Goal: Task Accomplishment & Management: Manage account settings

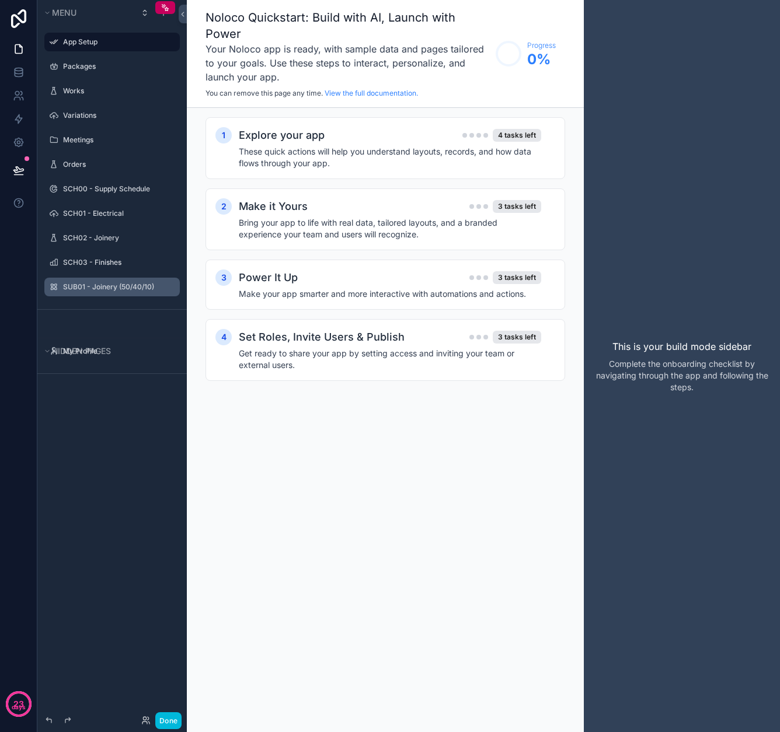
click at [0, 0] on icon "scrollable content" at bounding box center [0, 0] width 0 height 0
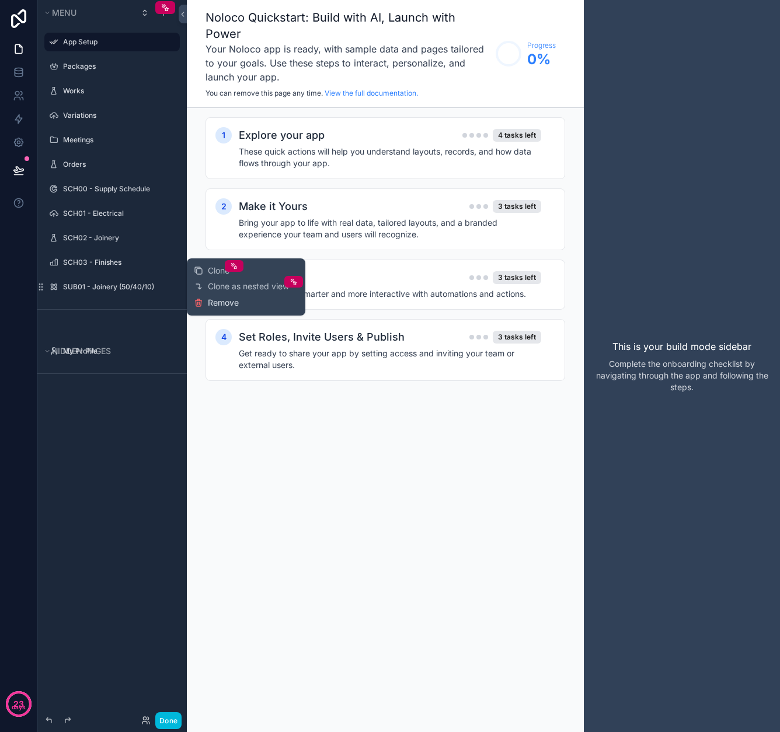
click at [218, 305] on span "Remove" at bounding box center [223, 303] width 31 height 12
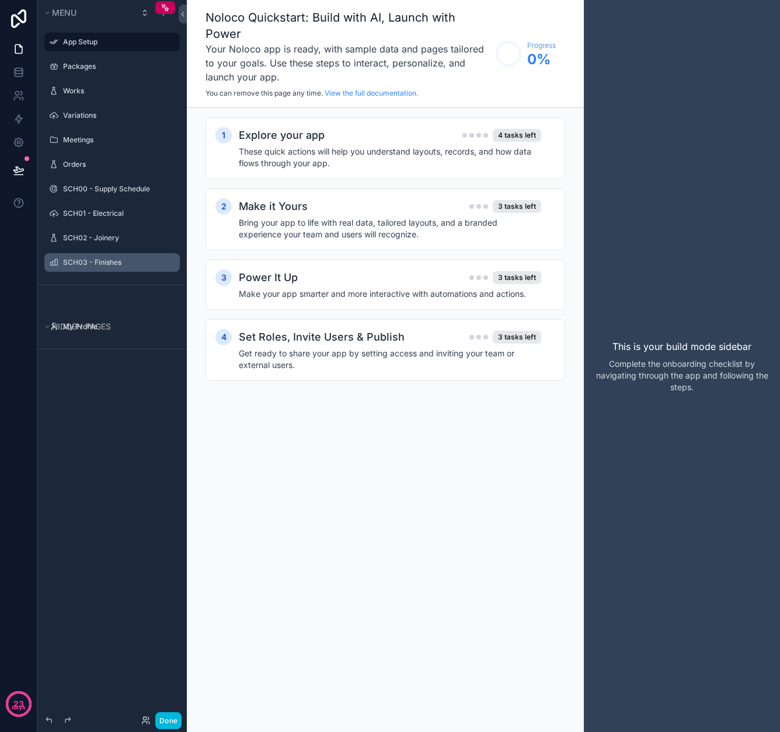
click at [0, 0] on icon "scrollable content" at bounding box center [0, 0] width 0 height 0
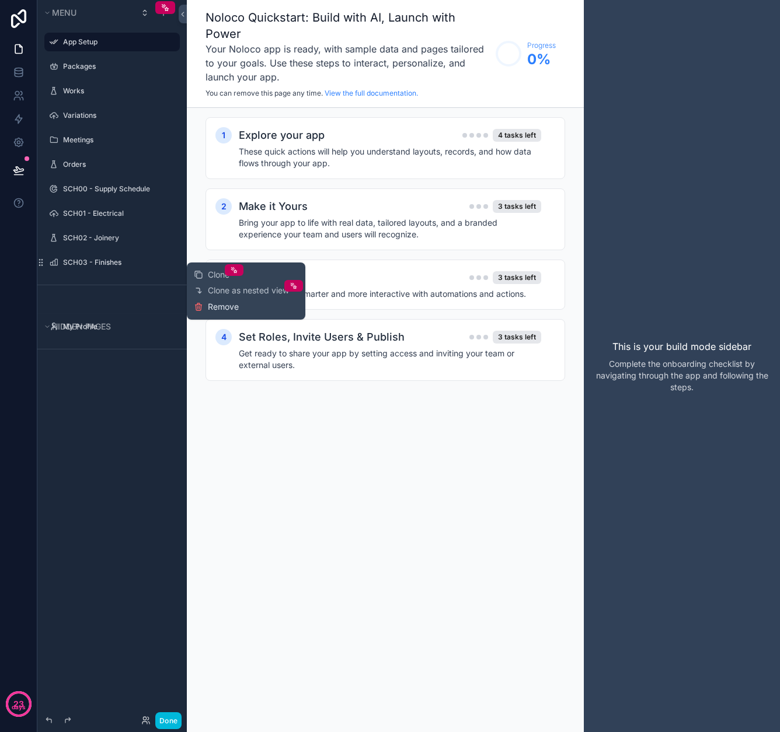
click at [215, 304] on span "Remove" at bounding box center [223, 307] width 31 height 12
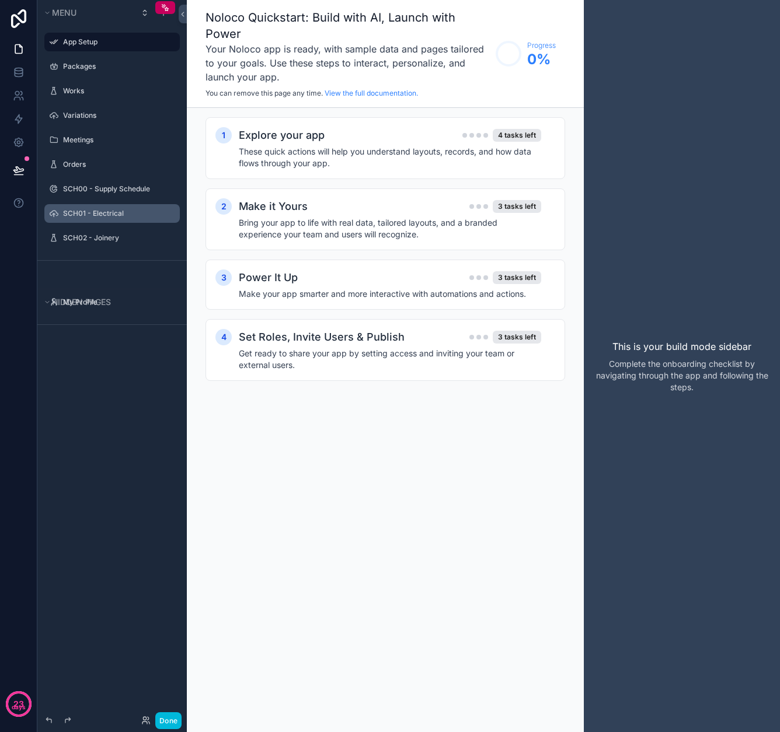
click at [0, 0] on icon "scrollable content" at bounding box center [0, 0] width 0 height 0
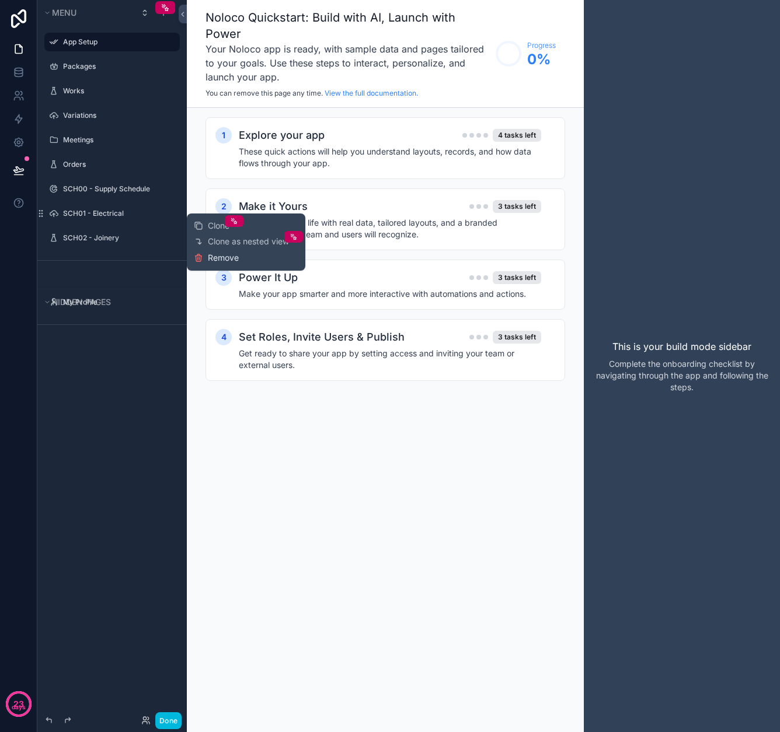
click at [220, 256] on span "Remove" at bounding box center [223, 258] width 31 height 12
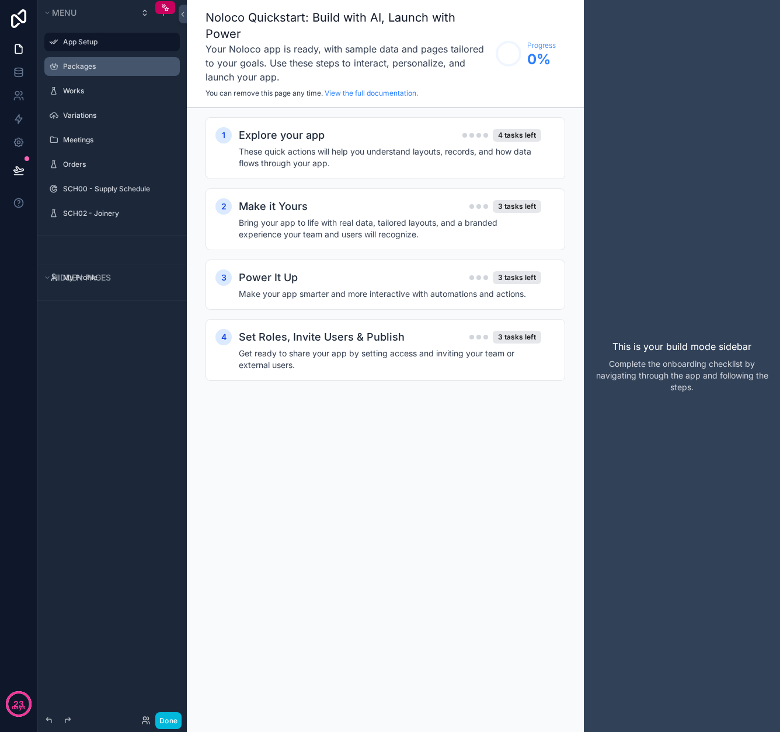
click at [86, 65] on label "Packages" at bounding box center [118, 66] width 110 height 9
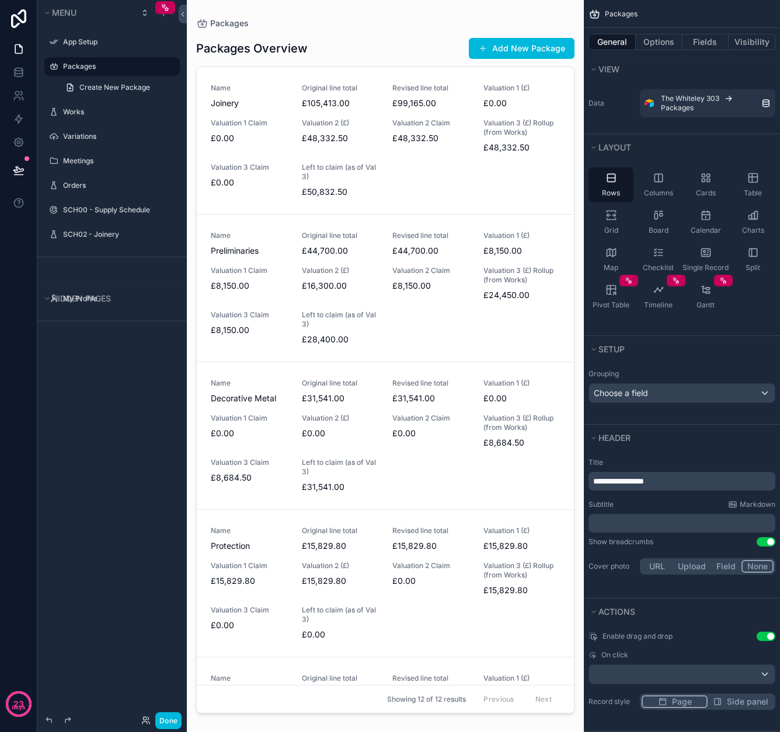
click at [0, 0] on icon "scrollable content" at bounding box center [0, 0] width 0 height 0
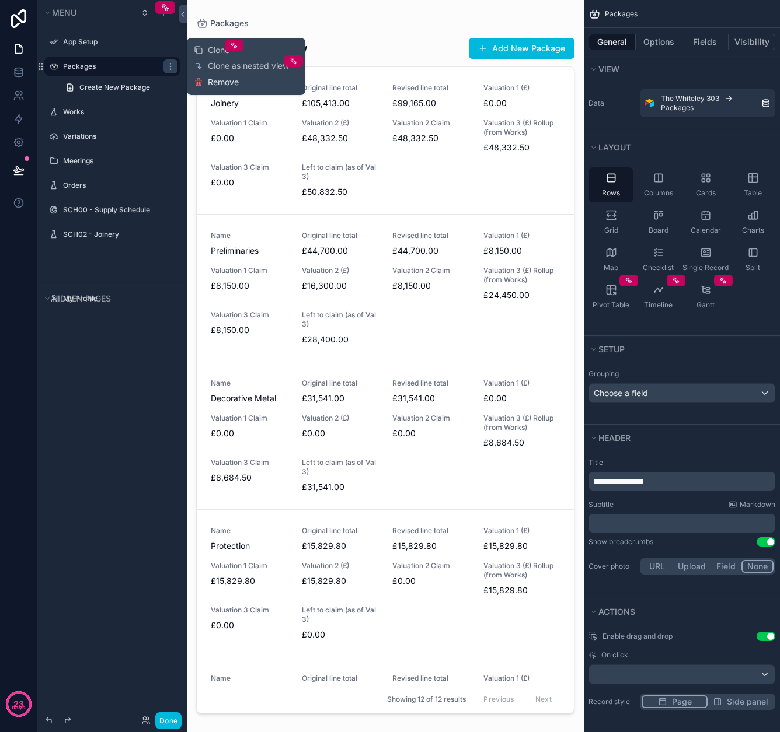
click at [227, 81] on span "Remove" at bounding box center [223, 82] width 31 height 12
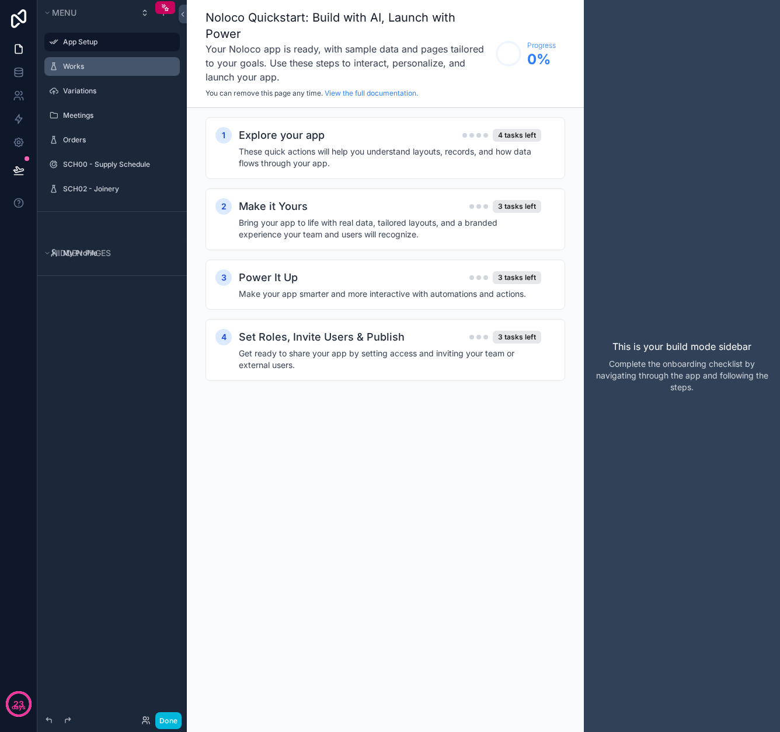
click at [70, 67] on label "Works" at bounding box center [118, 66] width 110 height 9
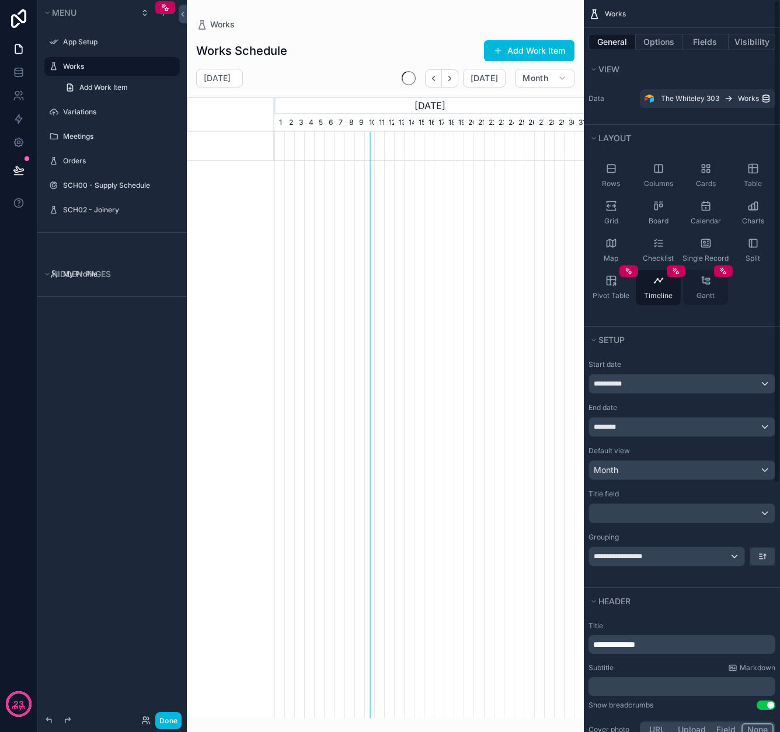
click at [706, 283] on icon "scrollable content" at bounding box center [708, 283] width 4 height 2
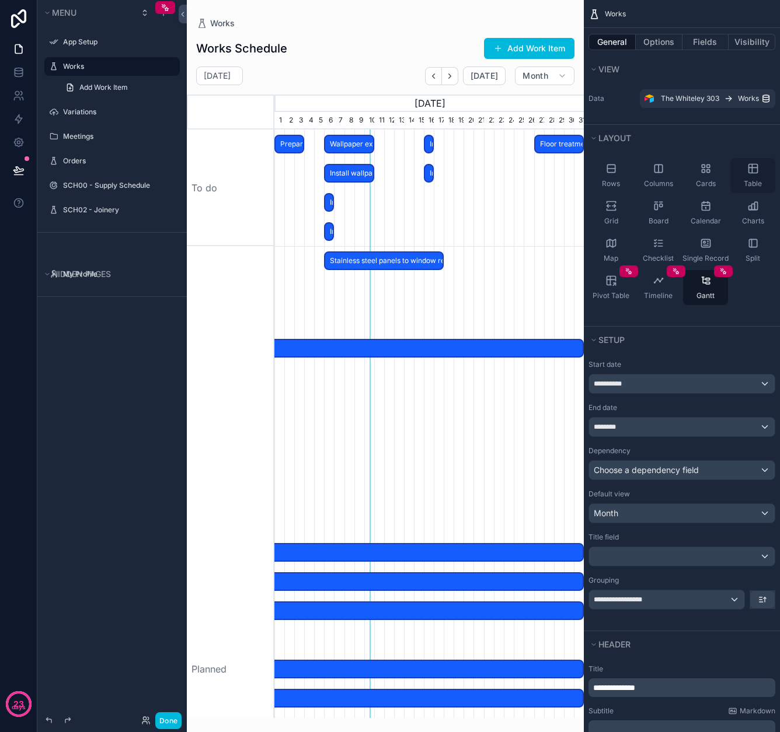
click at [756, 174] on icon "scrollable content" at bounding box center [753, 169] width 12 height 12
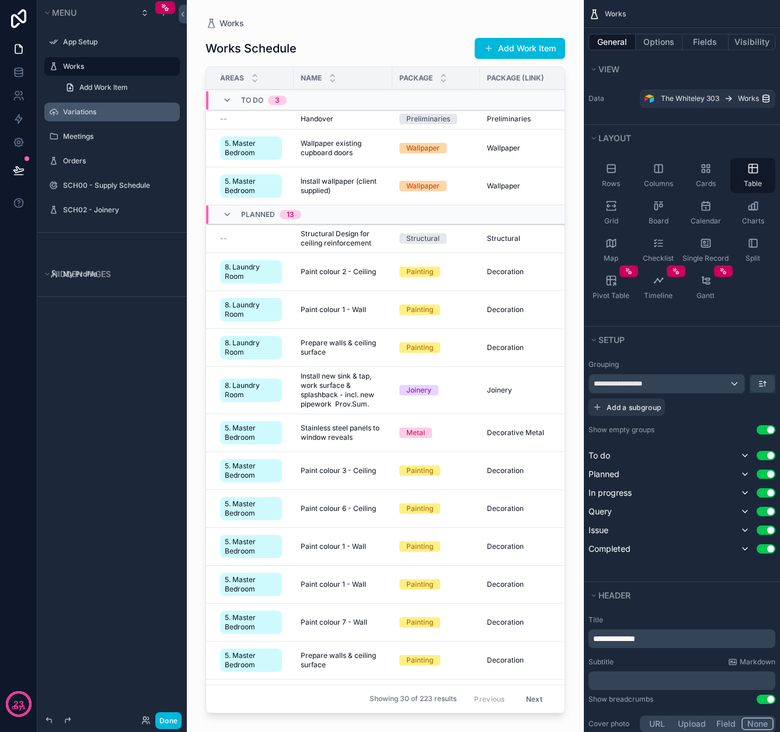
click at [87, 113] on label "Variations" at bounding box center [118, 111] width 110 height 9
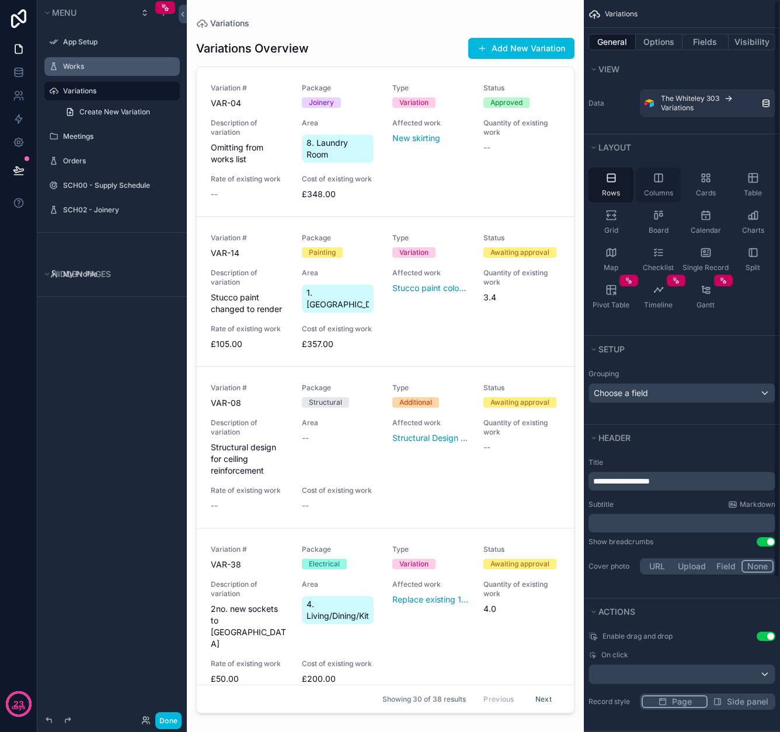
click at [666, 192] on span "Columns" at bounding box center [658, 192] width 29 height 9
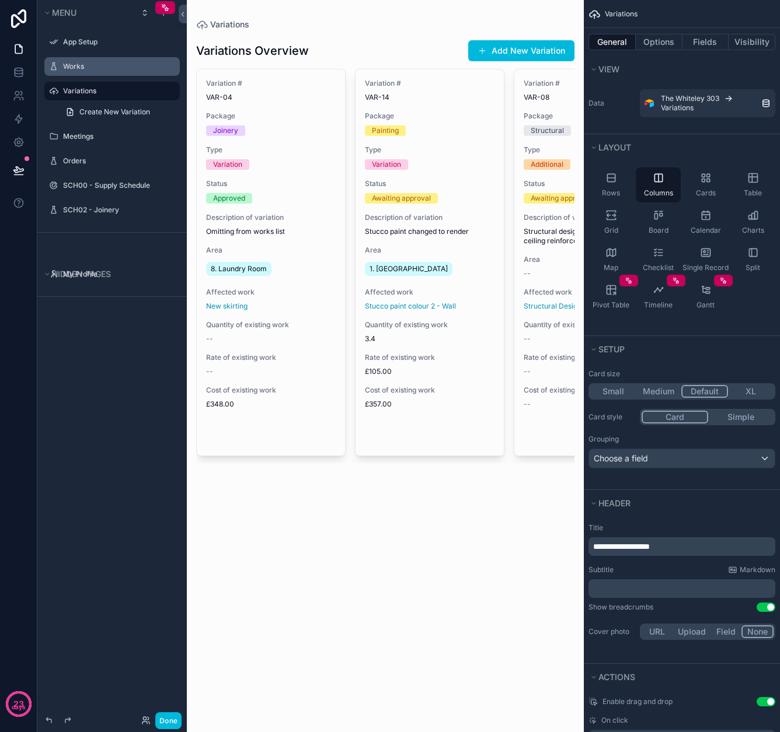
click at [624, 461] on span "Choose a field" at bounding box center [620, 458] width 54 height 10
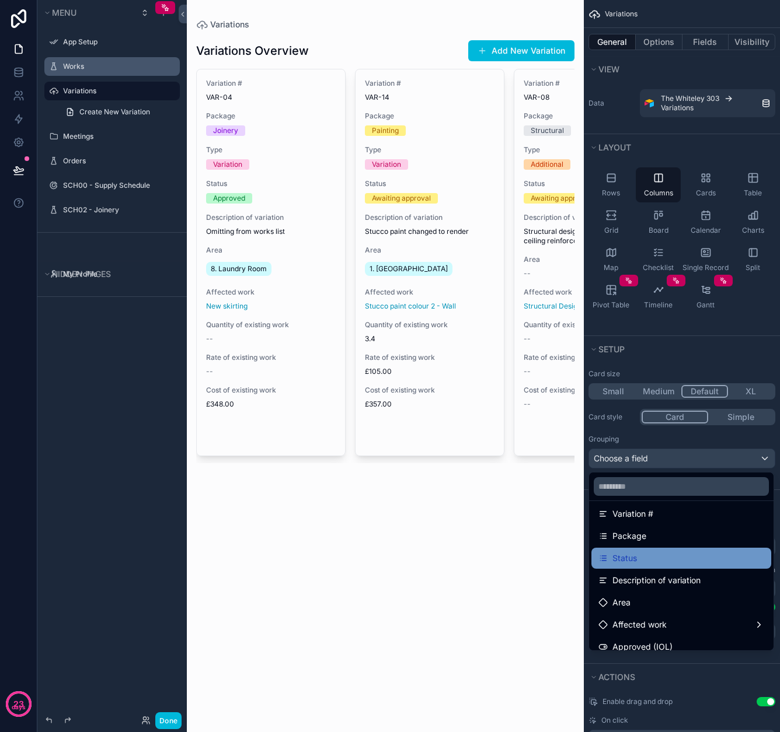
scroll to position [88, 0]
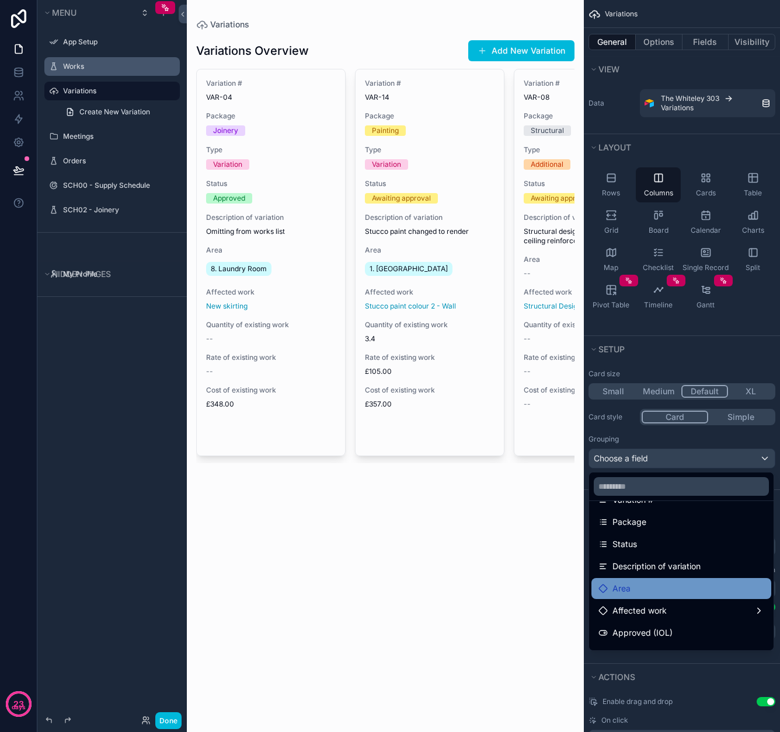
click at [633, 591] on div "Area" at bounding box center [681, 589] width 166 height 14
click at [617, 589] on span "Area" at bounding box center [621, 589] width 18 height 14
click at [651, 594] on div "Area" at bounding box center [681, 589] width 166 height 14
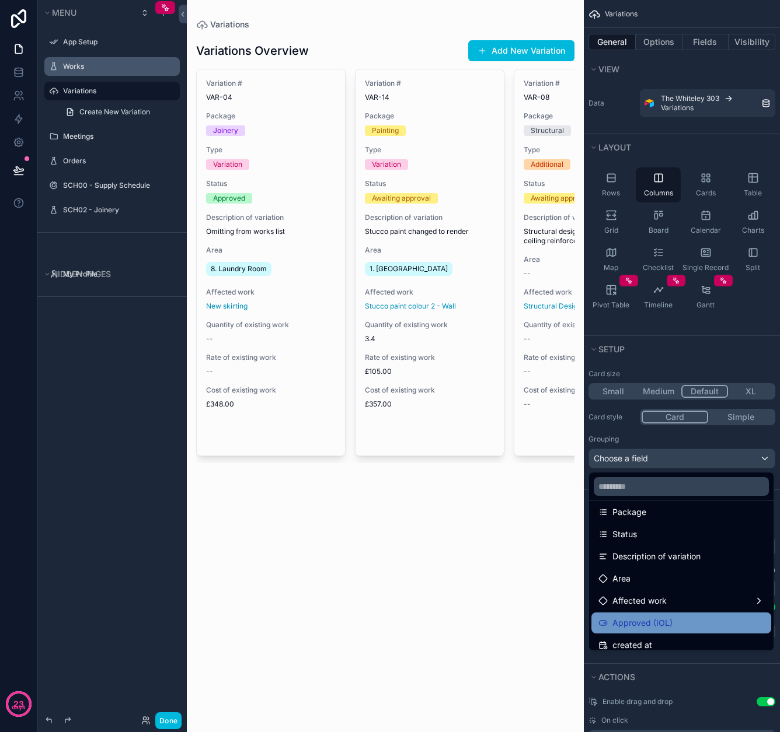
scroll to position [76, 0]
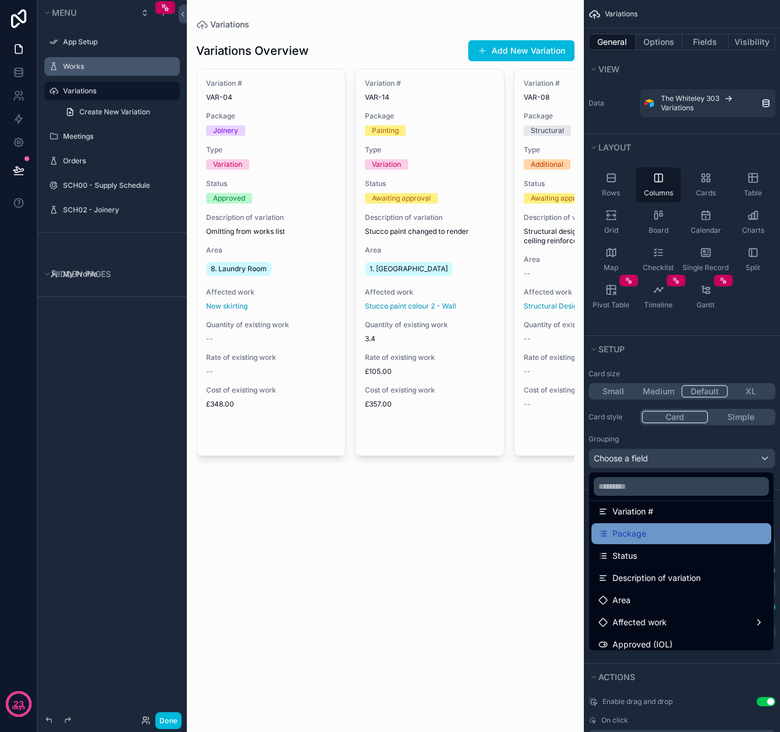
click at [633, 533] on span "Package" at bounding box center [629, 534] width 34 height 14
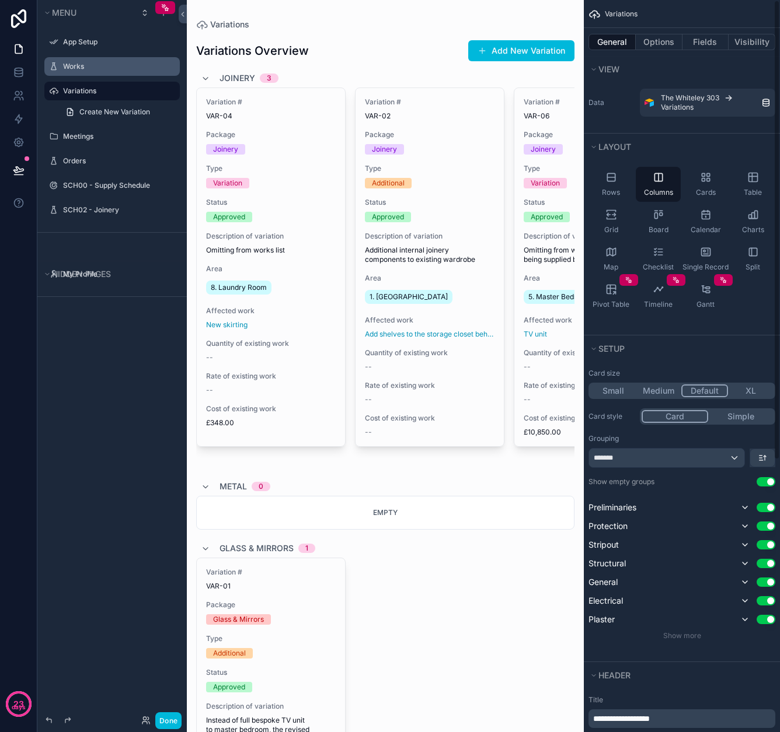
scroll to position [0, 0]
click at [738, 421] on button "Simple" at bounding box center [740, 416] width 65 height 13
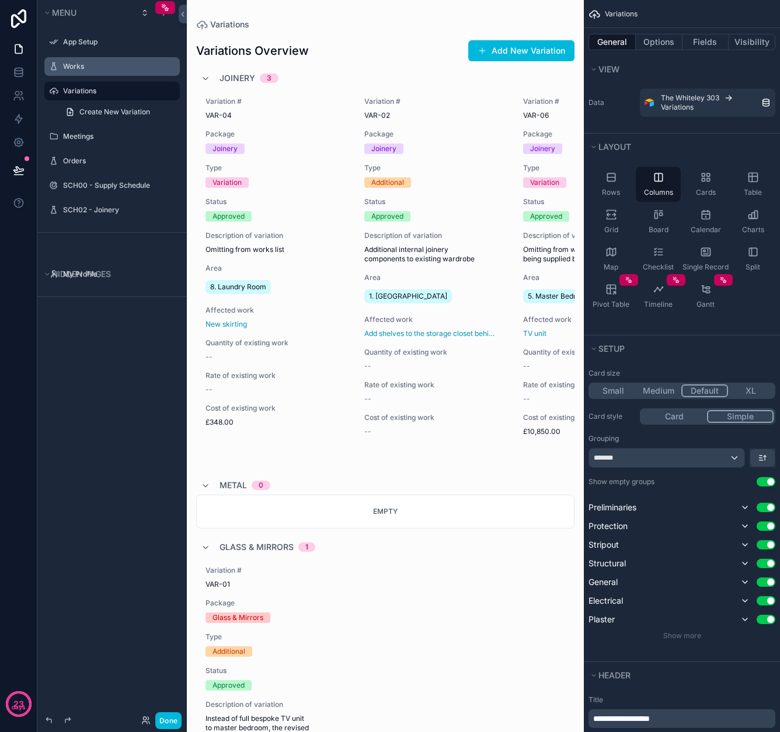
click at [668, 421] on button "Card" at bounding box center [673, 416] width 65 height 13
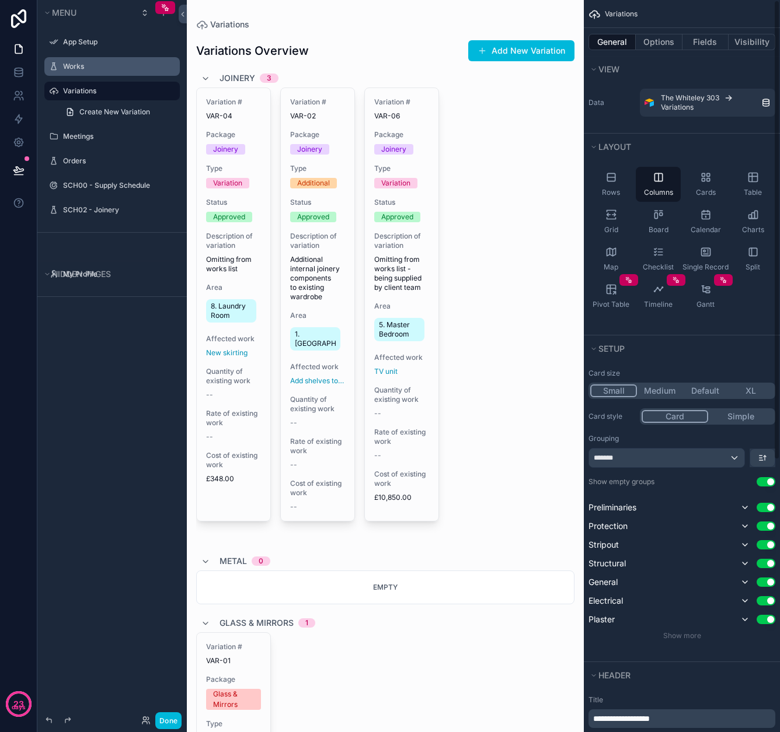
click at [603, 394] on button "Small" at bounding box center [613, 391] width 47 height 13
click at [705, 390] on button "Default" at bounding box center [705, 391] width 46 height 13
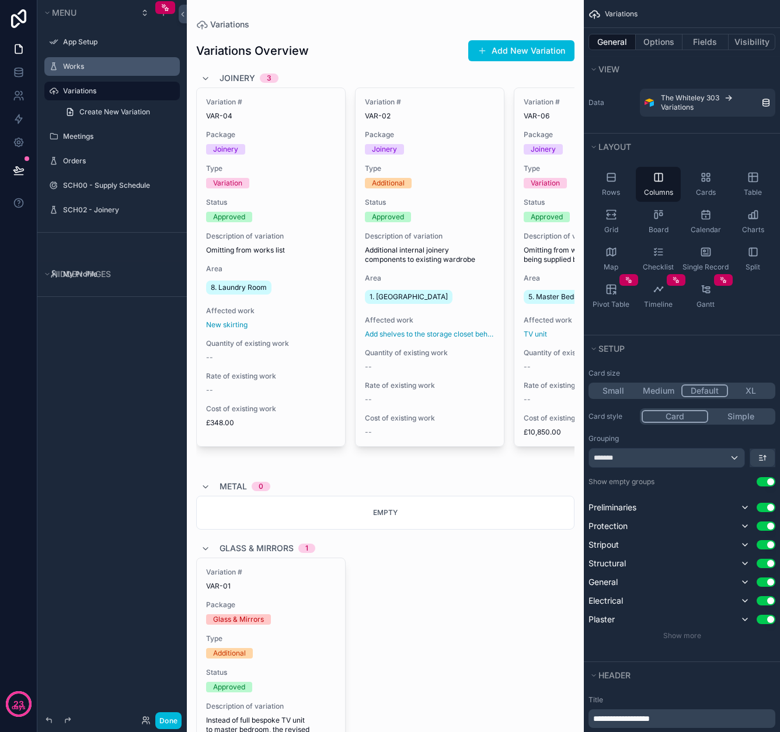
click at [755, 388] on button "XL" at bounding box center [751, 391] width 46 height 13
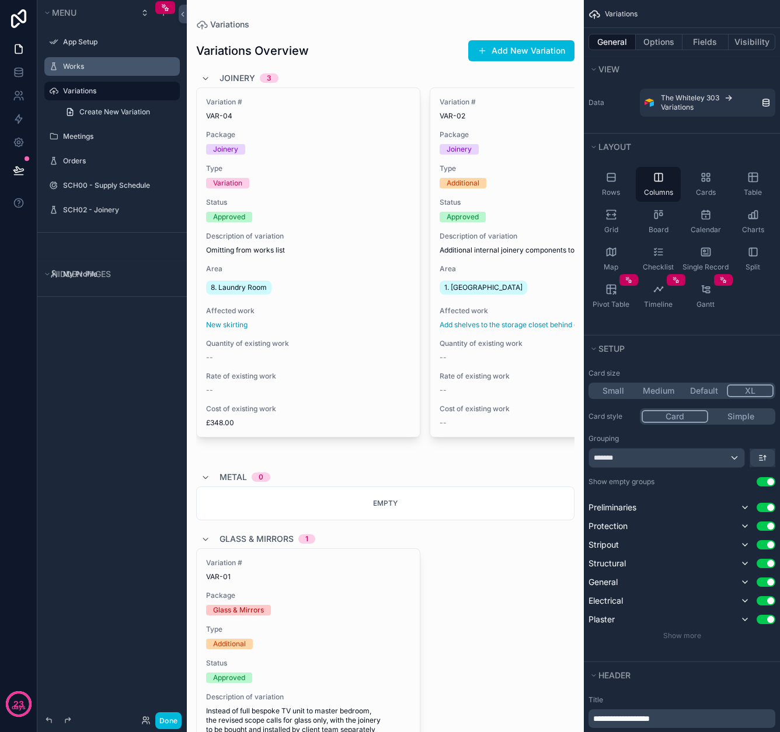
click at [717, 390] on button "Default" at bounding box center [704, 391] width 46 height 13
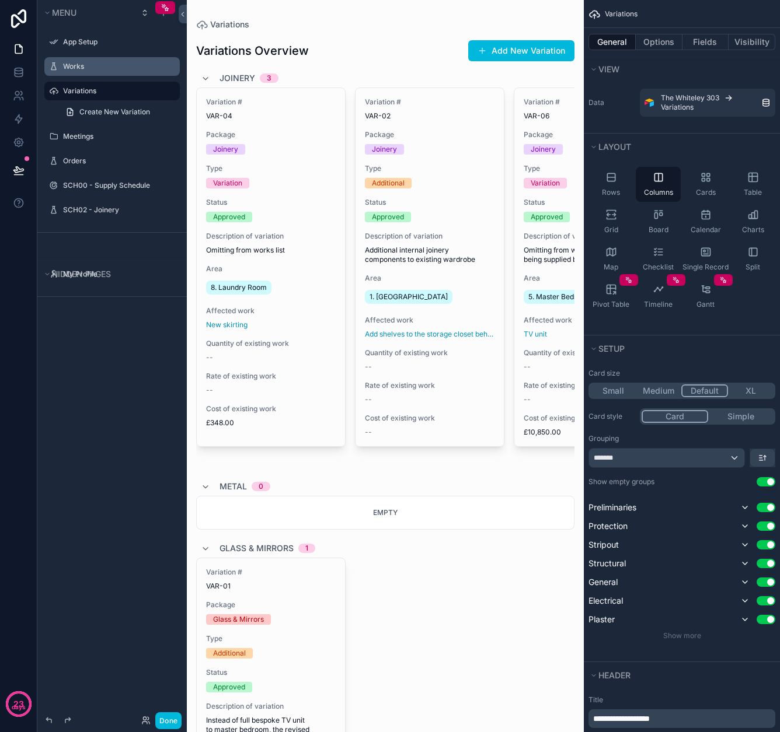
click at [662, 390] on button "Medium" at bounding box center [659, 391] width 46 height 13
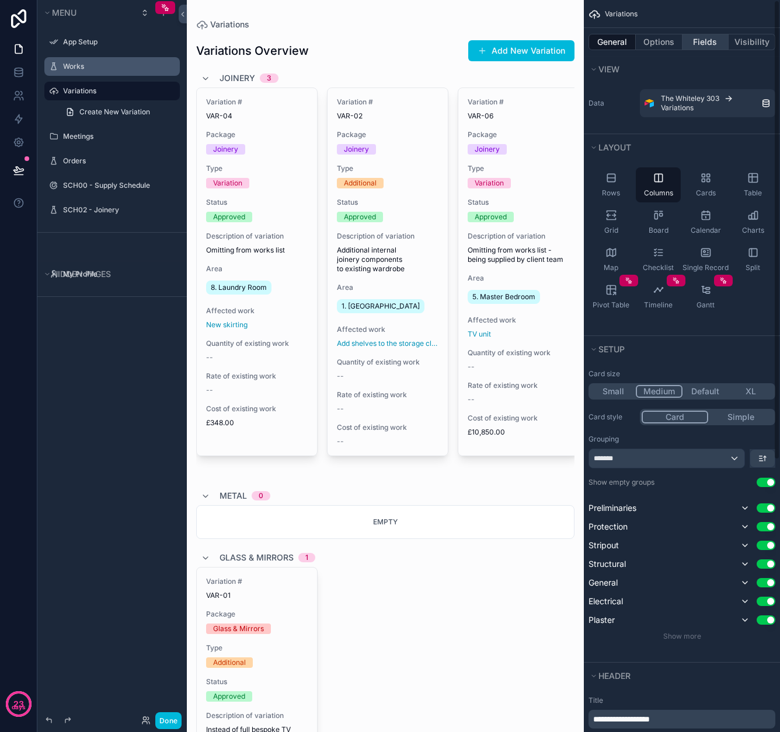
click at [702, 41] on button "Fields" at bounding box center [705, 42] width 47 height 16
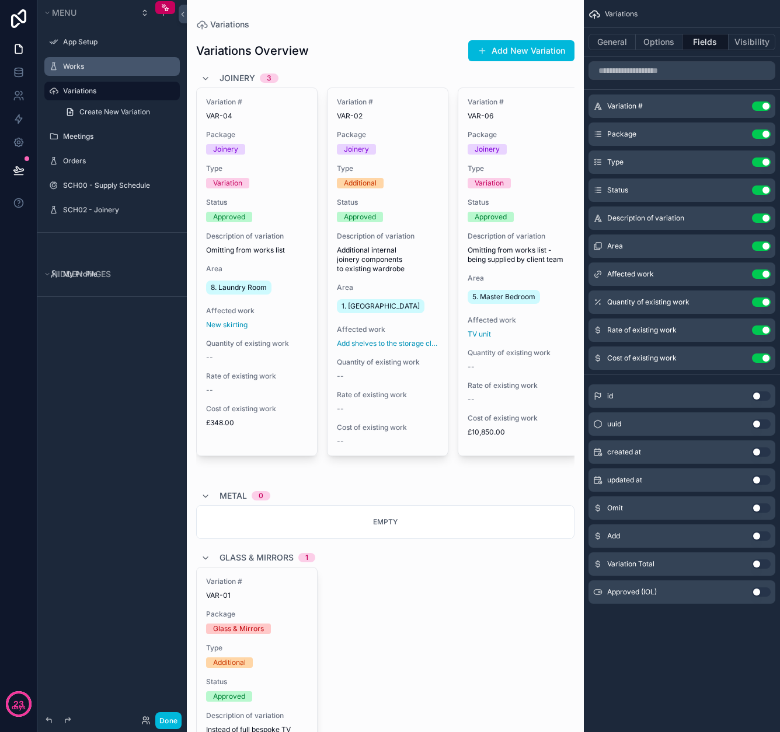
click at [762, 360] on button "Use setting" at bounding box center [761, 358] width 19 height 9
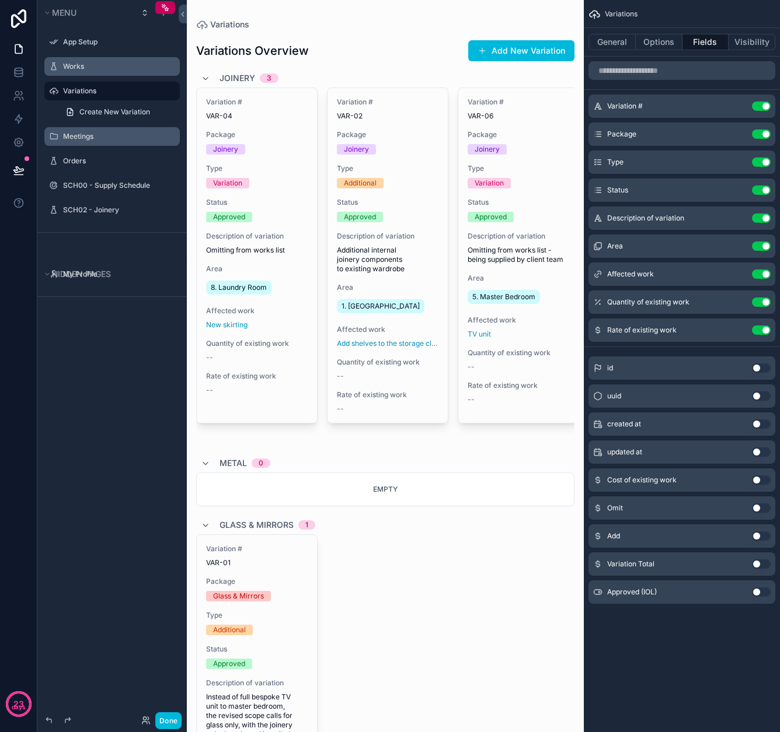
click at [99, 139] on label "Meetings" at bounding box center [118, 136] width 110 height 9
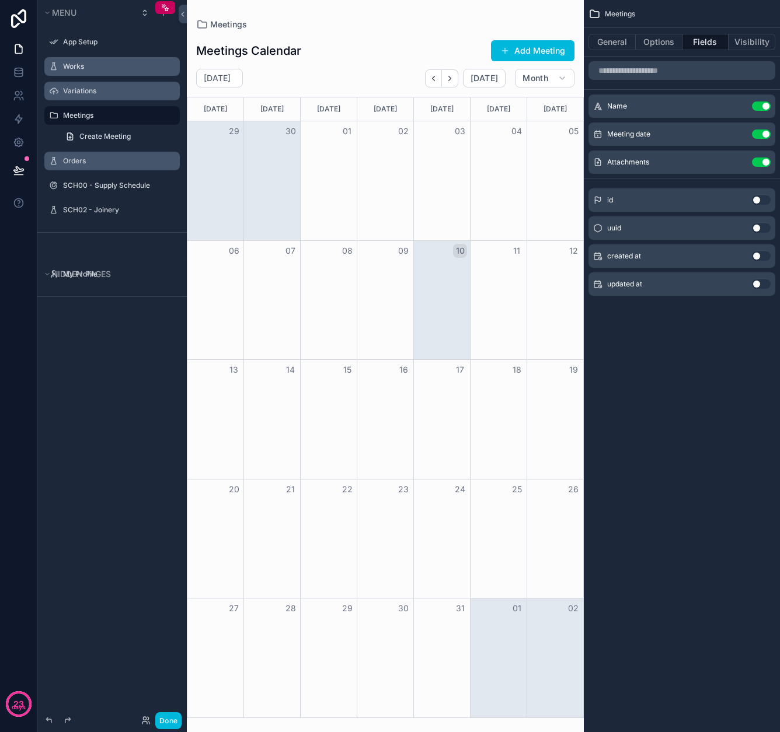
click at [81, 163] on label "Orders" at bounding box center [118, 160] width 110 height 9
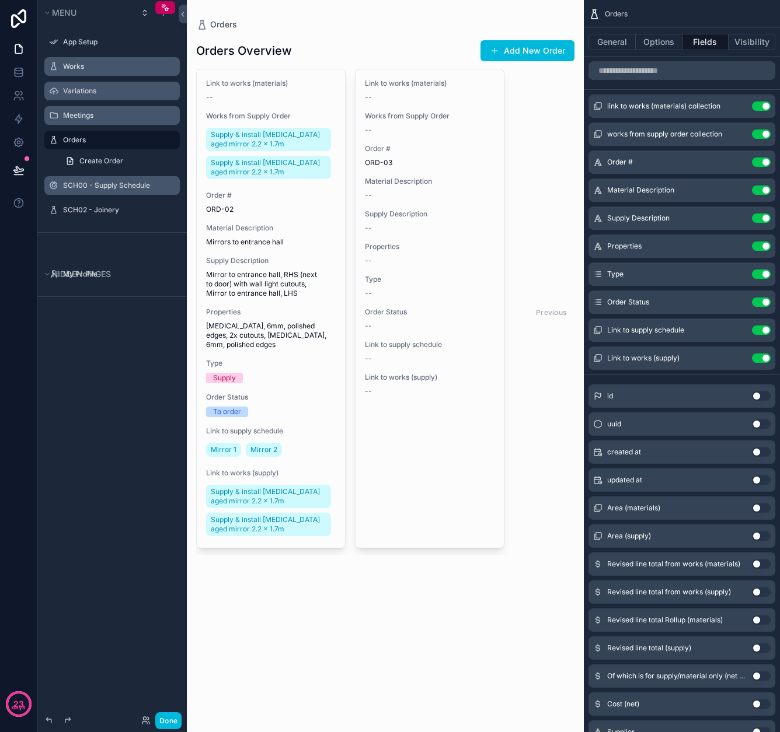
click at [104, 190] on div "SCH00 - Supply Schedule" at bounding box center [120, 185] width 114 height 9
click at [90, 210] on label "SCH02 - Joinery" at bounding box center [118, 209] width 110 height 9
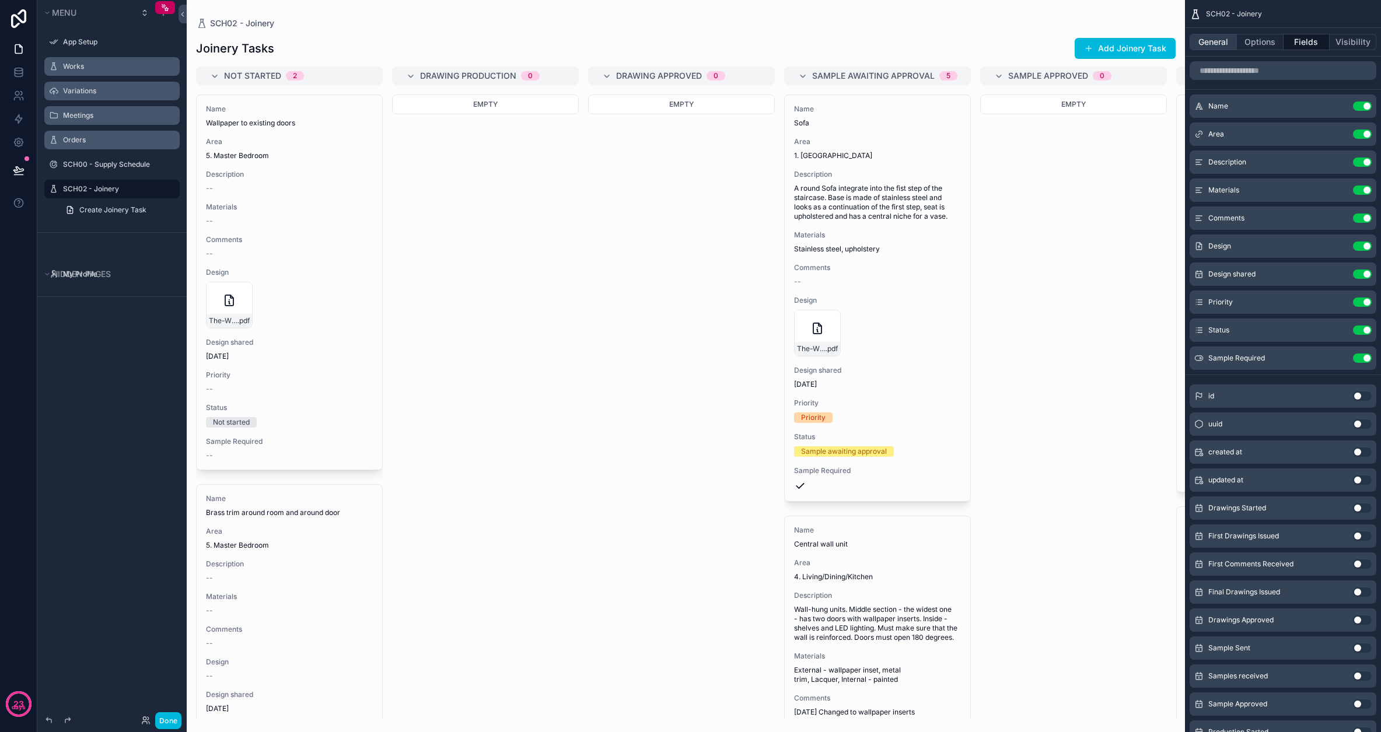
click at [779, 43] on button "General" at bounding box center [1213, 42] width 47 height 16
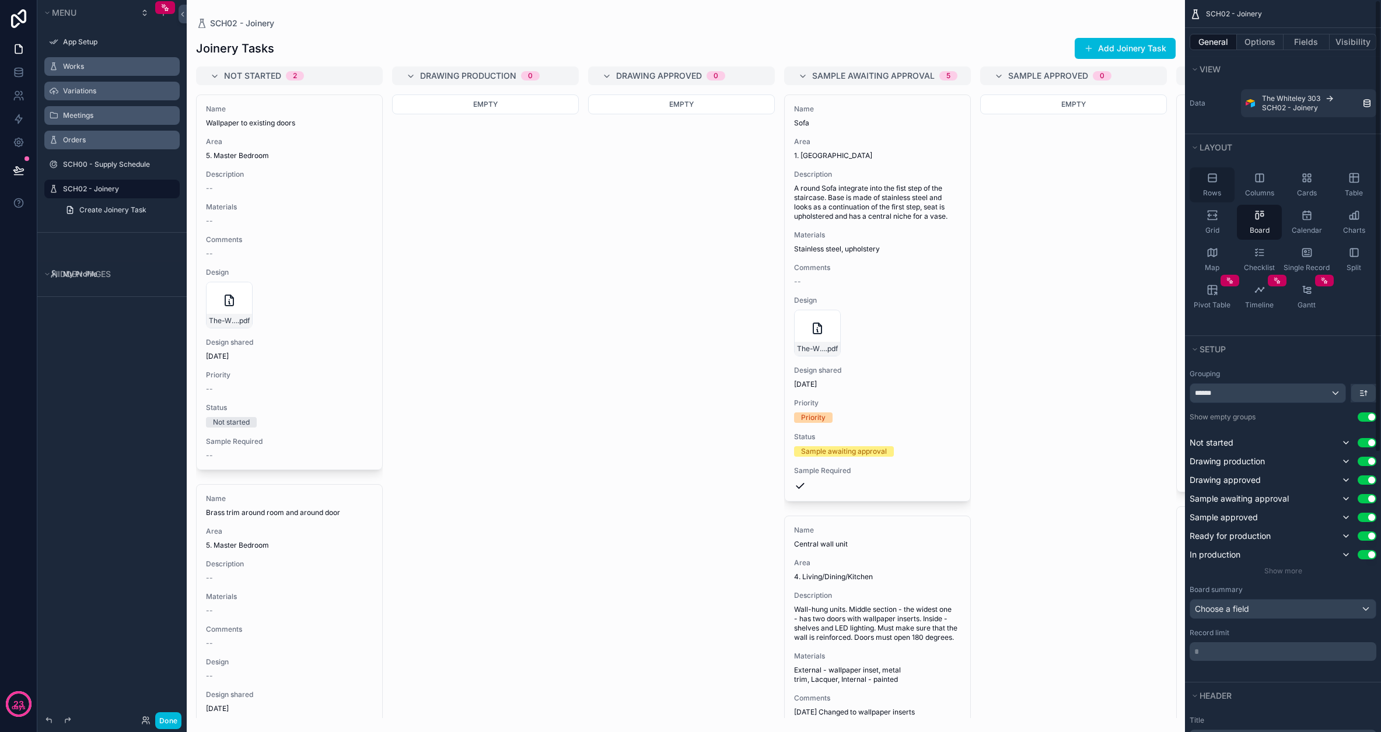
click at [779, 189] on span "Rows" at bounding box center [1212, 192] width 18 height 9
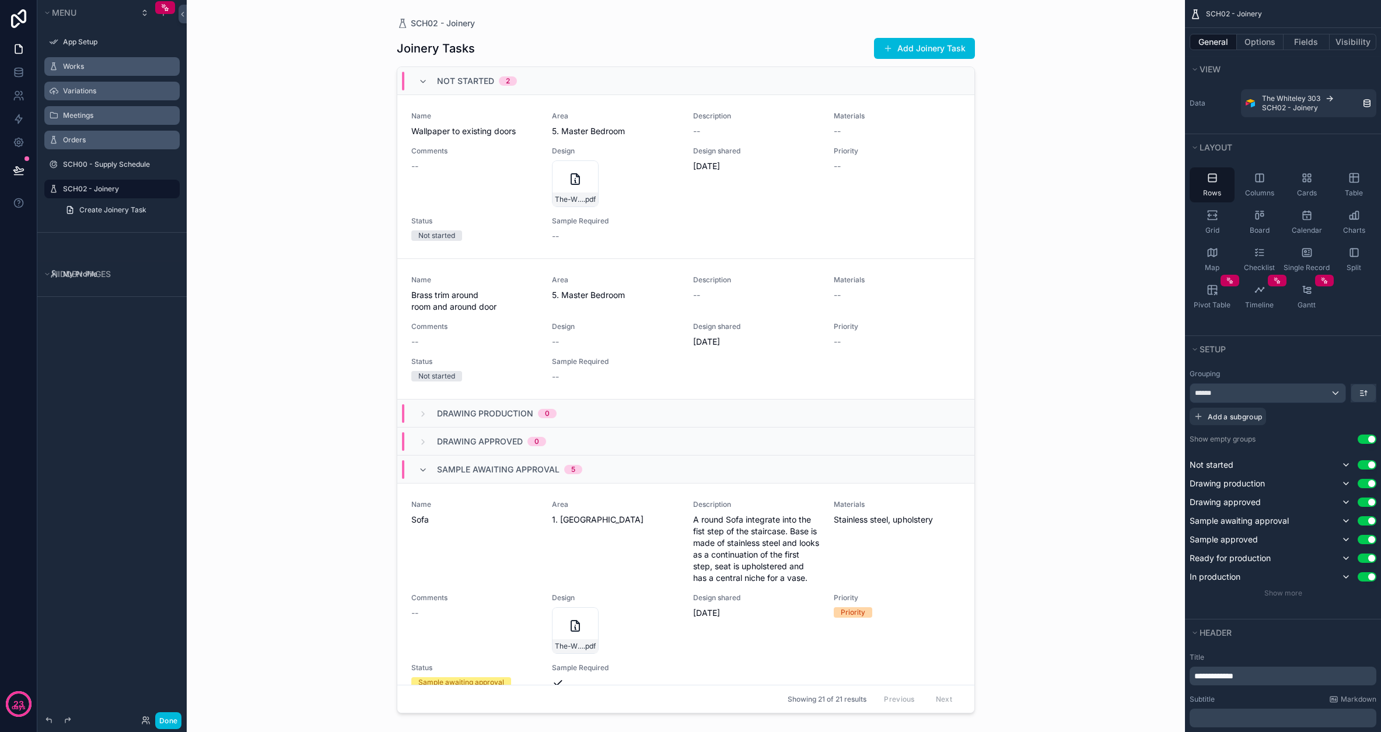
click at [779, 392] on div "******" at bounding box center [1267, 393] width 155 height 19
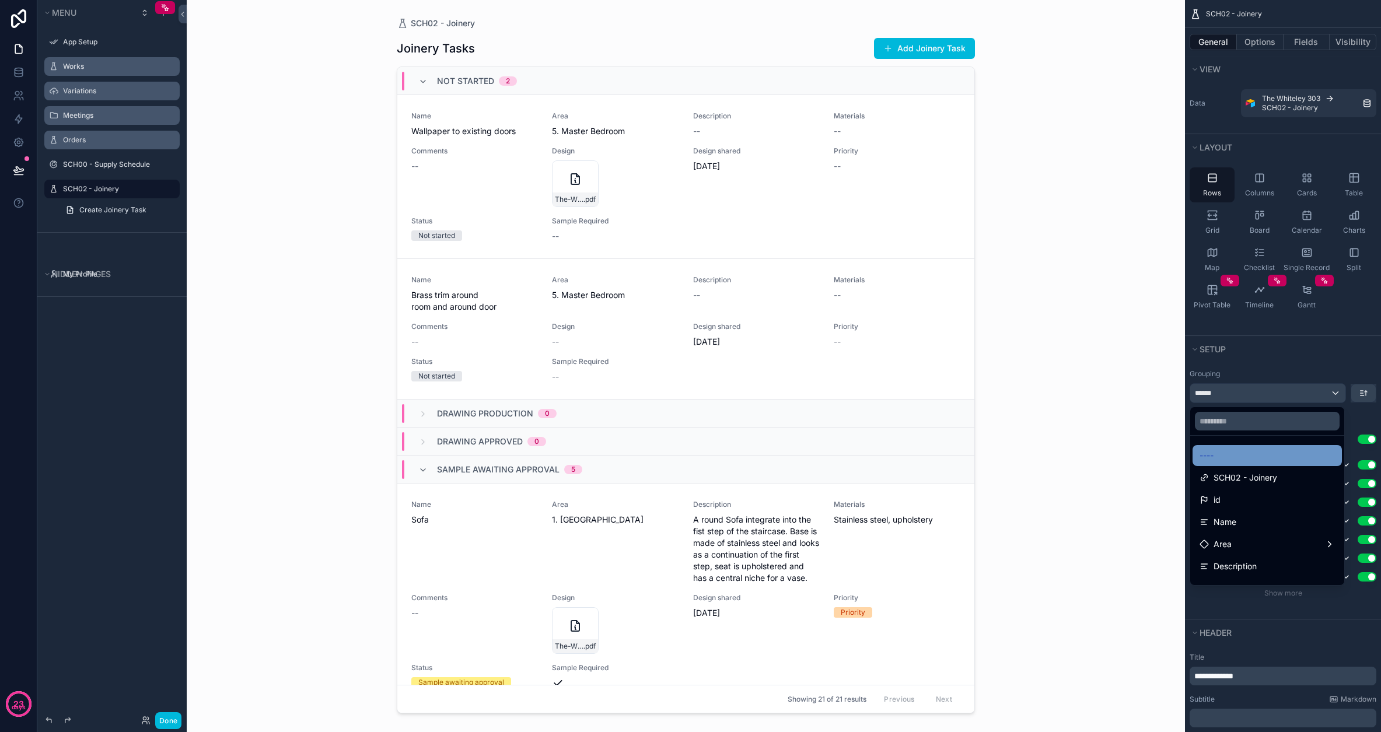
click at [779, 458] on div "----" at bounding box center [1267, 456] width 135 height 14
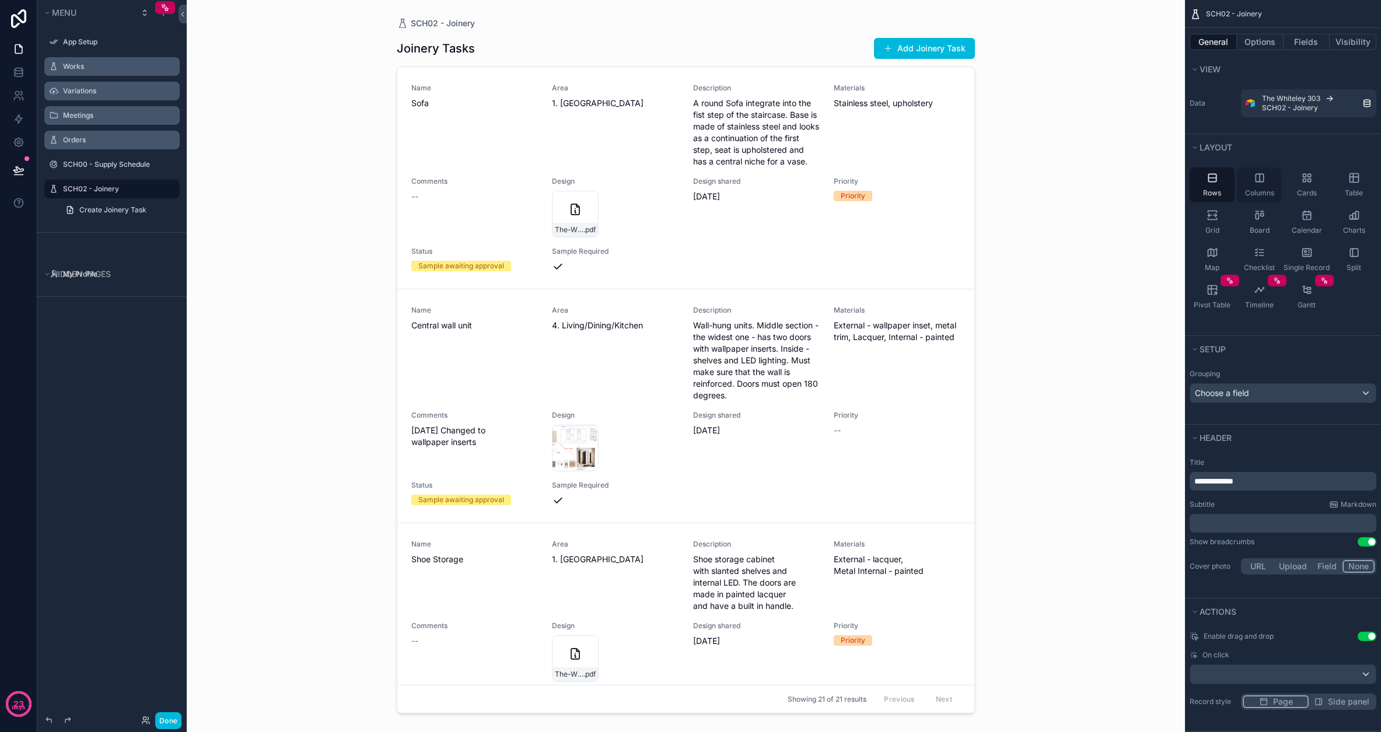
click at [779, 186] on div "Columns" at bounding box center [1259, 184] width 45 height 35
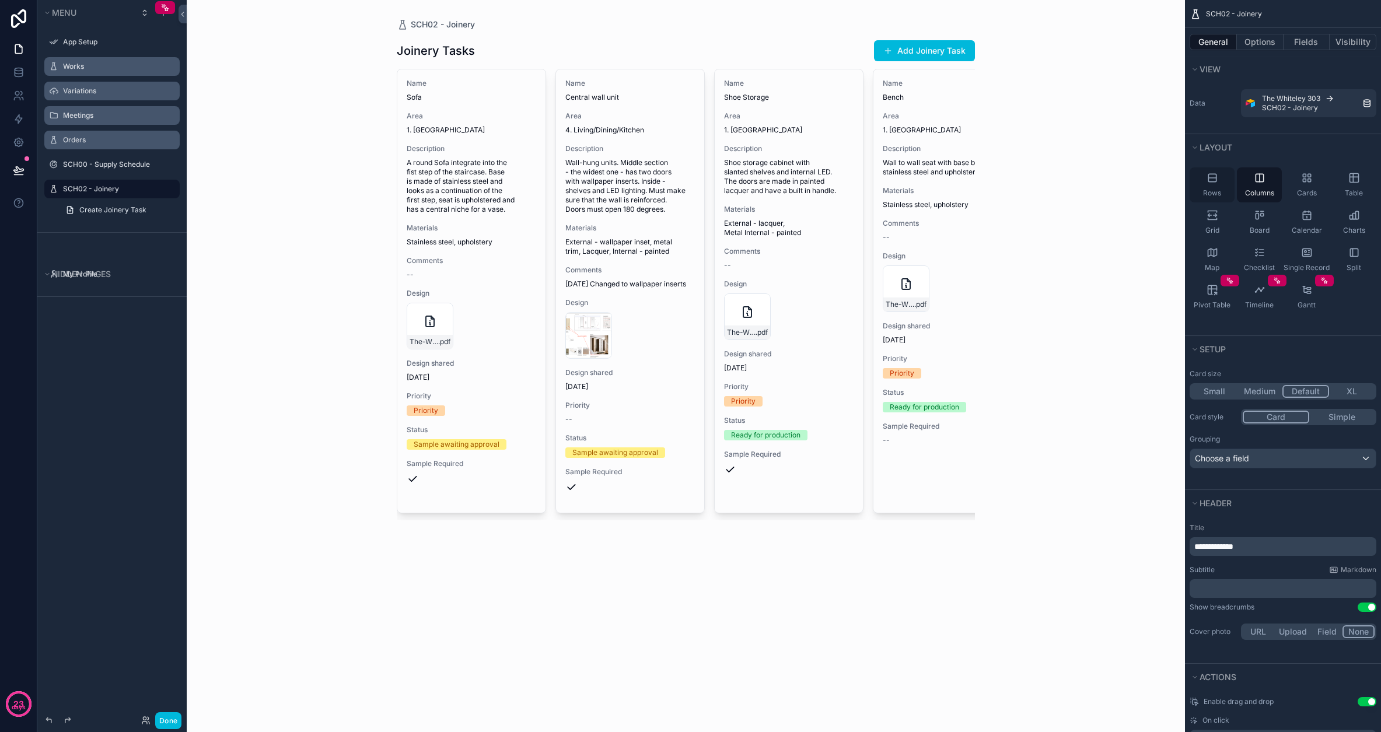
click at [779, 187] on div "Rows" at bounding box center [1212, 184] width 45 height 35
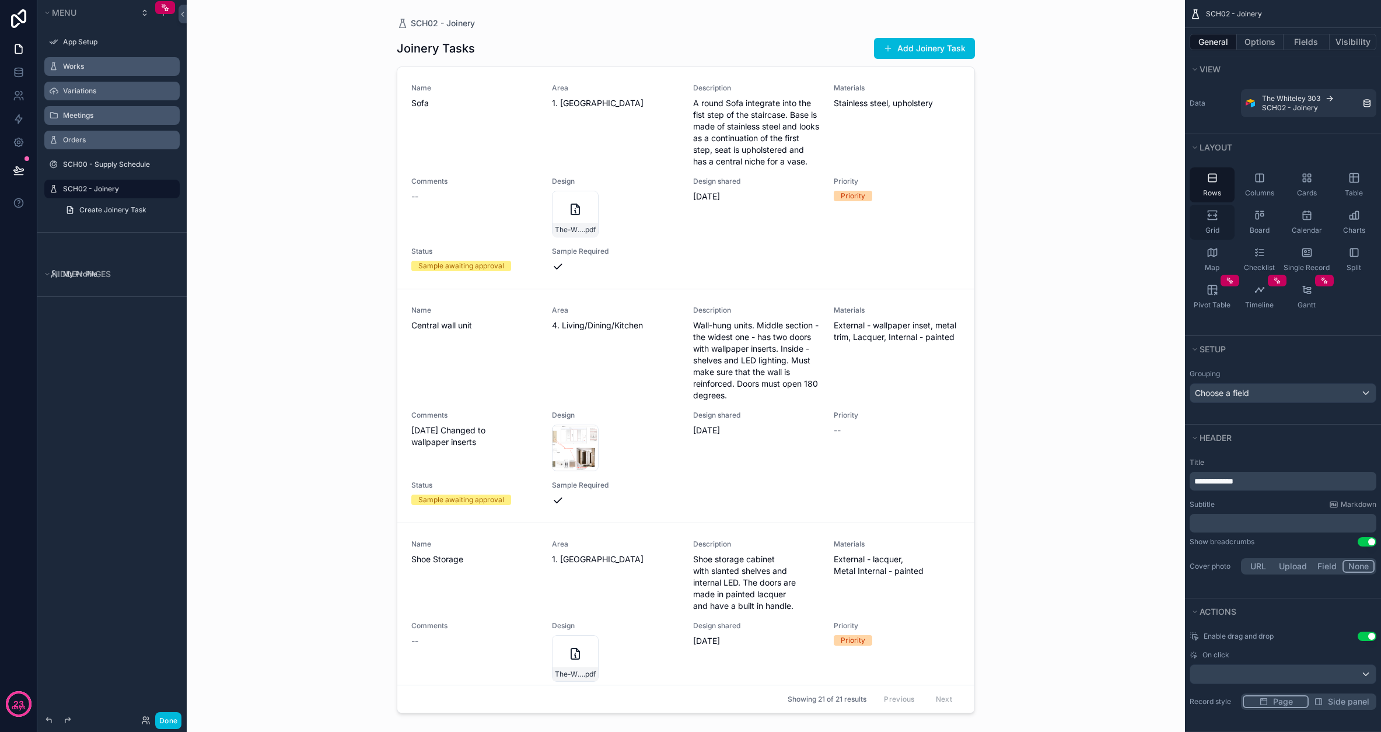
click at [779, 216] on icon "scrollable content" at bounding box center [1213, 216] width 12 height 12
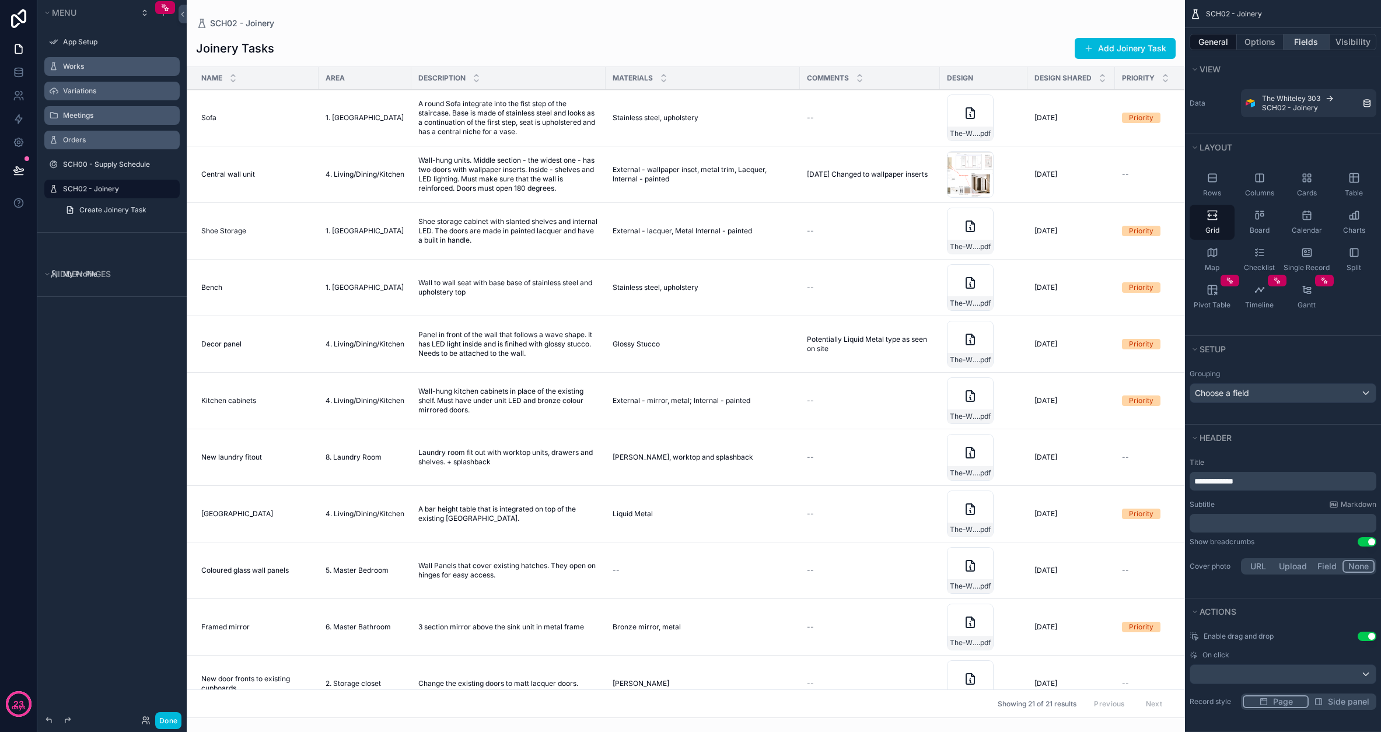
click at [779, 44] on button "Fields" at bounding box center [1307, 42] width 47 height 16
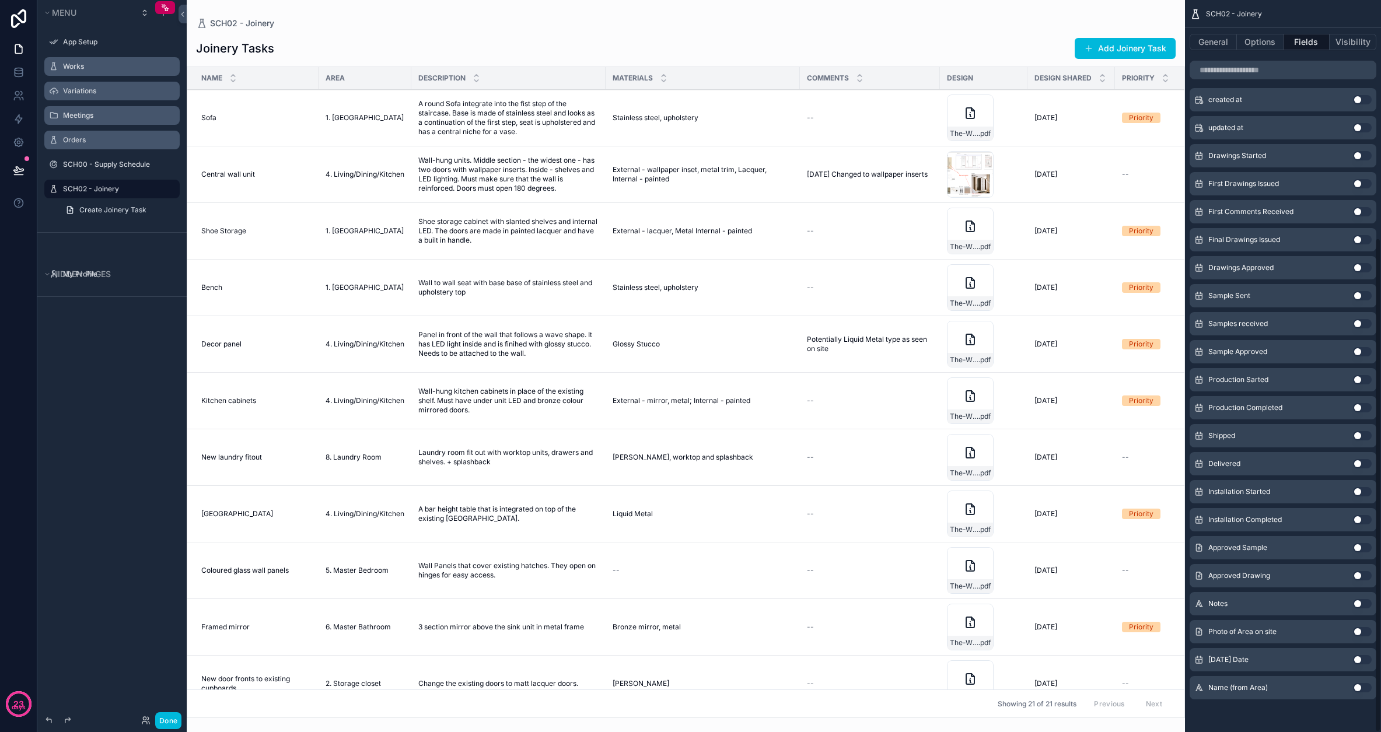
scroll to position [352, 0]
click at [779, 544] on div "Approved Sample Use setting" at bounding box center [1283, 547] width 187 height 23
click at [779, 575] on button "Use setting" at bounding box center [1362, 575] width 19 height 9
click at [779, 631] on button "Use setting" at bounding box center [1362, 631] width 19 height 9
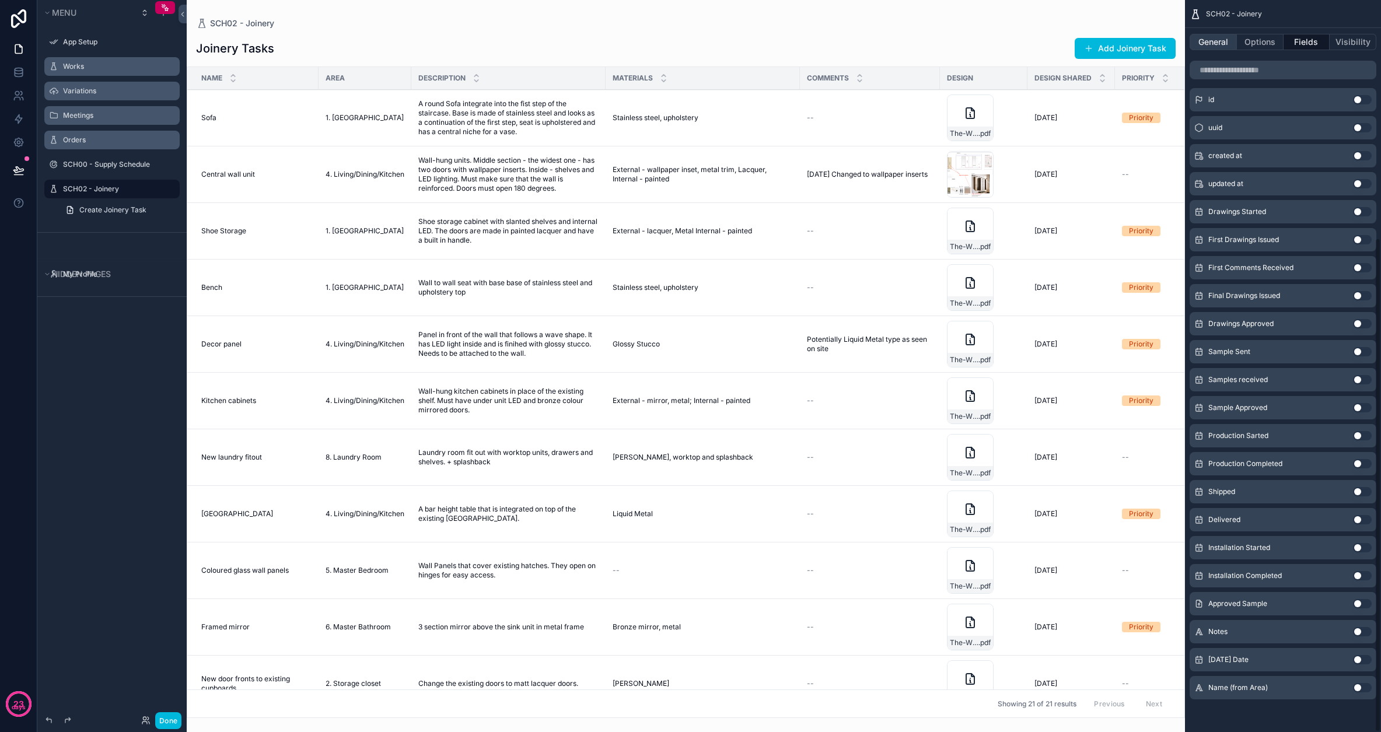
click at [779, 47] on button "General" at bounding box center [1213, 42] width 47 height 16
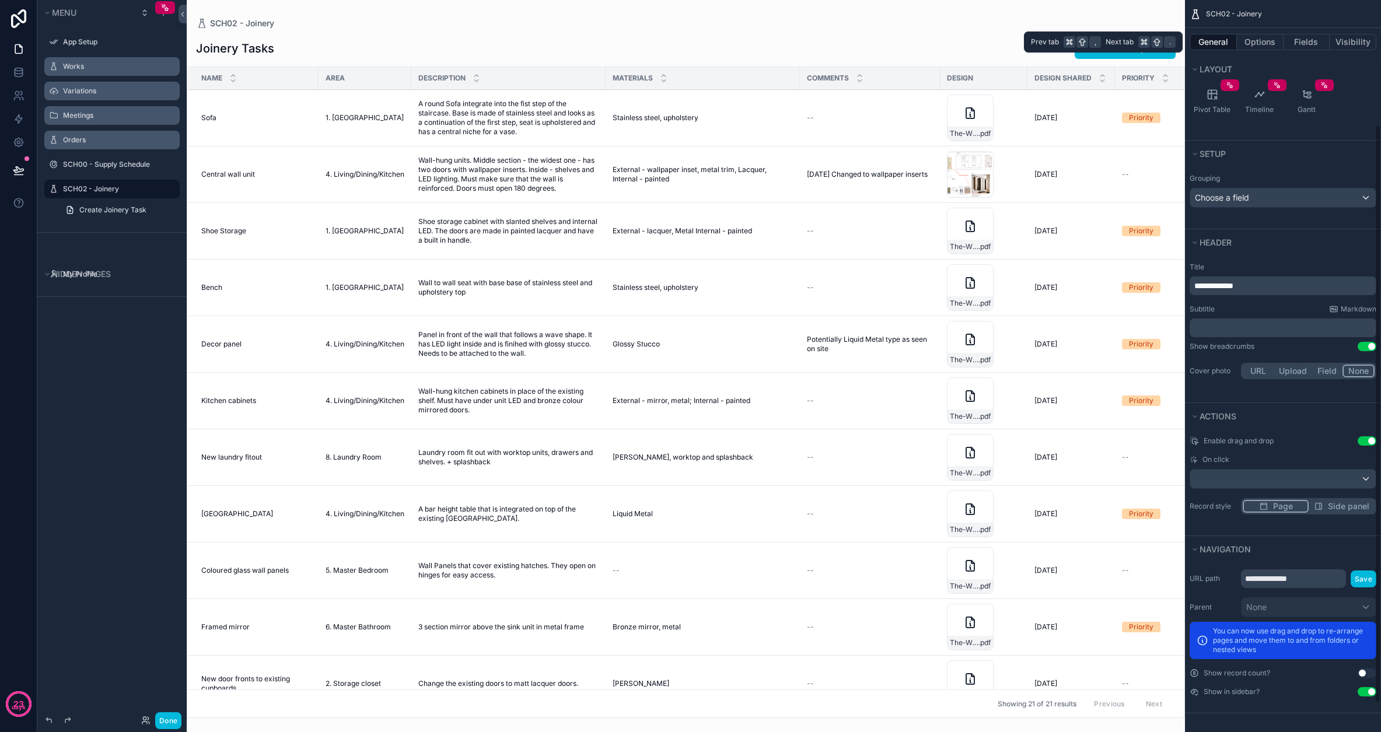
scroll to position [158, 0]
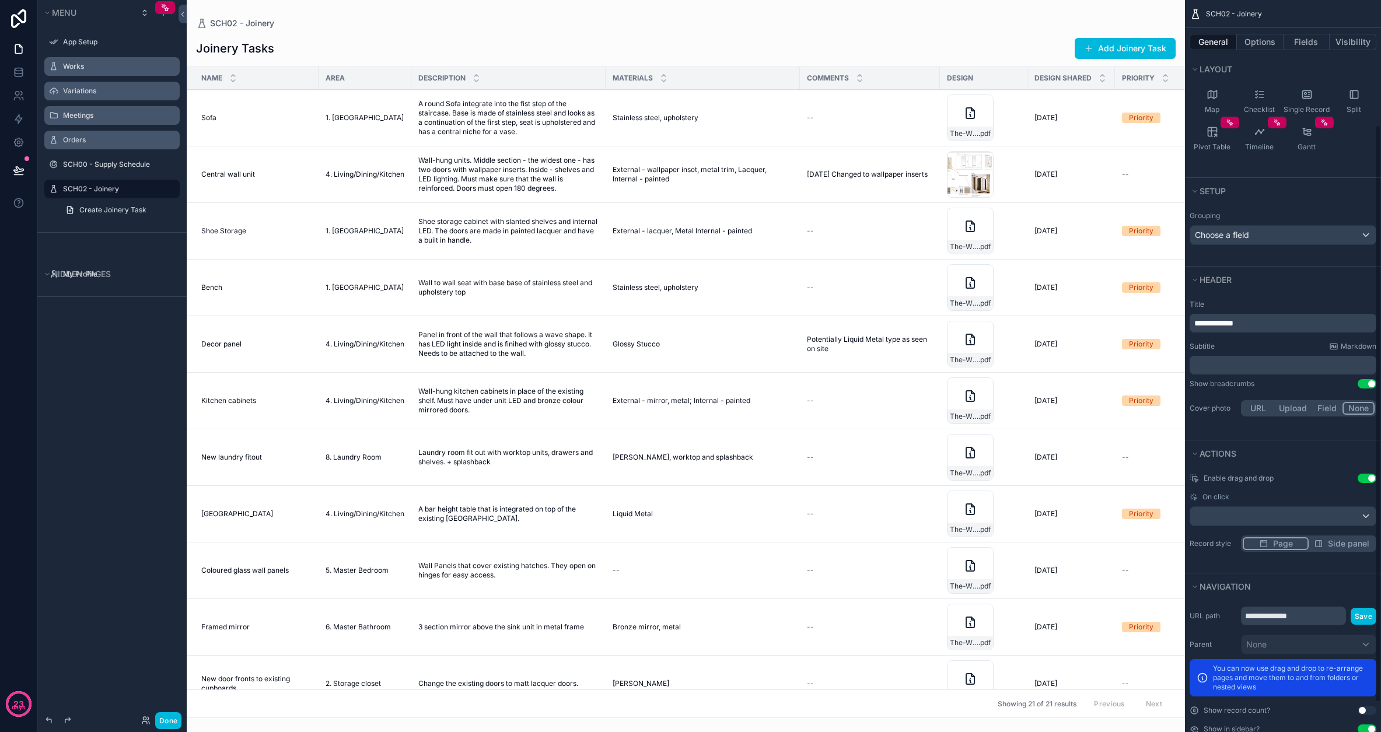
click at [779, 479] on button "Use setting" at bounding box center [1367, 478] width 19 height 9
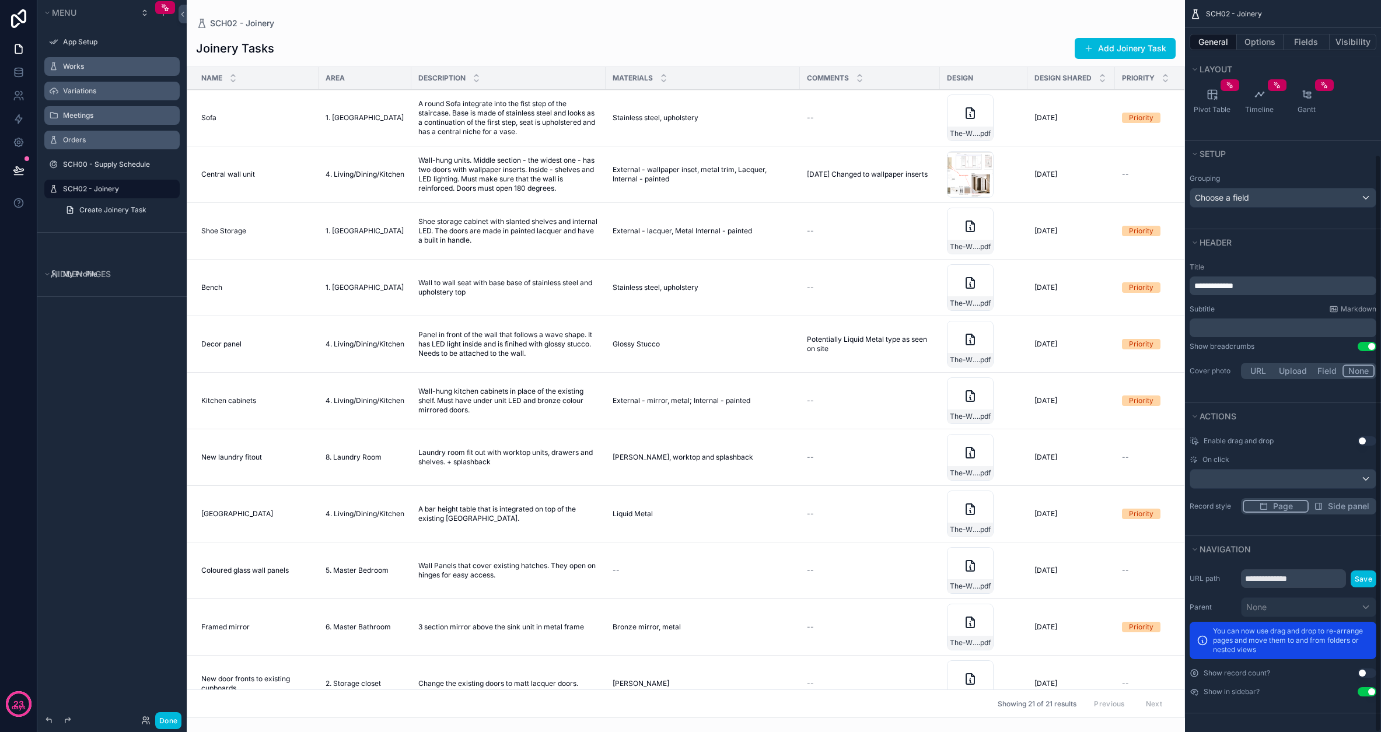
scroll to position [195, 0]
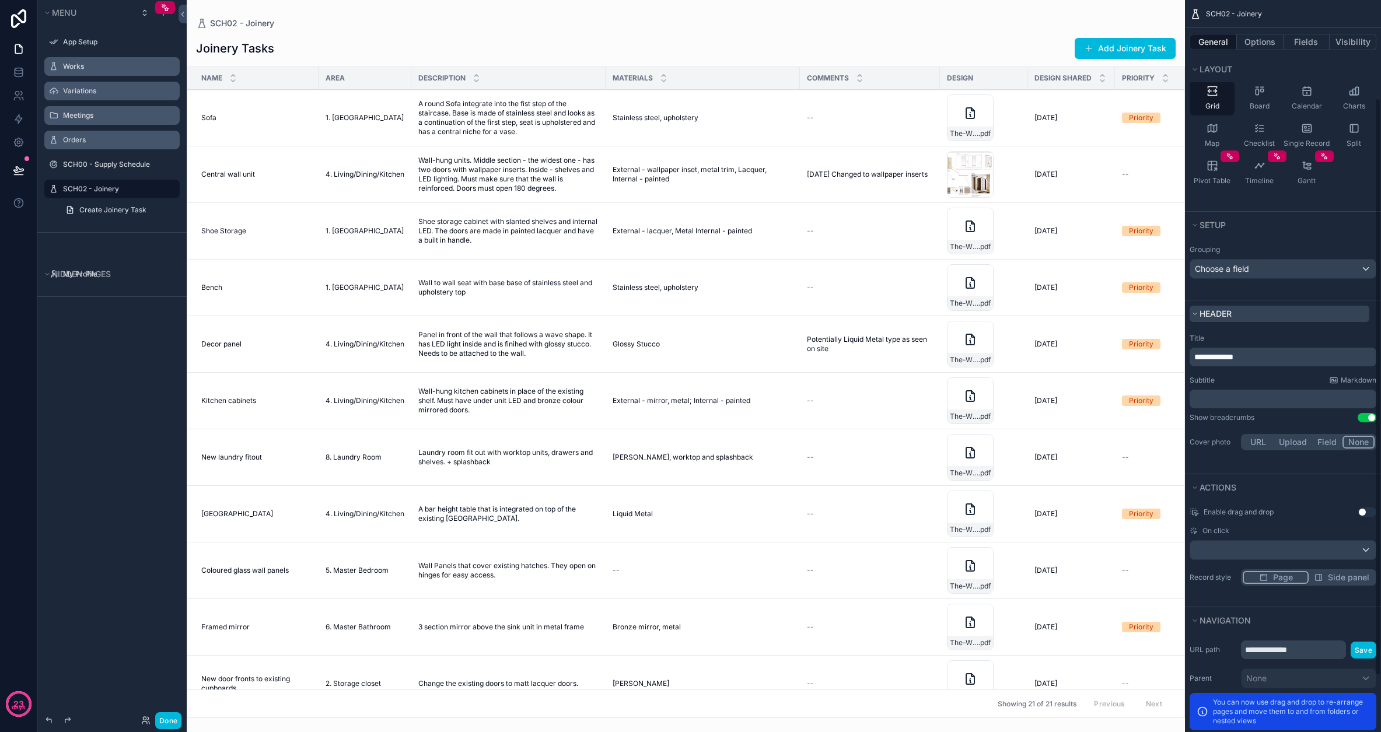
click at [779, 319] on span "Header" at bounding box center [1216, 314] width 32 height 12
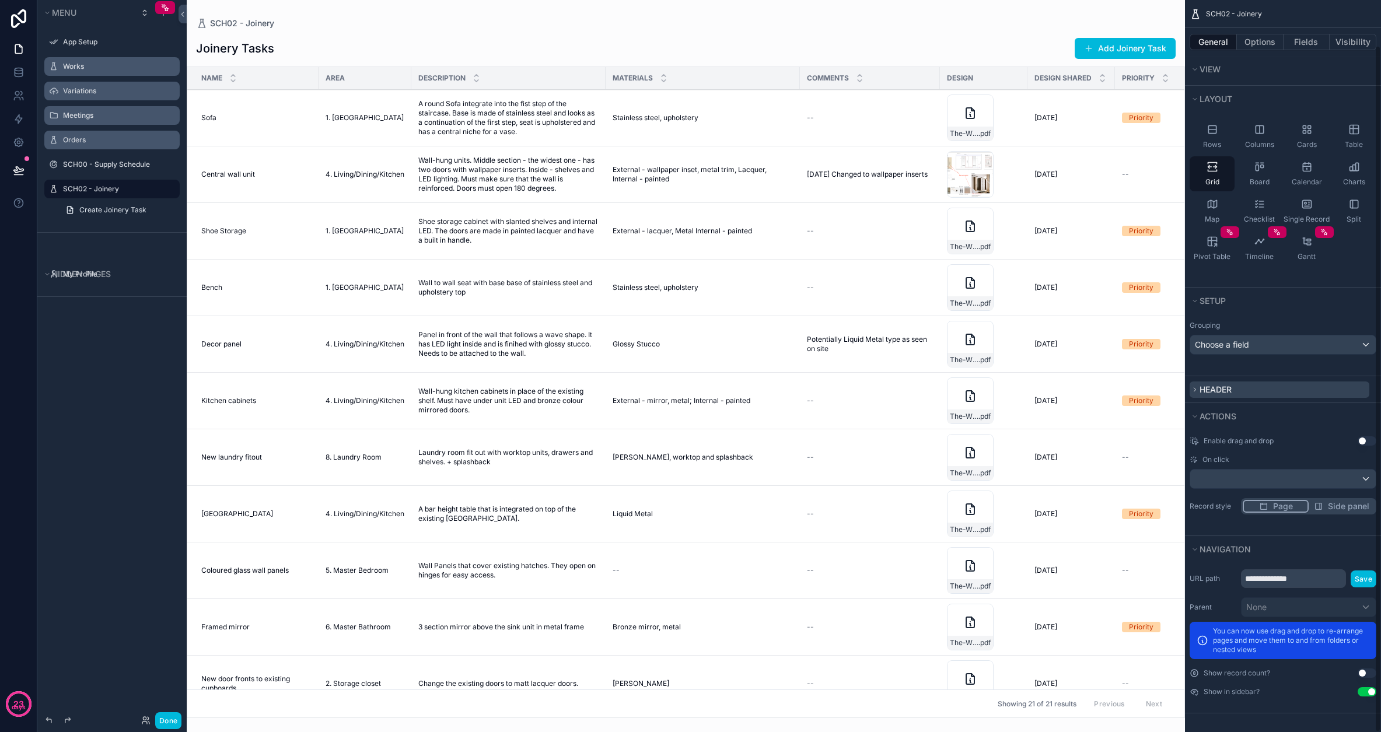
click at [779, 393] on span "Header" at bounding box center [1216, 390] width 32 height 10
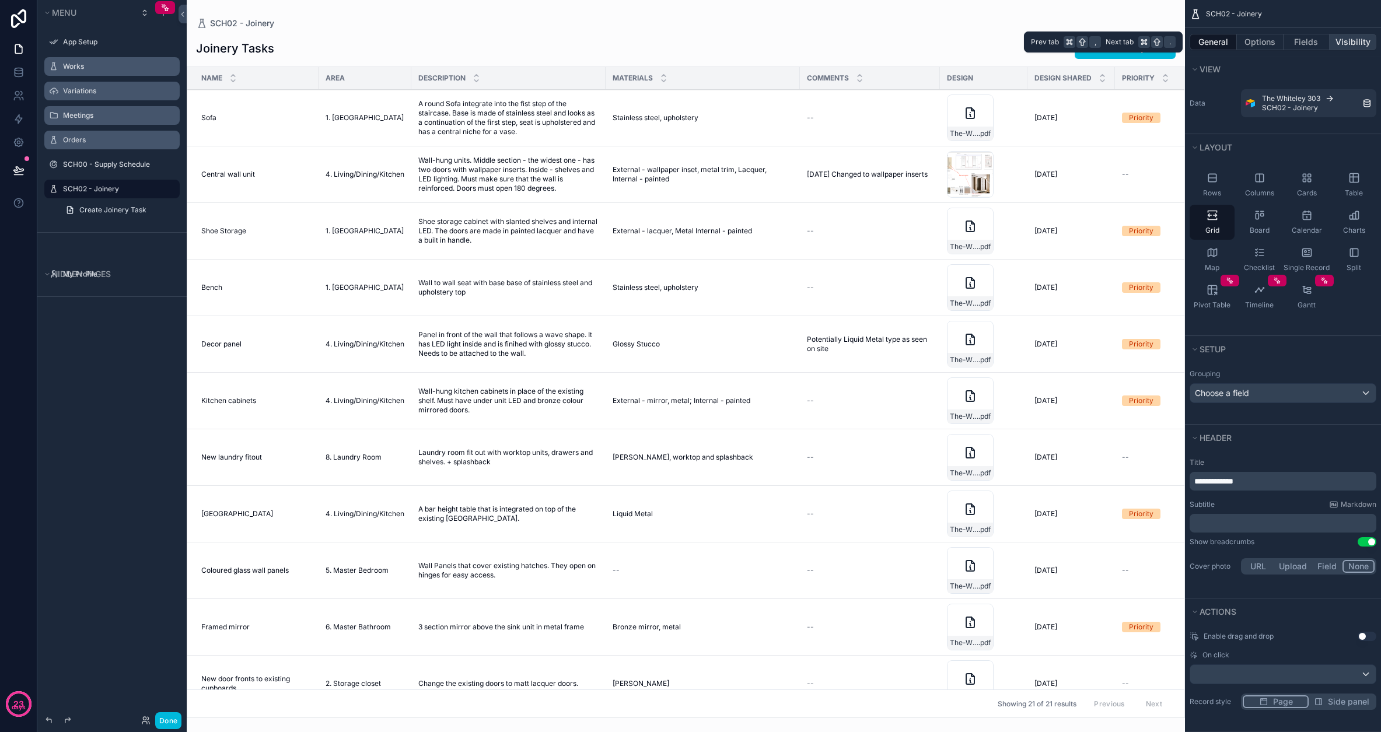
click at [779, 40] on button "Visibility" at bounding box center [1353, 42] width 47 height 16
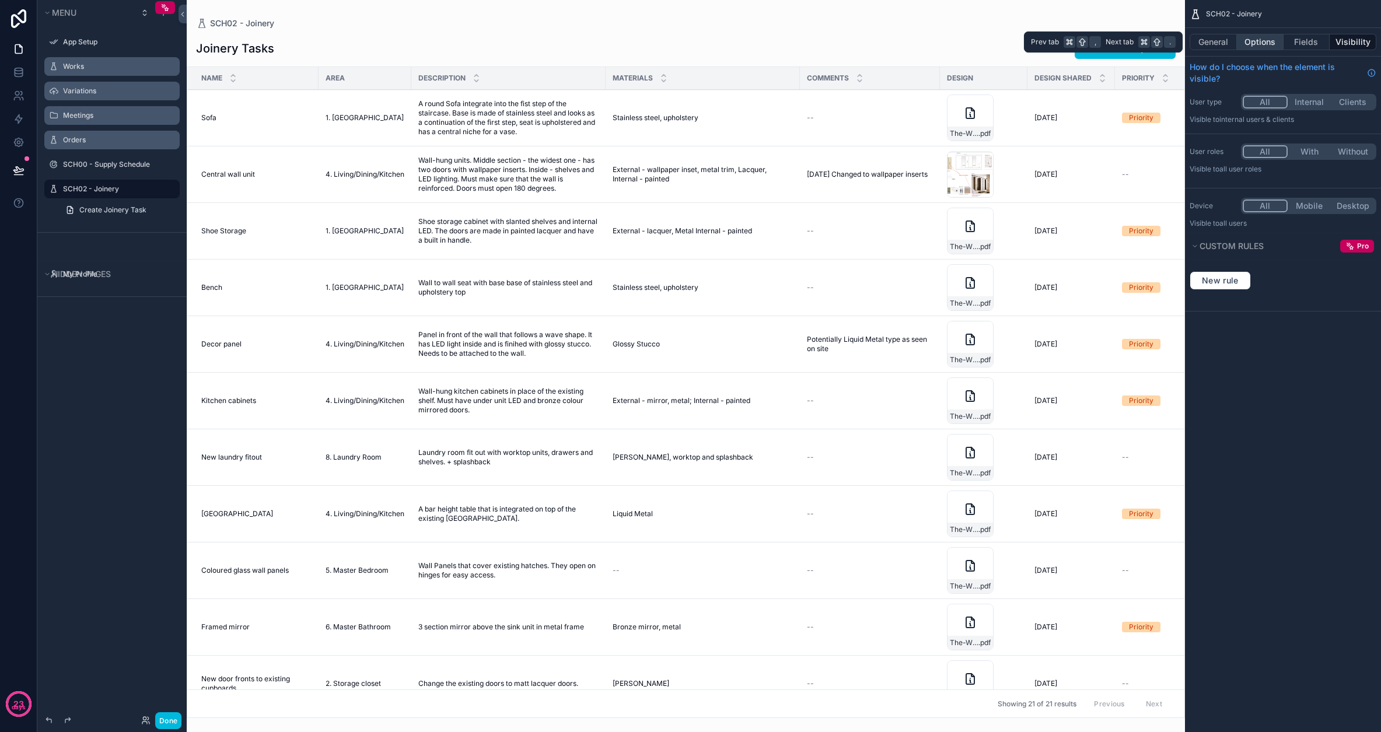
click at [779, 40] on button "Options" at bounding box center [1260, 42] width 47 height 16
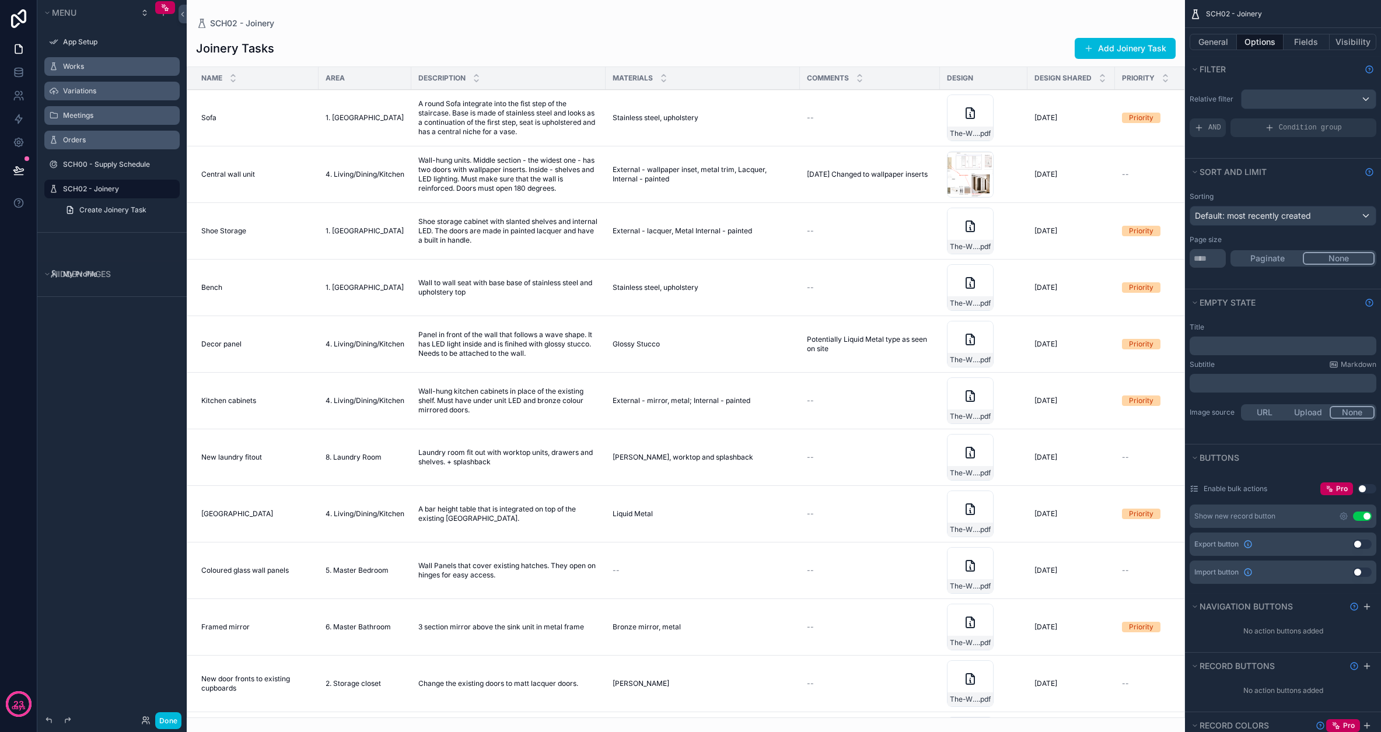
click at [779, 257] on button "None" at bounding box center [1339, 258] width 72 height 13
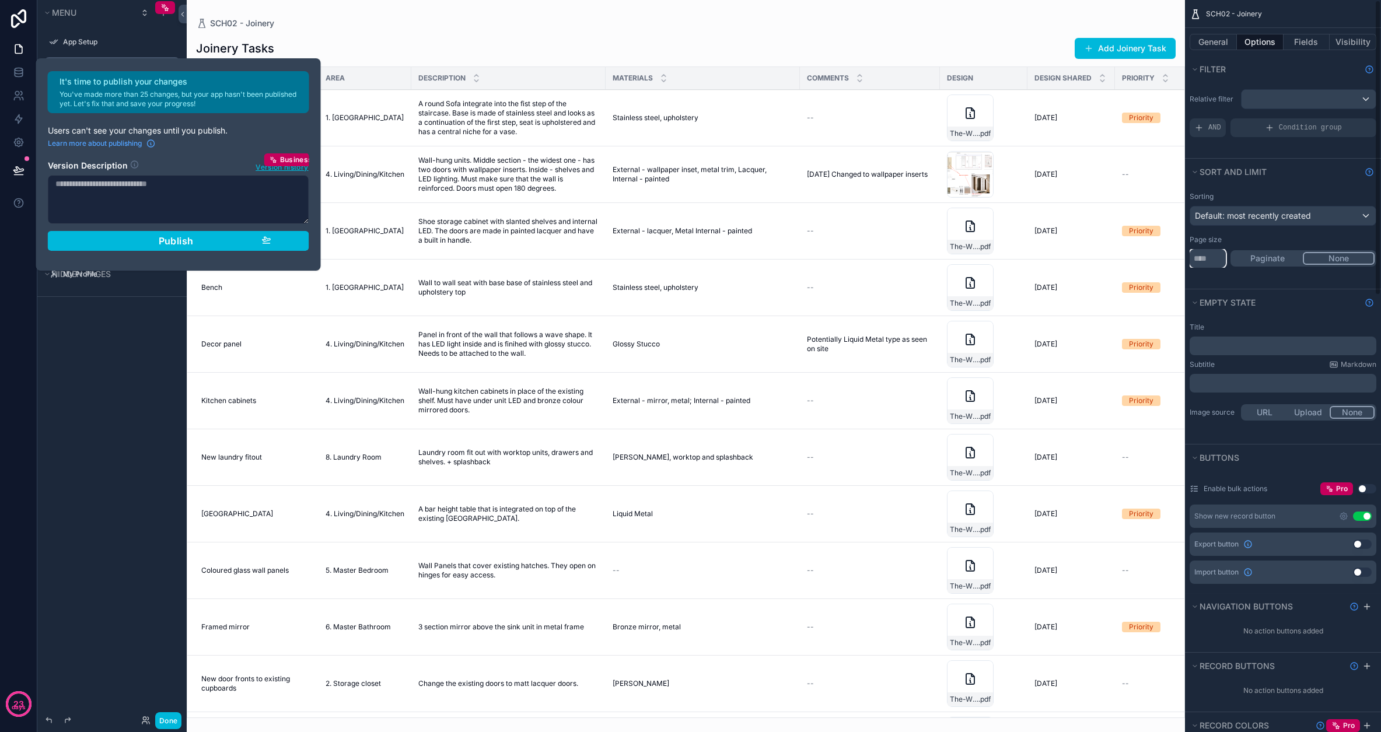
click at [779, 251] on div "App Setup Works Variations Meetings Orders SCH00 - Supply Schedule SCH02 - Join…" at bounding box center [784, 366] width 1195 height 732
type input "**"
click at [779, 283] on div "Sorting Default: most recently created Page size ** Paginate None" at bounding box center [1283, 237] width 196 height 104
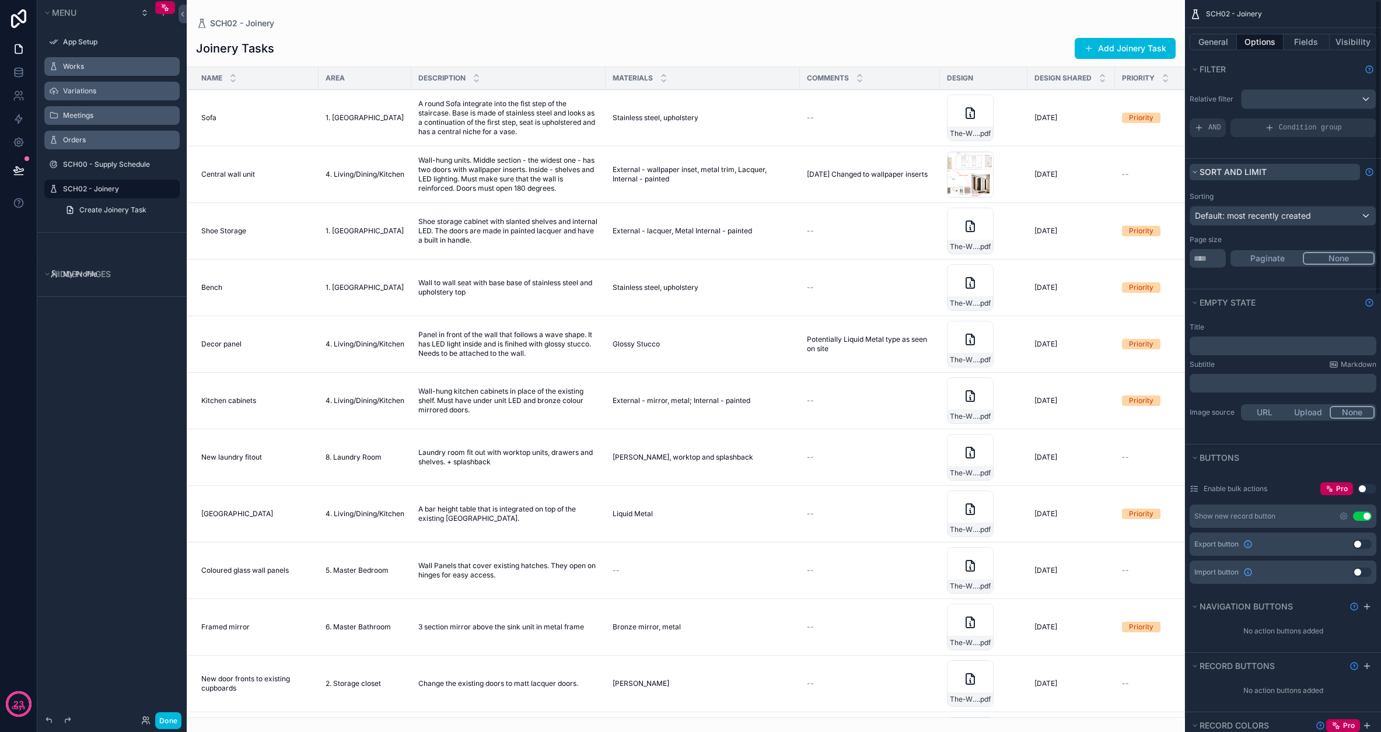
click at [779, 173] on span "Sort And Limit" at bounding box center [1233, 172] width 67 height 10
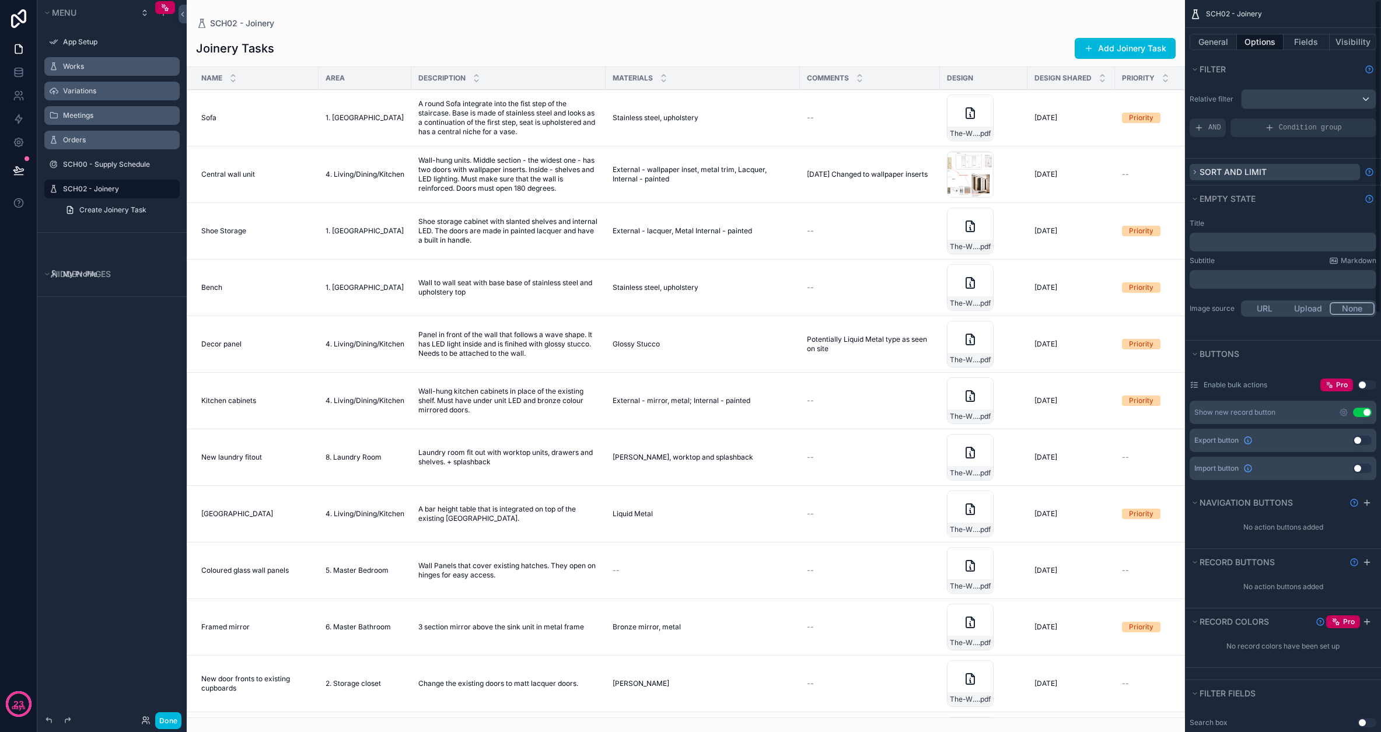
click at [779, 173] on span "Sort And Limit" at bounding box center [1233, 172] width 67 height 10
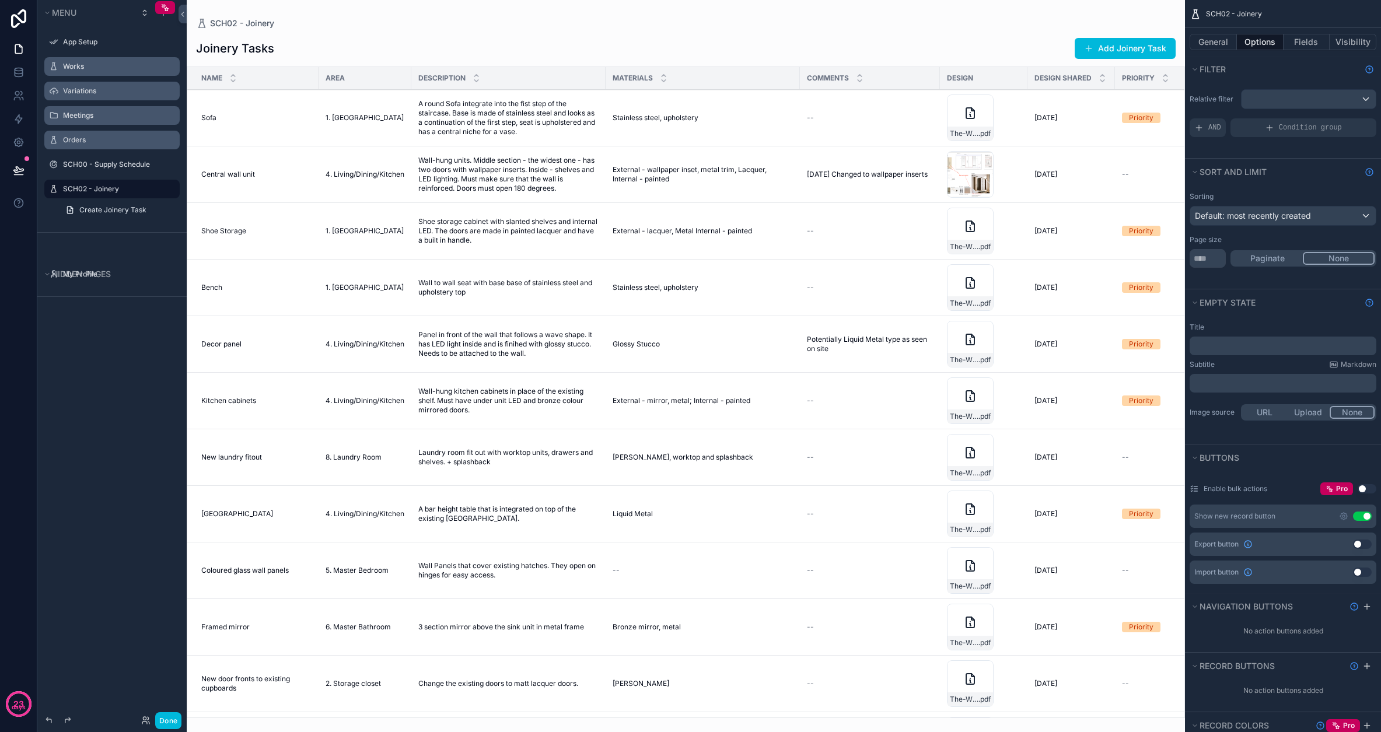
scroll to position [0, 1]
click at [779, 216] on span "Default: most recently created" at bounding box center [1253, 216] width 116 height 10
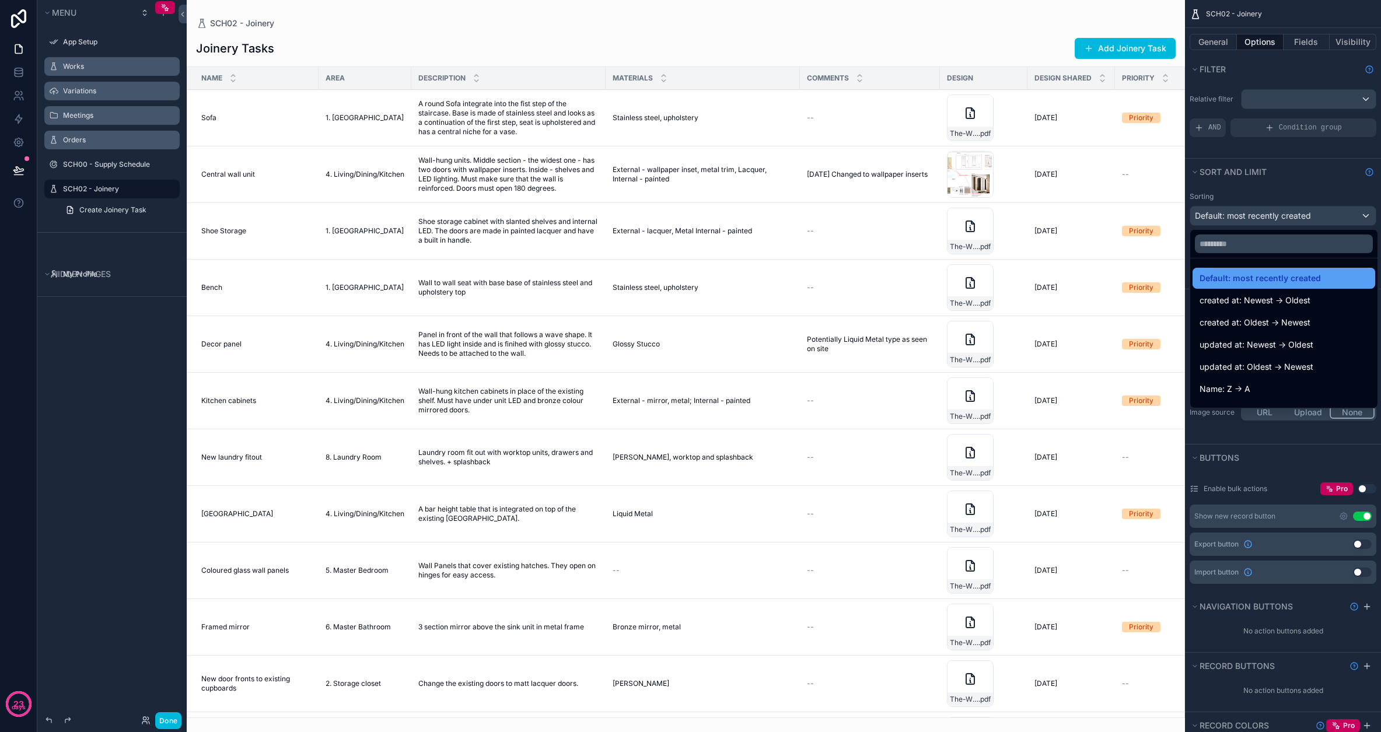
scroll to position [0, 0]
click at [779, 181] on div "scrollable content" at bounding box center [690, 366] width 1381 height 732
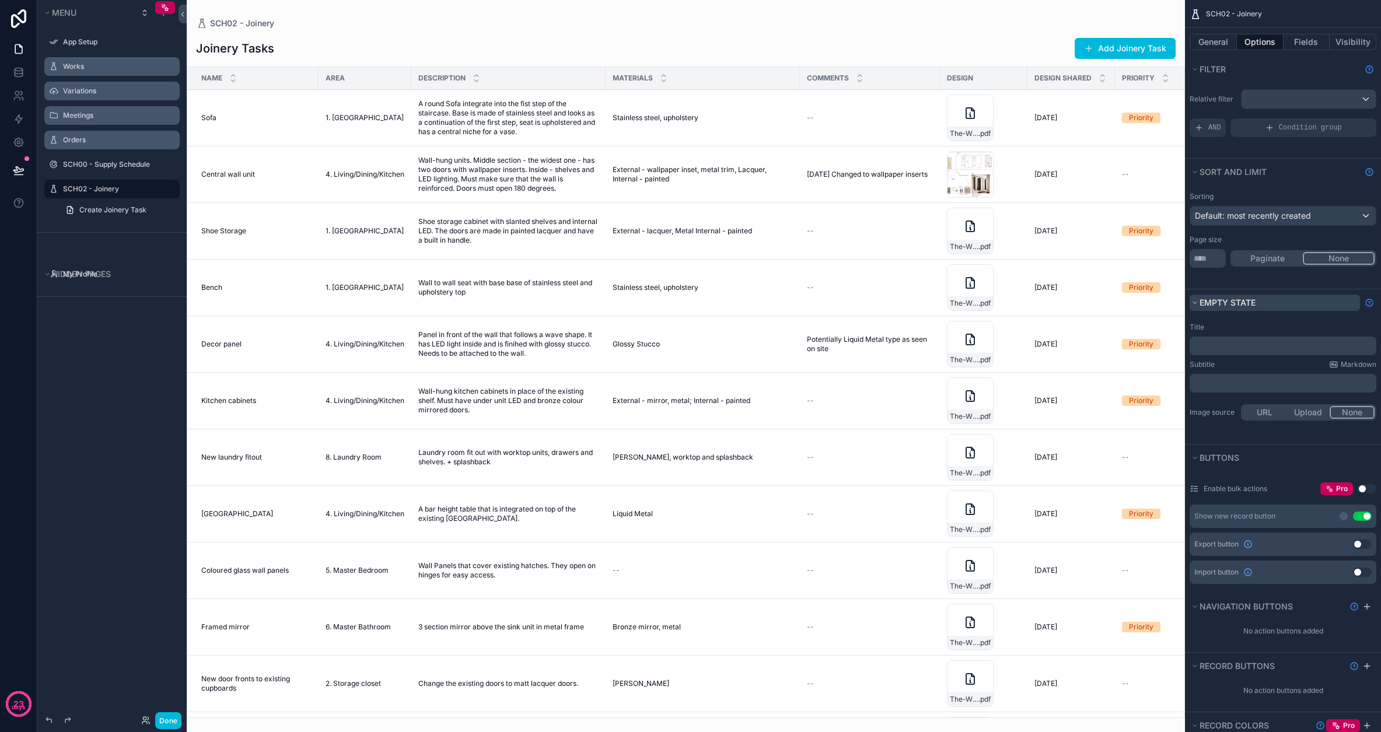
click at [779, 303] on icon "scrollable content" at bounding box center [1195, 303] width 4 height 2
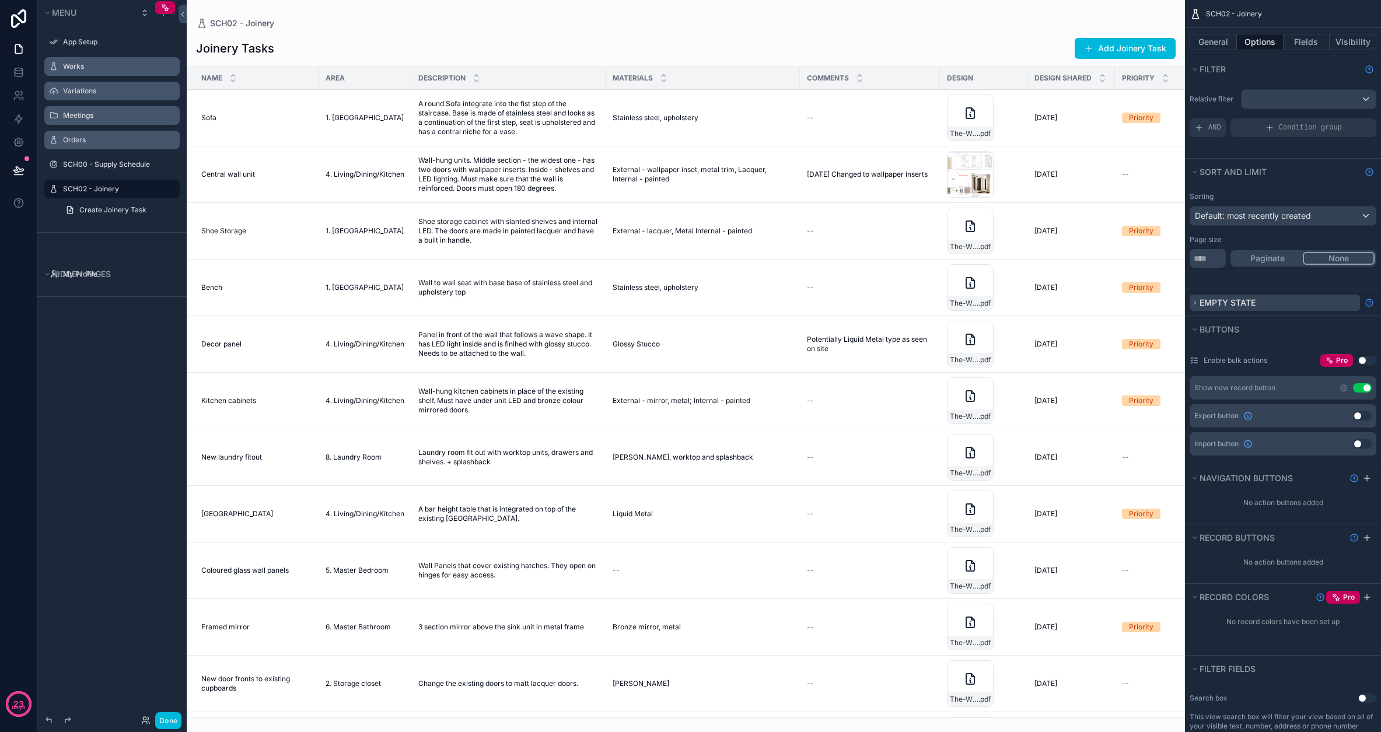
click at [779, 303] on icon "scrollable content" at bounding box center [1195, 302] width 7 height 7
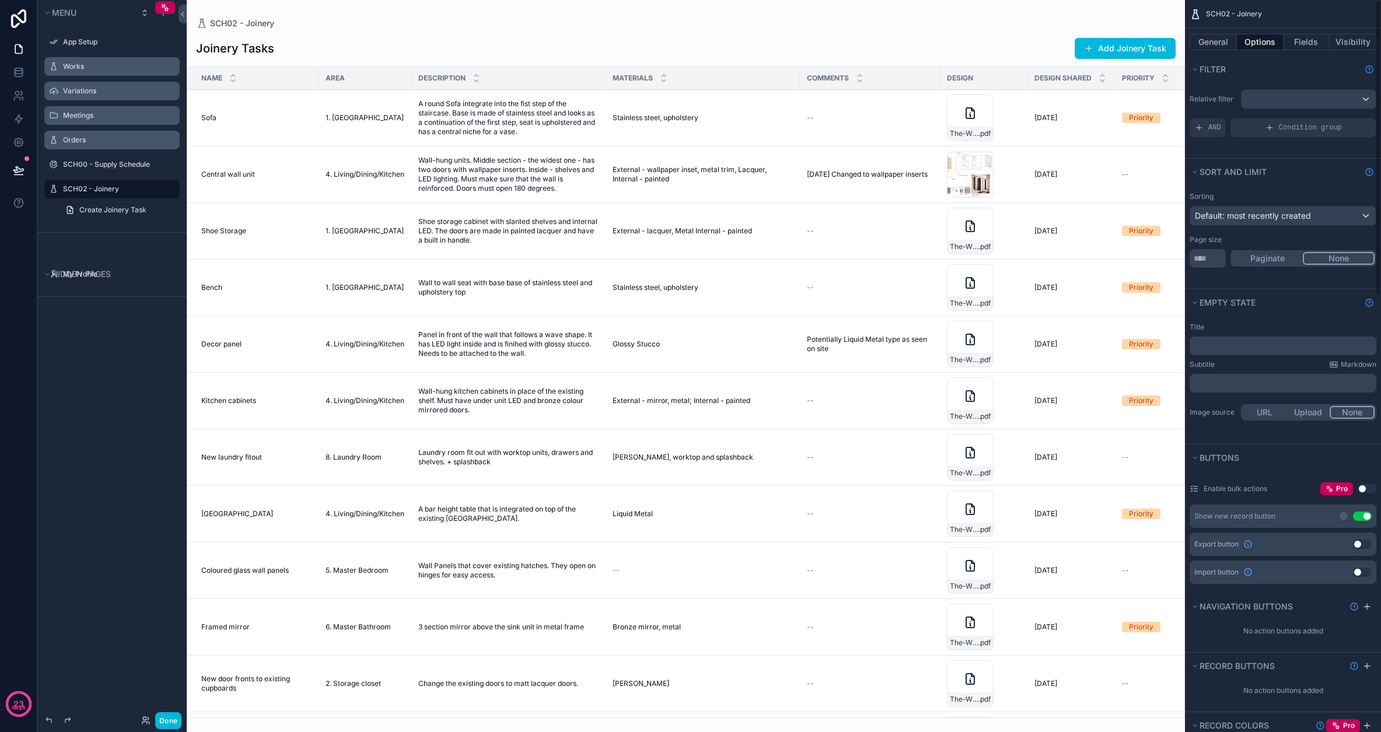
click at [779, 232] on div "Sorting Default: most recently created Page size ** Paginate None" at bounding box center [1283, 229] width 196 height 85
click at [779, 219] on span "Default: most recently created" at bounding box center [1253, 216] width 116 height 10
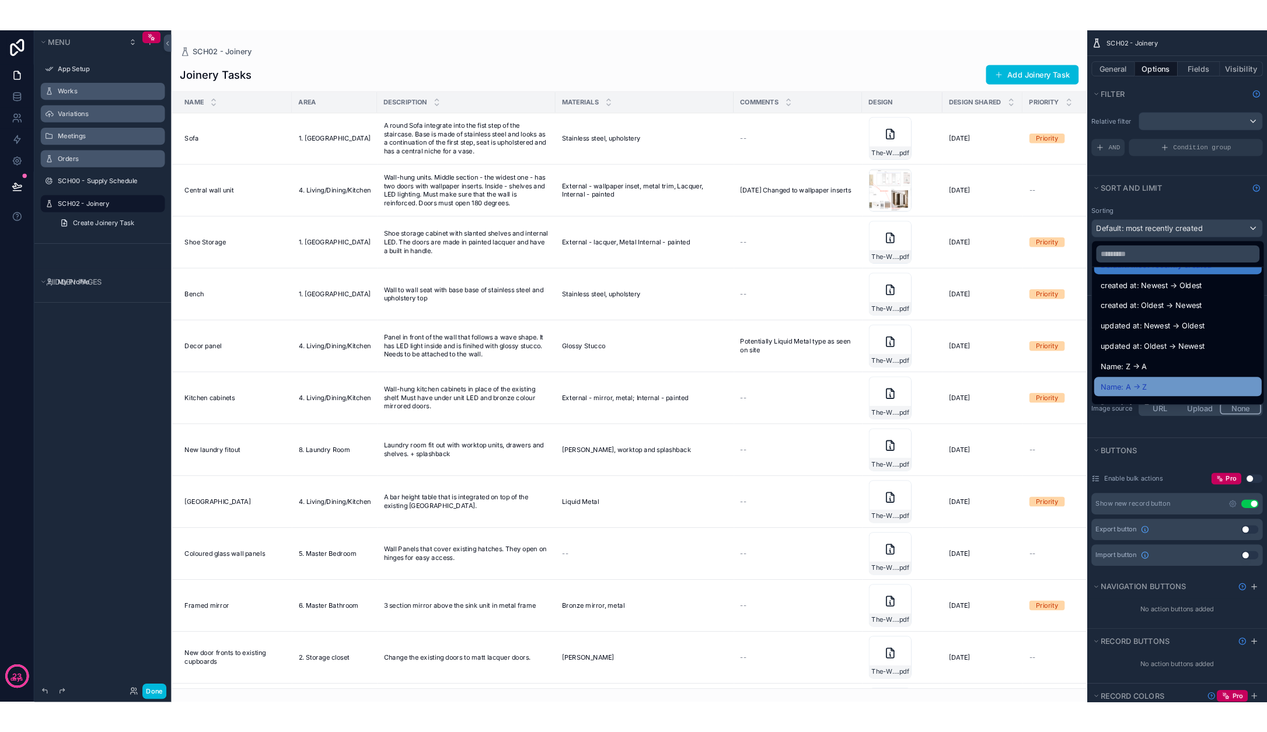
scroll to position [27, 0]
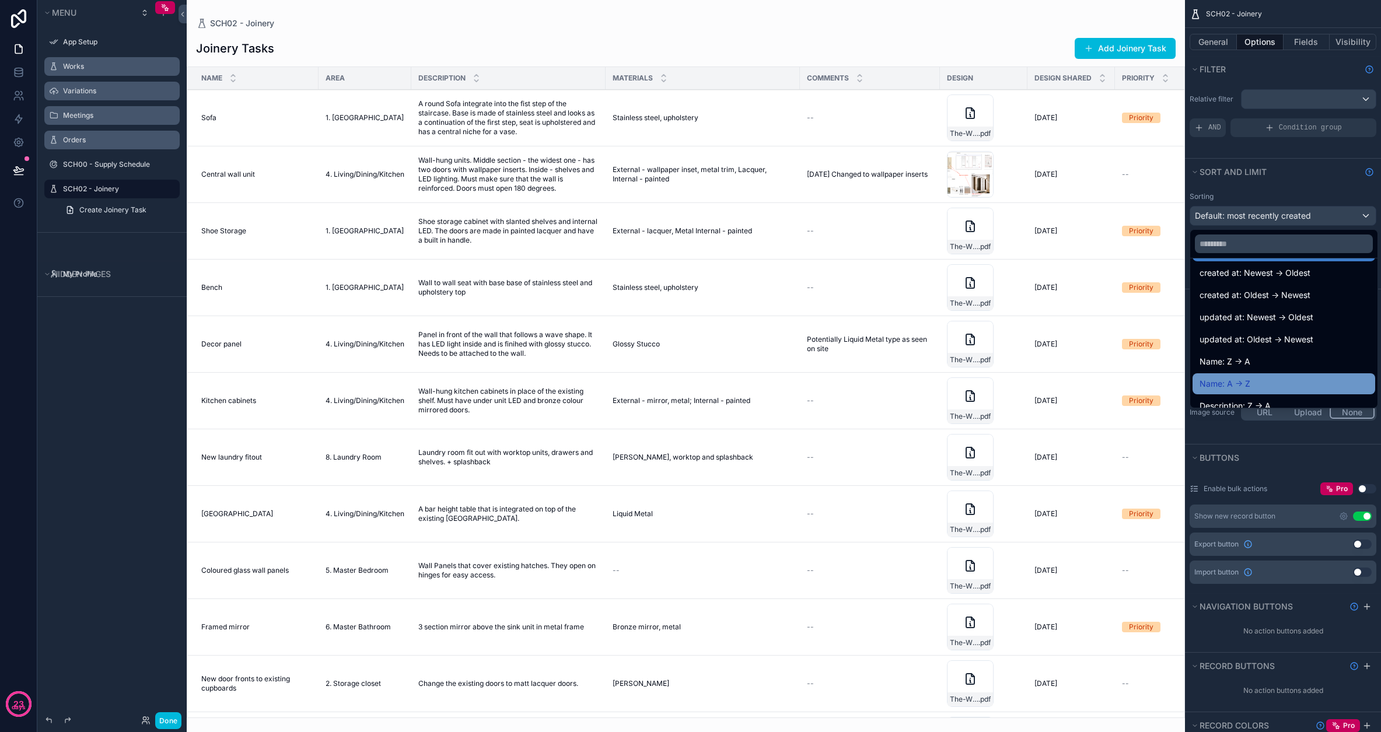
click at [779, 383] on span "Name: A -> Z" at bounding box center [1225, 384] width 51 height 14
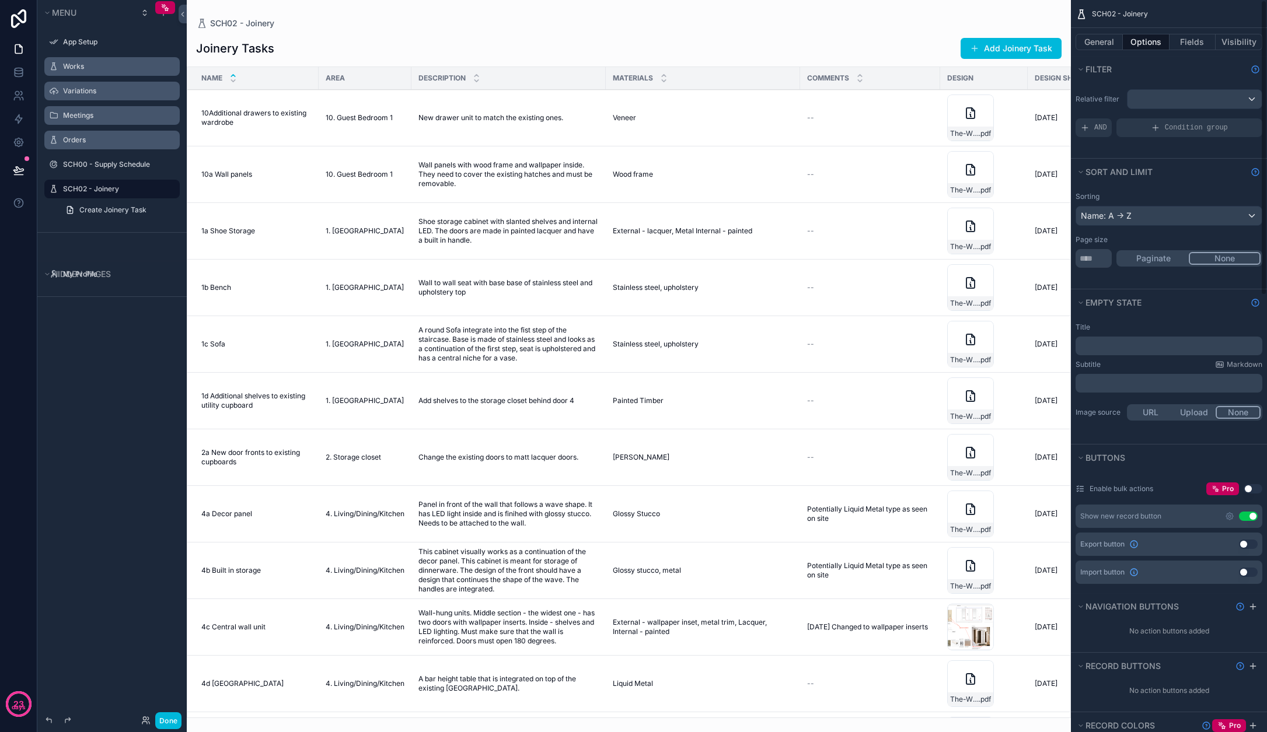
scroll to position [0, 0]
click at [779, 191] on div "Sorting Name: A -> Z Page size ** Paginate None" at bounding box center [1169, 229] width 196 height 85
click at [779, 236] on div "Page size" at bounding box center [1169, 239] width 187 height 9
click at [779, 219] on div "Name: A -> Z" at bounding box center [1169, 216] width 186 height 19
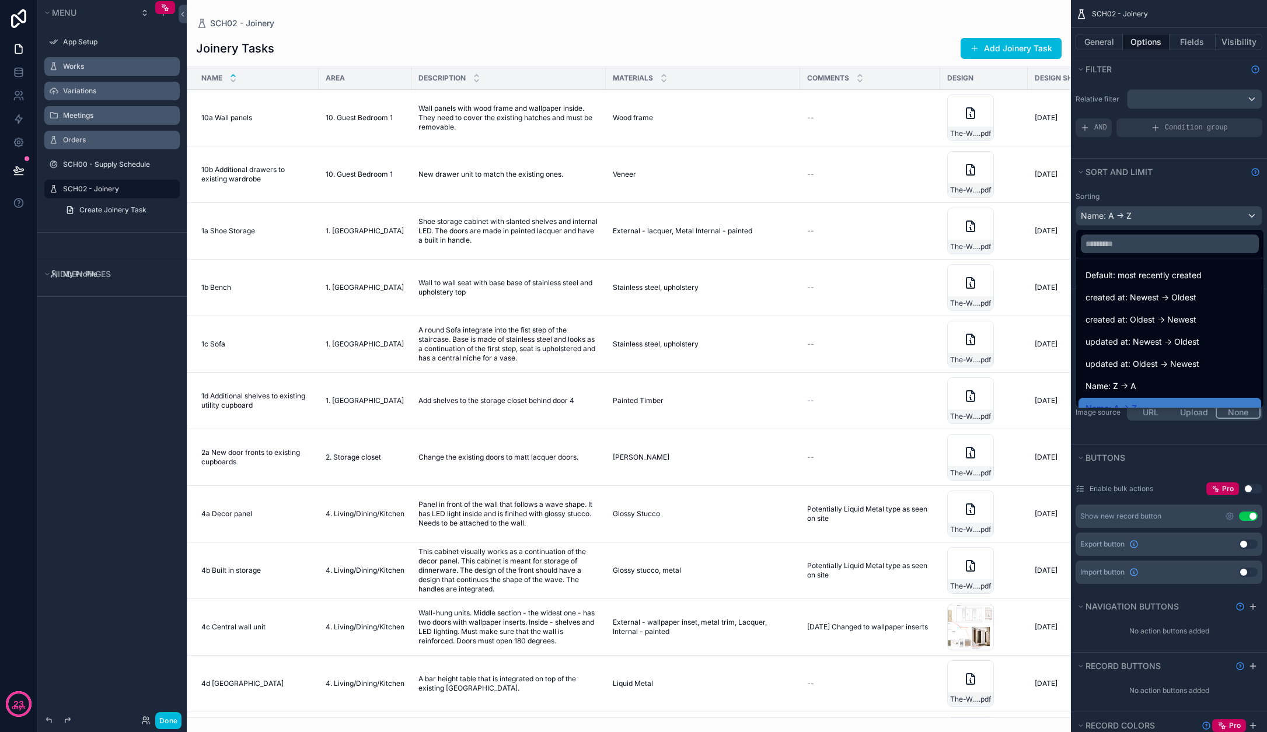
scroll to position [4, 0]
click at [779, 191] on div "scrollable content" at bounding box center [633, 366] width 1267 height 732
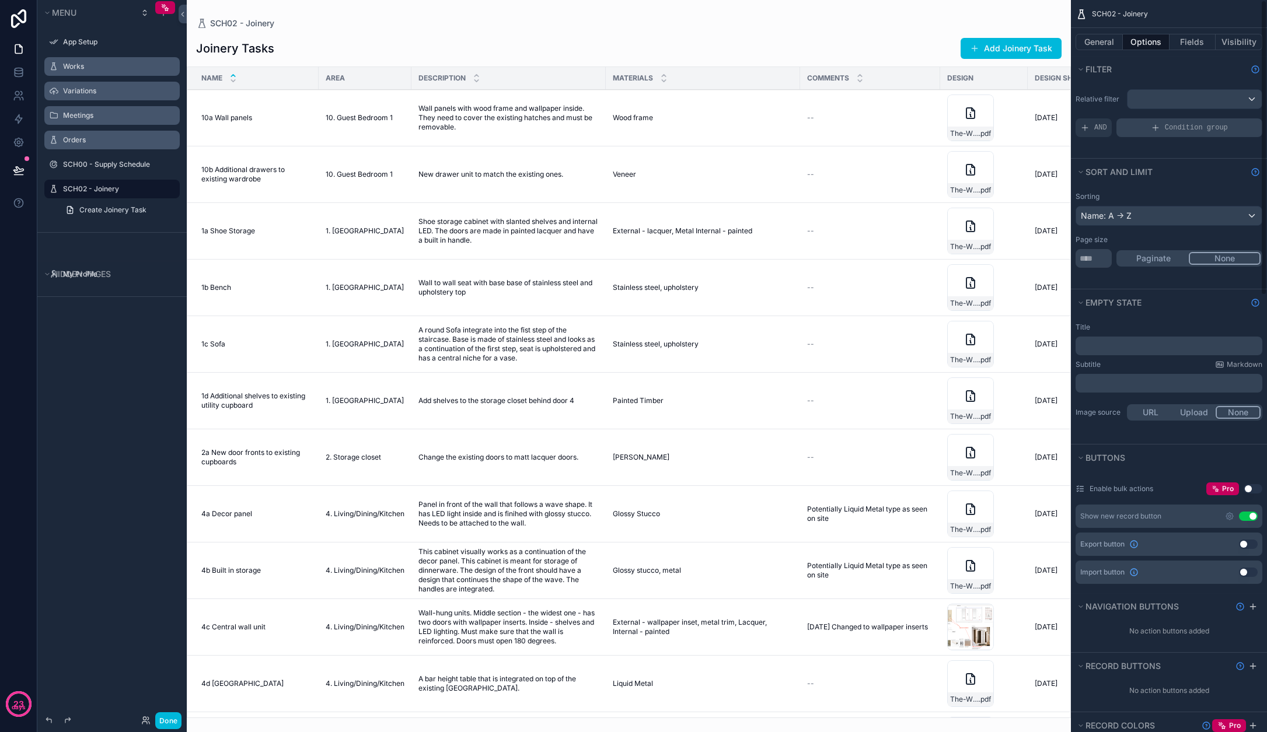
scroll to position [0, 0]
click at [779, 46] on button "Fields" at bounding box center [1192, 42] width 47 height 16
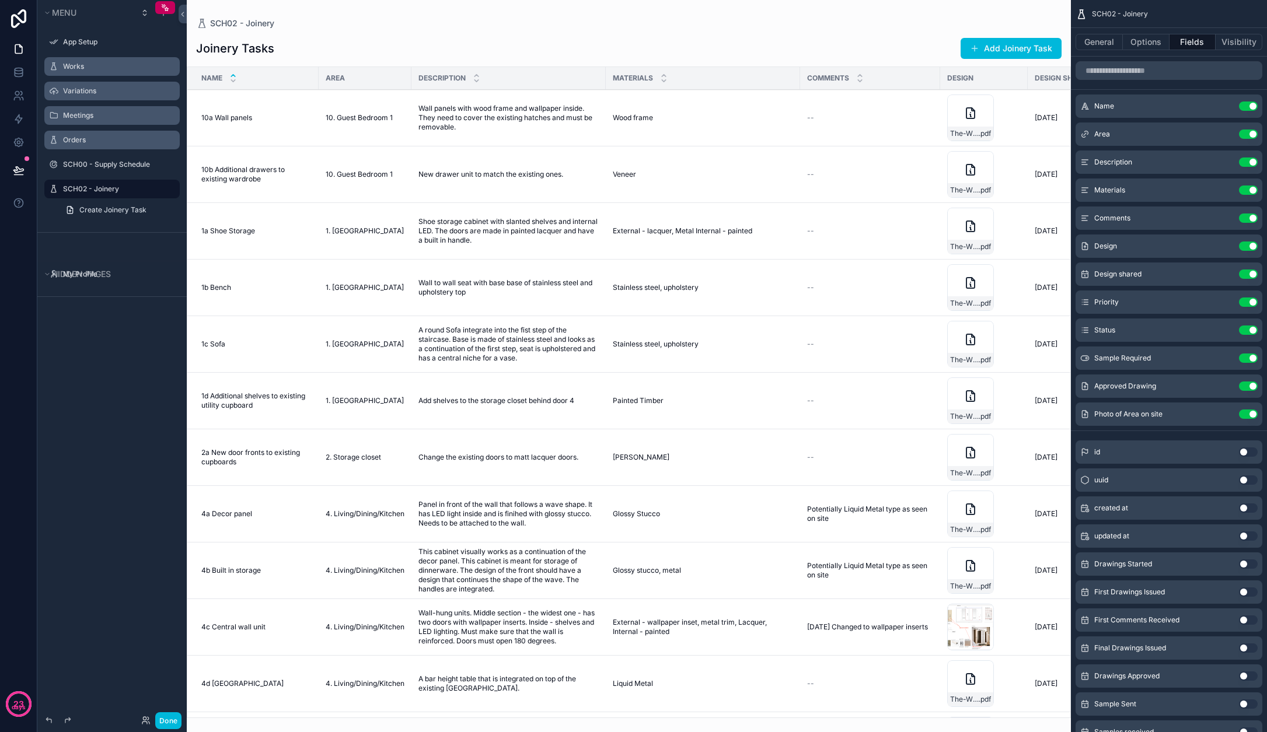
click at [779, 286] on div "scrollable content" at bounding box center [629, 366] width 884 height 732
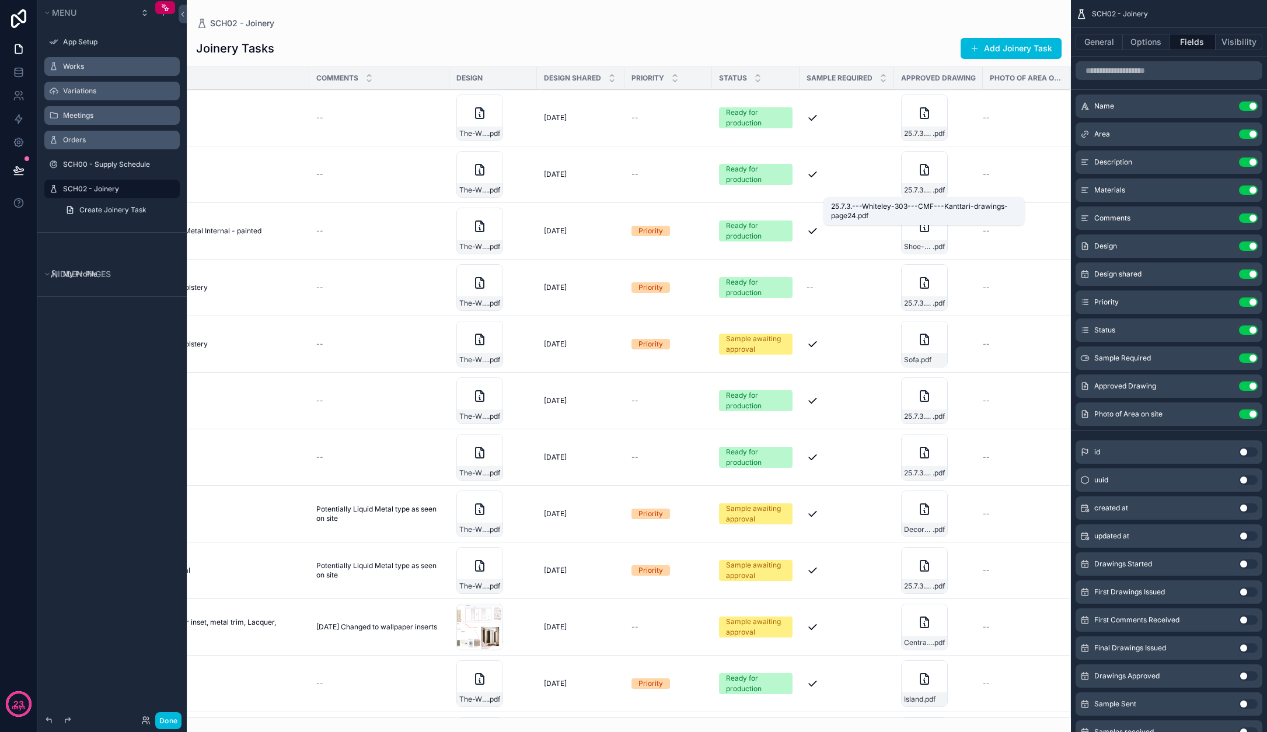
scroll to position [0, 491]
click at [779, 119] on span "--" at bounding box center [986, 117] width 7 height 9
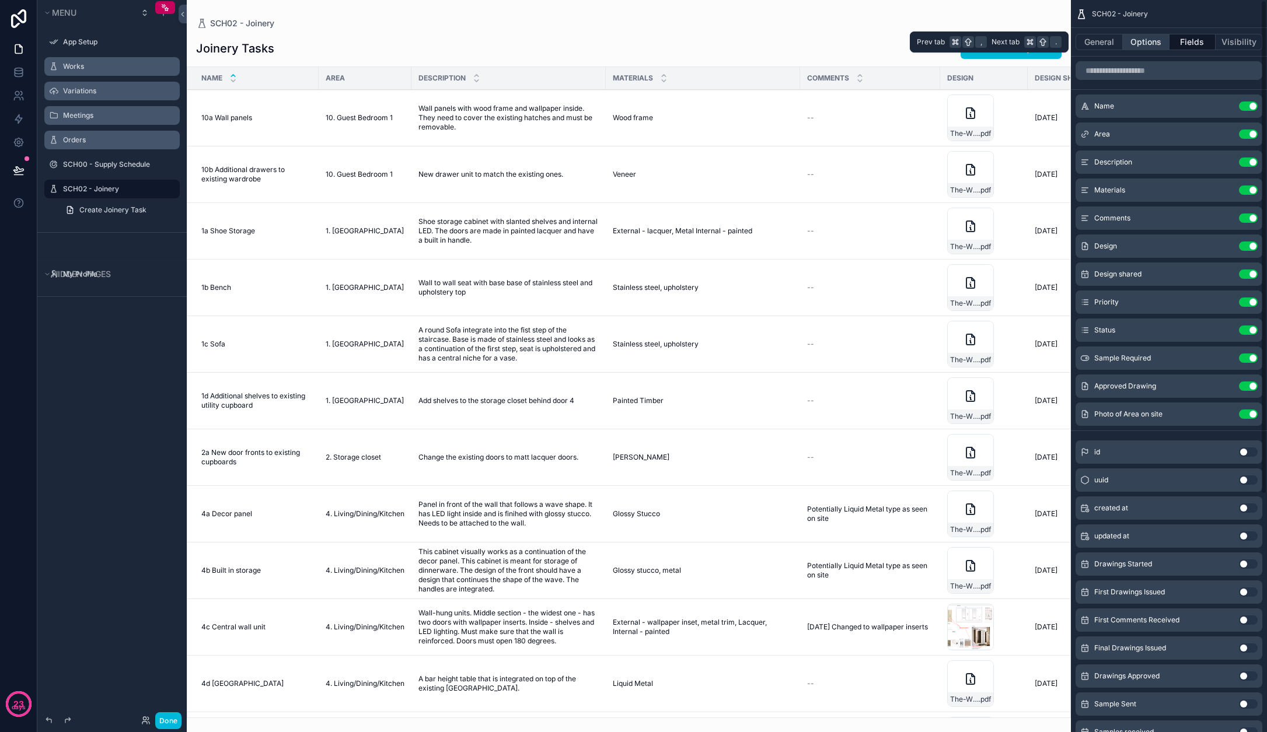
click at [779, 41] on button "Options" at bounding box center [1146, 42] width 47 height 16
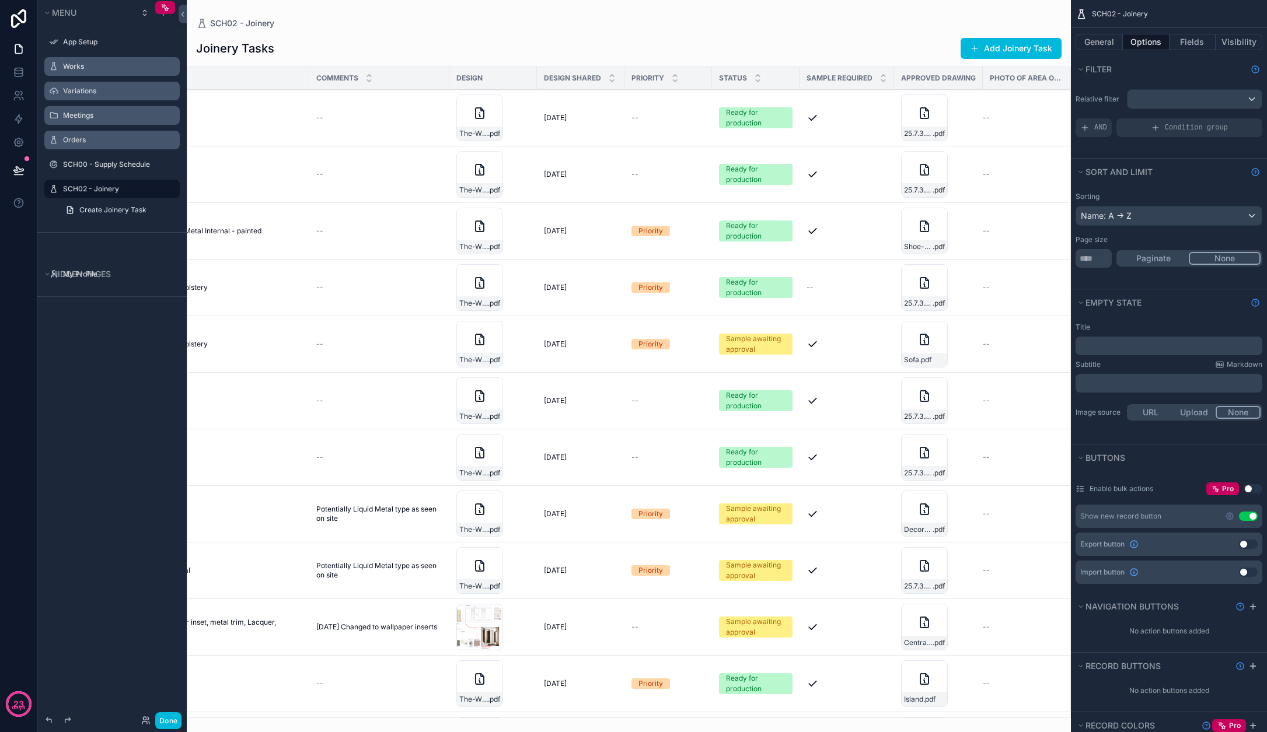
scroll to position [0, 491]
click at [779, 79] on span "Photo of Area on site" at bounding box center [1027, 78] width 74 height 9
click at [779, 519] on button "Use setting" at bounding box center [1248, 516] width 19 height 9
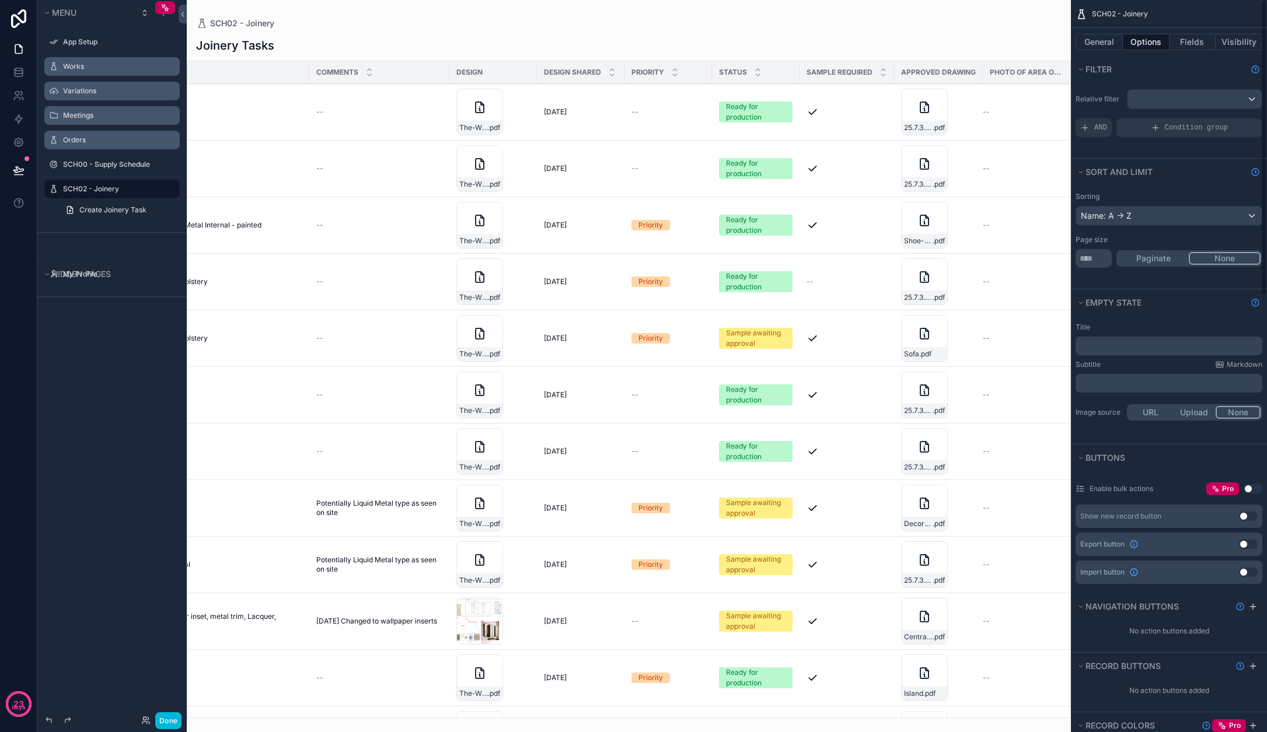
click at [779, 571] on button "Use setting" at bounding box center [1248, 572] width 19 height 9
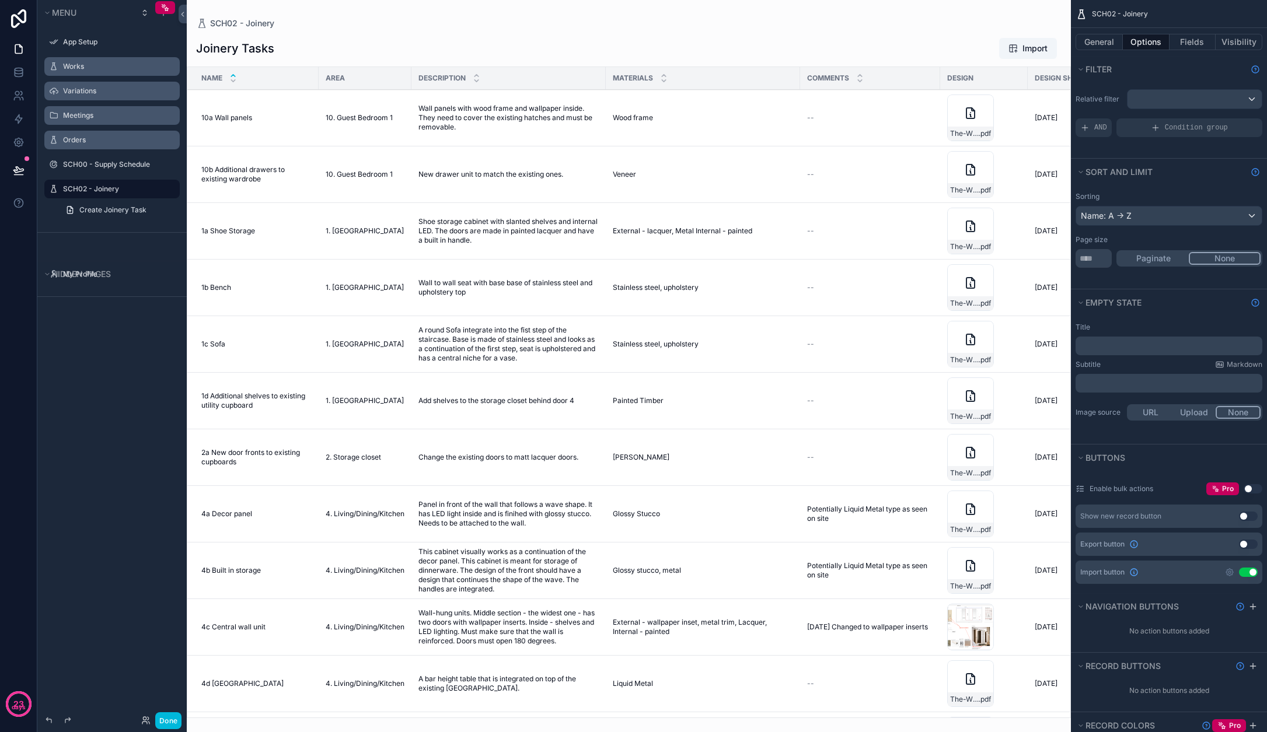
click at [779, 571] on button "Use setting" at bounding box center [1248, 572] width 19 height 9
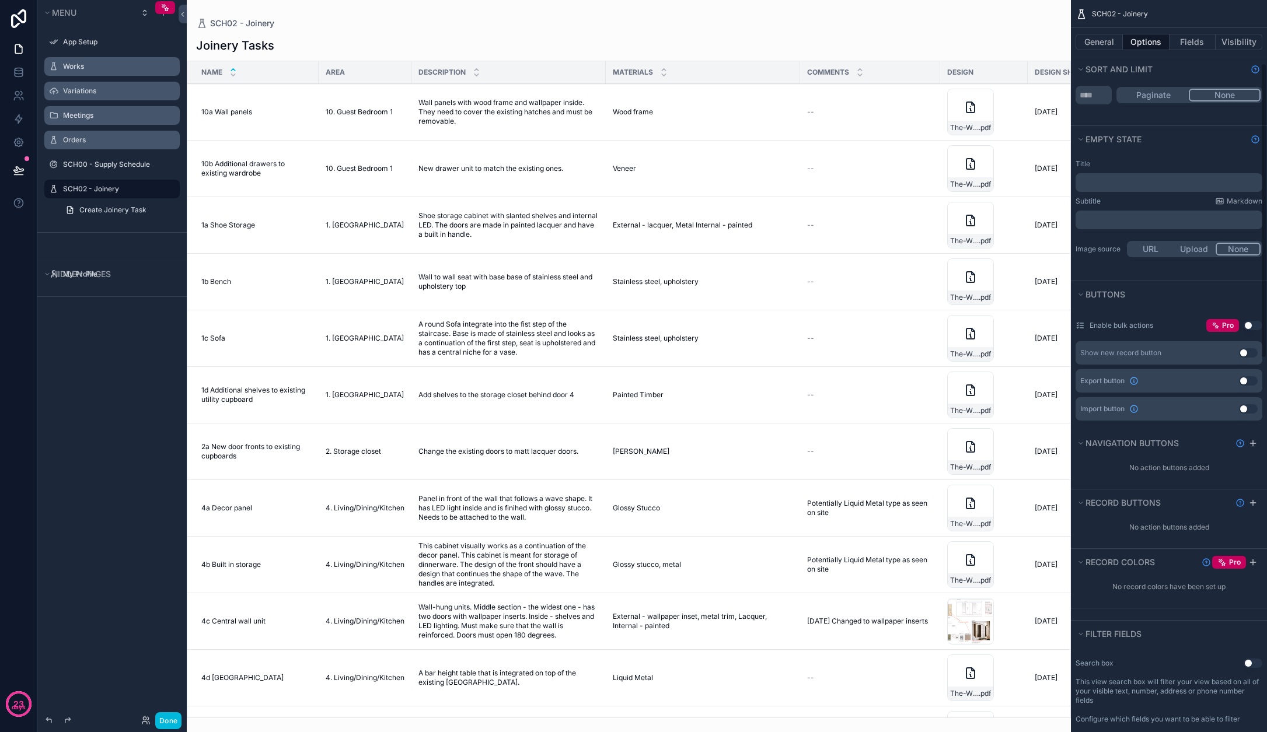
scroll to position [175, 0]
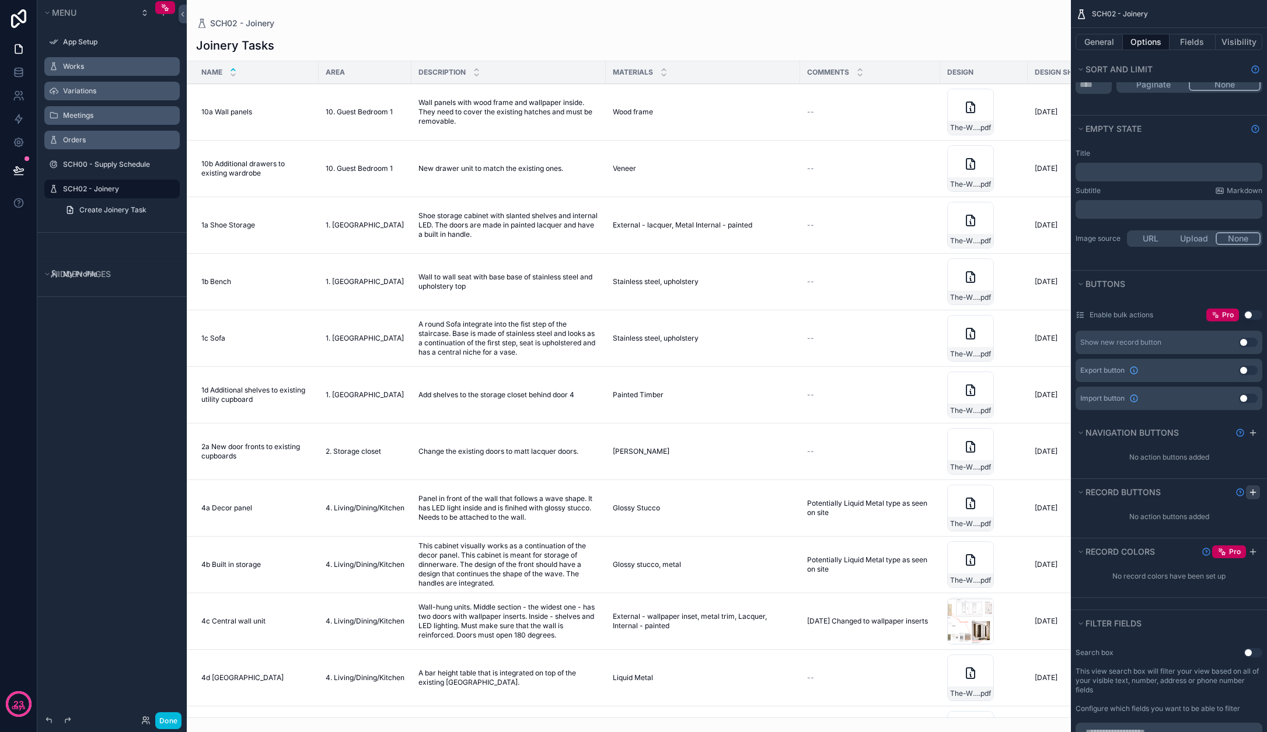
click at [779, 491] on icon "scrollable content" at bounding box center [1252, 492] width 9 height 9
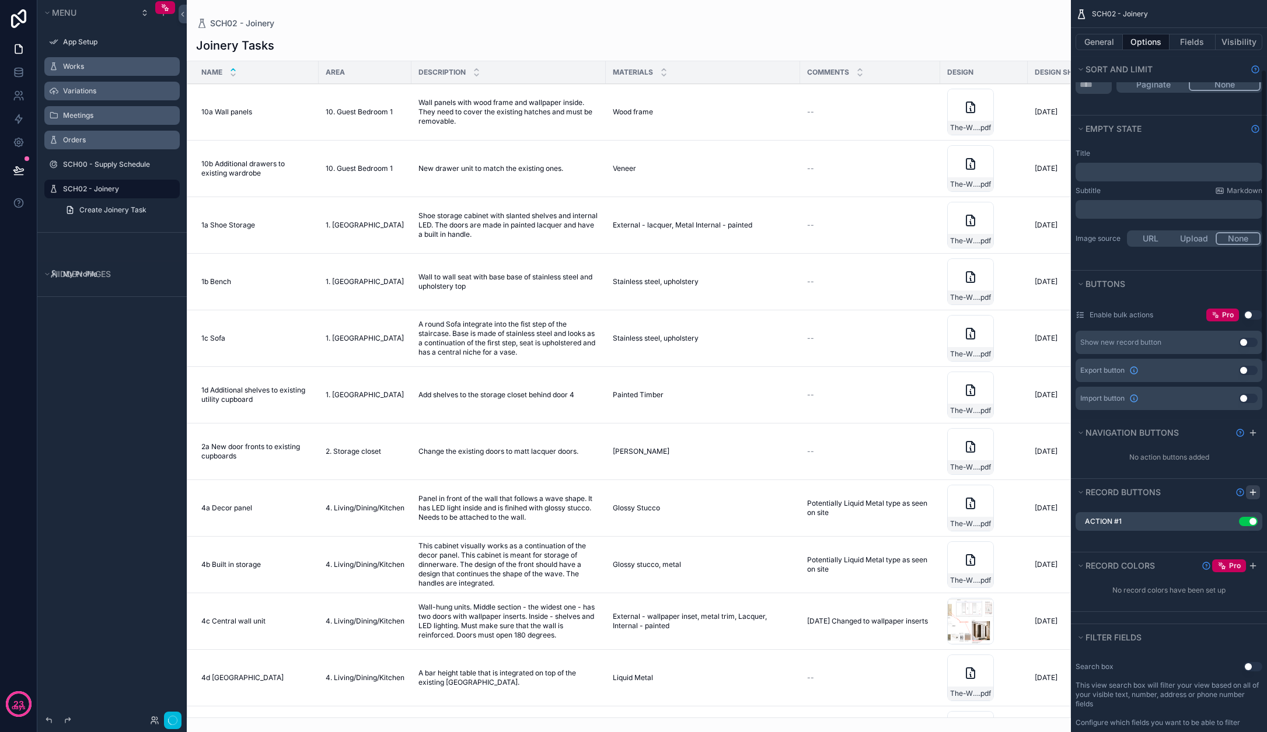
scroll to position [173, 0]
click at [0, 0] on icon "scrollable content" at bounding box center [0, 0] width 0 height 0
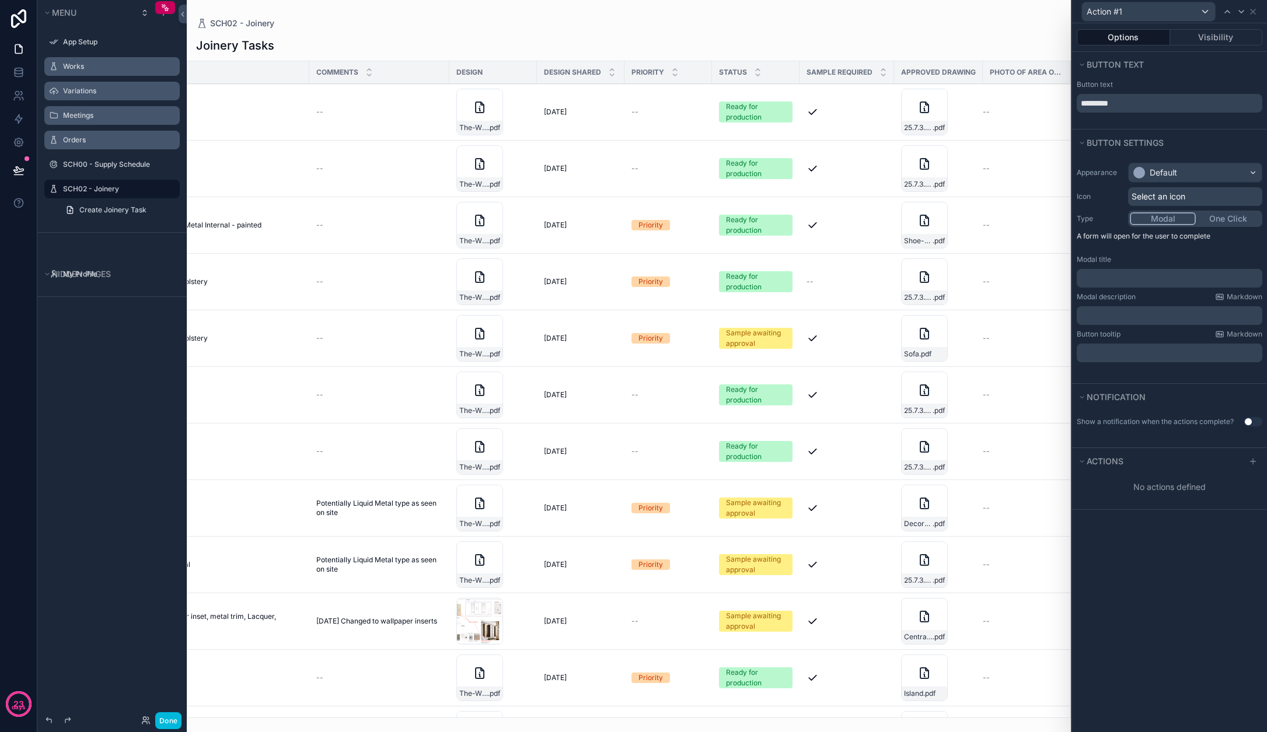
scroll to position [0, 491]
click at [779, 38] on button "Visibility" at bounding box center [1216, 37] width 93 height 16
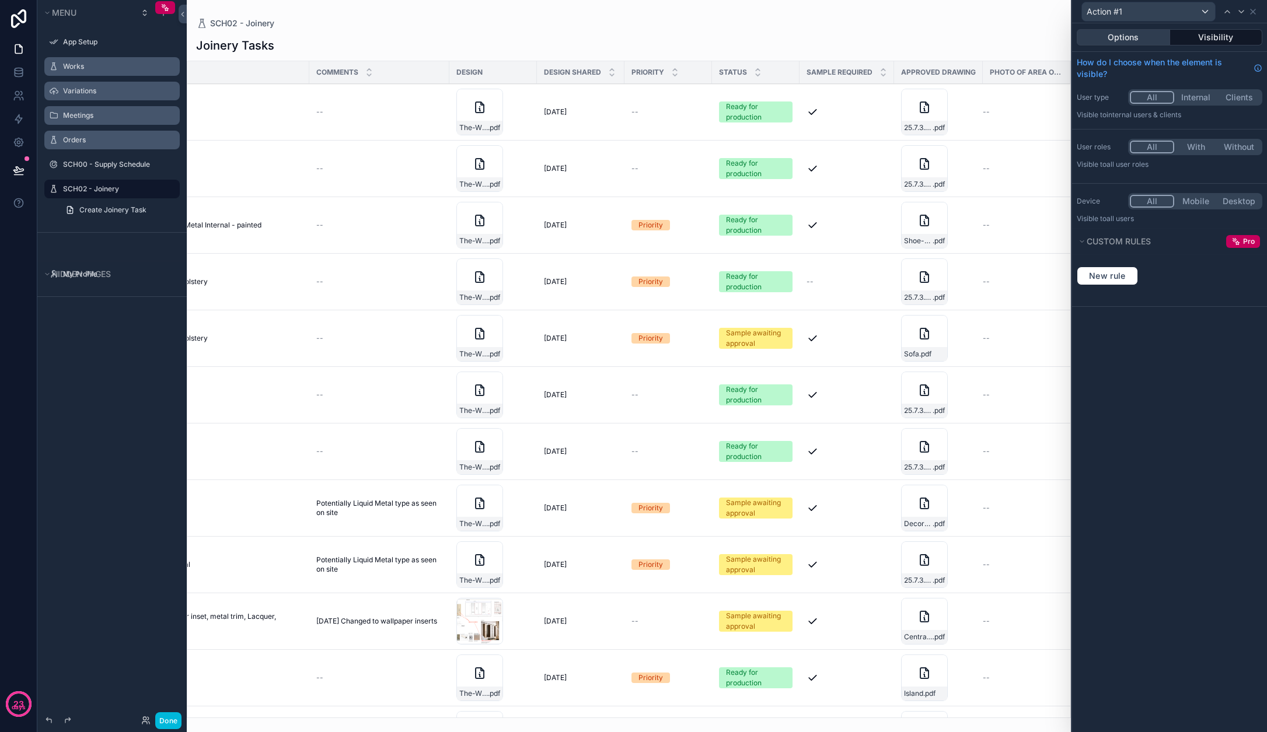
click at [779, 34] on button "Options" at bounding box center [1123, 37] width 93 height 16
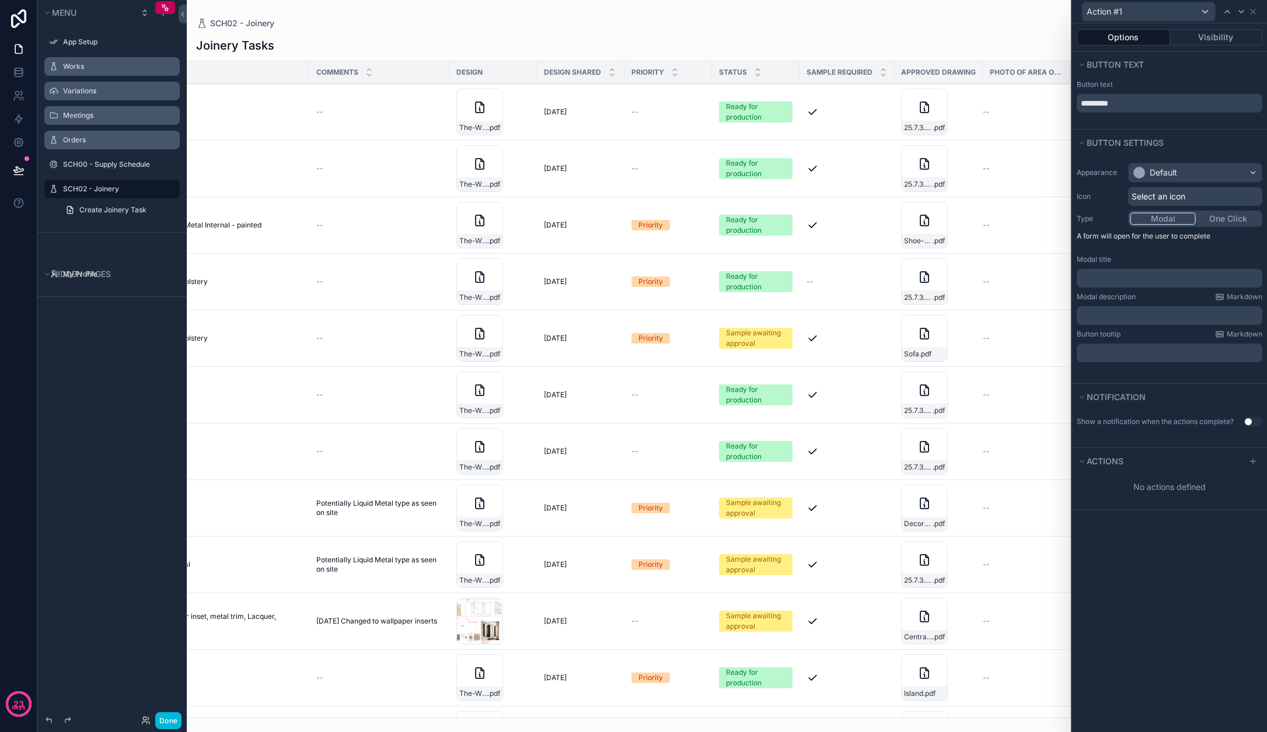
click at [779, 218] on button "One Click" at bounding box center [1228, 218] width 65 height 13
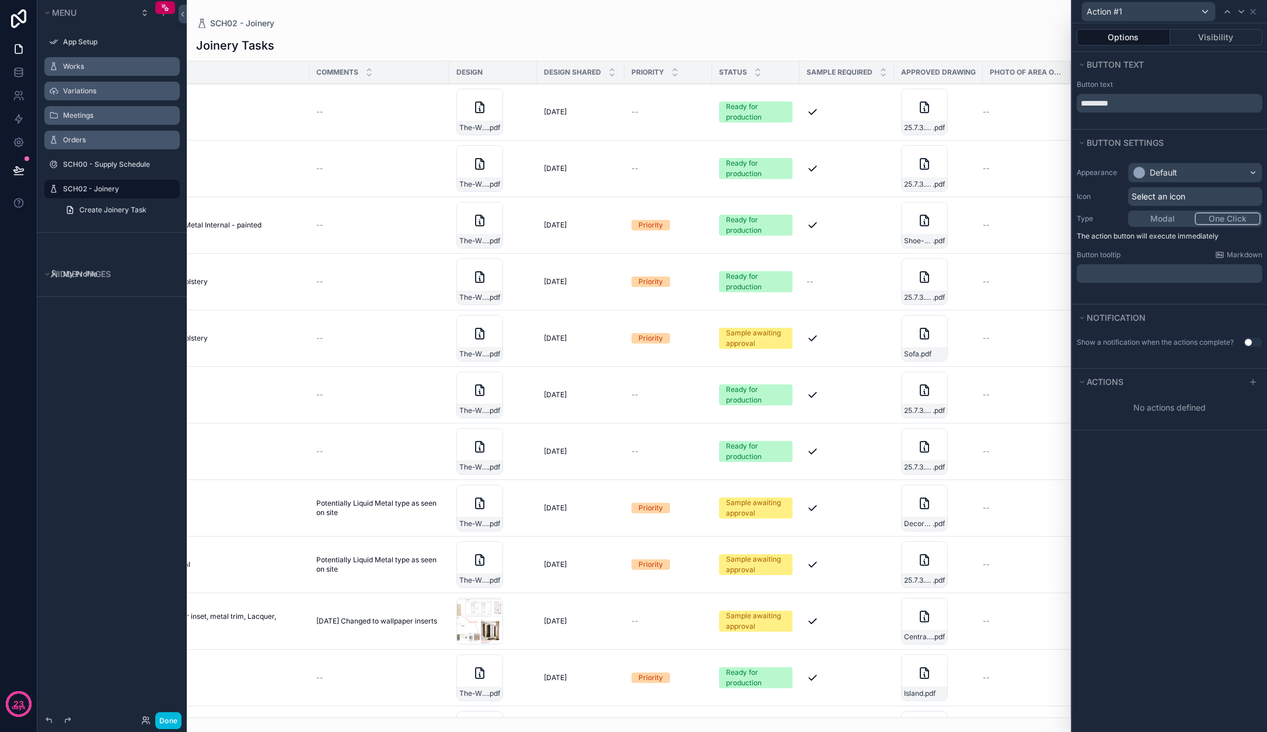
click at [779, 219] on button "Modal" at bounding box center [1162, 218] width 65 height 13
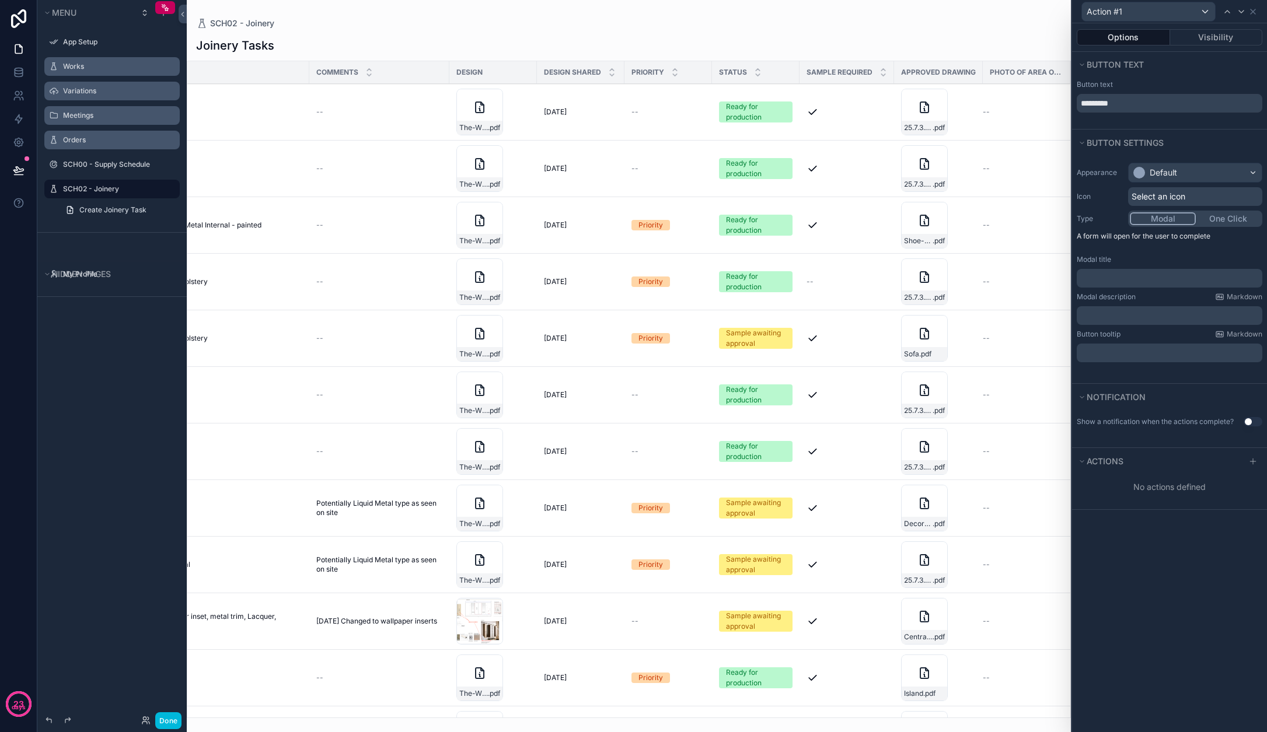
click at [779, 174] on div "Default" at bounding box center [1163, 173] width 27 height 12
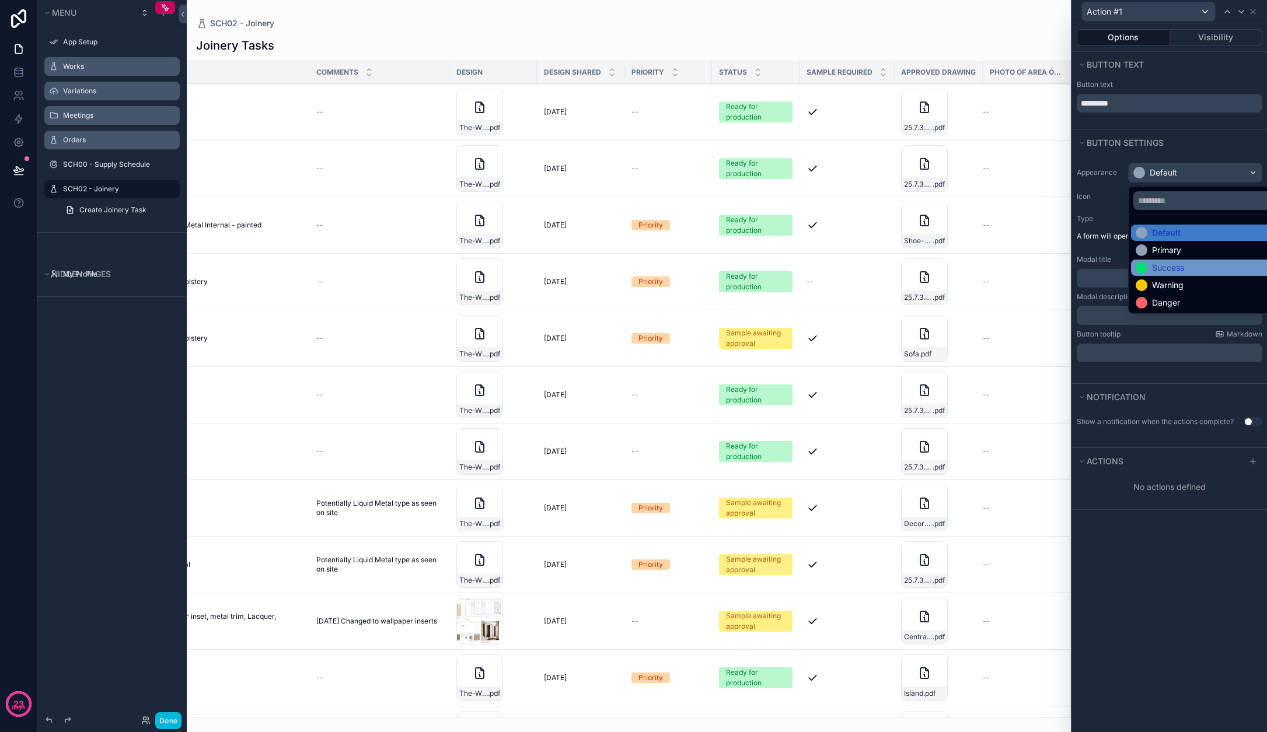
click at [779, 267] on div "Success" at bounding box center [1160, 268] width 48 height 12
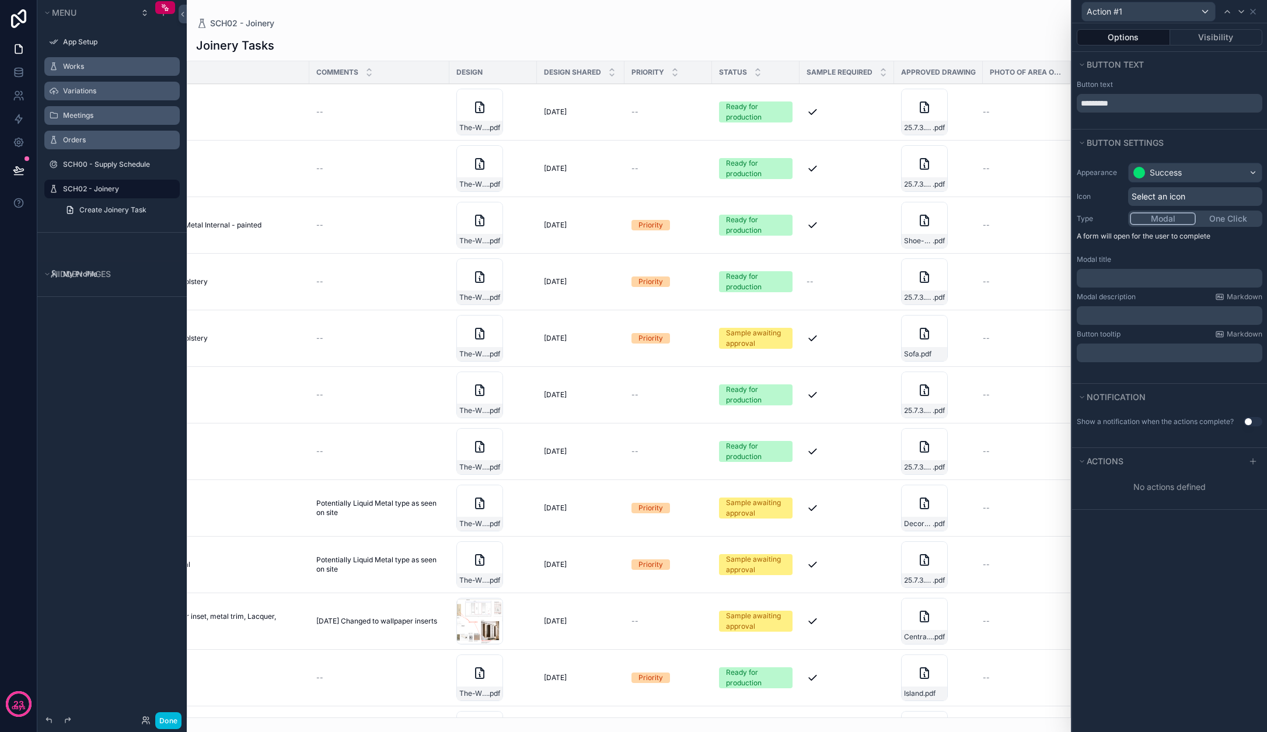
click at [779, 171] on div "Success" at bounding box center [1166, 173] width 32 height 12
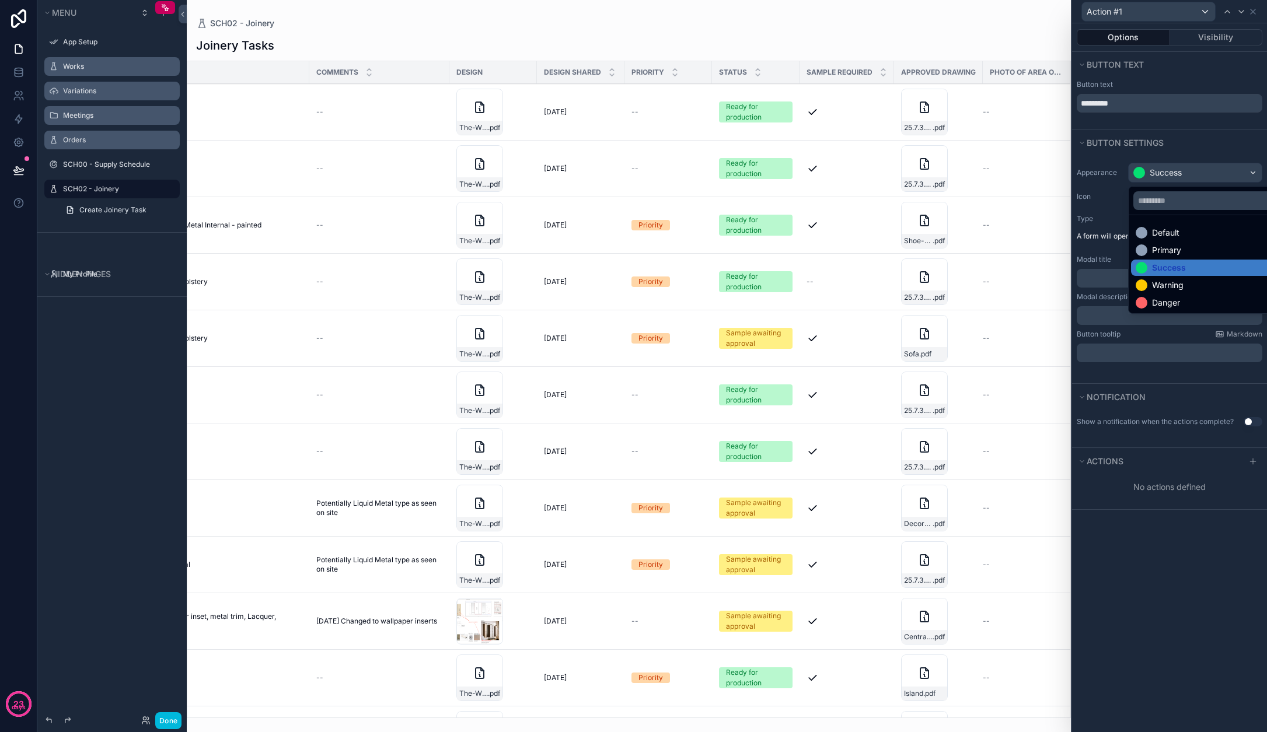
click at [779, 160] on div at bounding box center [1169, 366] width 195 height 732
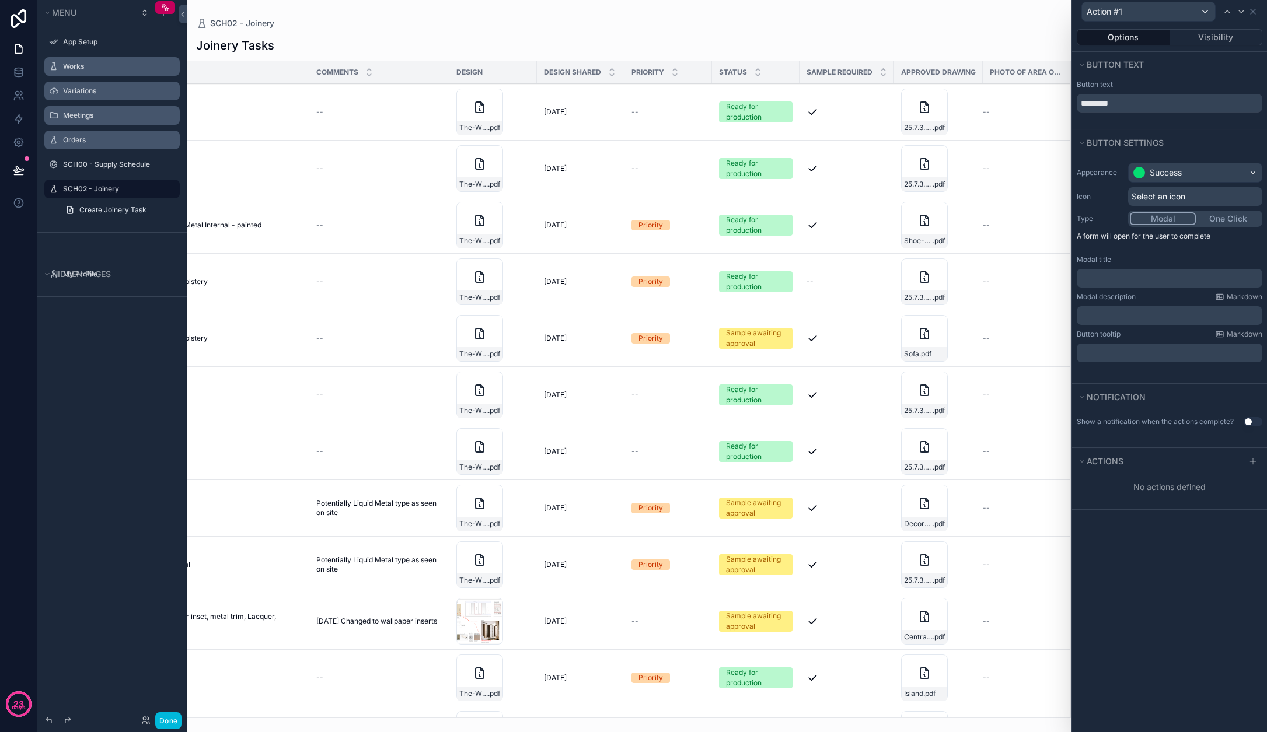
click at [779, 194] on span "Select an icon" at bounding box center [1159, 197] width 54 height 12
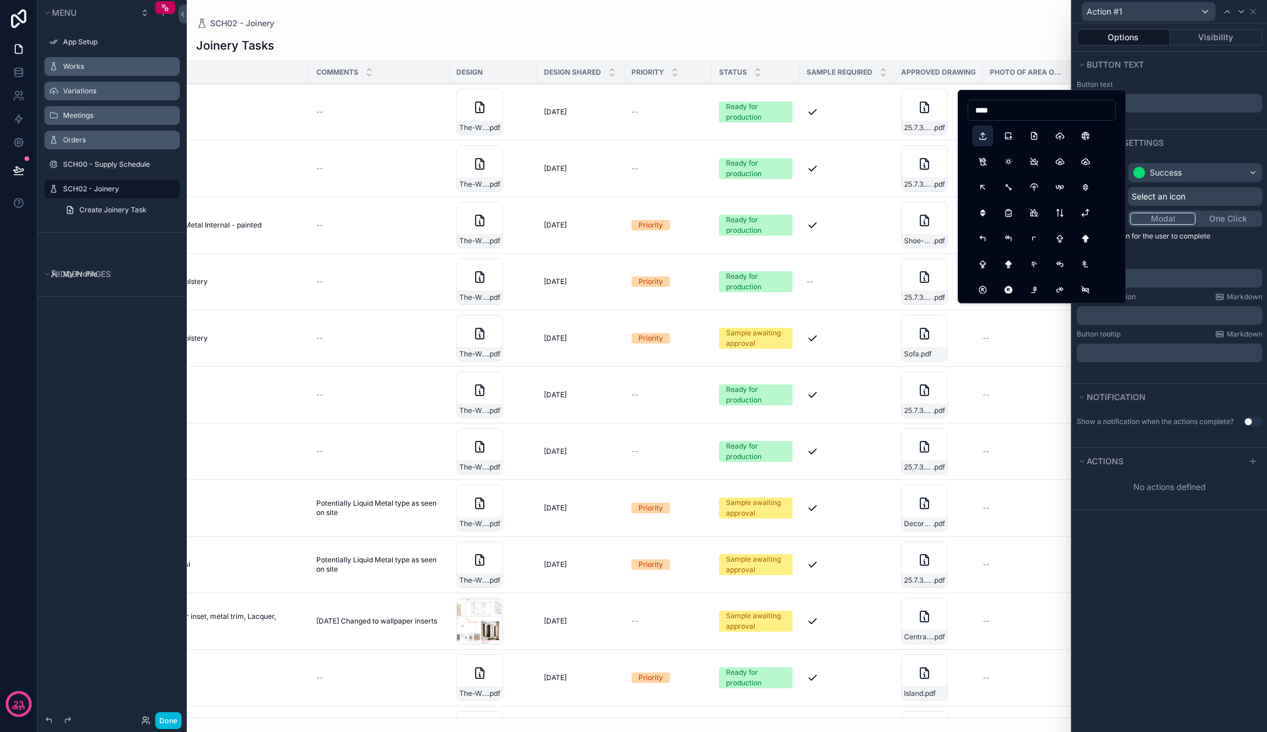
type input "****"
click at [779, 138] on button "Upload" at bounding box center [982, 135] width 21 height 21
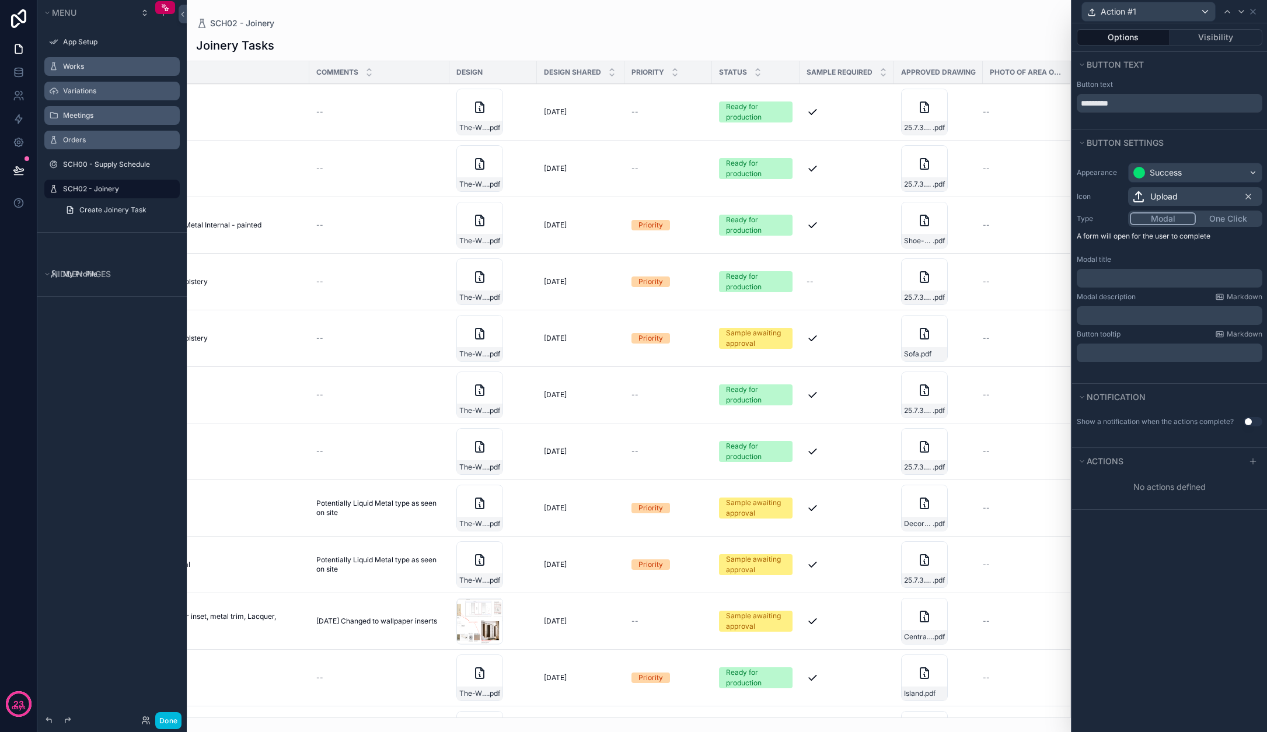
click at [779, 278] on p "﻿" at bounding box center [1170, 279] width 179 height 12
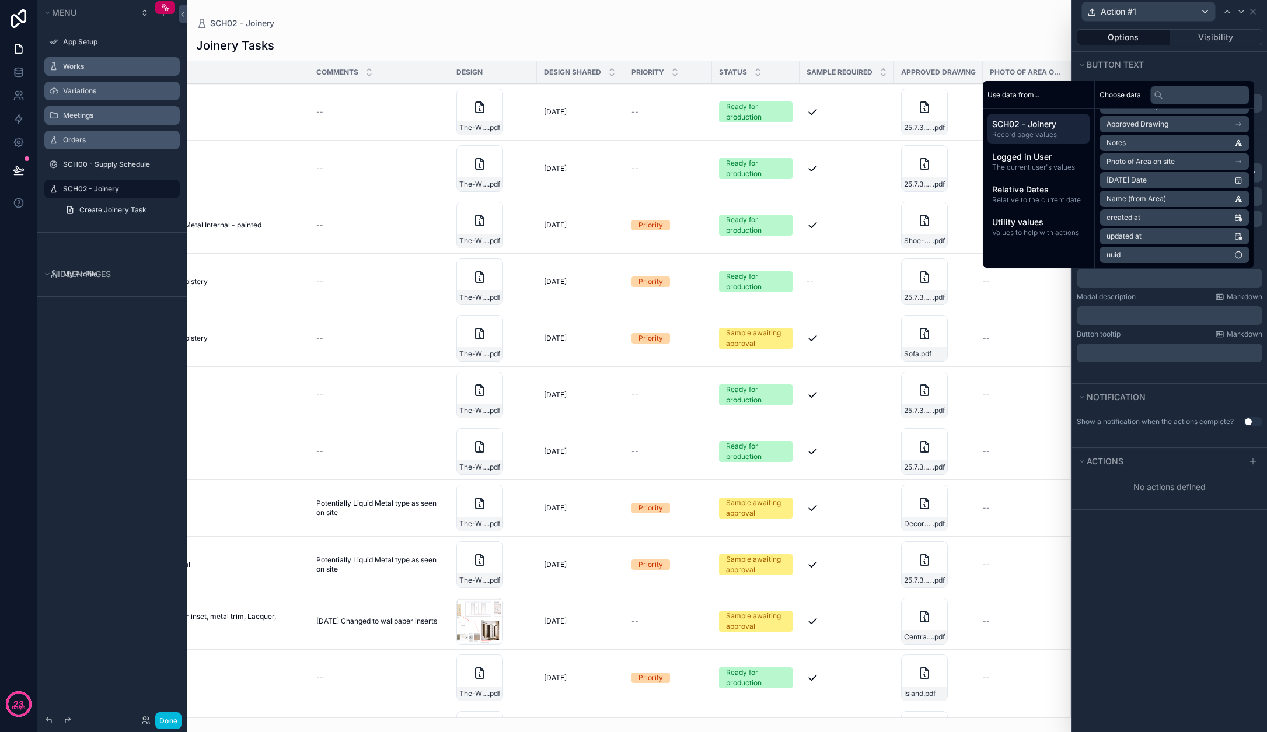
scroll to position [483, 0]
click at [779, 165] on li "Photo of Area on site" at bounding box center [1174, 161] width 150 height 16
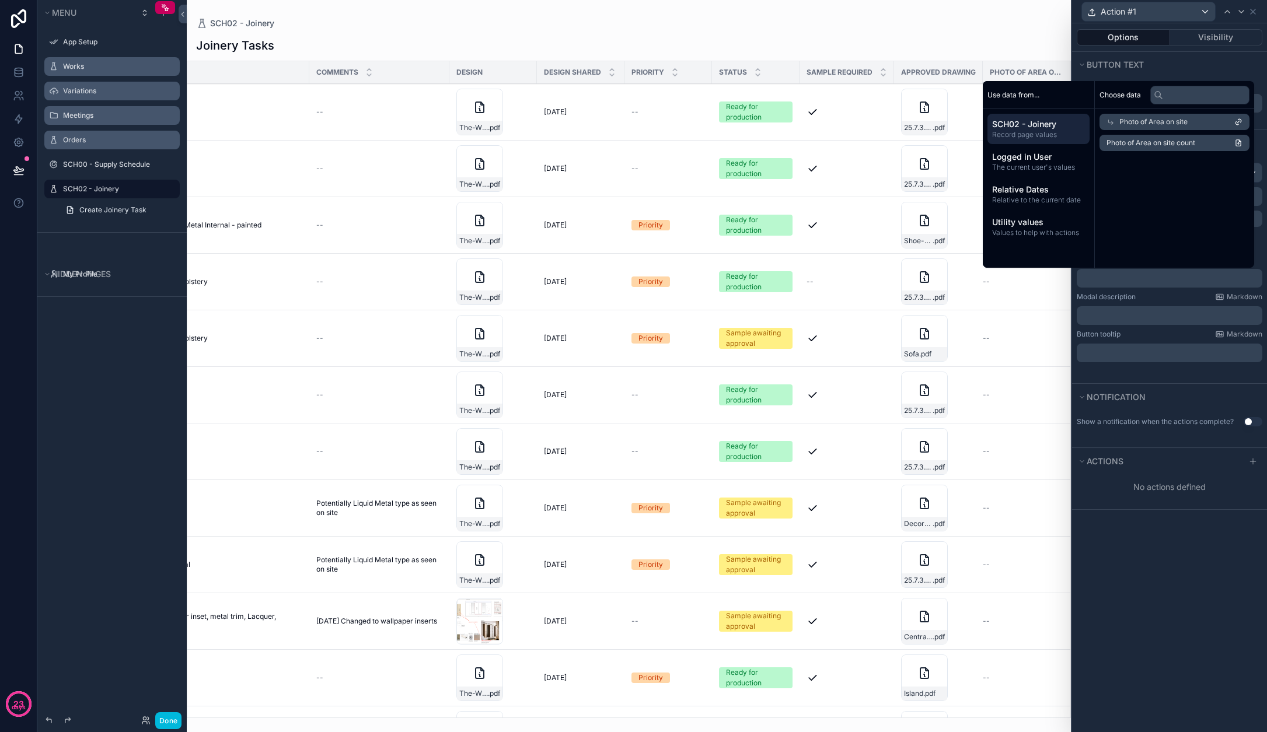
click at [779, 120] on span "Photo of Area on site" at bounding box center [1153, 121] width 68 height 9
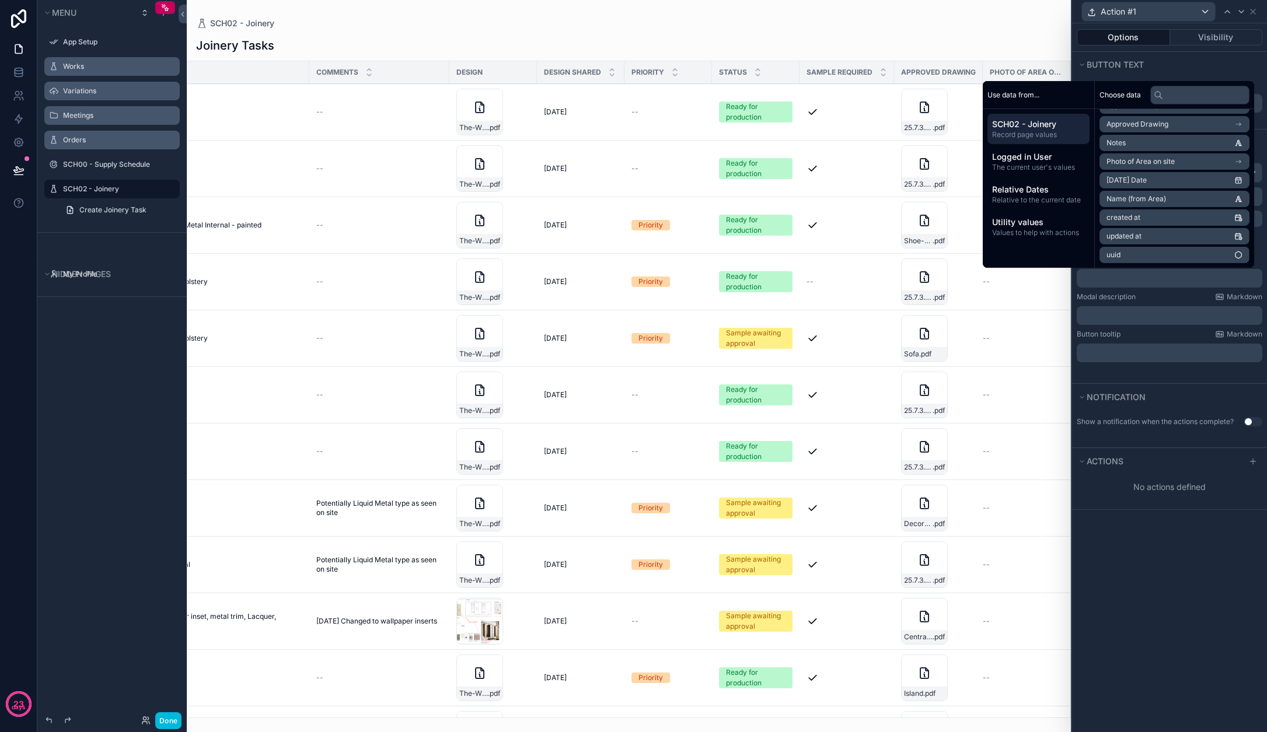
scroll to position [483, 0]
click at [779, 164] on li "Photo of Area on site" at bounding box center [1174, 161] width 150 height 16
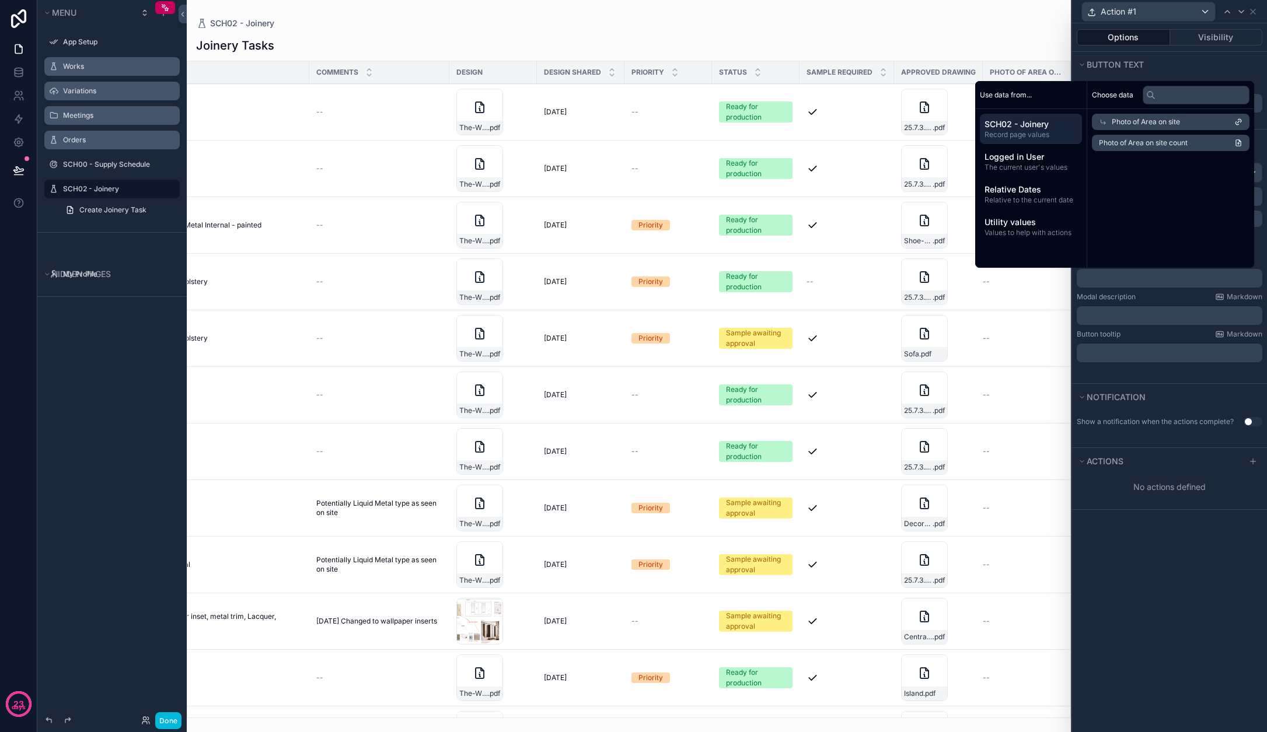
scroll to position [0, 0]
click at [779, 184] on div "Choose data Photo of Area on site Photo of Area on site count" at bounding box center [1174, 174] width 159 height 187
click at [779, 123] on span "Photo of Area on site" at bounding box center [1153, 121] width 68 height 9
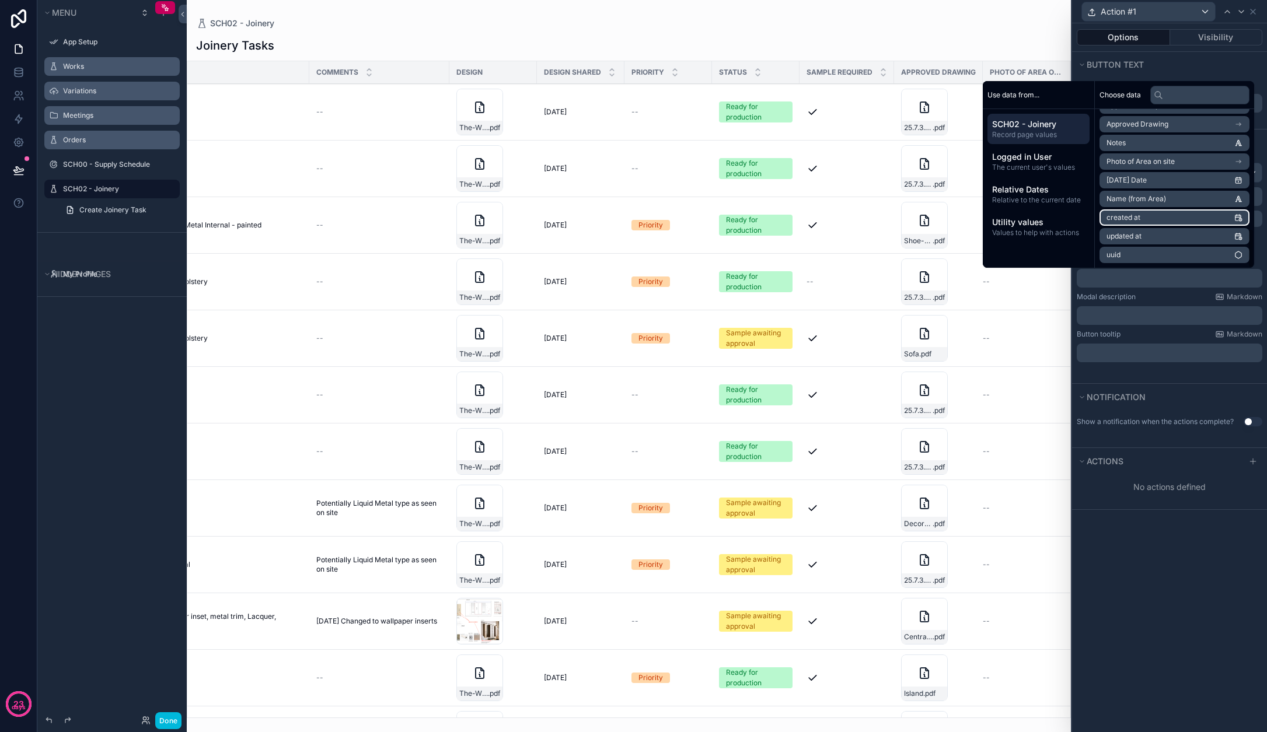
scroll to position [483, 0]
click at [779, 165] on span "Photo of Area on site" at bounding box center [1140, 161] width 68 height 9
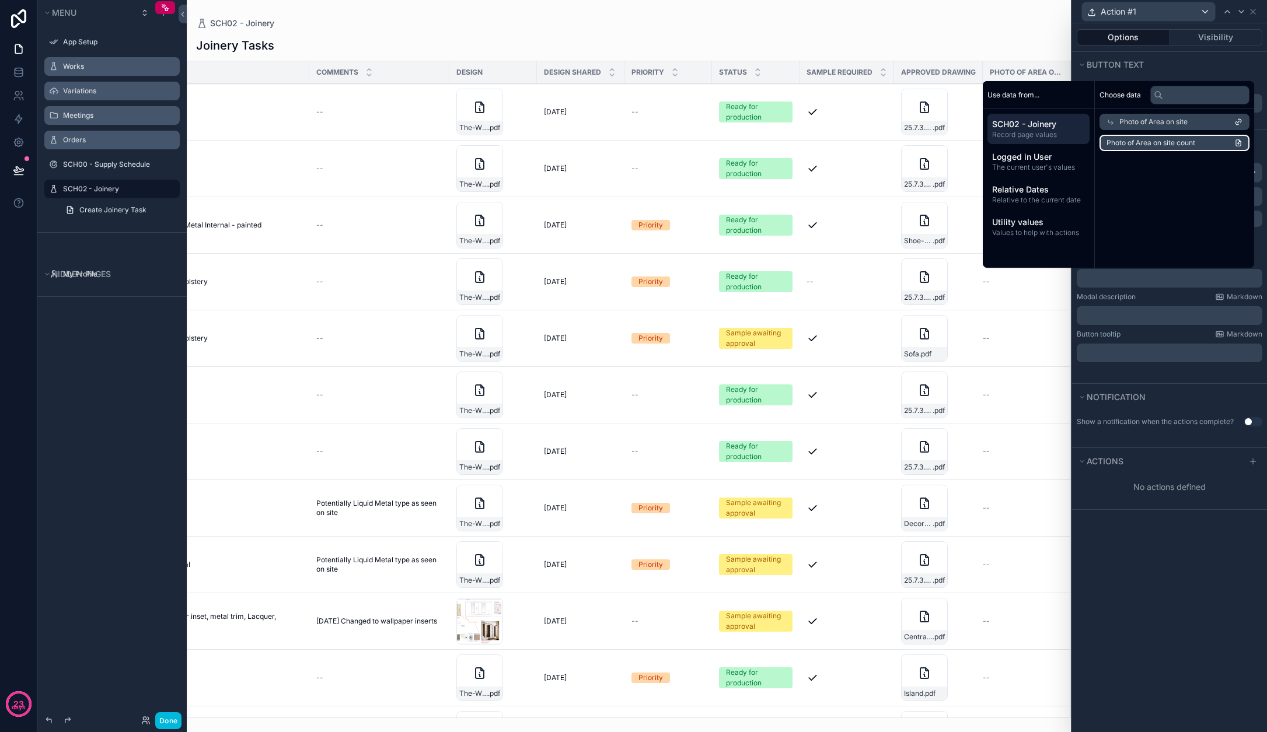
click at [779, 147] on span "Photo of Area on site count" at bounding box center [1150, 142] width 89 height 9
click at [779, 420] on div "Show a notification when the actions complete? Use setting" at bounding box center [1169, 426] width 195 height 19
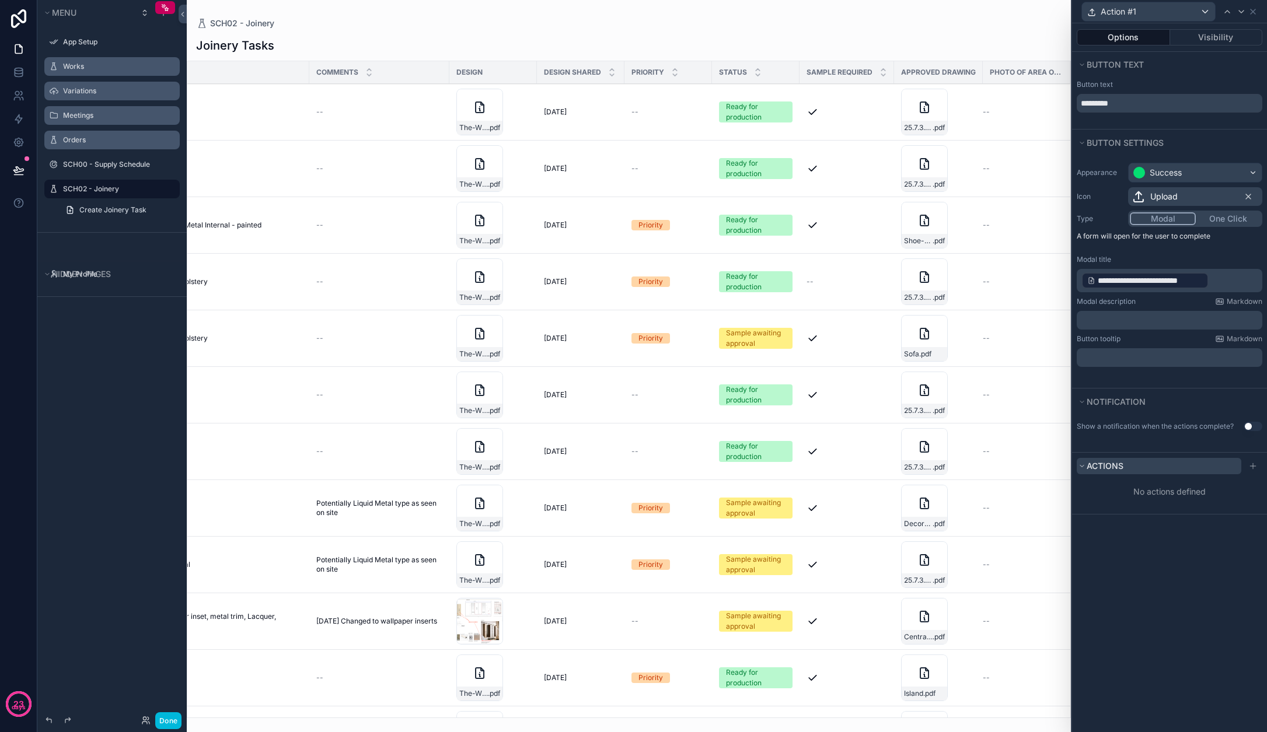
scroll to position [1, 0]
click at [779, 464] on icon at bounding box center [1252, 466] width 9 height 9
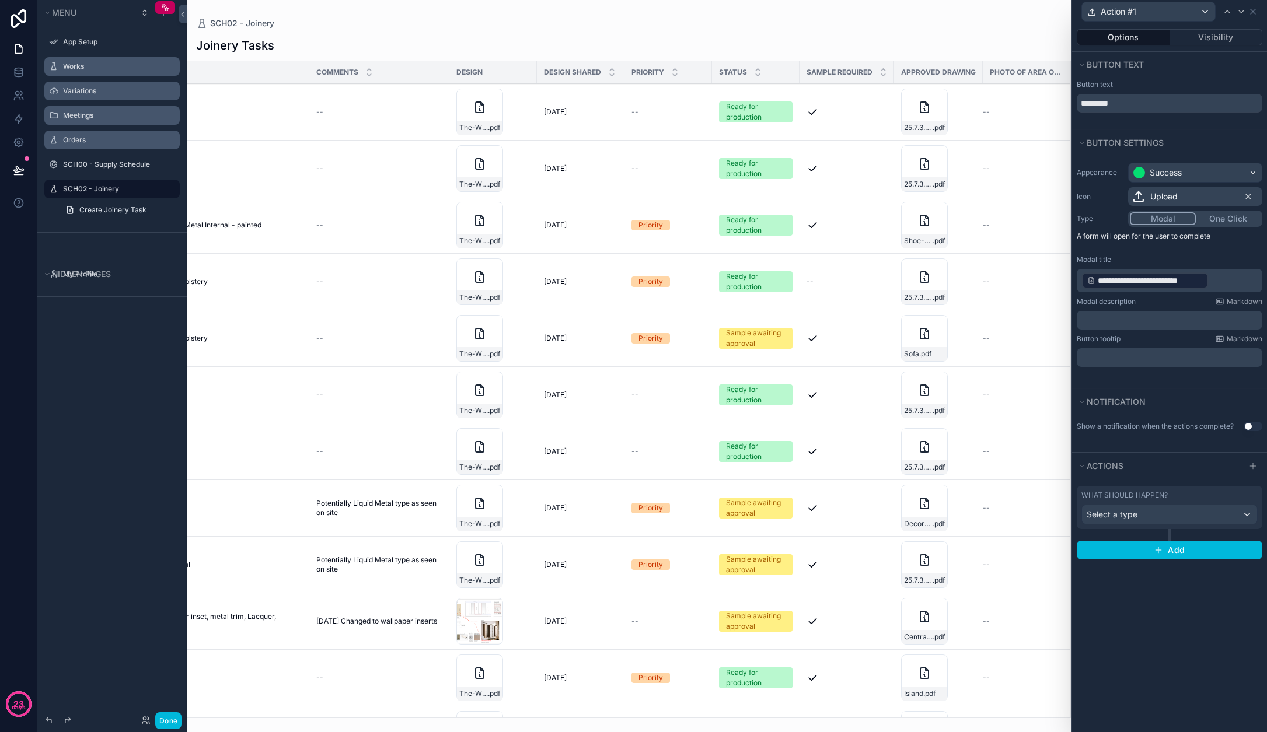
scroll to position [0, 491]
click at [779, 510] on span "Select a type" at bounding box center [1112, 514] width 51 height 10
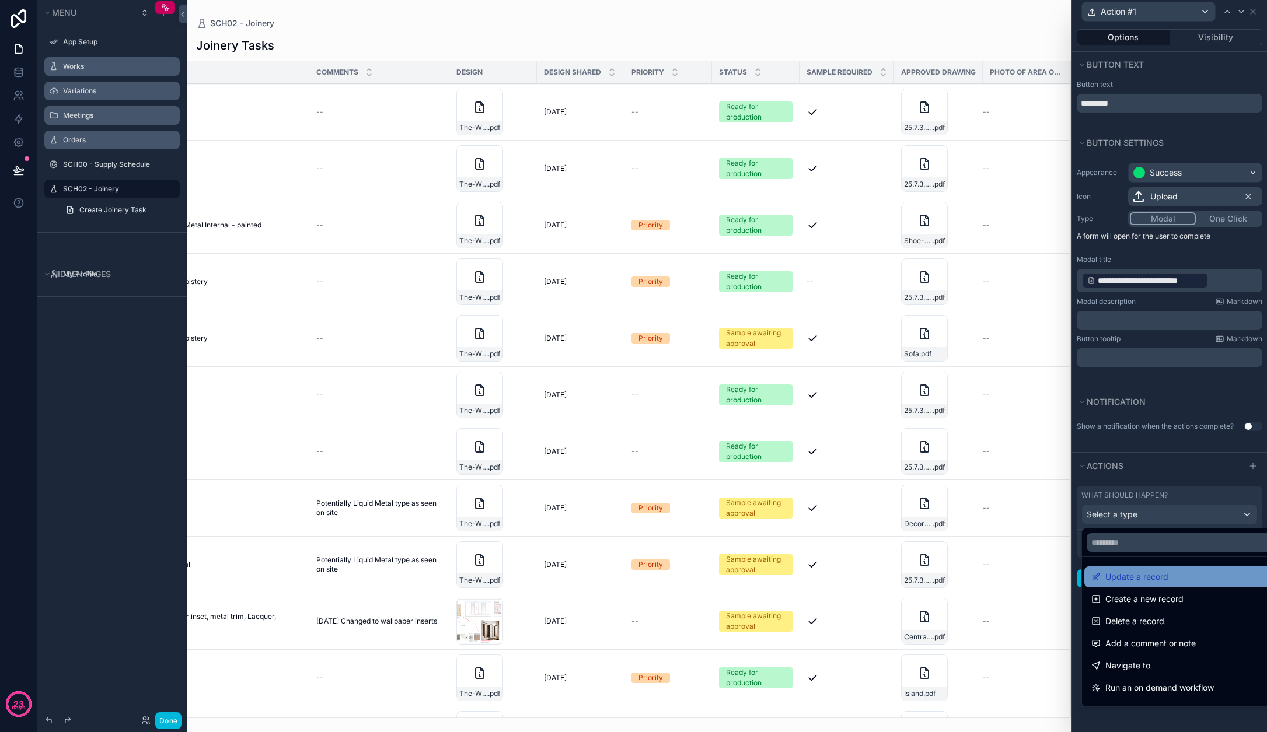
click at [779, 582] on div "Update a record" at bounding box center [1182, 577] width 183 height 14
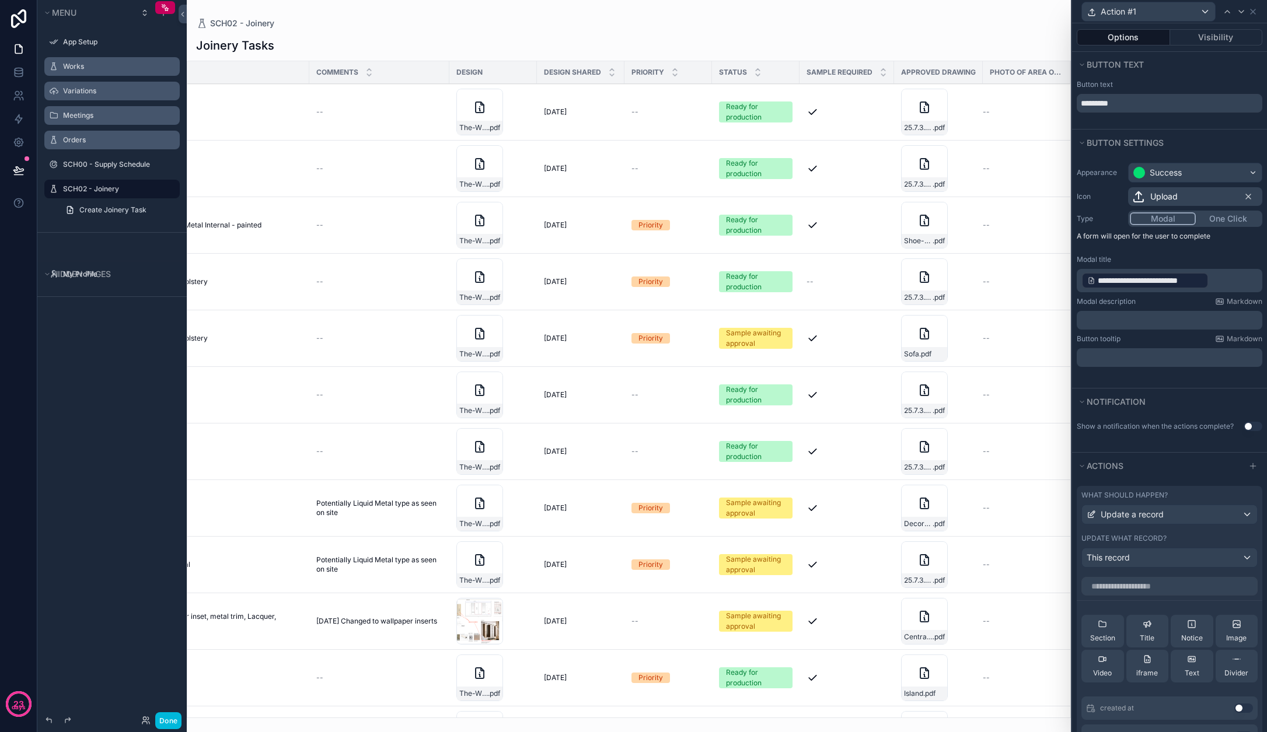
click at [779, 563] on div "This record" at bounding box center [1169, 558] width 175 height 19
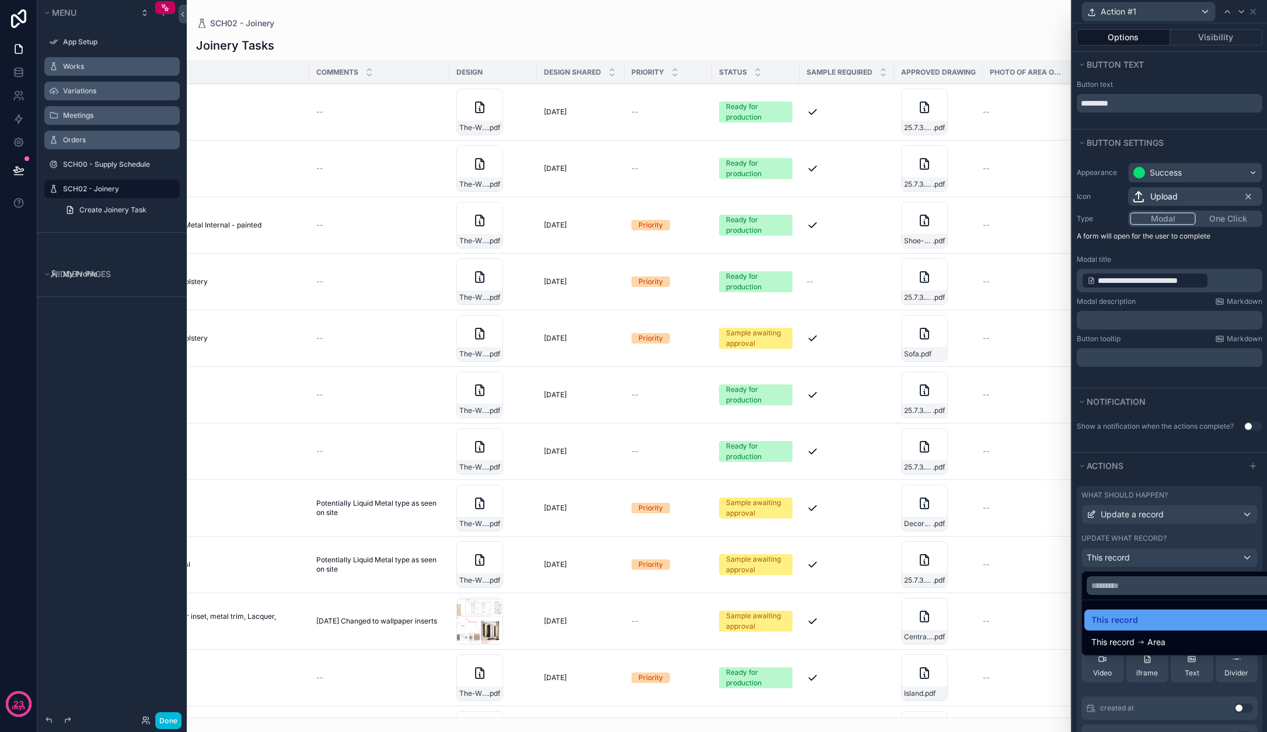
scroll to position [0, 0]
click at [779, 618] on span "This record" at bounding box center [1114, 620] width 47 height 14
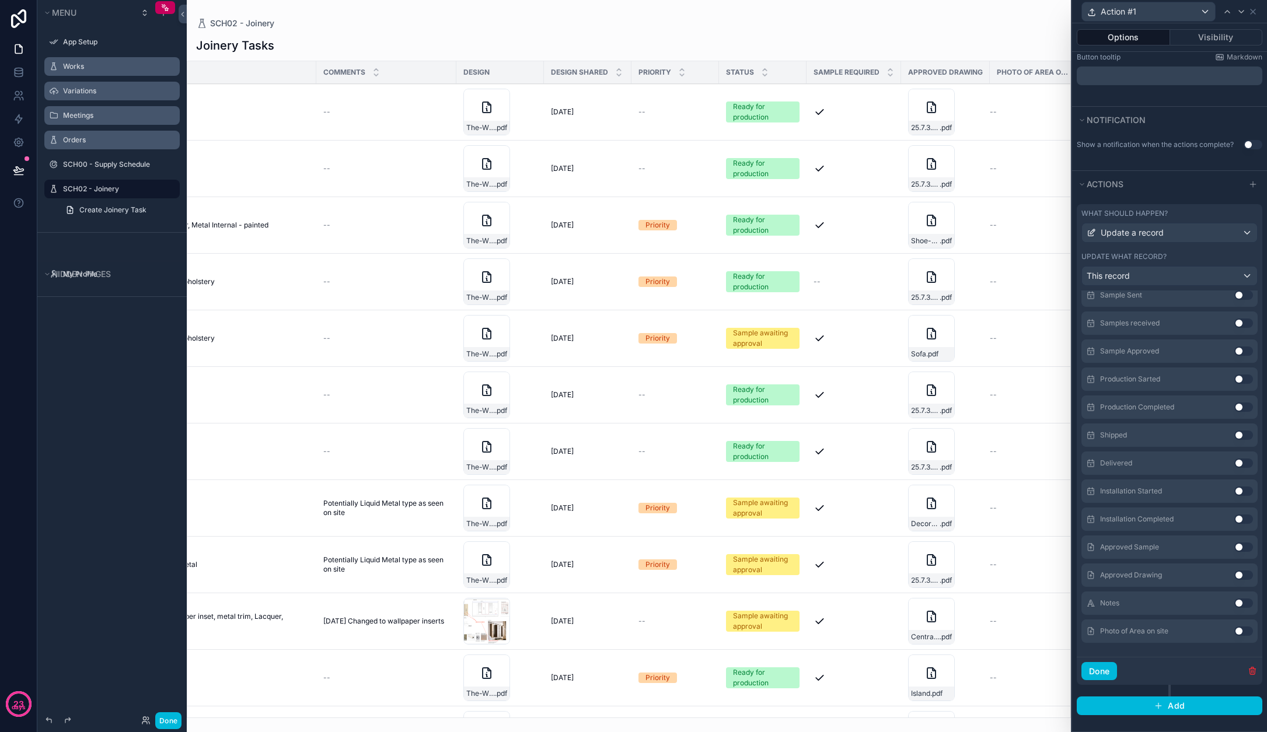
scroll to position [281, 0]
click at [779, 632] on button "Use setting" at bounding box center [1243, 631] width 19 height 9
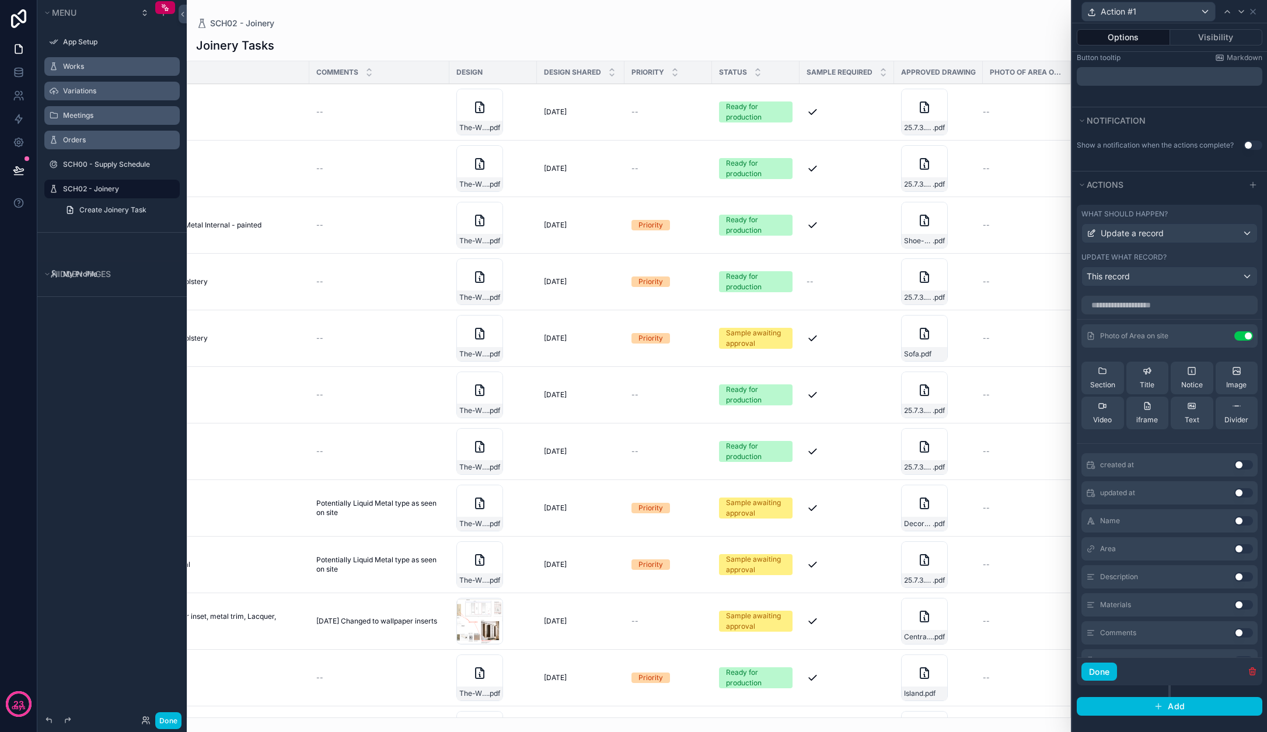
scroll to position [0, 0]
click at [779, 371] on icon at bounding box center [1236, 371] width 7 height 7
click at [779, 675] on button "Done" at bounding box center [1099, 672] width 36 height 19
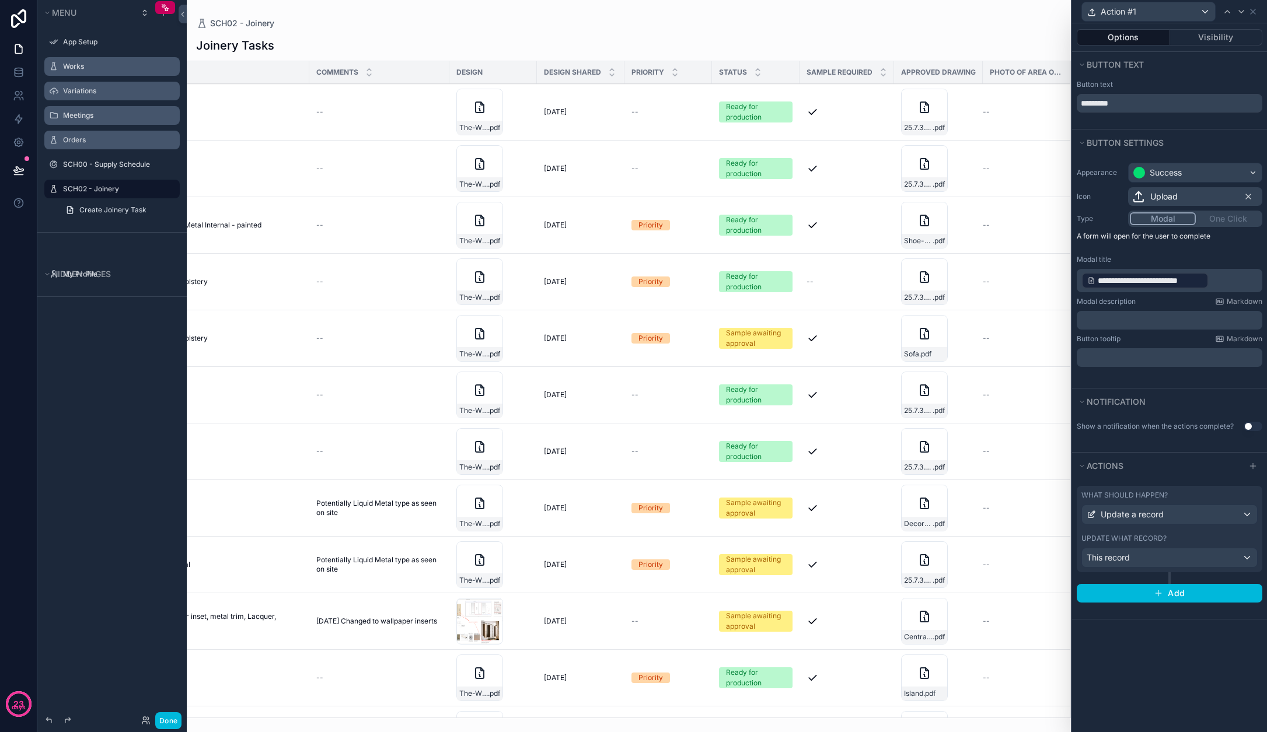
click at [779, 676] on div "**********" at bounding box center [1169, 377] width 195 height 709
click at [0, 0] on div "Action #1" at bounding box center [0, 0] width 0 height 0
click at [0, 0] on span "Action #1" at bounding box center [0, 0] width 0 height 0
click at [779, 49] on div "Joinery Tasks" at bounding box center [628, 45] width 865 height 16
click at [779, 34] on button "Visibility" at bounding box center [1216, 37] width 93 height 16
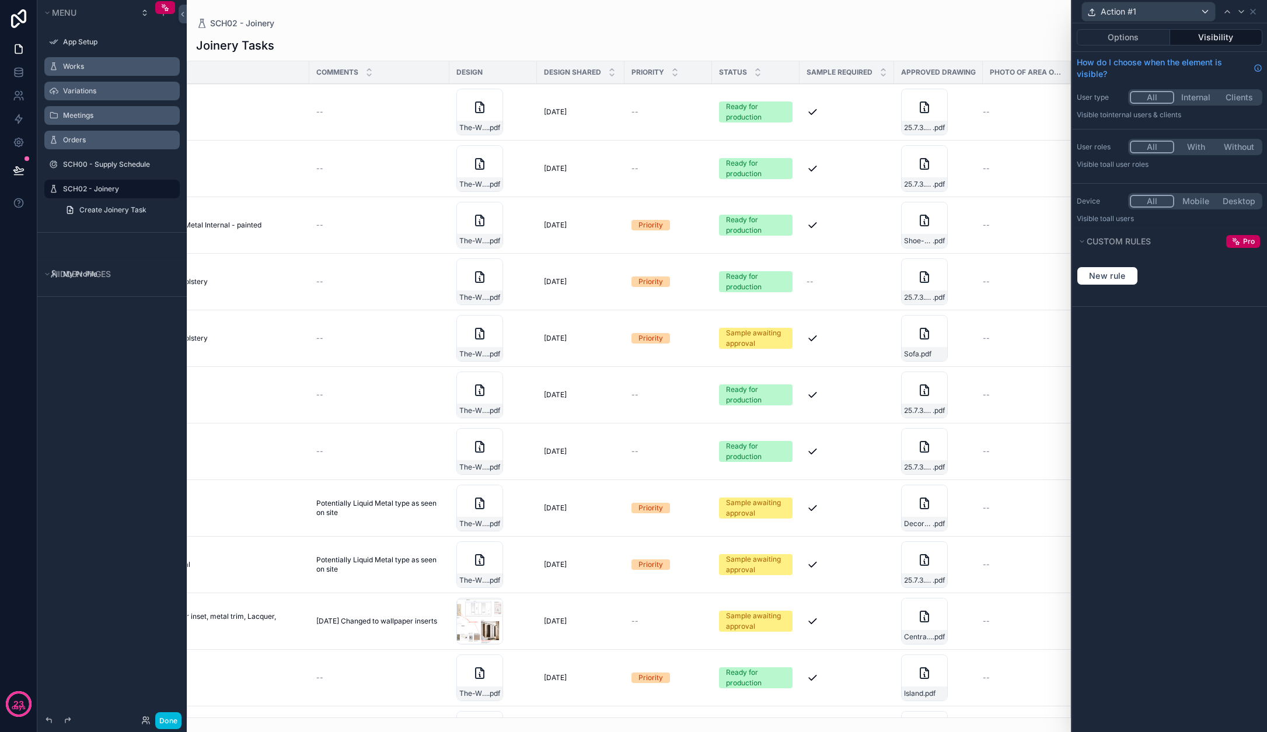
click at [779, 7] on div "Action #1" at bounding box center [1148, 11] width 133 height 19
click at [779, 30] on div "Joinery Tasks Name Area Description Materials Comments Design Design shared Pri…" at bounding box center [629, 373] width 884 height 690
click at [779, 125] on td "--" at bounding box center [1027, 112] width 88 height 57
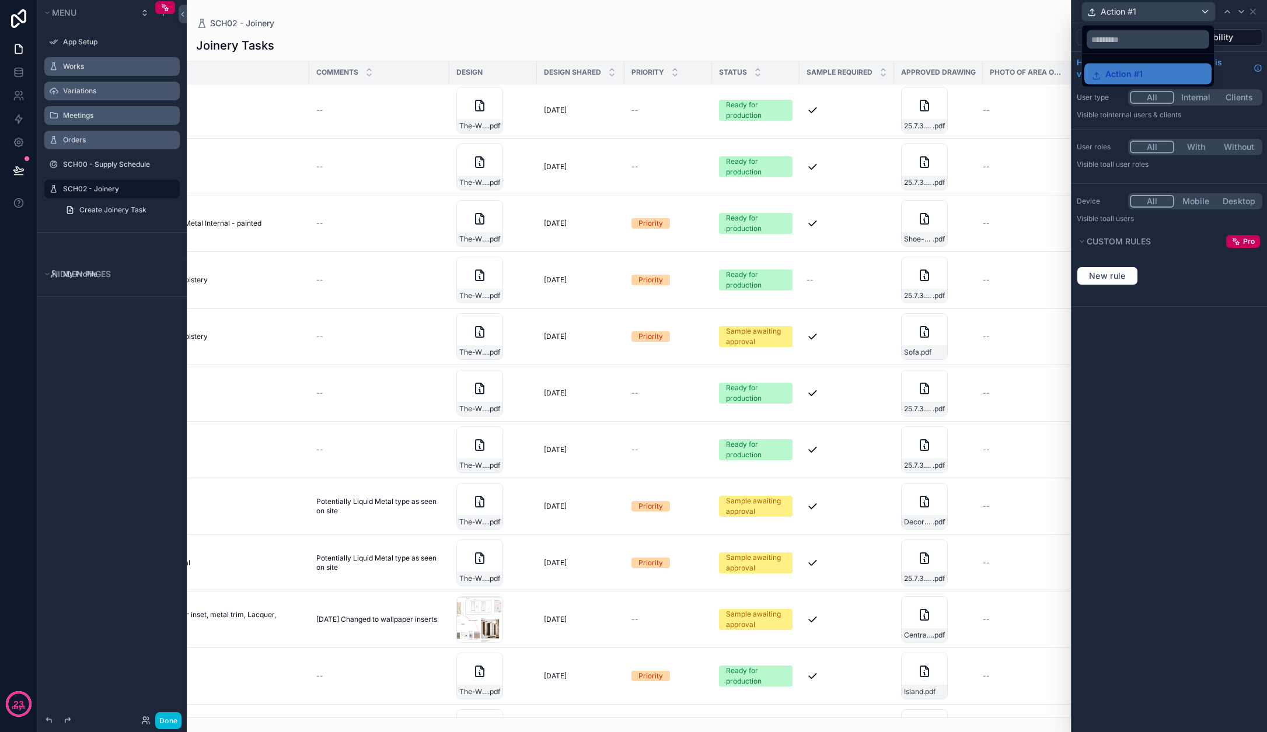
click at [0, 0] on span "Action #1" at bounding box center [0, 0] width 0 height 0
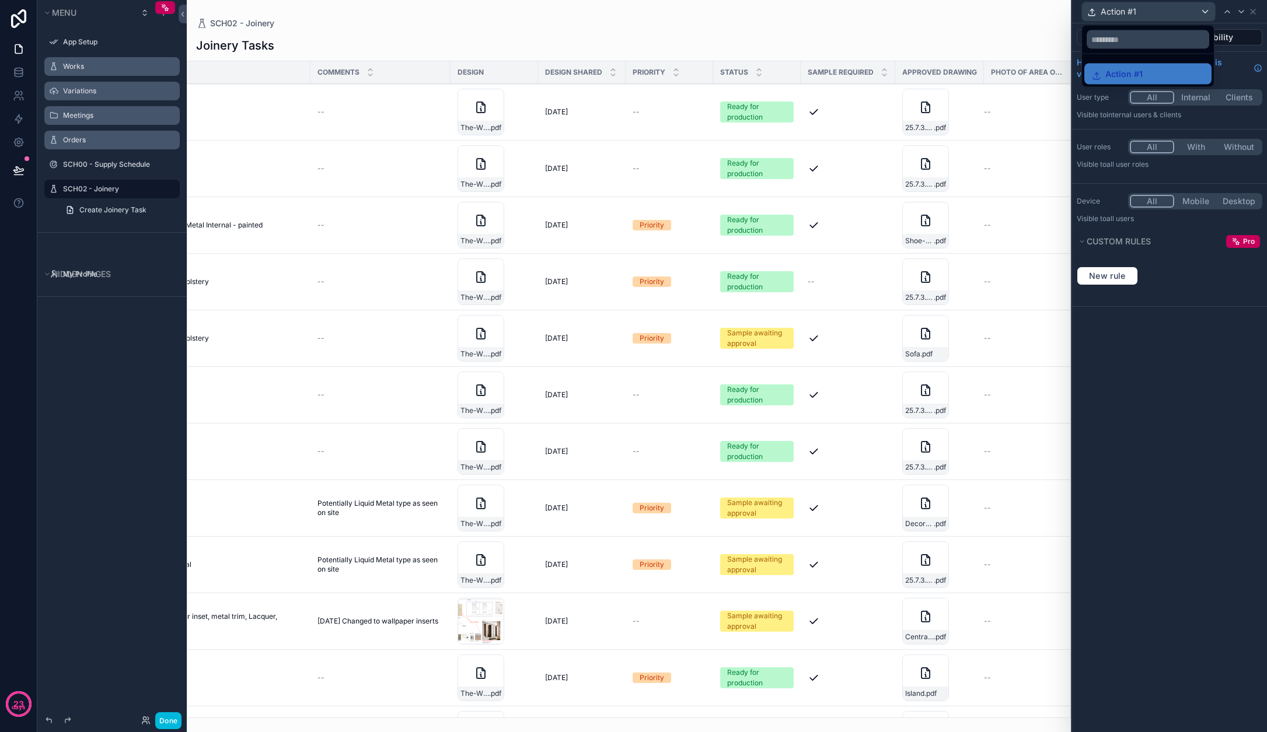
scroll to position [0, 487]
click at [170, 721] on button "Done" at bounding box center [168, 721] width 26 height 17
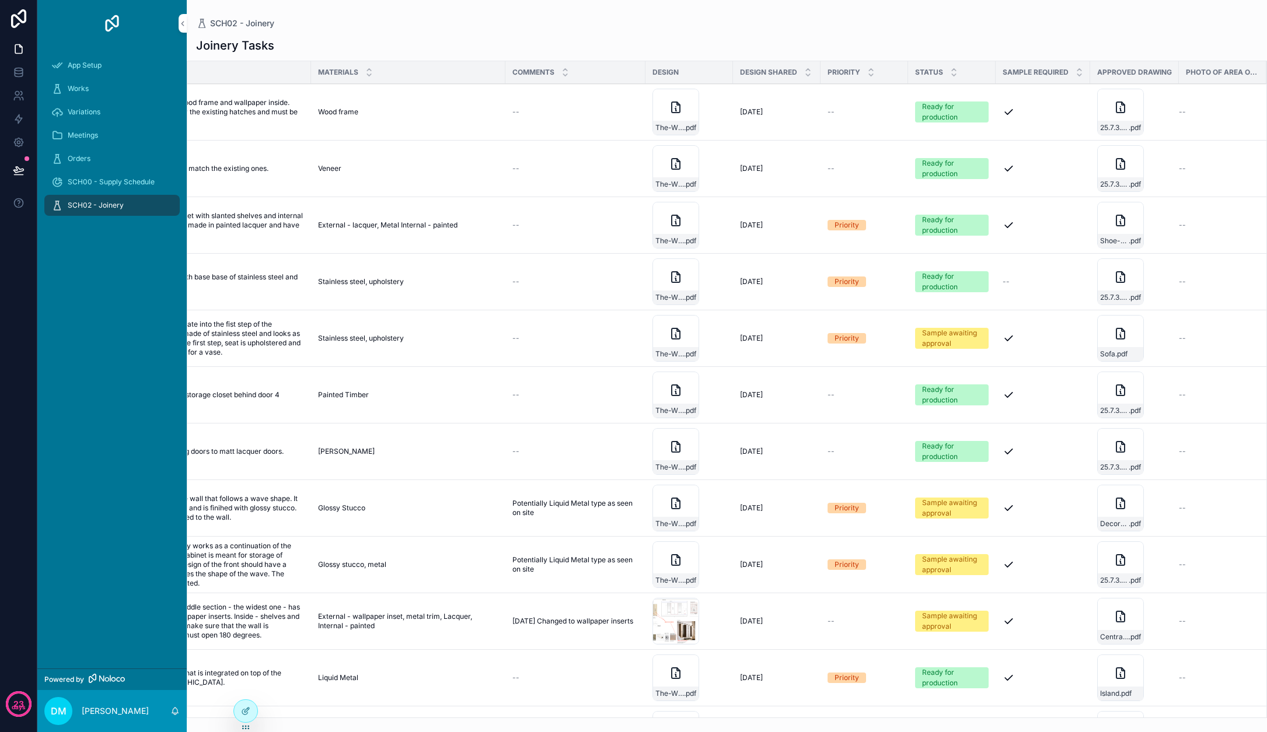
scroll to position [0, 295]
click at [0, 0] on button "Action #1" at bounding box center [0, 0] width 0 height 0
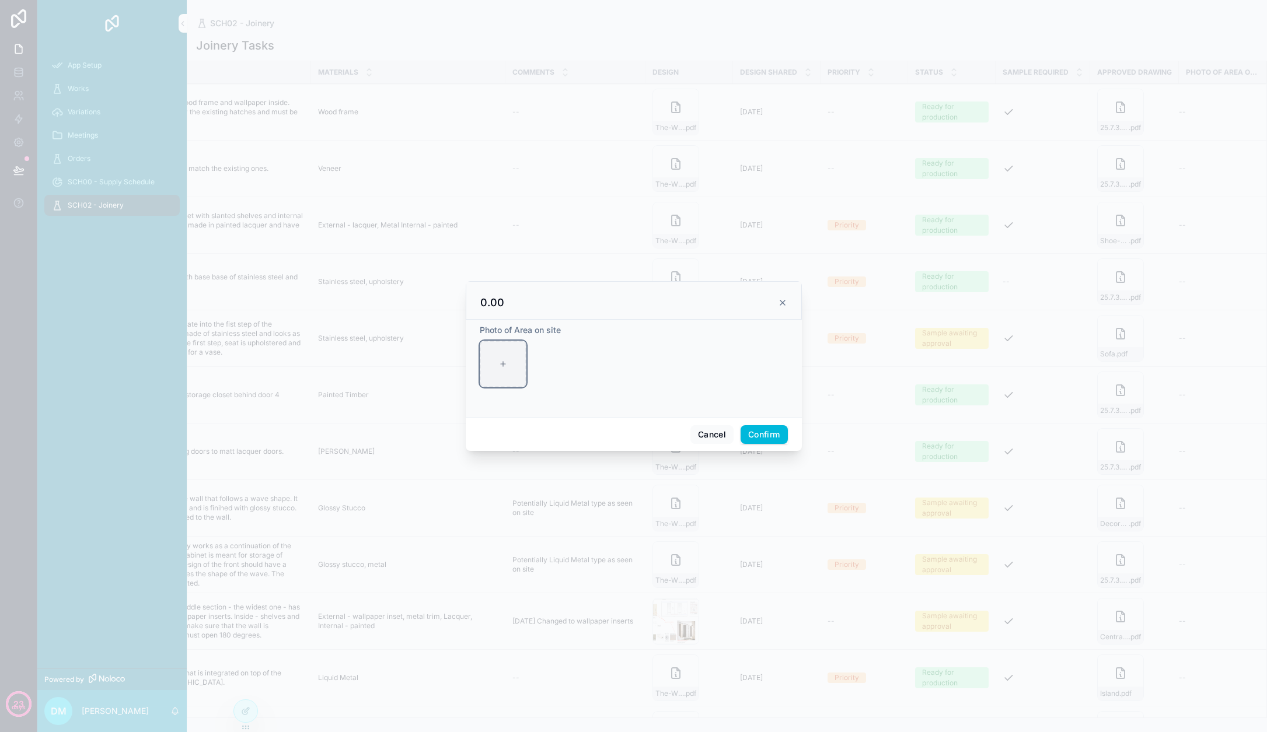
click at [508, 361] on div at bounding box center [503, 364] width 47 height 47
type input "**********"
click at [753, 432] on button "Confirm" at bounding box center [764, 434] width 47 height 19
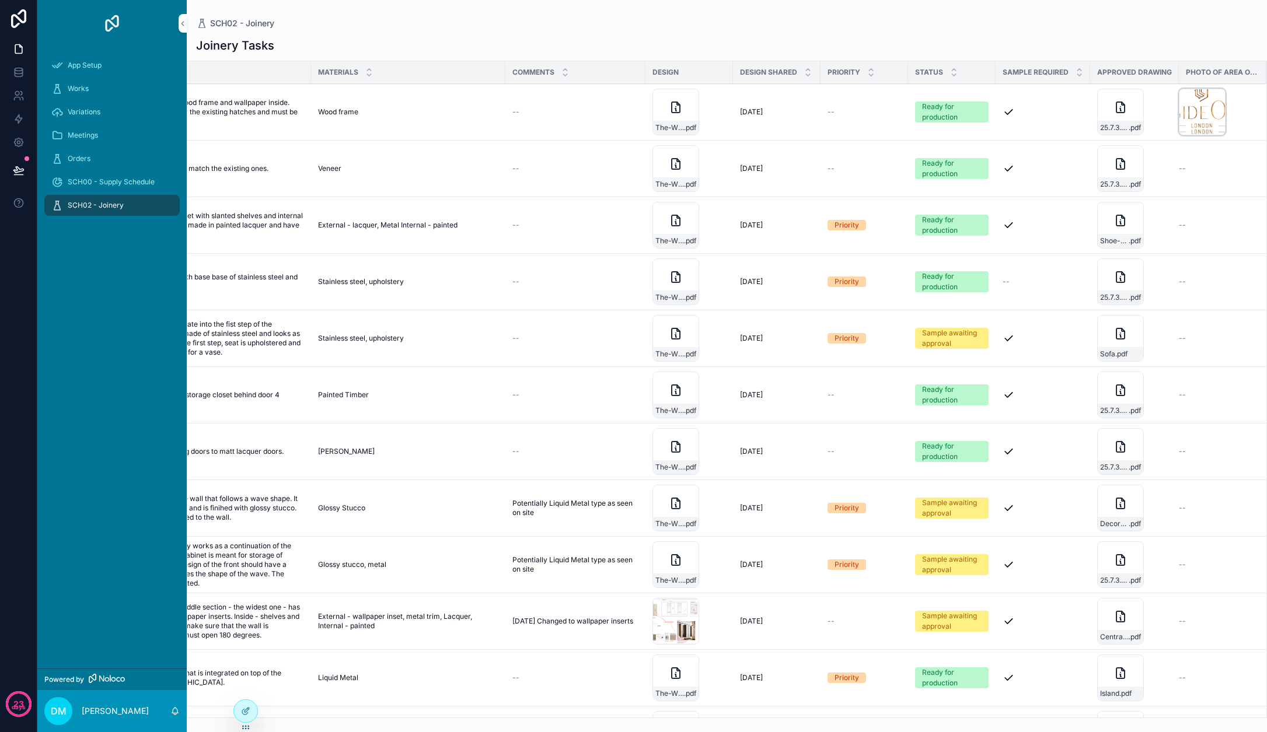
click at [779, 106] on div "InsideOut-LOGO-IOL-01 .jpg" at bounding box center [1202, 112] width 47 height 47
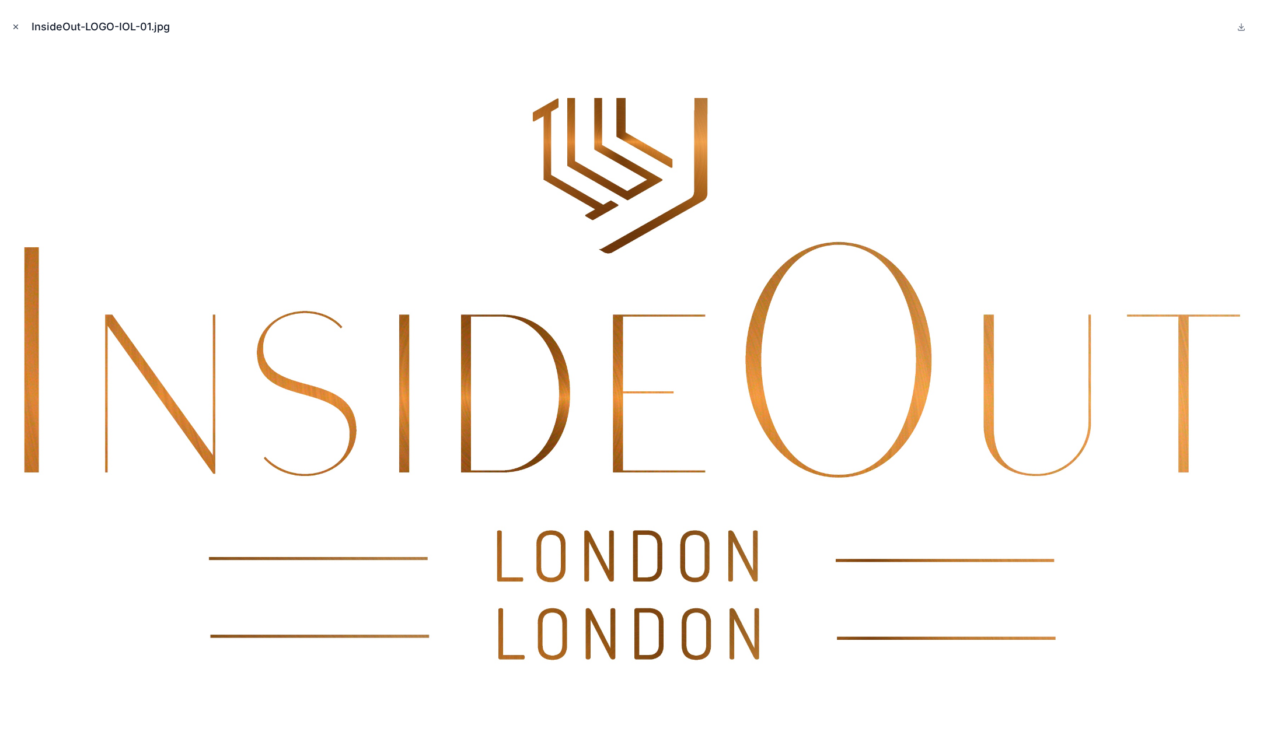
click at [19, 26] on icon "Close modal" at bounding box center [16, 27] width 8 height 8
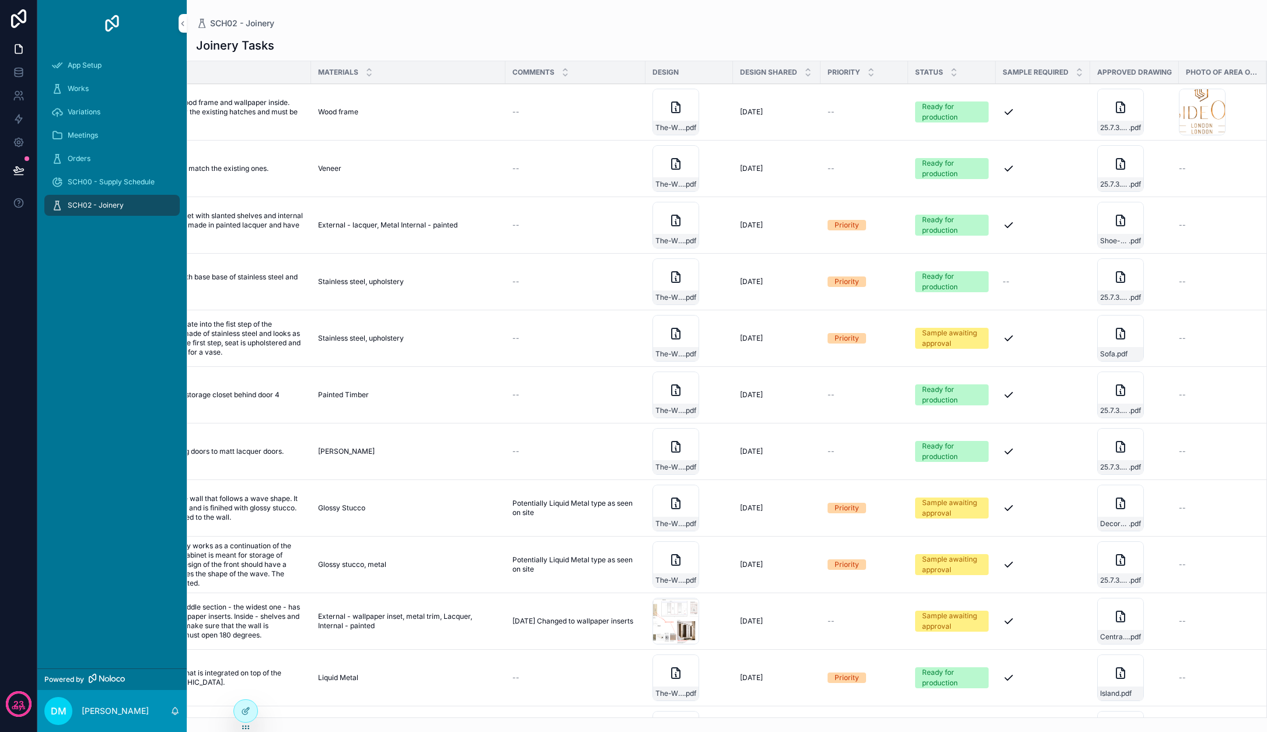
scroll to position [0, 295]
click at [779, 114] on div "InsideOut-LOGO-IOL-01 .jpg" at bounding box center [1202, 112] width 47 height 47
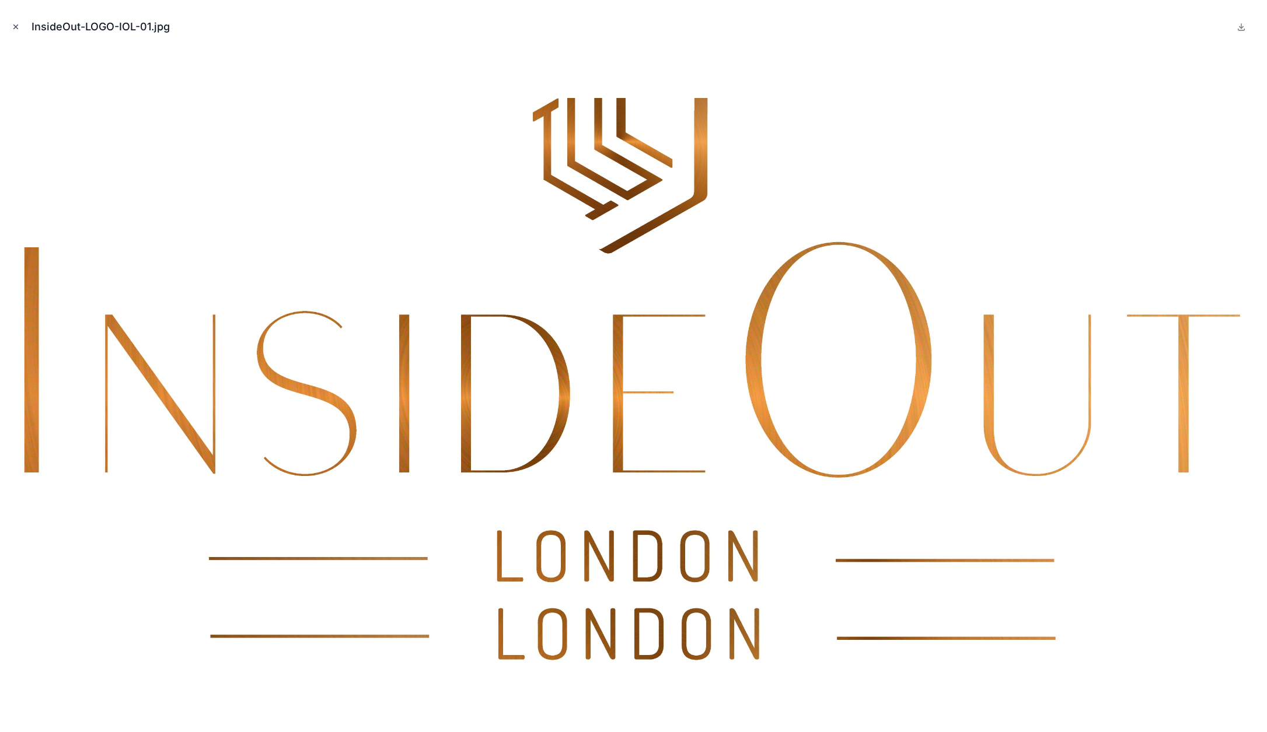
click at [18, 25] on icon "Close modal" at bounding box center [16, 27] width 8 height 8
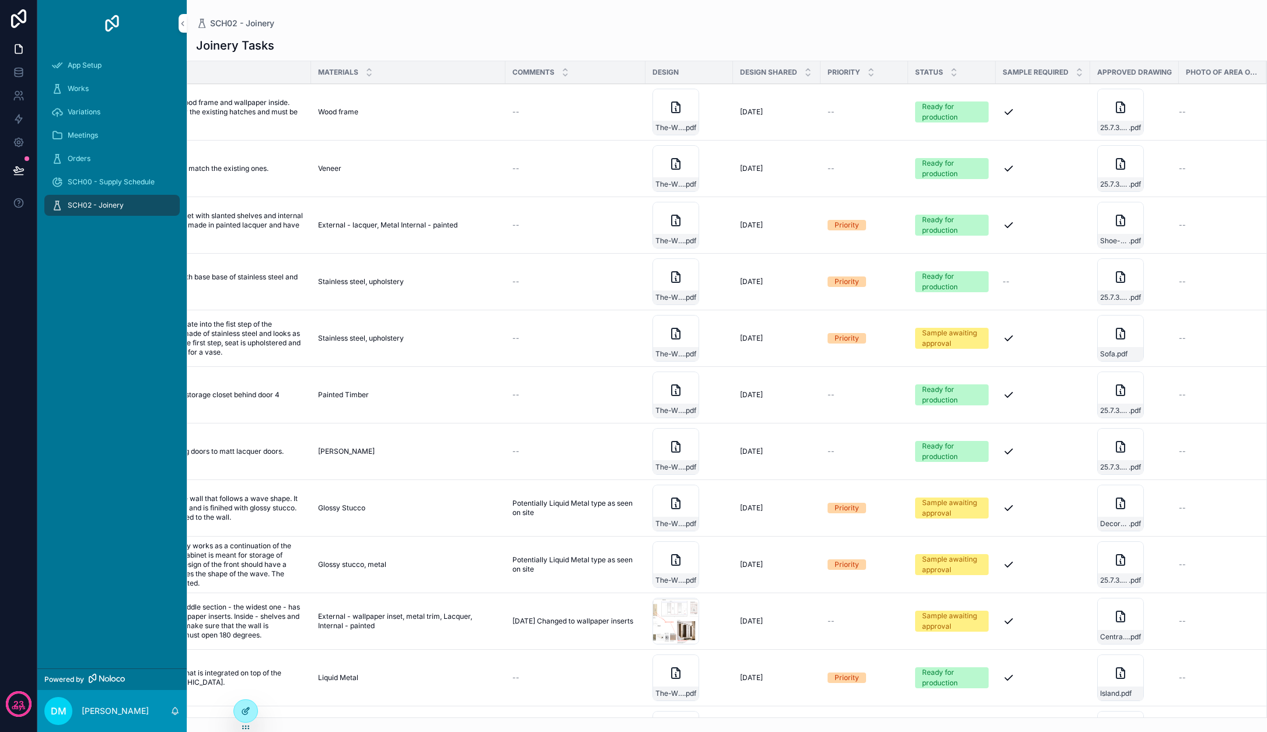
scroll to position [1, 0]
click at [247, 714] on icon at bounding box center [244, 712] width 5 height 5
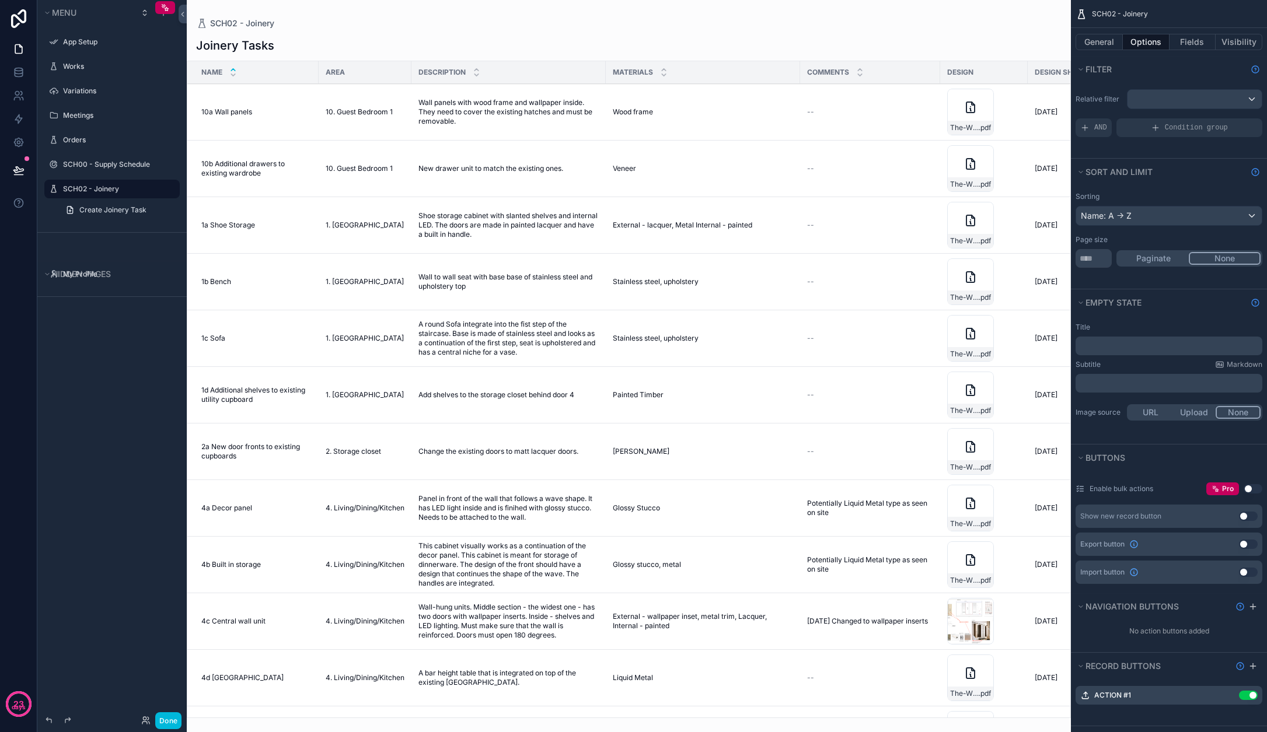
scroll to position [0, 0]
click at [0, 0] on icon "scrollable content" at bounding box center [0, 0] width 0 height 0
click at [111, 355] on div "Menu App Setup Works Variations Meetings Orders SCH00 - Supply Schedule SCH02 -…" at bounding box center [111, 359] width 149 height 718
click at [86, 185] on label "SCH02 - Joinery" at bounding box center [118, 188] width 110 height 9
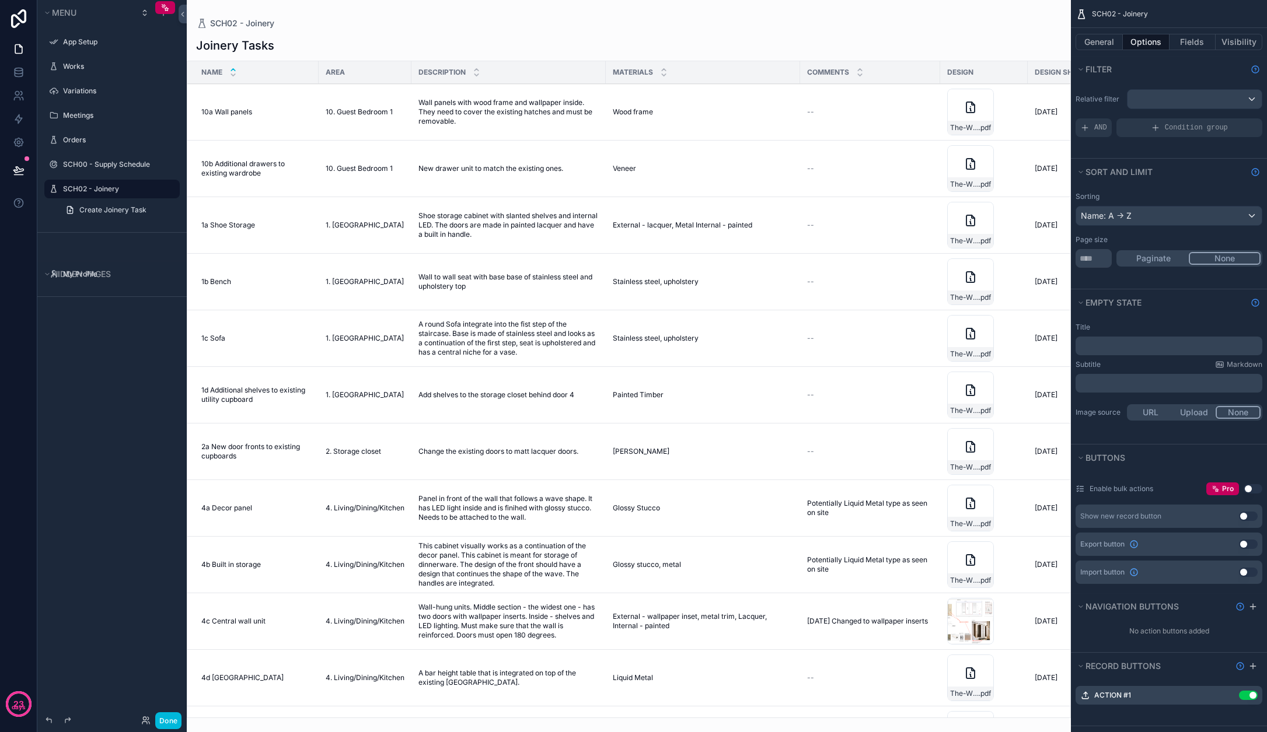
scroll to position [0, 0]
click at [779, 38] on button "General" at bounding box center [1099, 42] width 47 height 16
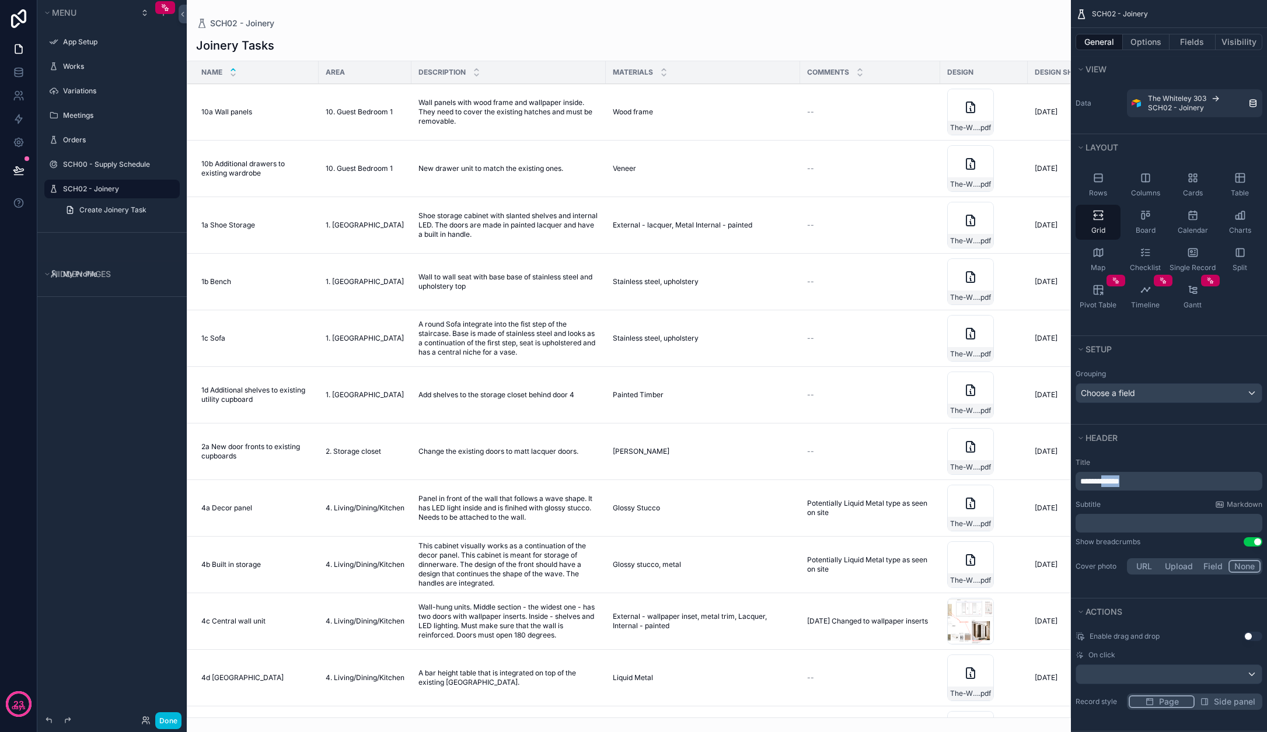
drag, startPoint x: 1139, startPoint y: 480, endPoint x: 1109, endPoint y: 480, distance: 29.8
click at [779, 480] on p "**********" at bounding box center [1170, 482] width 180 height 12
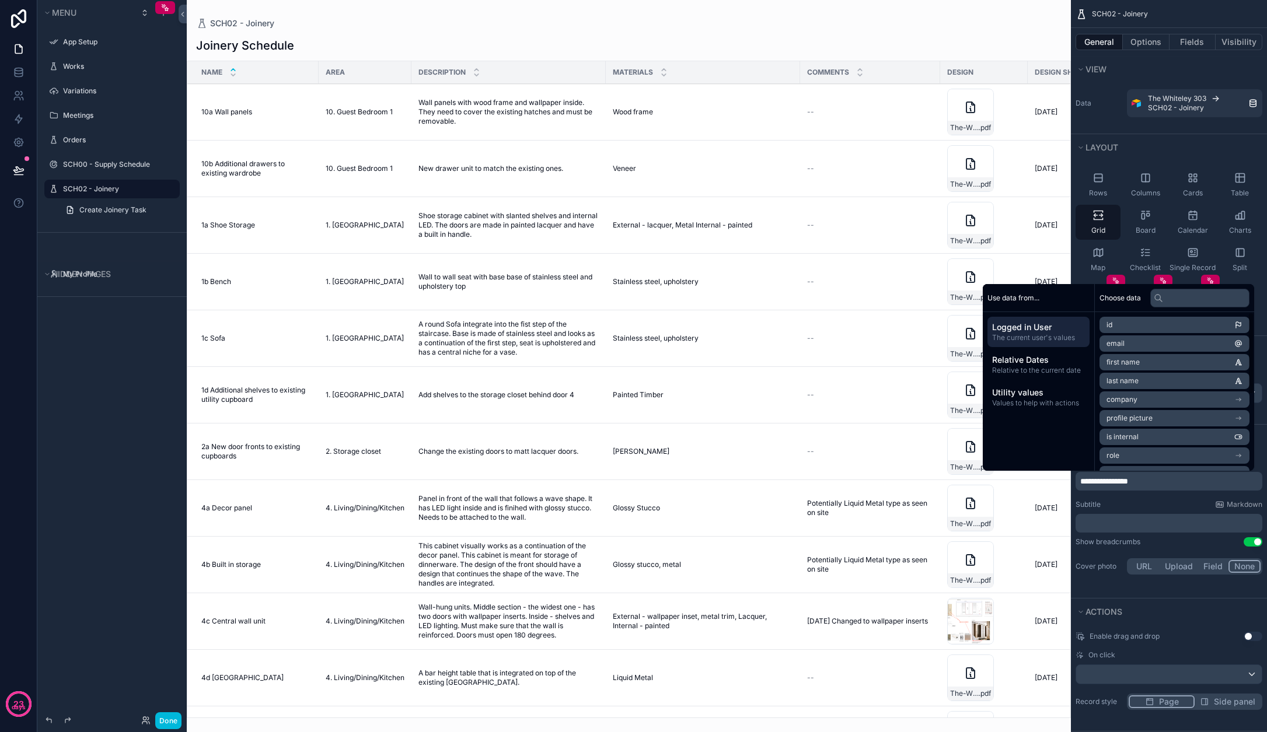
click at [729, 28] on div "scrollable content" at bounding box center [629, 366] width 884 height 732
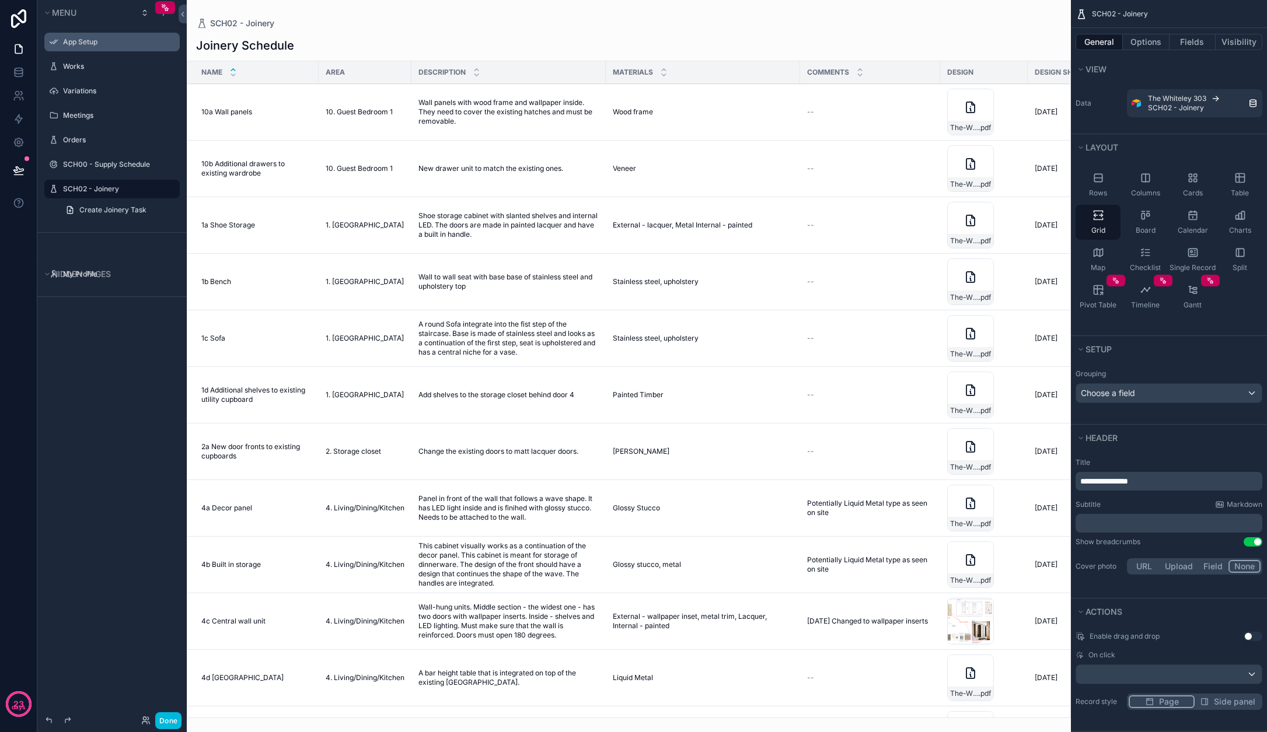
click at [0, 0] on icon "scrollable content" at bounding box center [0, 0] width 0 height 0
click at [222, 50] on span "Remove" at bounding box center [223, 50] width 31 height 12
click at [0, 0] on icon "scrollable content" at bounding box center [0, 0] width 0 height 0
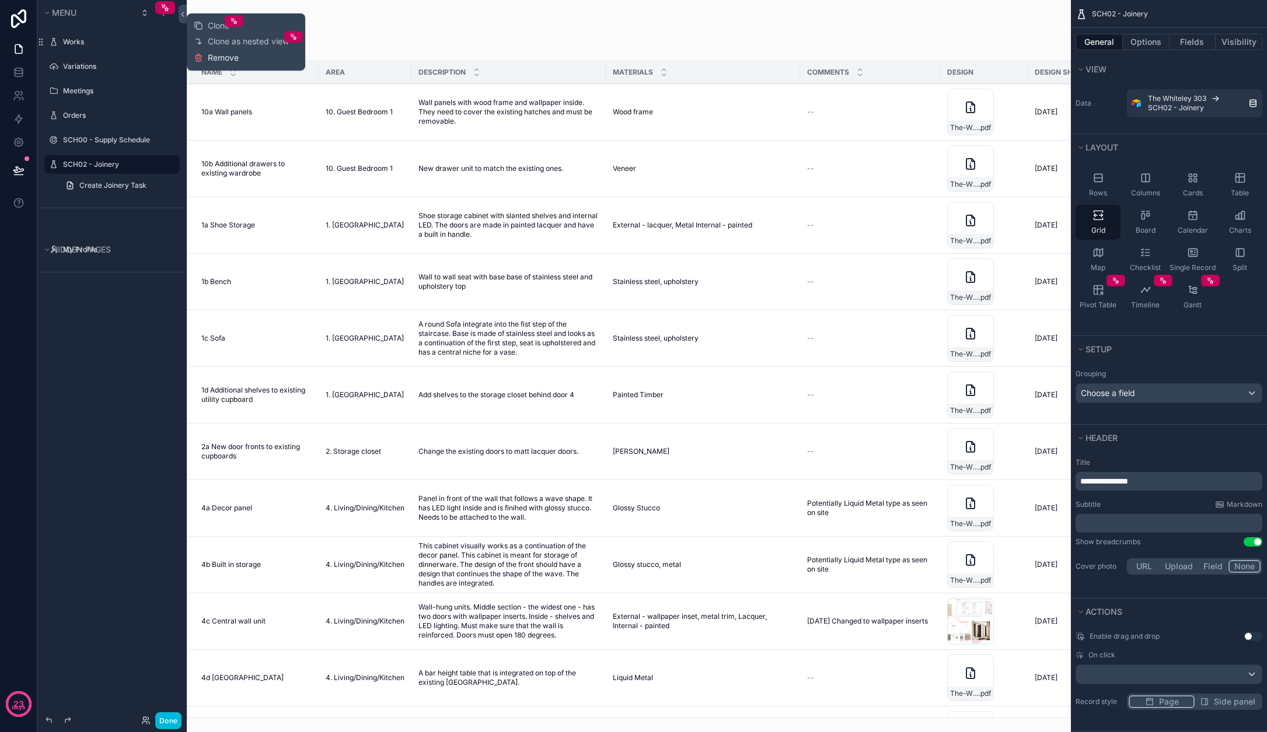
click at [225, 58] on span "Remove" at bounding box center [223, 58] width 31 height 12
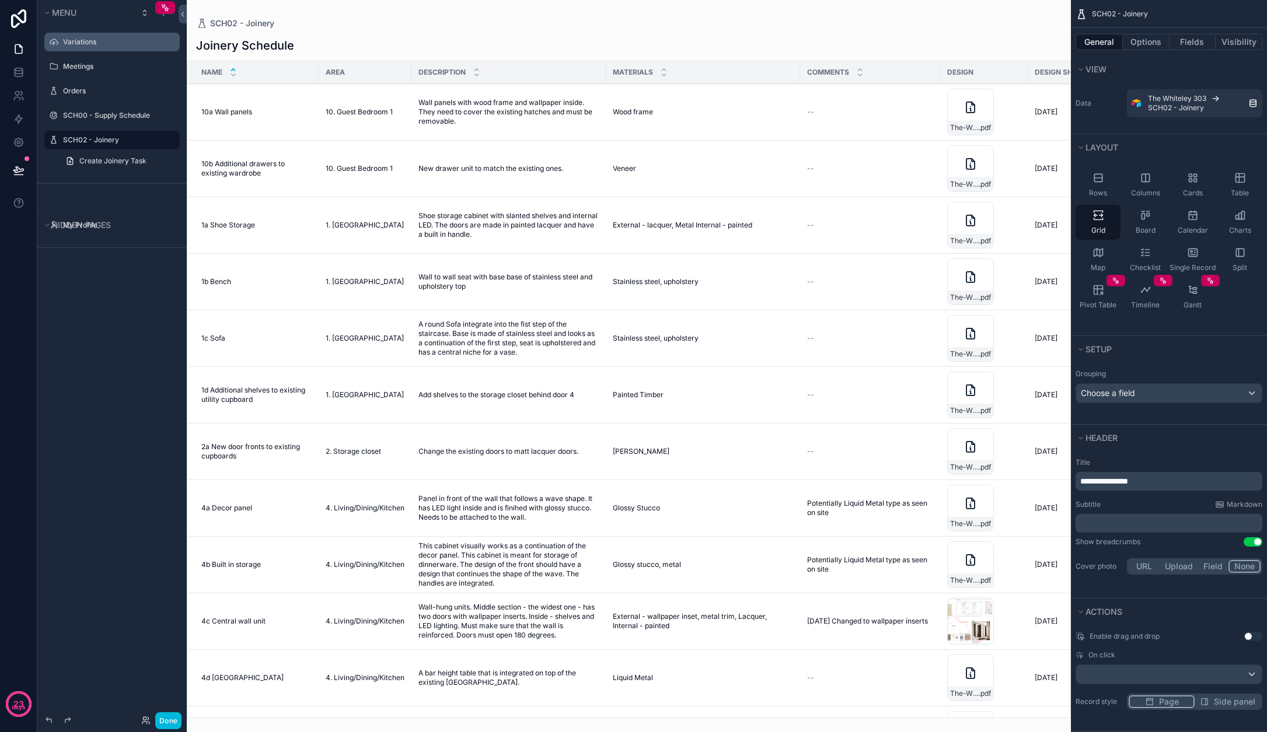
click at [0, 0] on icon "scrollable content" at bounding box center [0, 0] width 0 height 0
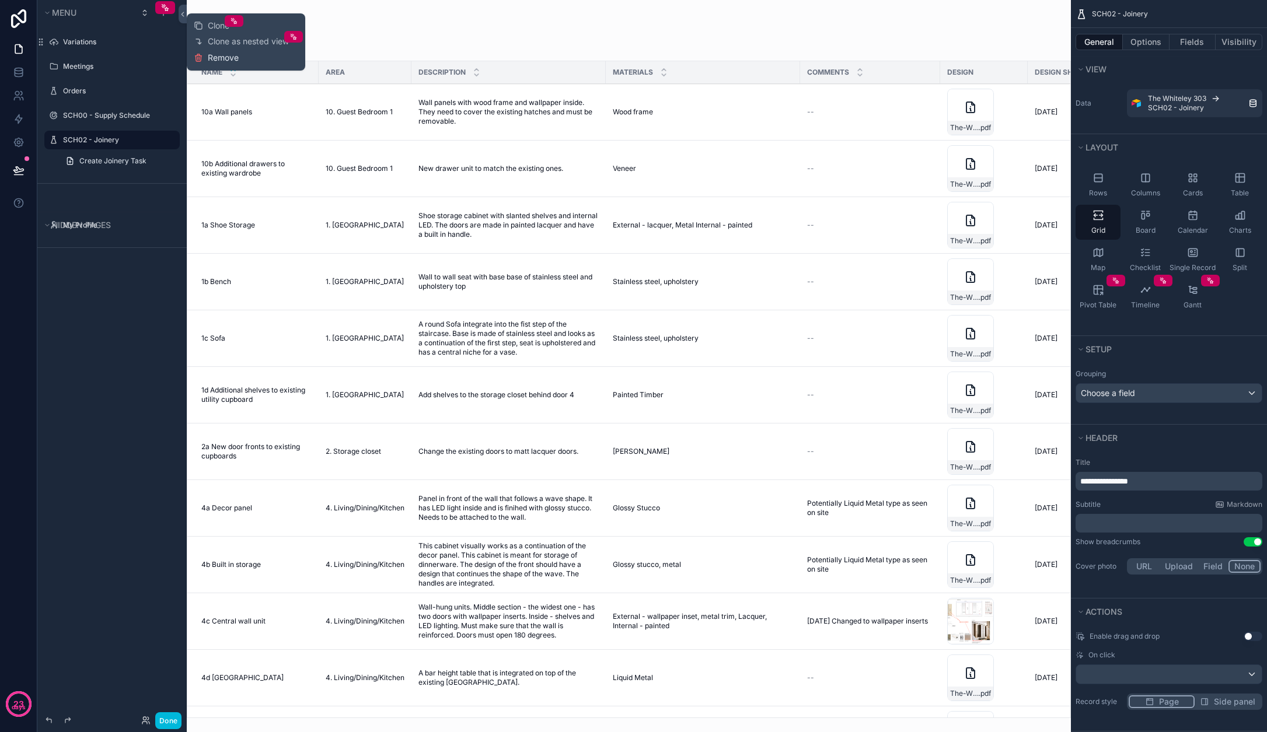
click at [230, 58] on span "Remove" at bounding box center [223, 58] width 31 height 12
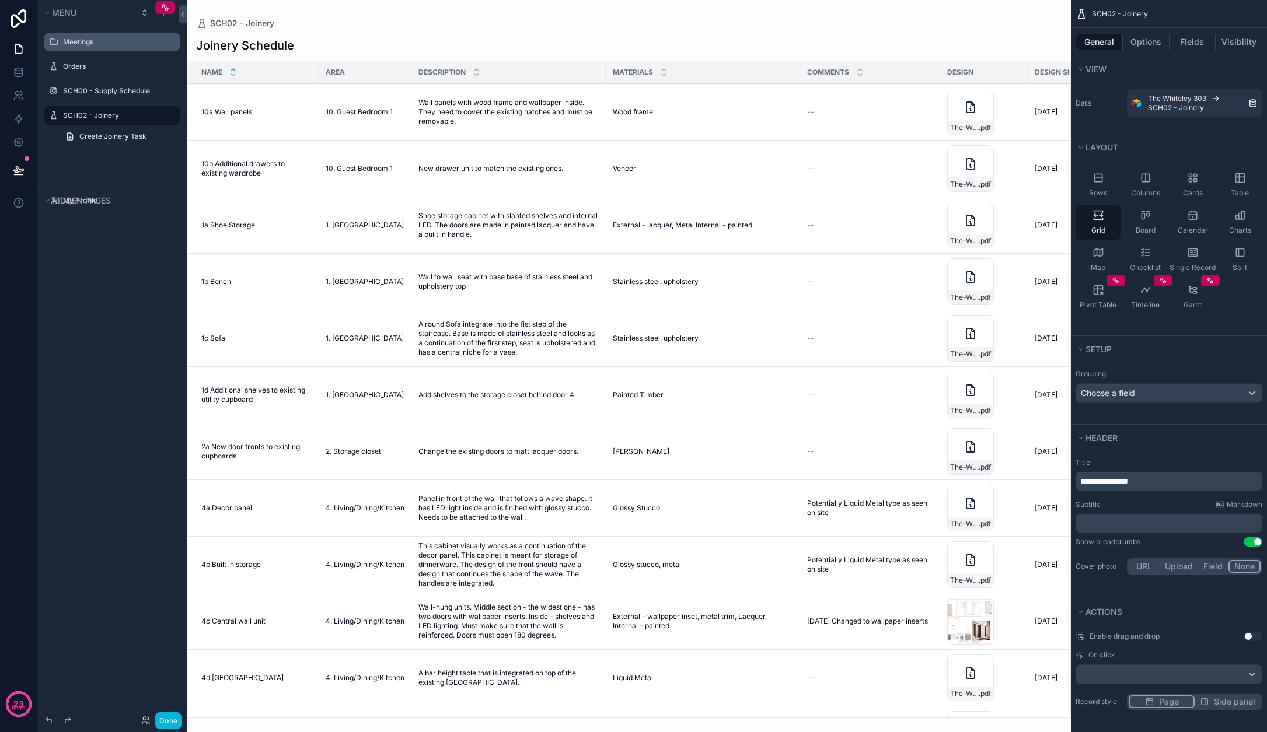
click at [0, 0] on button "scrollable content" at bounding box center [0, 0] width 0 height 0
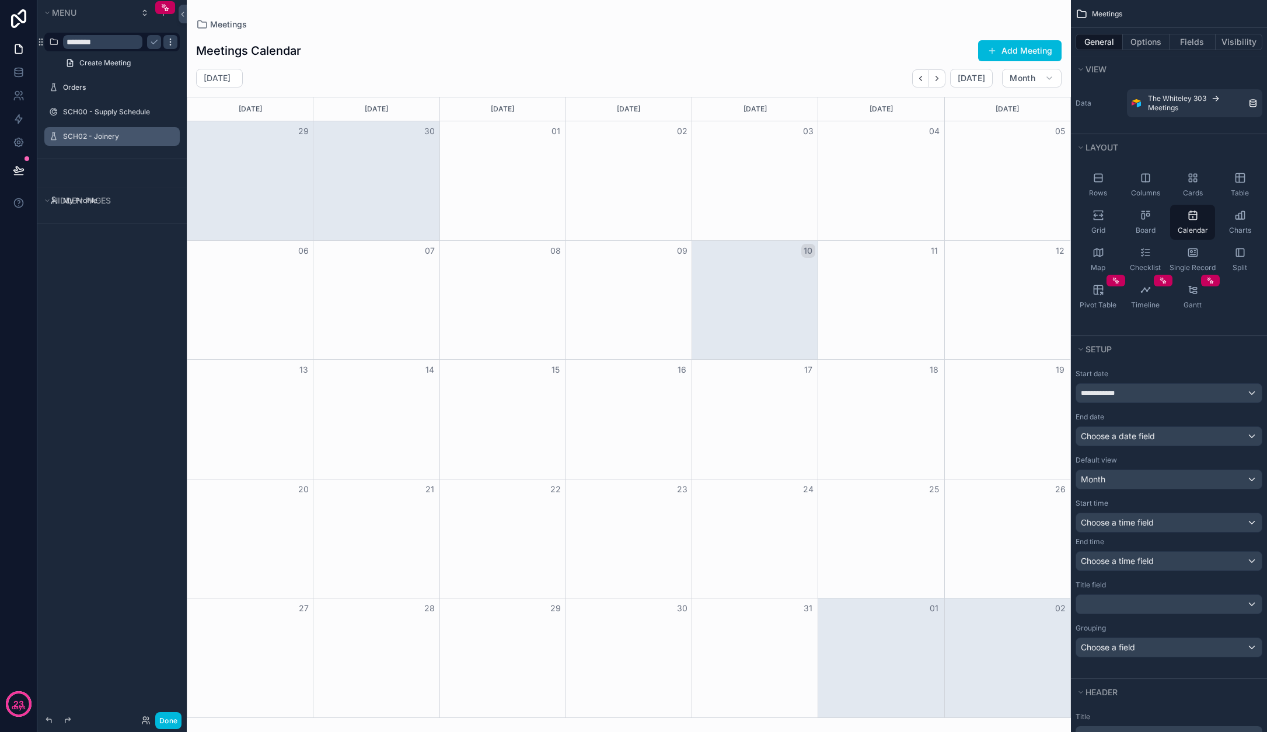
click at [170, 44] on icon "scrollable content" at bounding box center [170, 41] width 9 height 9
click at [212, 59] on span "Remove" at bounding box center [223, 58] width 31 height 12
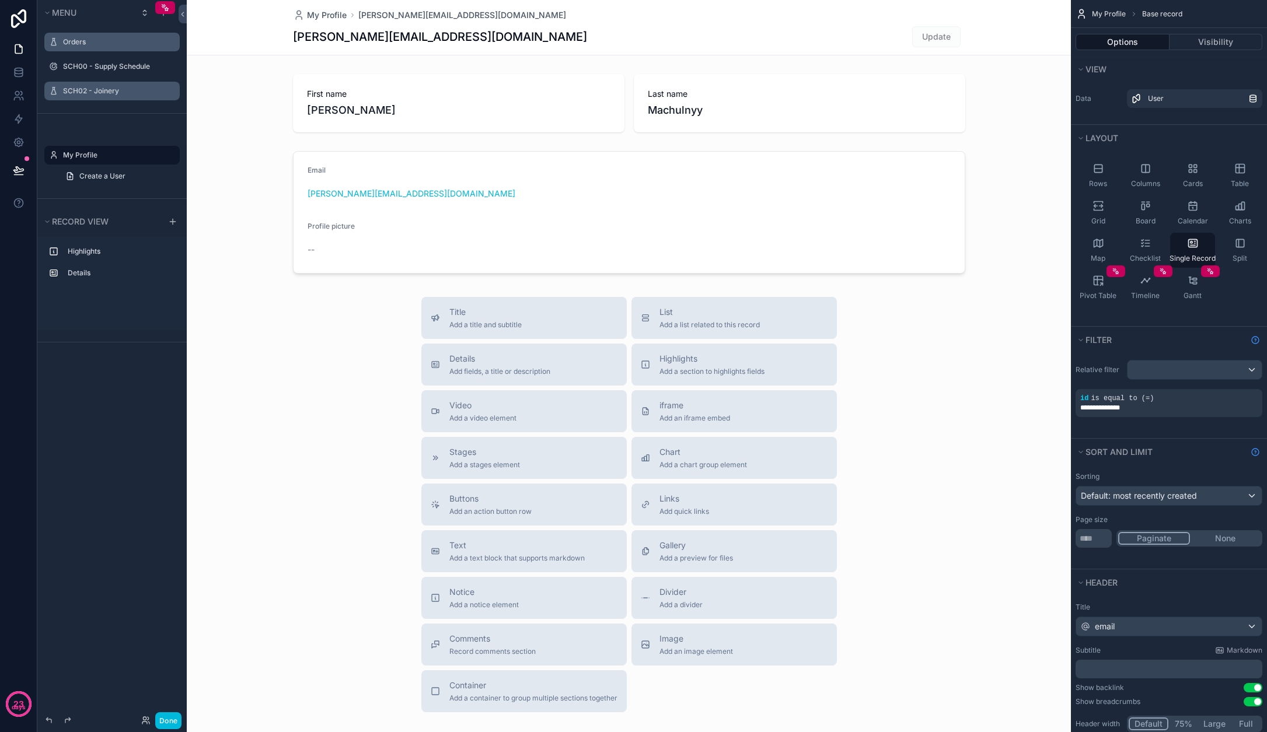
click at [0, 0] on icon "scrollable content" at bounding box center [0, 0] width 0 height 0
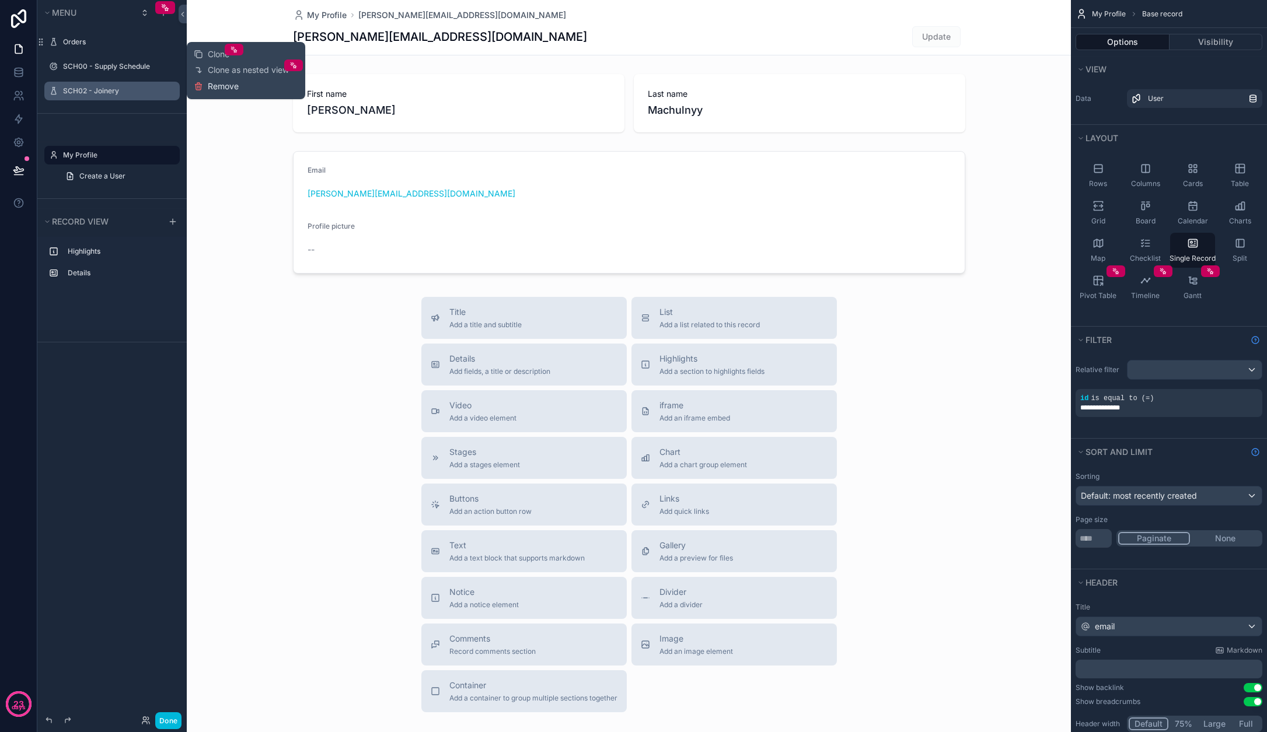
click at [220, 85] on span "Remove" at bounding box center [223, 87] width 31 height 12
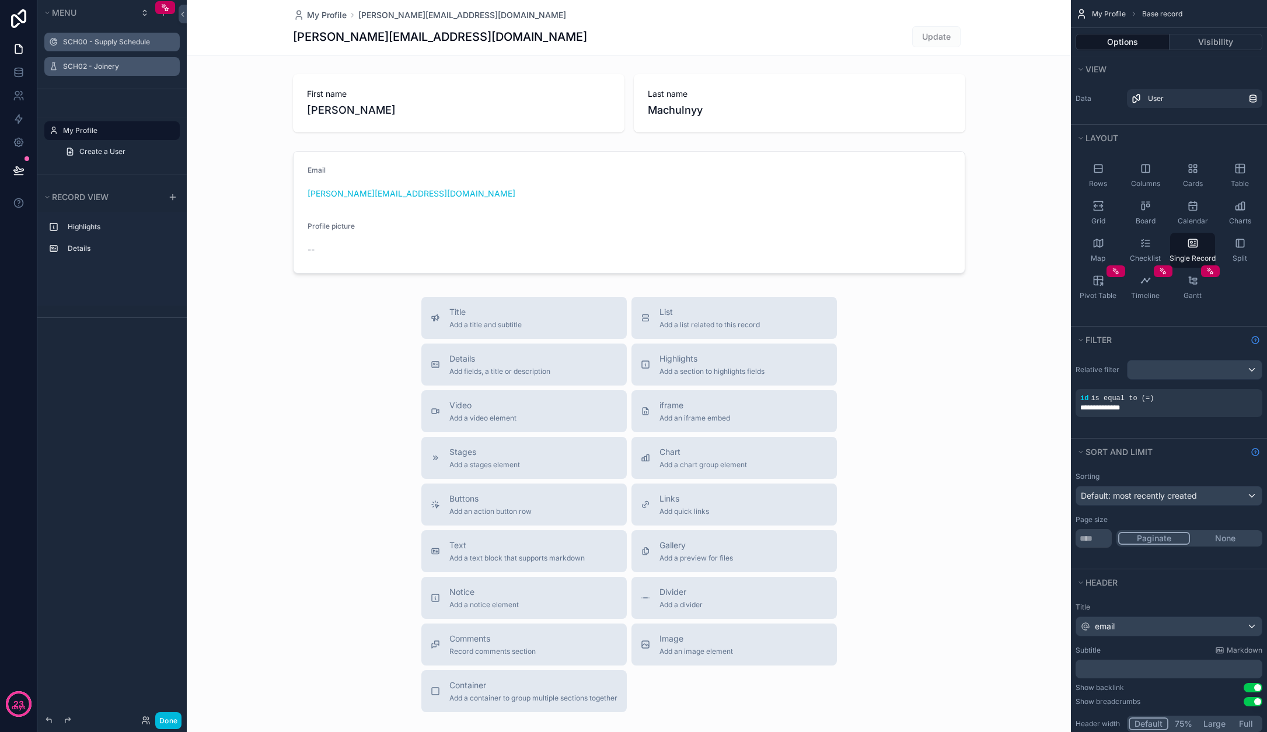
click at [0, 0] on icon "scrollable content" at bounding box center [0, 0] width 0 height 0
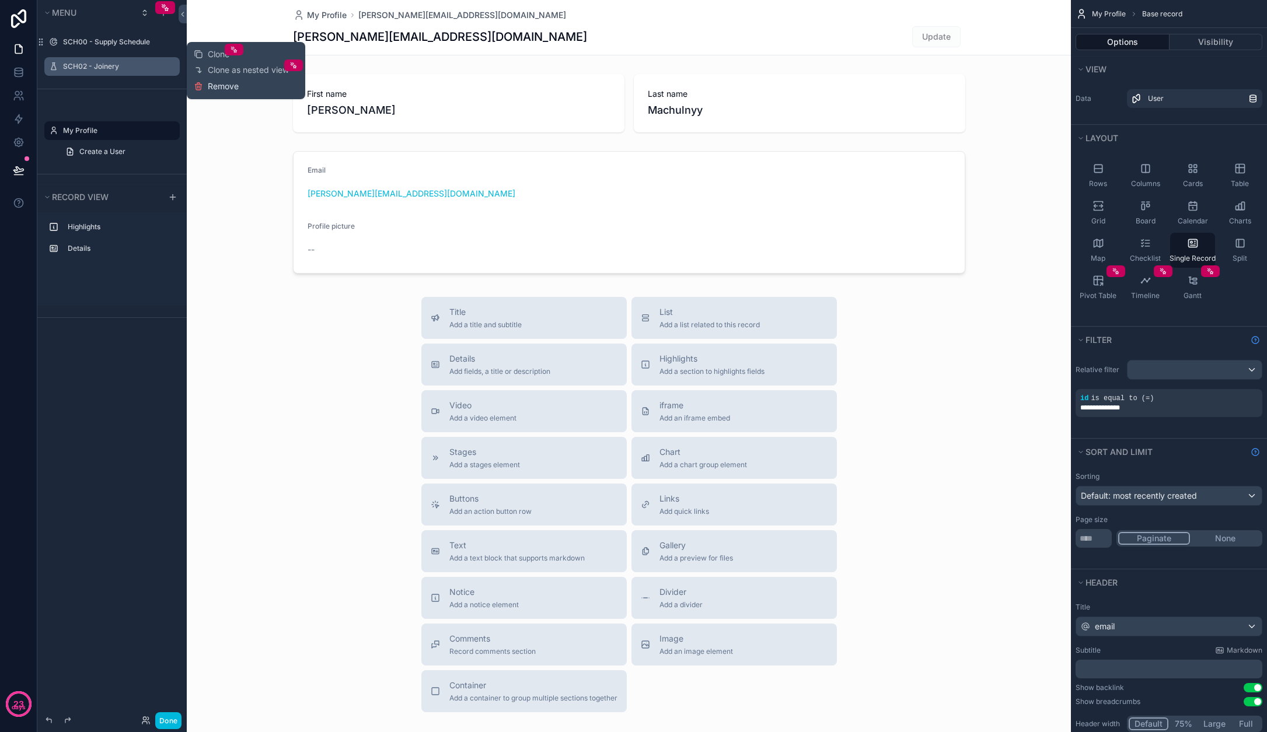
click at [228, 84] on span "Remove" at bounding box center [223, 87] width 31 height 12
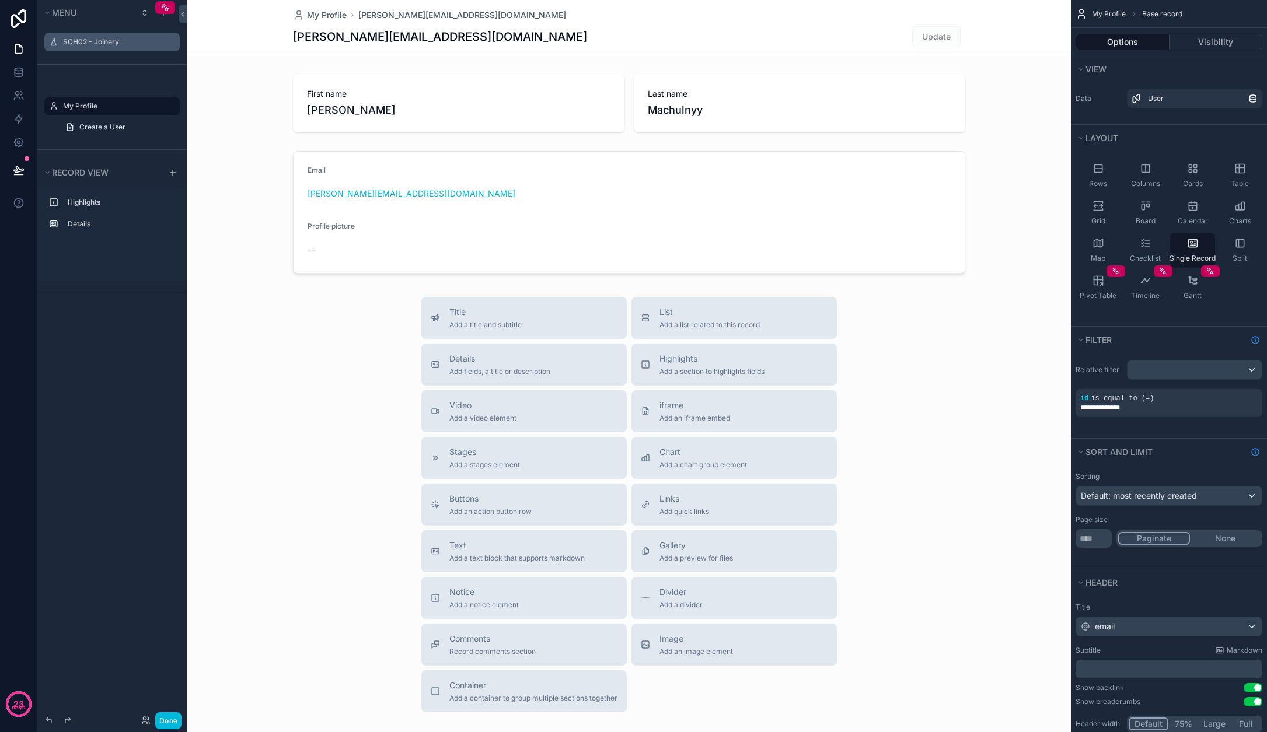
click at [125, 69] on div "Hidden pages My Profile Create a User" at bounding box center [111, 107] width 149 height 85
click at [91, 38] on label "SCH02 - Joinery" at bounding box center [118, 41] width 110 height 9
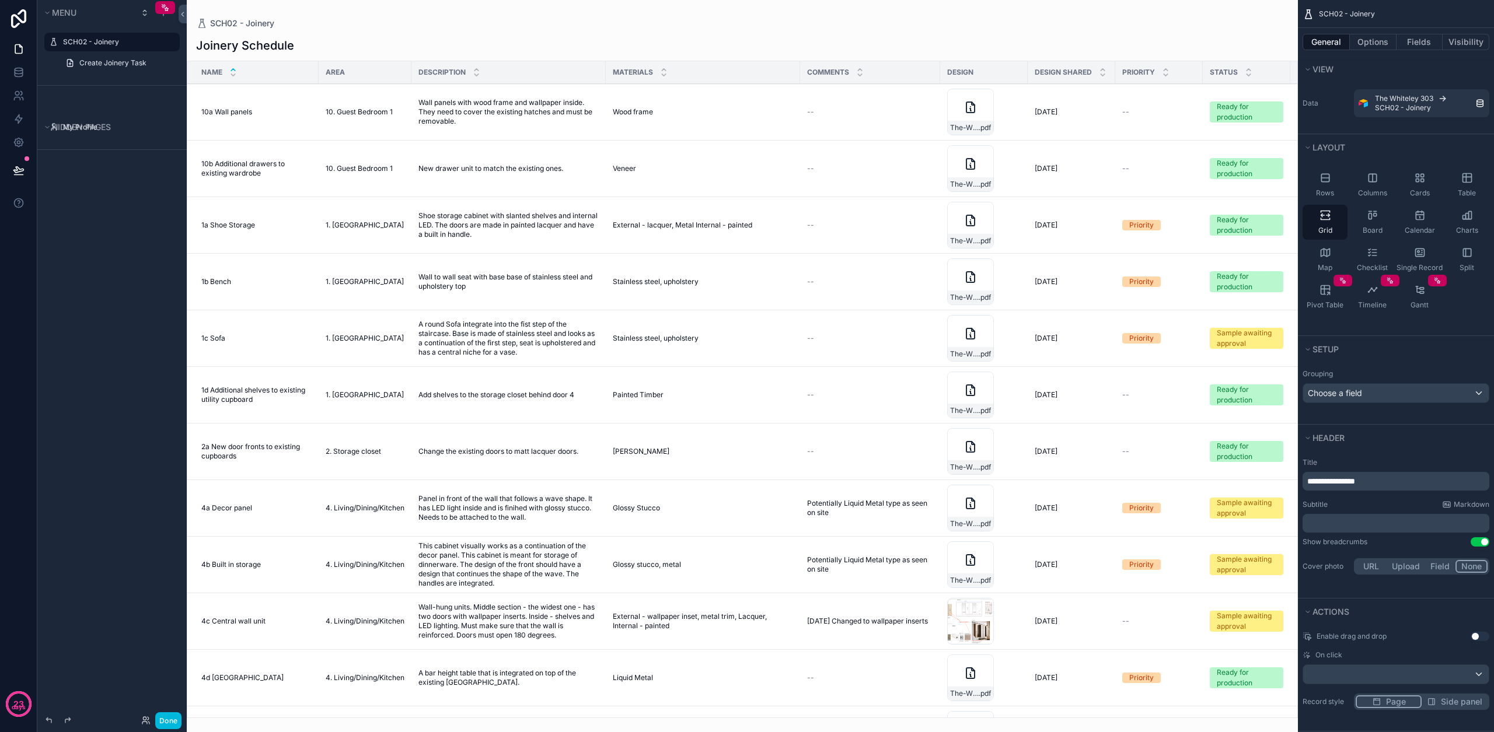
click at [779, 109] on div "scrollable content" at bounding box center [742, 366] width 1111 height 732
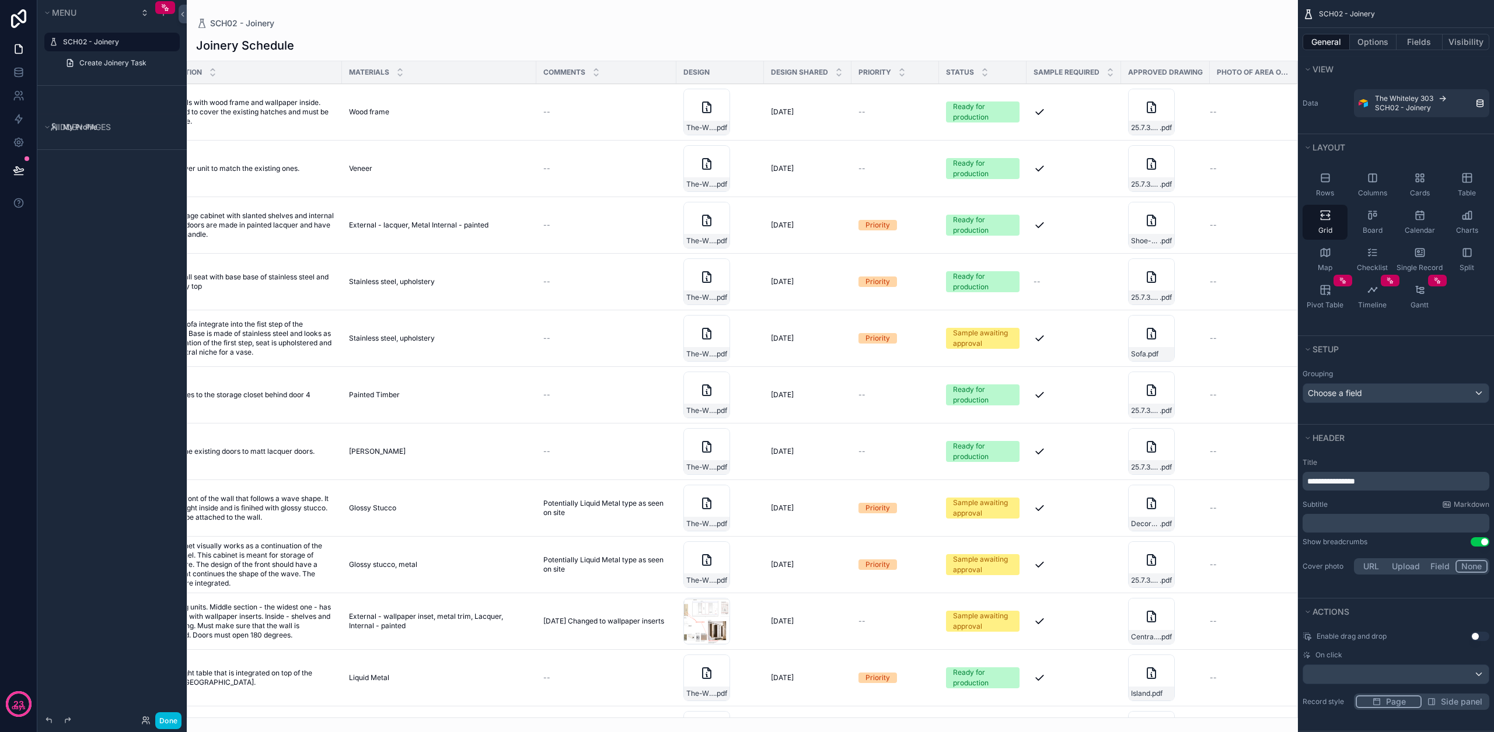
scroll to position [0, 264]
click at [165, 719] on button "Done" at bounding box center [168, 721] width 26 height 17
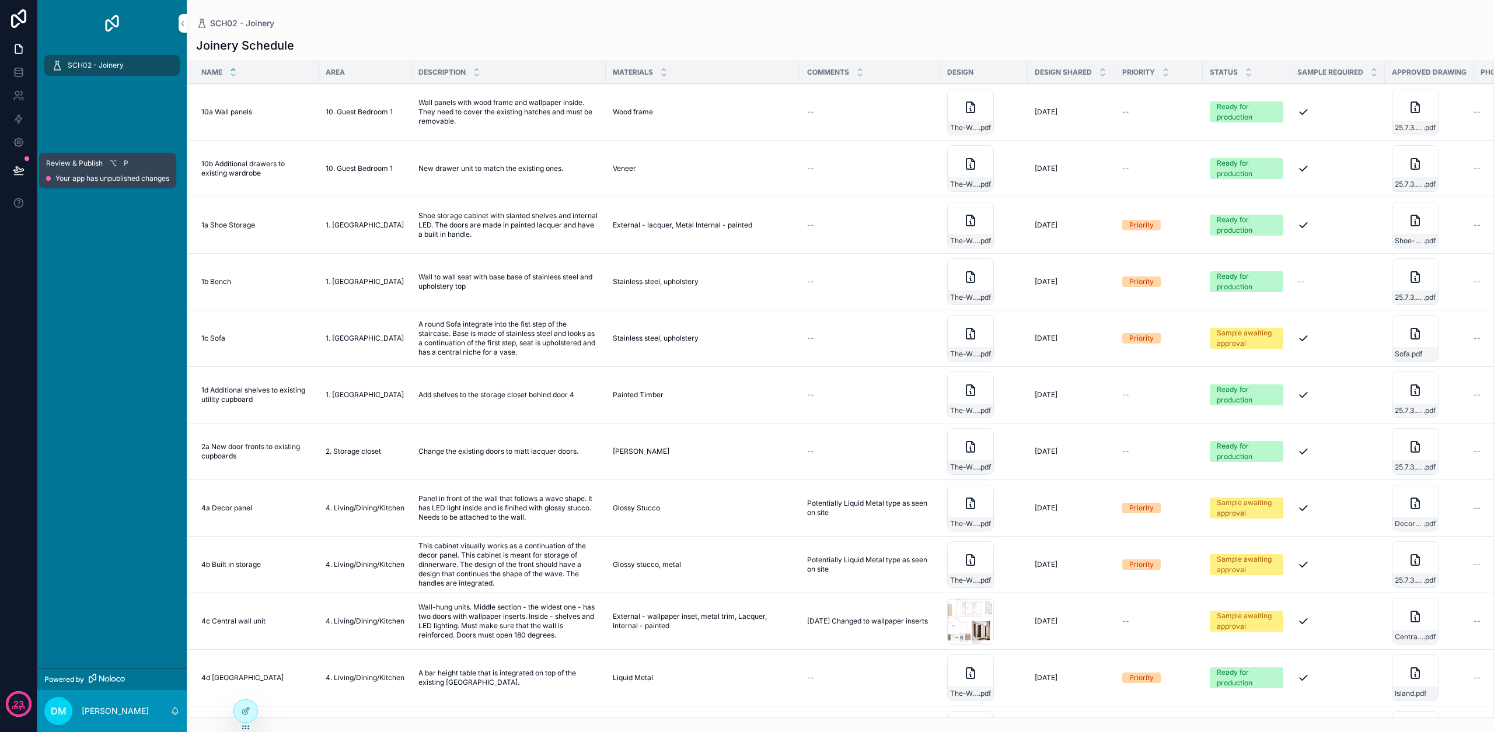
click at [26, 170] on button at bounding box center [19, 170] width 26 height 33
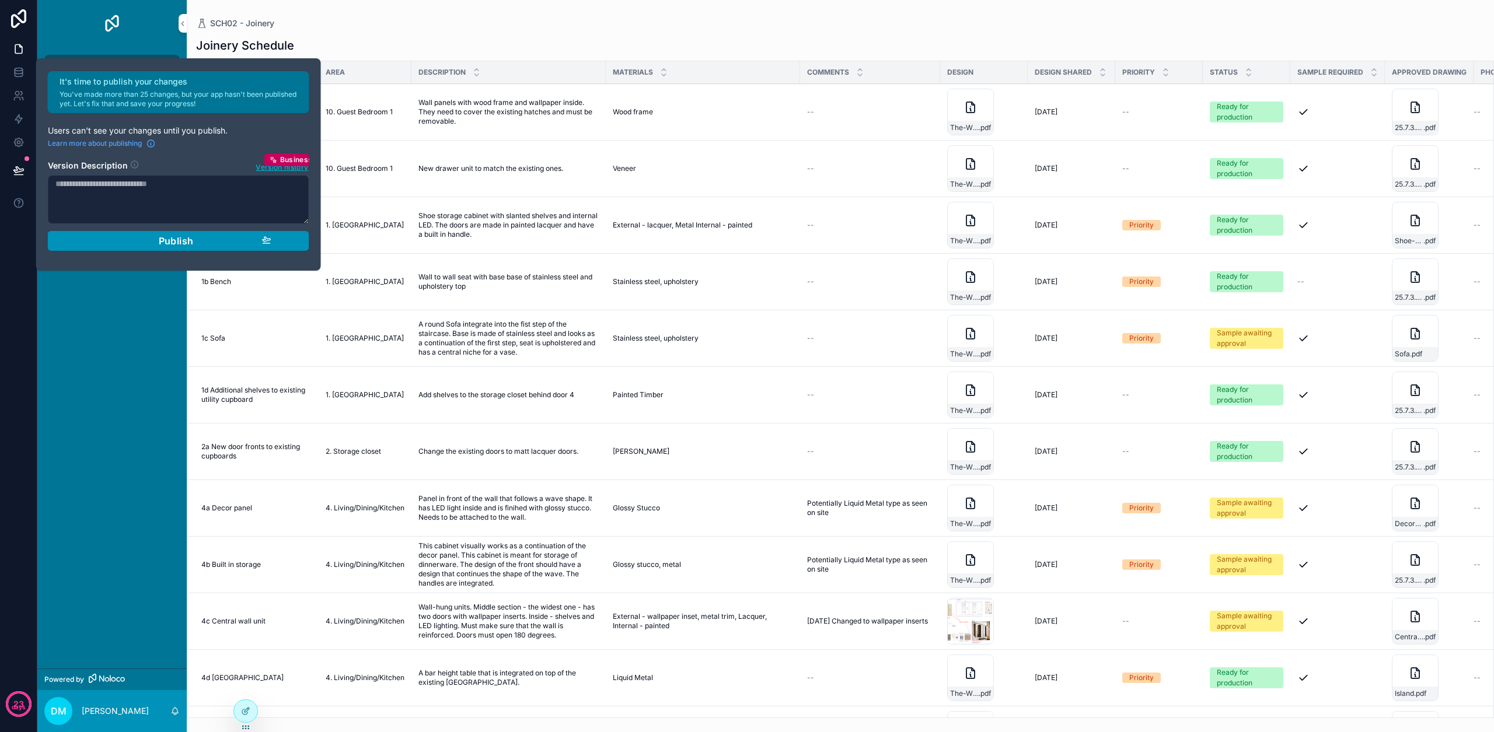
click at [170, 247] on button "Publish" at bounding box center [178, 241] width 261 height 20
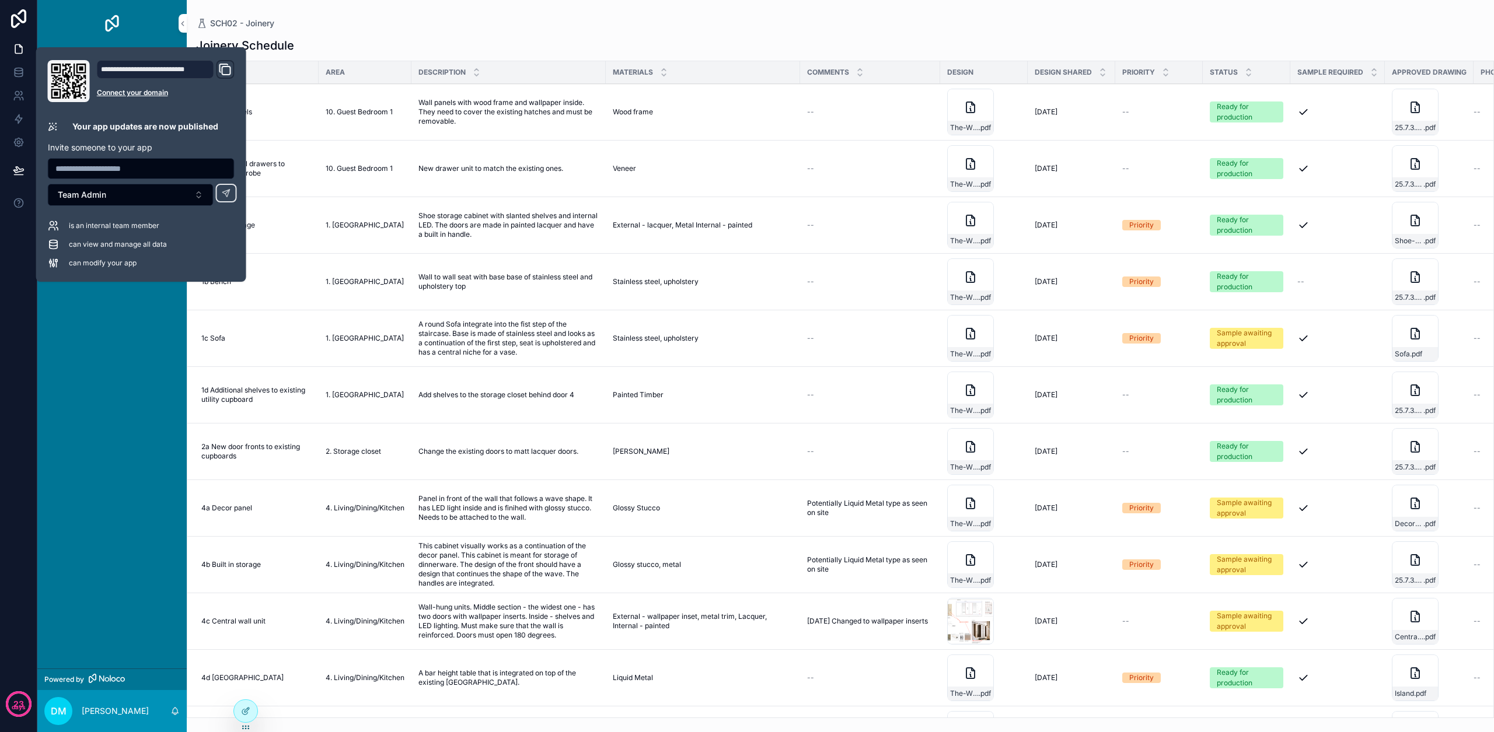
click at [224, 72] on icon "Domain and Custom Link" at bounding box center [225, 69] width 14 height 14
drag, startPoint x: 87, startPoint y: 227, endPoint x: 100, endPoint y: 203, distance: 27.4
click at [88, 227] on span "is an internal team member" at bounding box center [114, 225] width 90 height 9
click at [102, 196] on span "Team Admin" at bounding box center [82, 195] width 48 height 12
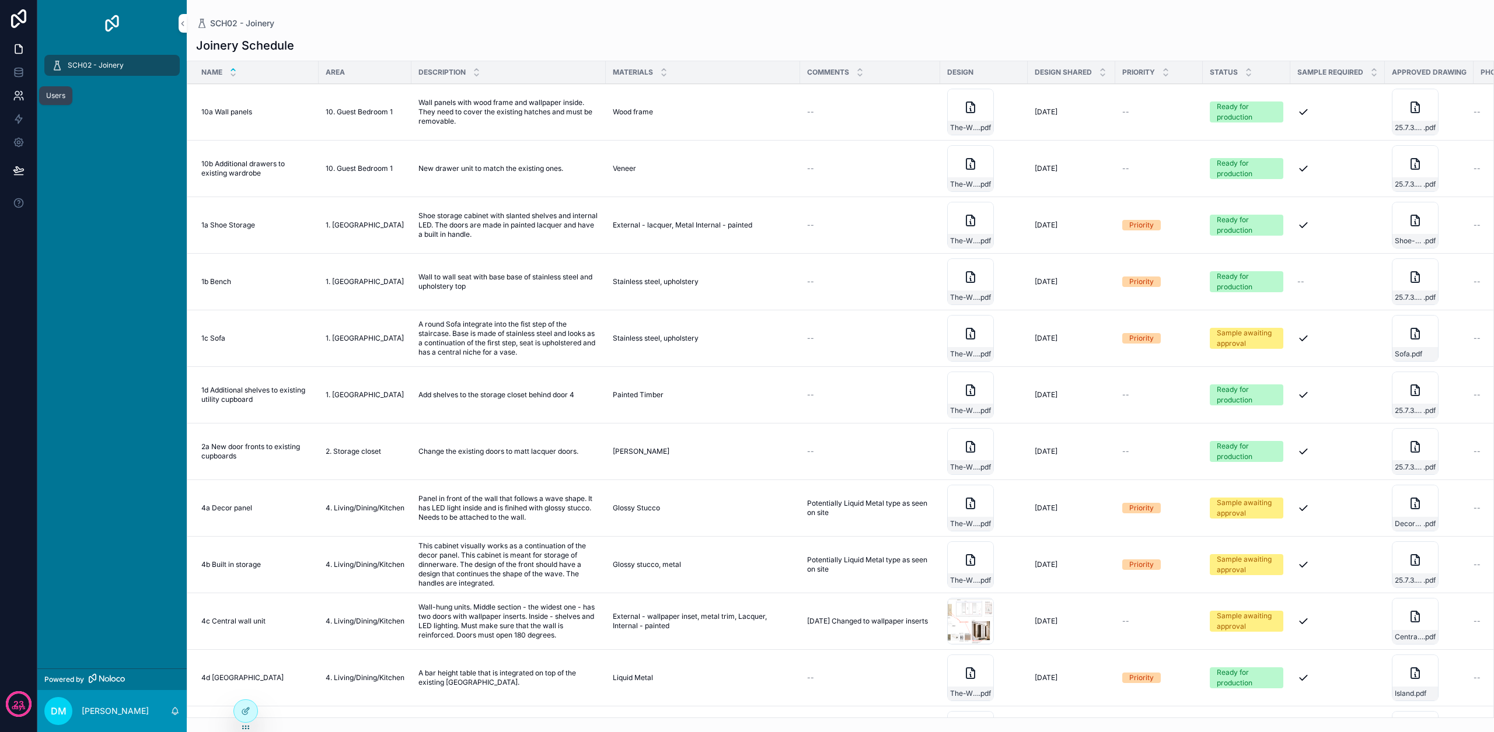
click at [17, 100] on icon at bounding box center [19, 96] width 12 height 12
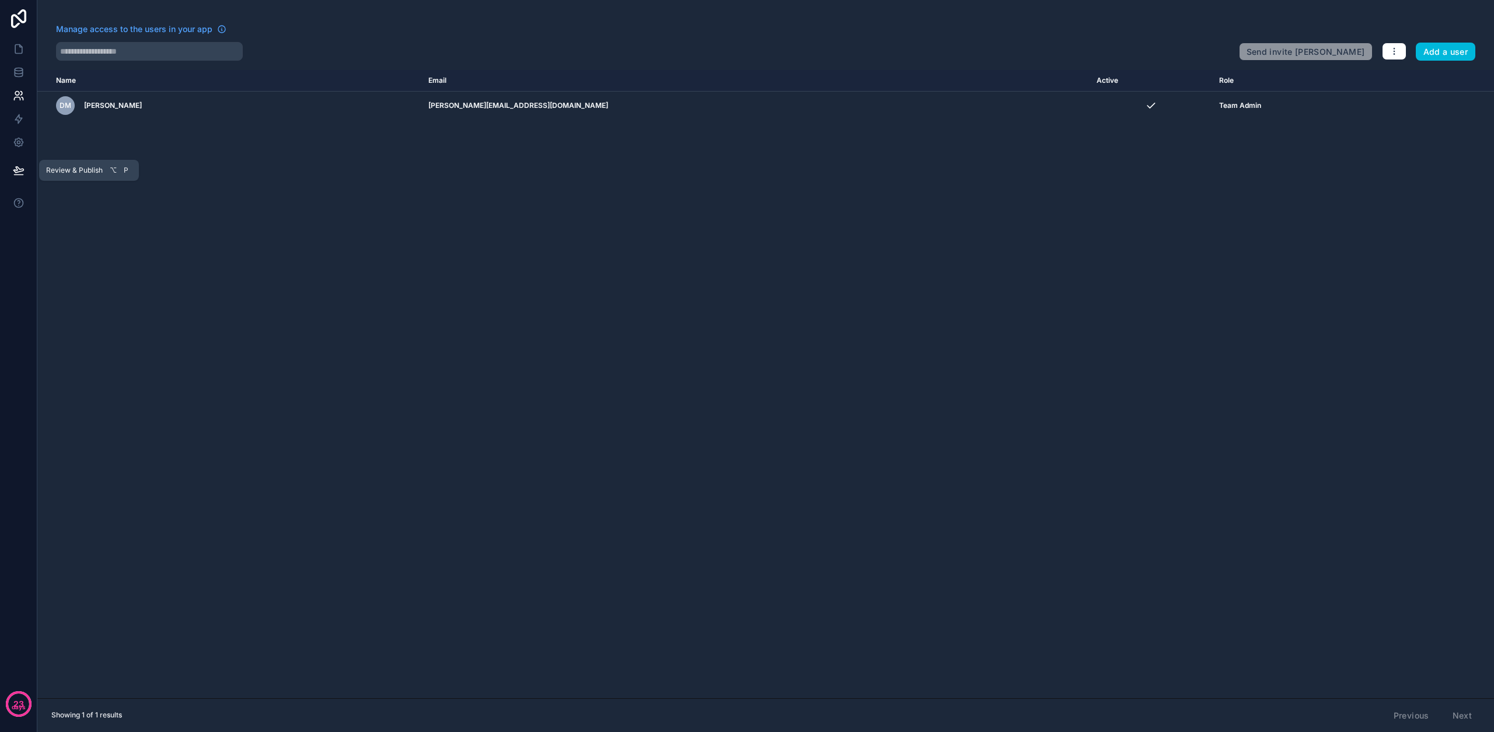
click at [17, 167] on icon at bounding box center [18, 170] width 10 height 6
click at [406, 218] on div "Name Email Active Role userTable.email DM Daniel Machulnyy daniel@insideout.lon…" at bounding box center [765, 384] width 1457 height 629
click at [15, 147] on icon at bounding box center [19, 143] width 12 height 12
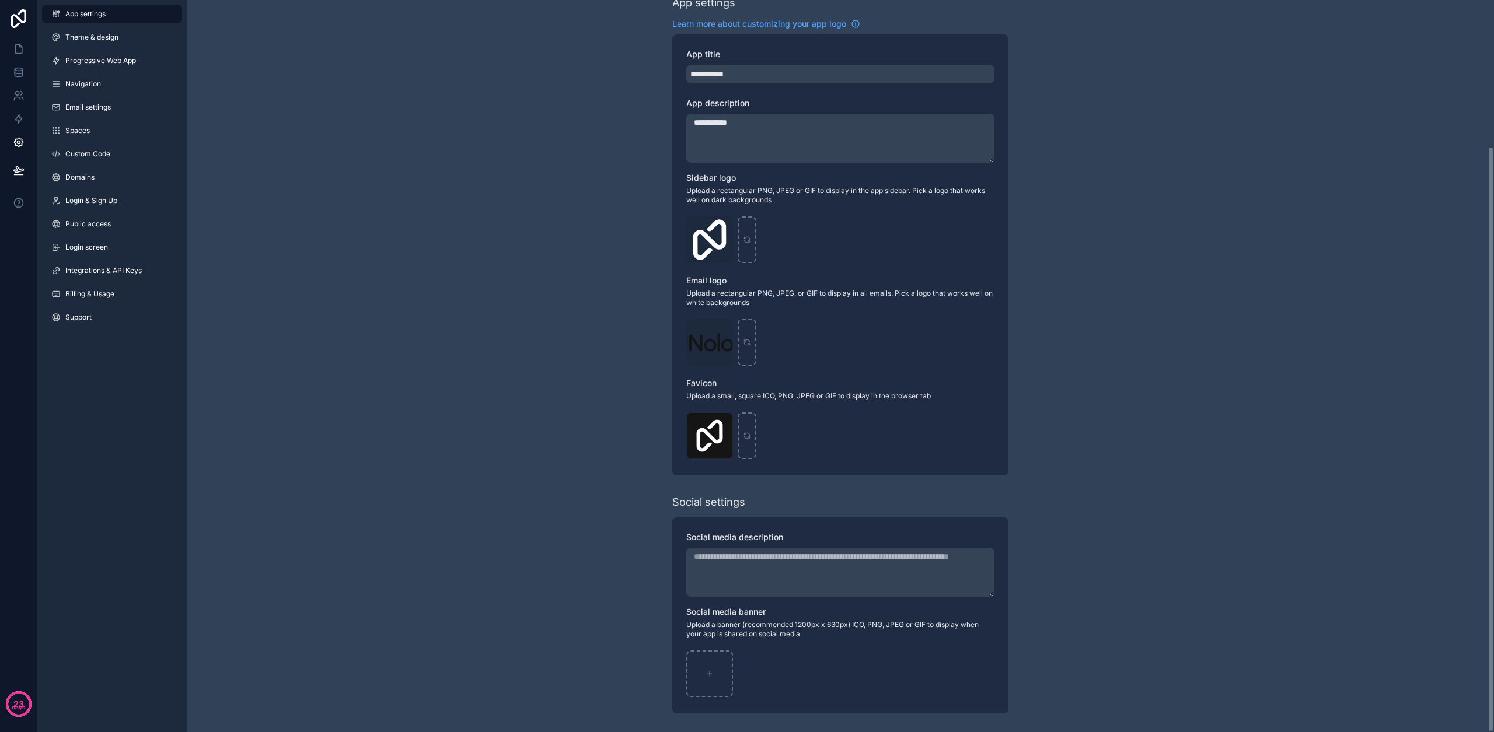
scroll to position [183, 0]
click at [107, 231] on link "Public access" at bounding box center [112, 224] width 140 height 19
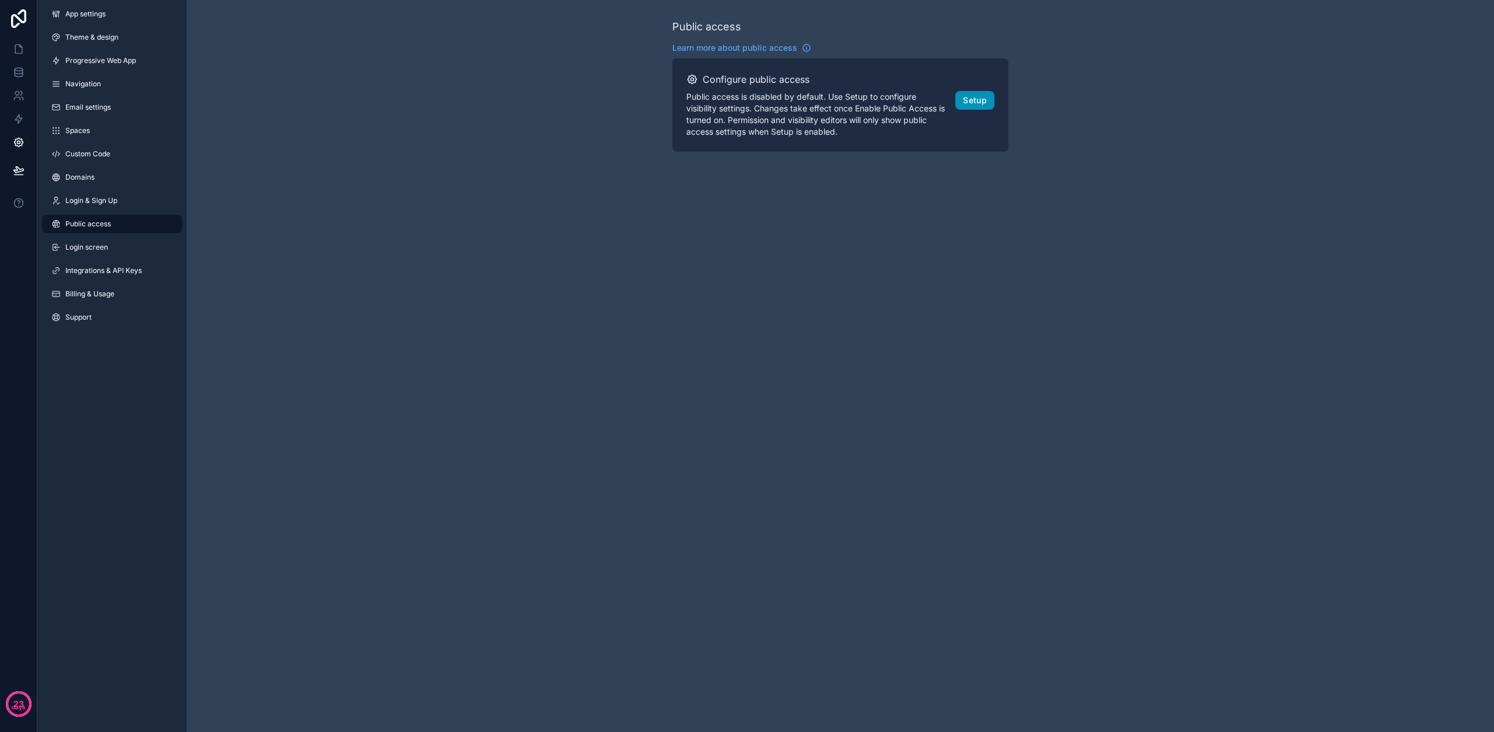
click at [779, 94] on button "Setup" at bounding box center [974, 100] width 39 height 19
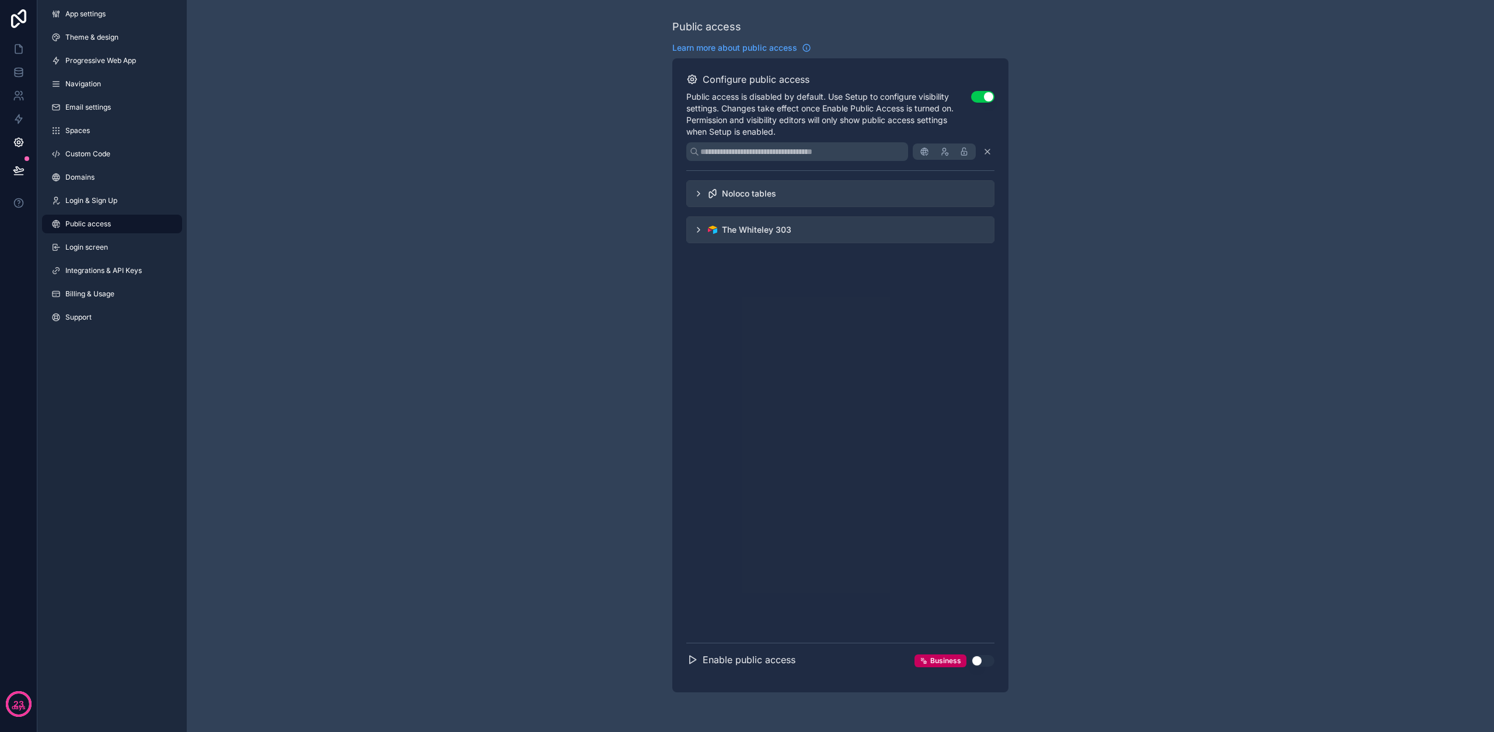
click at [747, 224] on div "The Whiteley 303" at bounding box center [756, 230] width 69 height 12
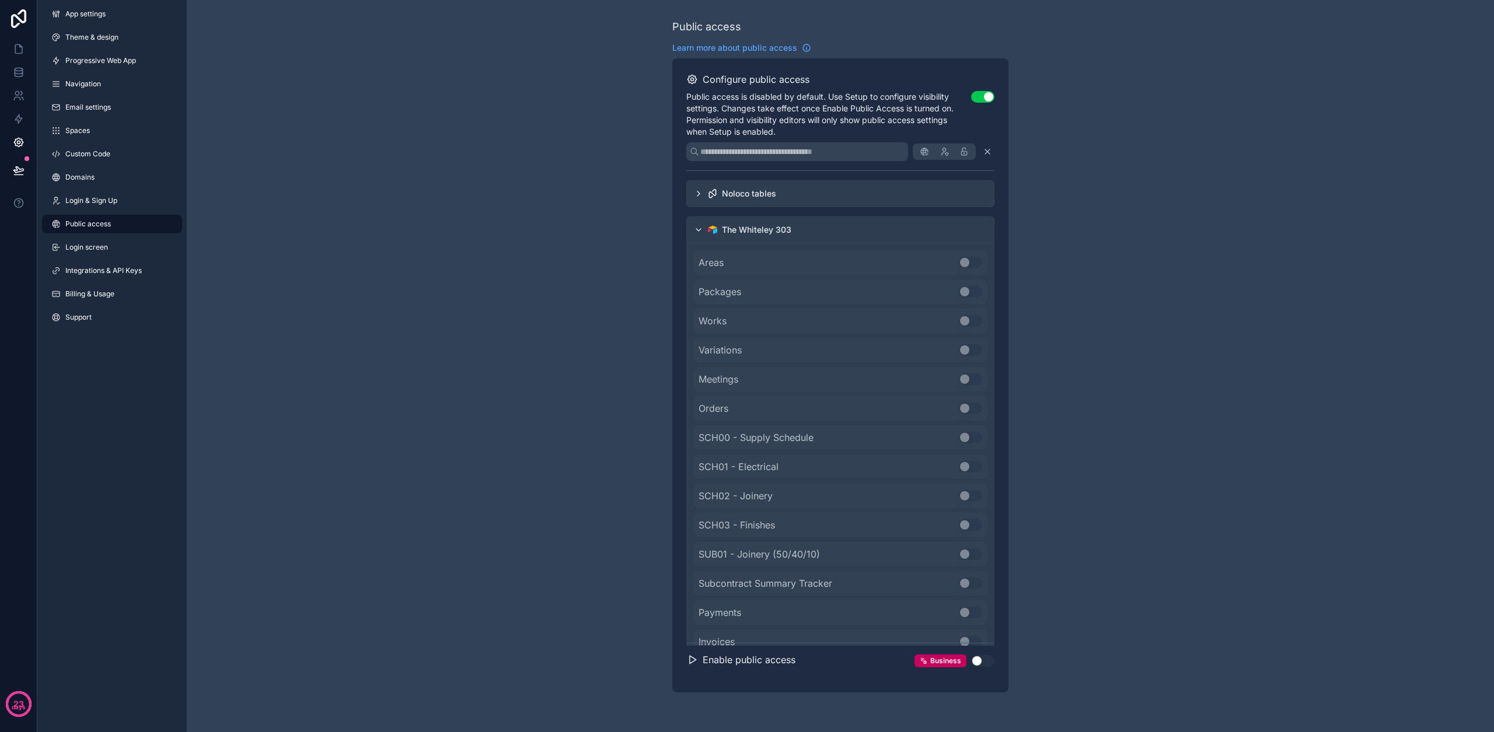
click at [770, 195] on div "Noloco tables" at bounding box center [749, 194] width 54 height 12
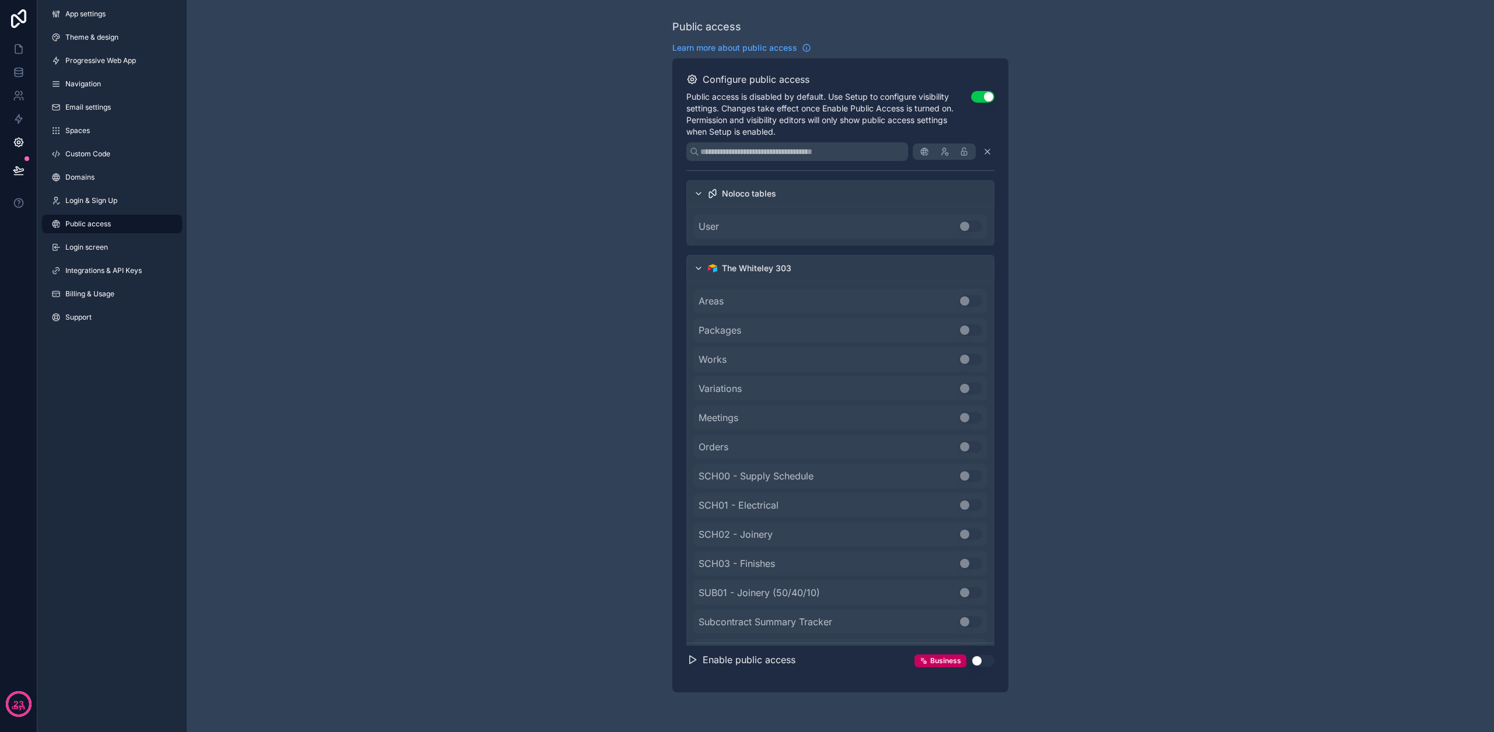
click at [701, 194] on icon "scrollable content" at bounding box center [698, 193] width 9 height 9
click at [765, 418] on span "SCH02 - Joinery" at bounding box center [736, 423] width 74 height 14
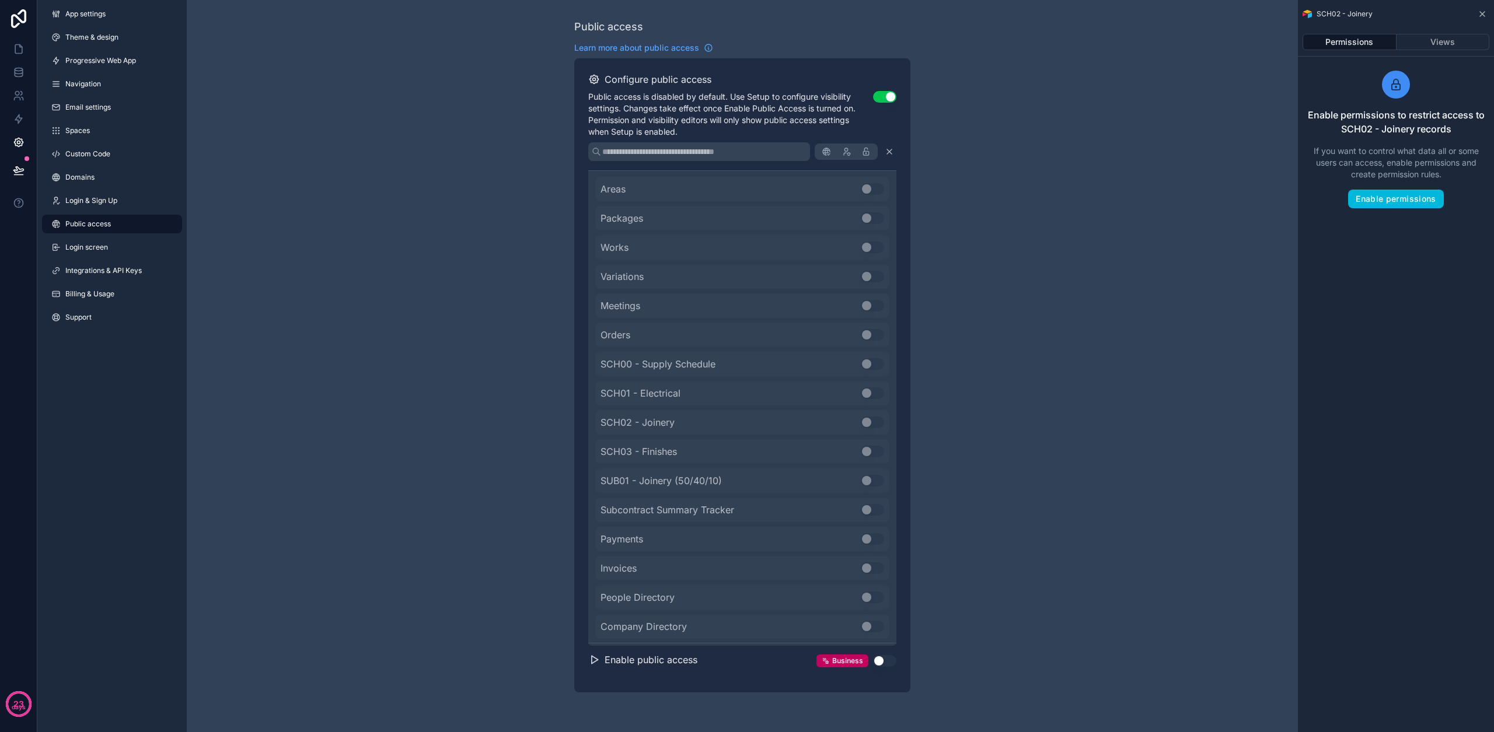
click at [779, 663] on button "Use setting" at bounding box center [884, 661] width 23 height 12
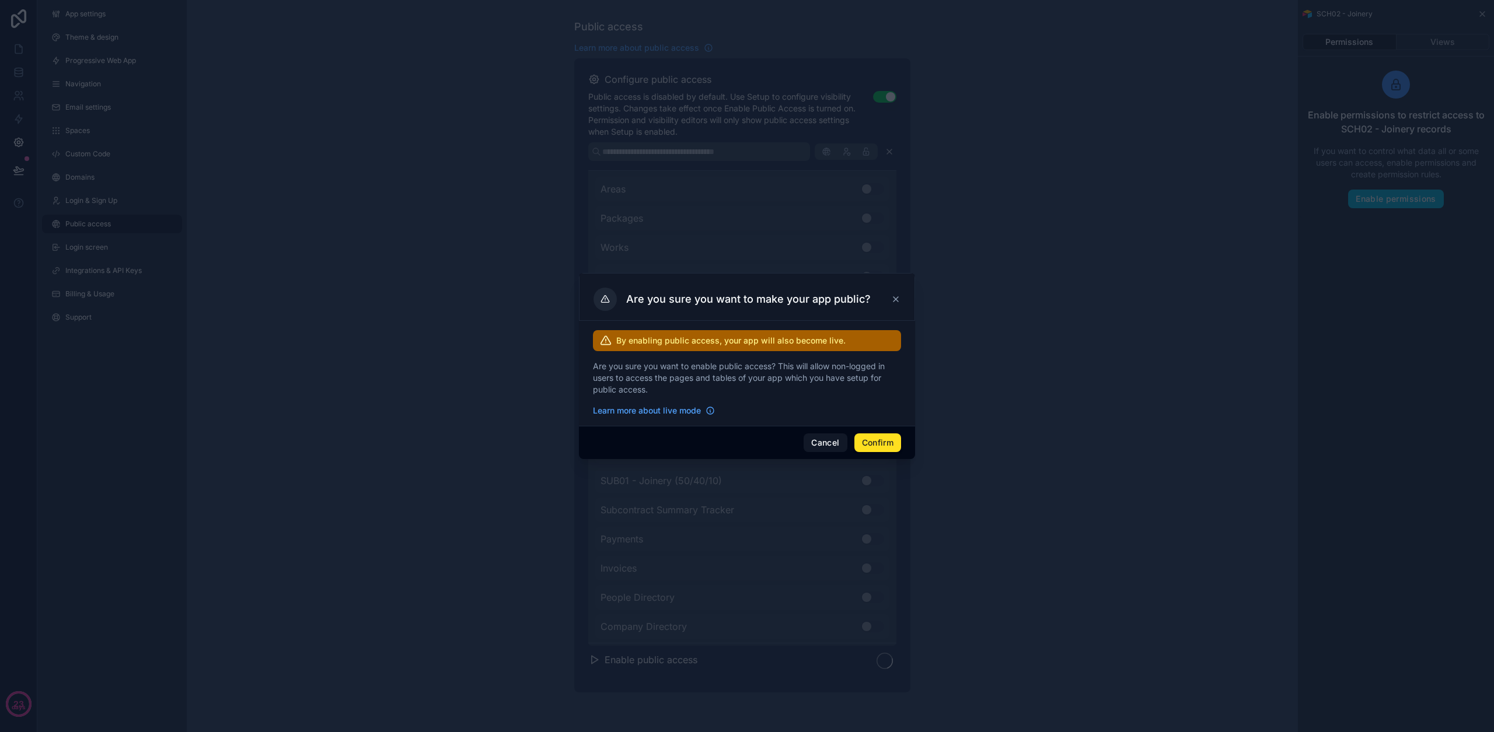
click at [779, 448] on button "Confirm" at bounding box center [877, 443] width 47 height 19
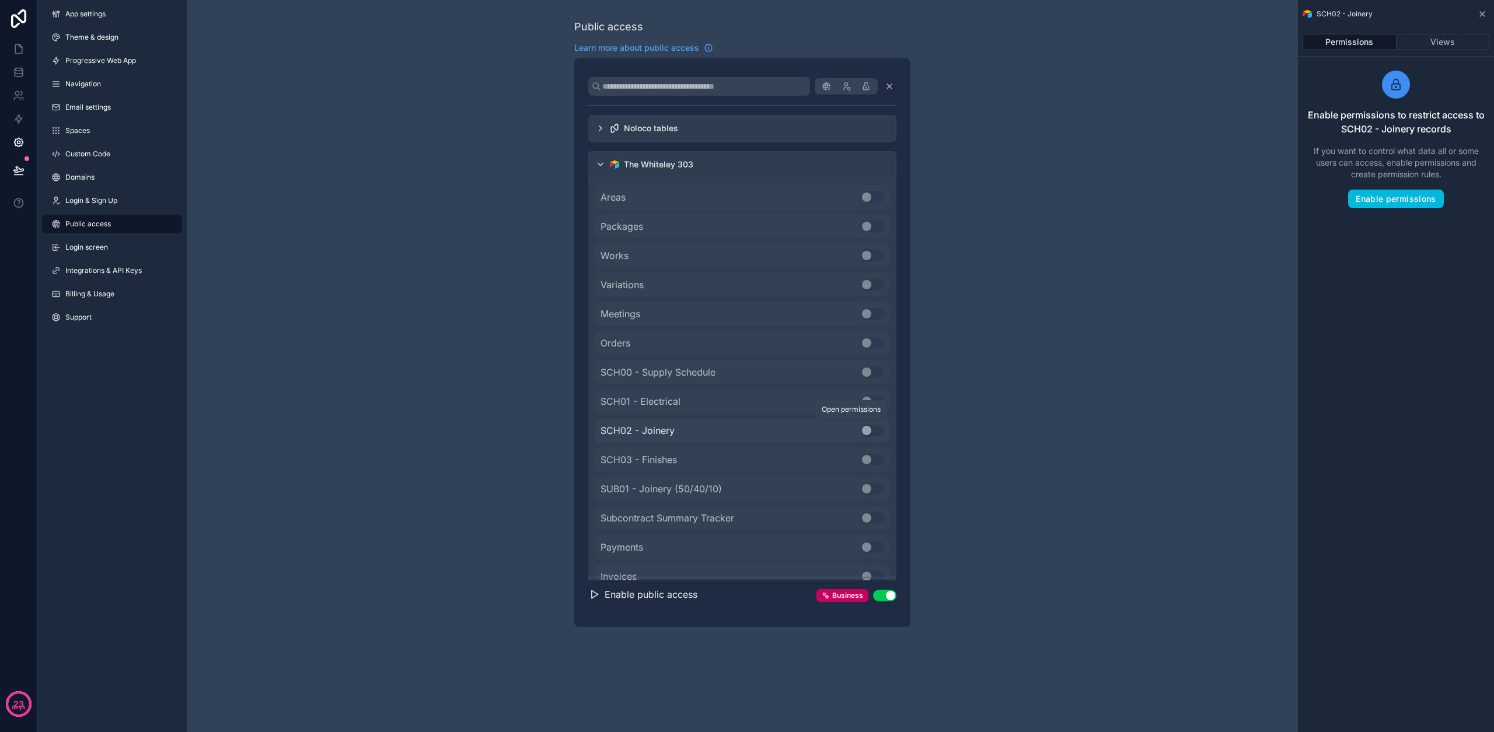
click at [0, 0] on icon "scrollable content" at bounding box center [0, 0] width 0 height 0
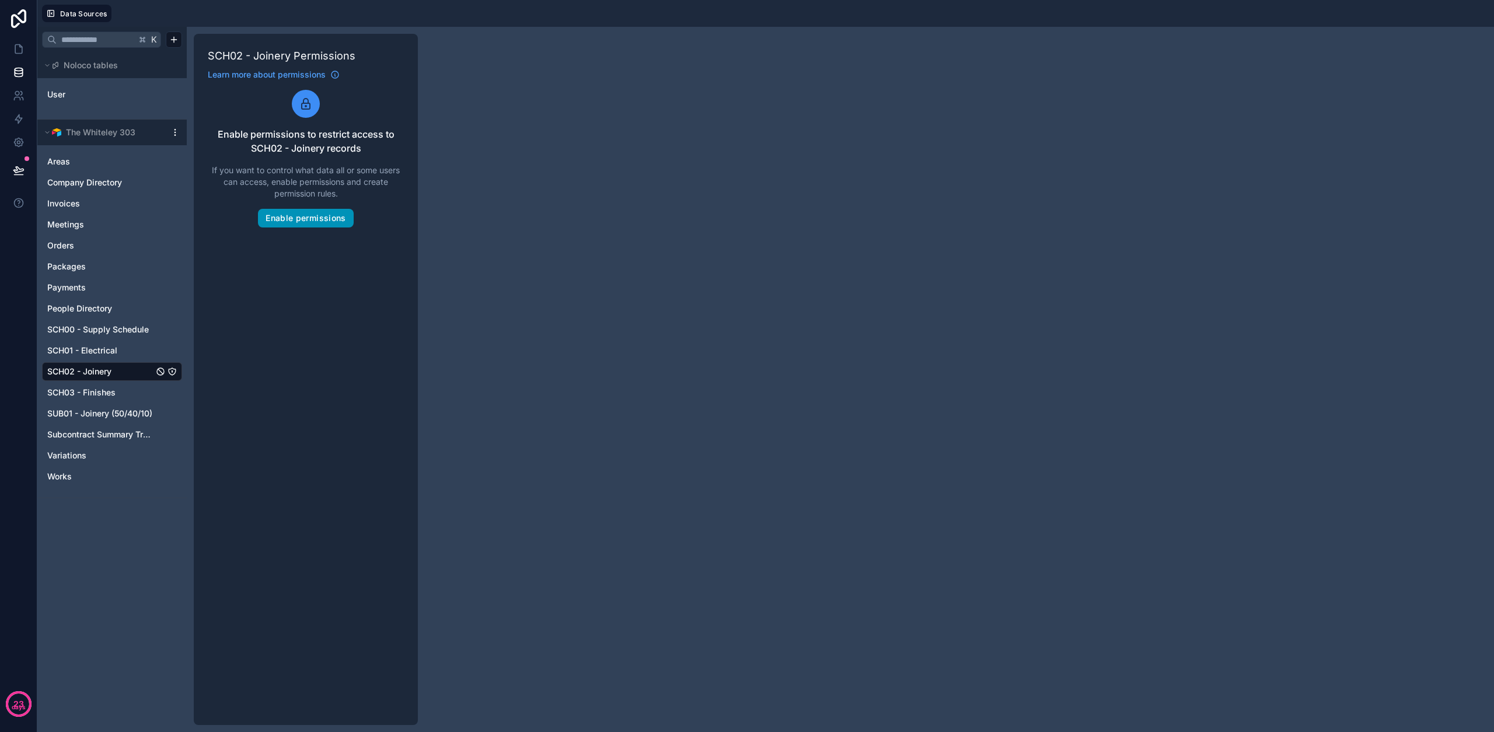
click at [286, 213] on button "Enable permissions" at bounding box center [305, 218] width 95 height 19
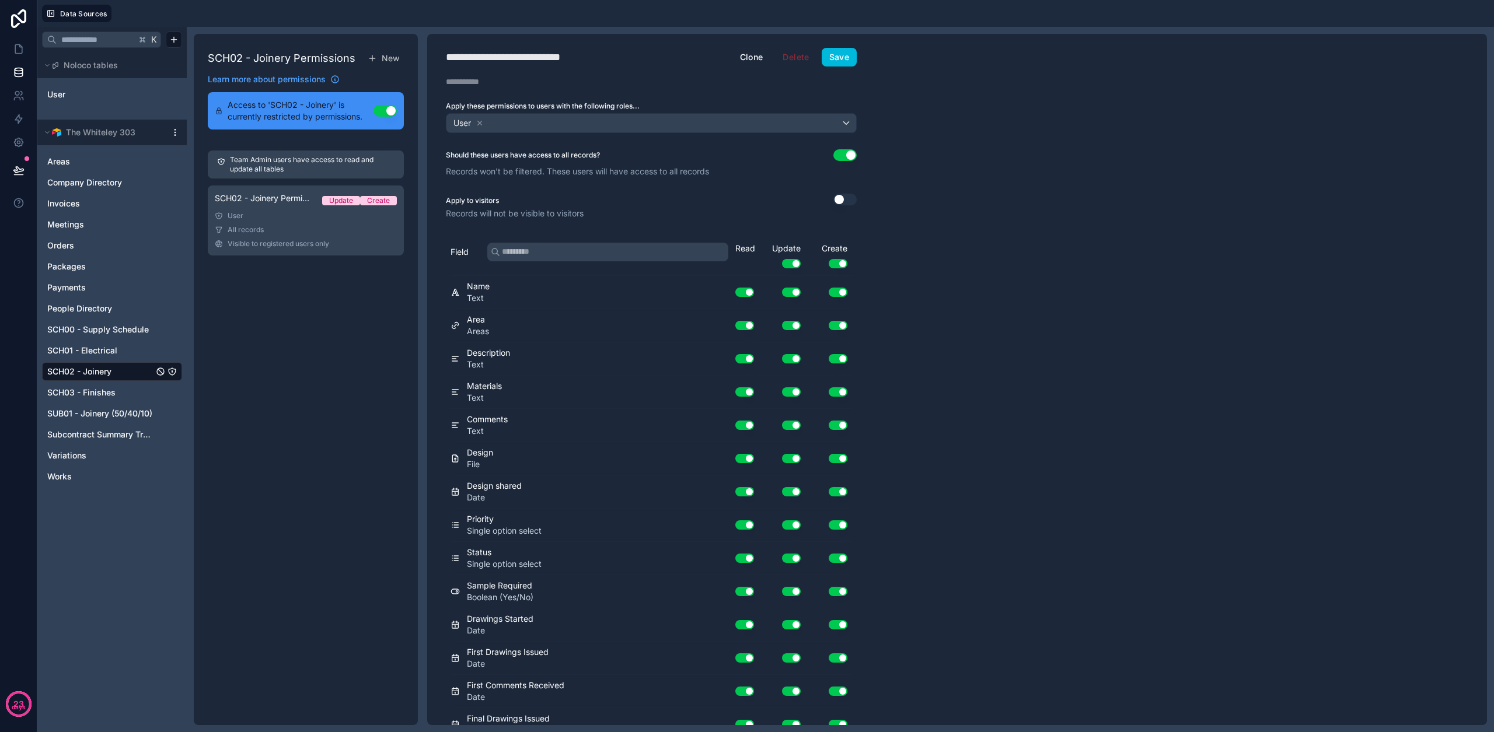
click at [779, 263] on button "Use setting" at bounding box center [838, 263] width 19 height 9
click at [779, 264] on button "Use setting" at bounding box center [791, 263] width 19 height 9
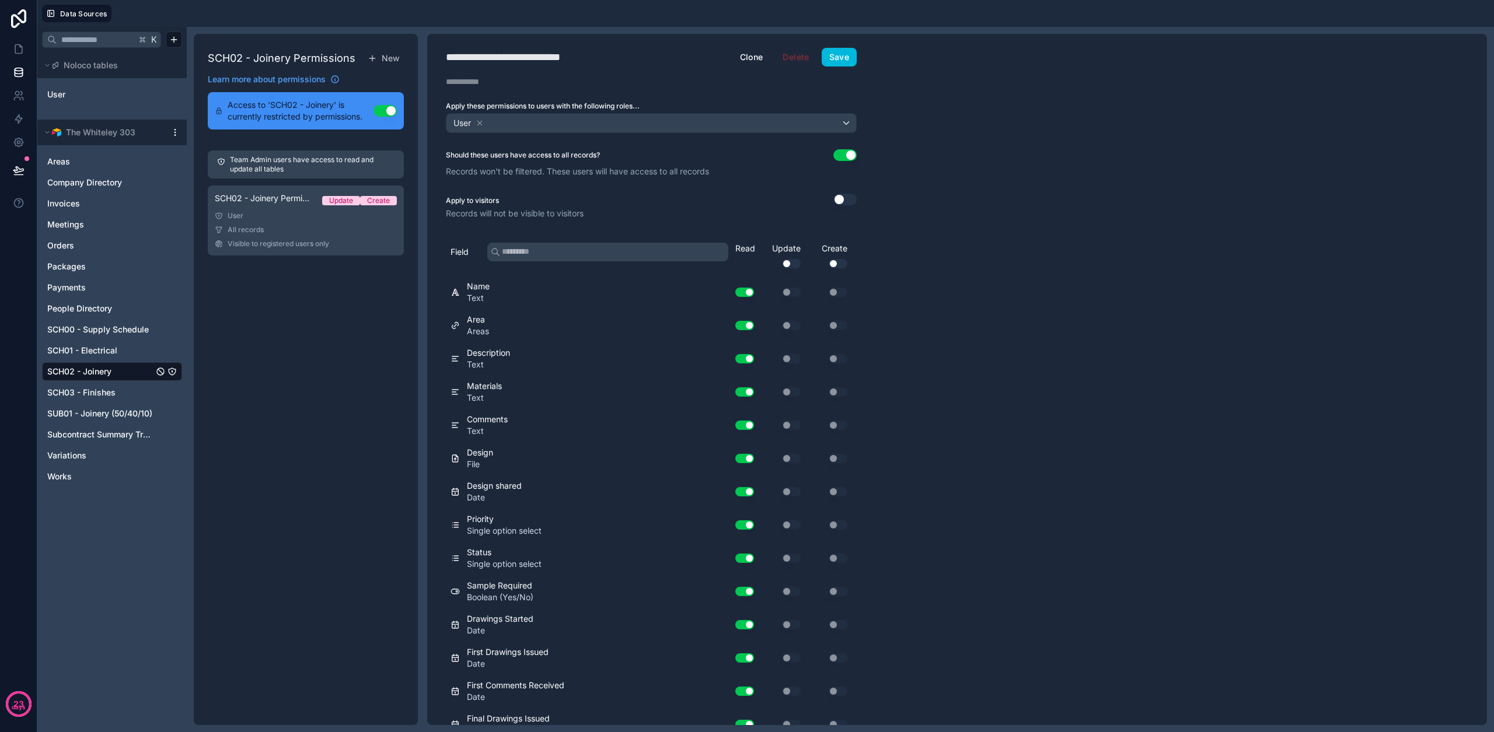
click at [779, 264] on button "Use setting" at bounding box center [791, 263] width 19 height 9
click at [779, 295] on div "Use setting" at bounding box center [782, 292] width 47 height 9
click at [779, 291] on button "Use setting" at bounding box center [791, 292] width 19 height 9
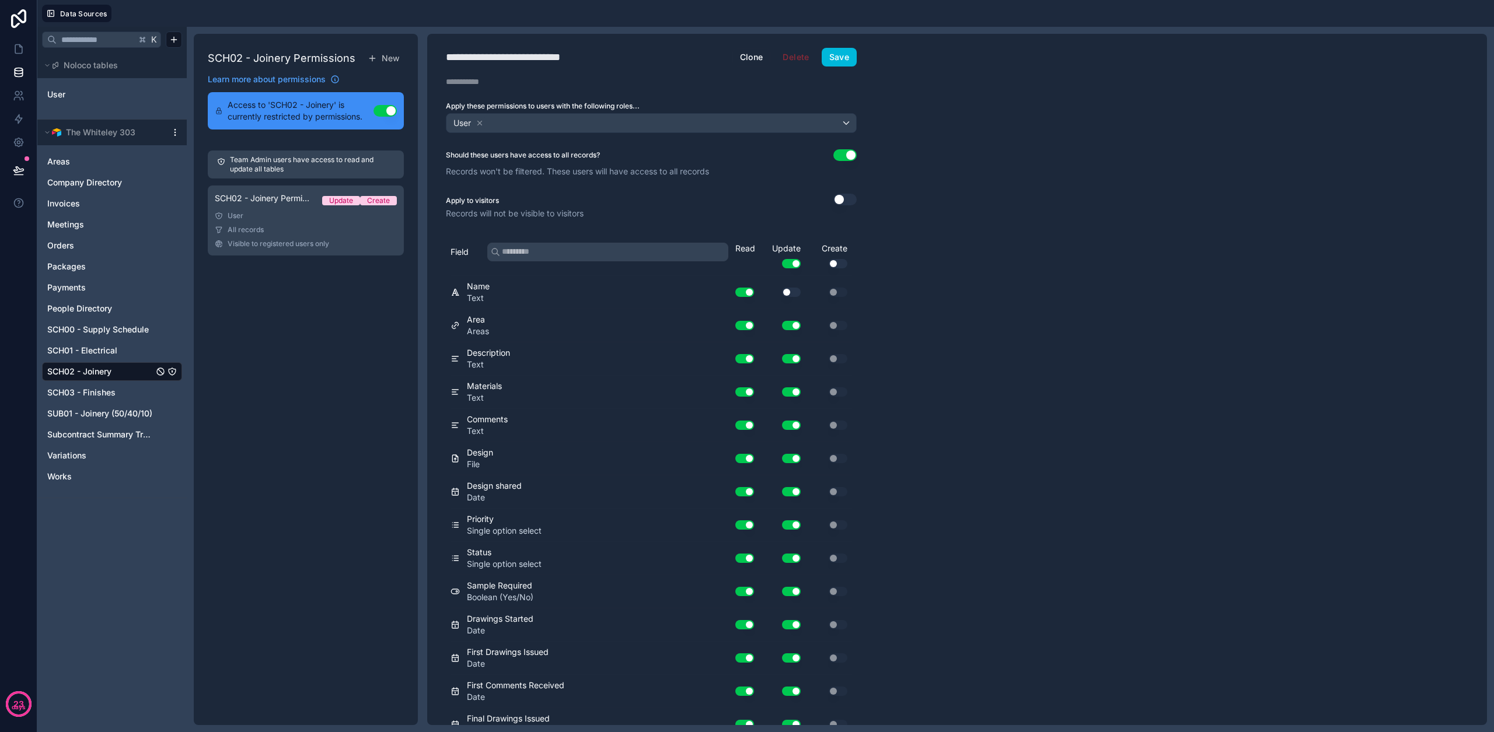
click at [779, 330] on div "Use setting" at bounding box center [782, 325] width 47 height 19
click at [779, 361] on button "Use setting" at bounding box center [791, 358] width 19 height 9
click at [779, 327] on button "Use setting" at bounding box center [791, 325] width 19 height 9
click at [779, 389] on button "Use setting" at bounding box center [791, 391] width 19 height 9
click at [779, 429] on button "Use setting" at bounding box center [791, 425] width 19 height 9
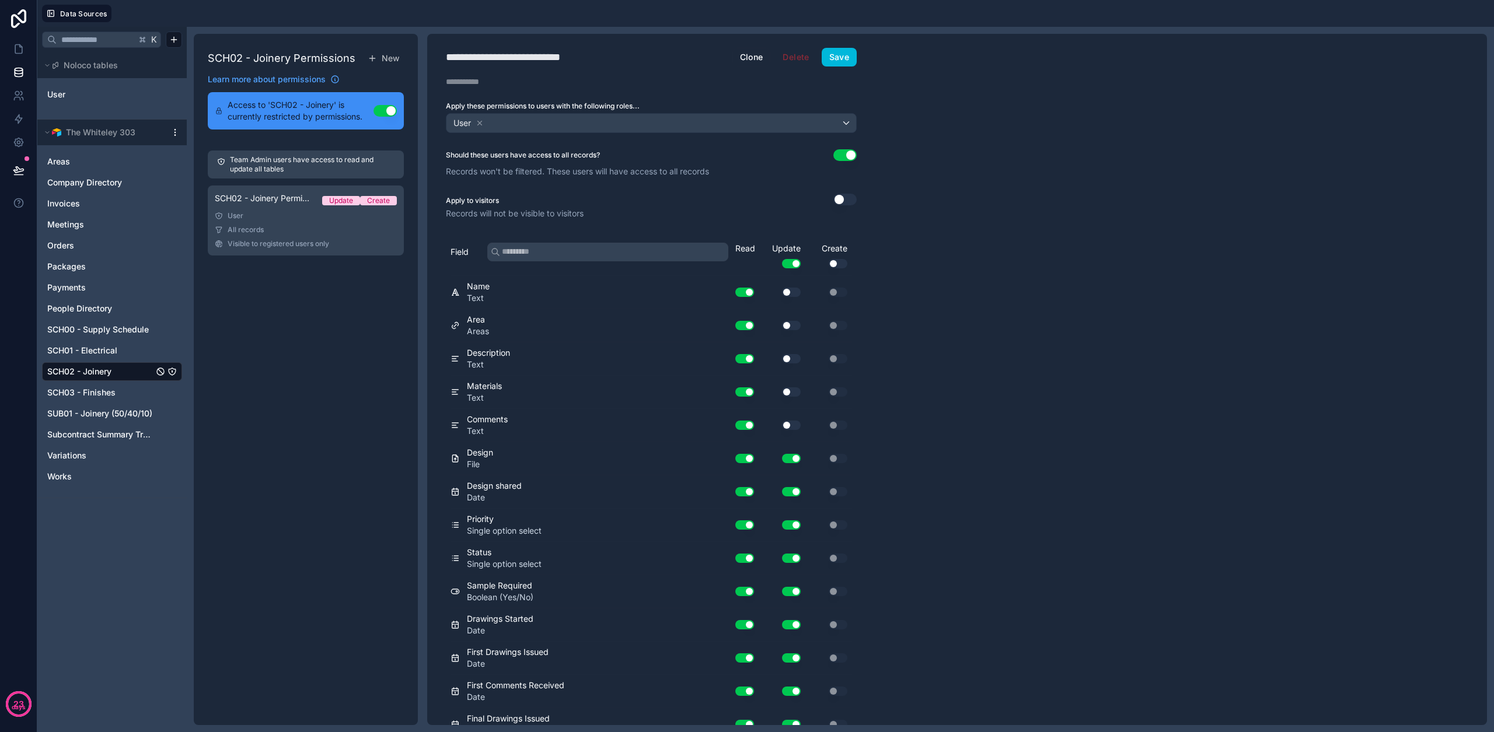
drag, startPoint x: 790, startPoint y: 459, endPoint x: 792, endPoint y: 399, distance: 60.7
click at [779, 459] on button "Use setting" at bounding box center [791, 458] width 19 height 9
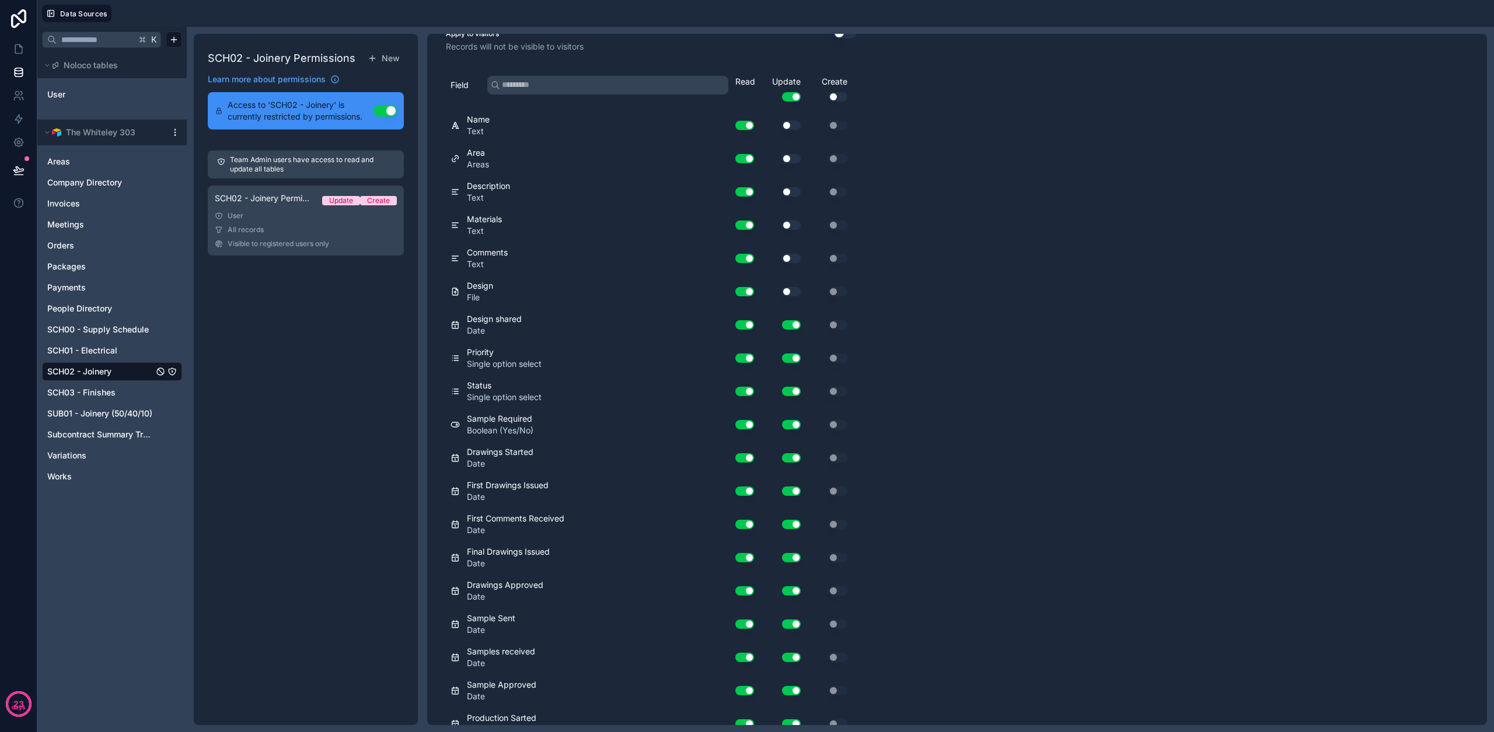
scroll to position [167, 0]
click at [779, 320] on button "Use setting" at bounding box center [791, 324] width 19 height 9
click at [779, 359] on button "Use setting" at bounding box center [791, 357] width 19 height 9
click at [779, 390] on button "Use setting" at bounding box center [791, 390] width 19 height 9
click at [779, 428] on div "Use setting" at bounding box center [782, 424] width 47 height 19
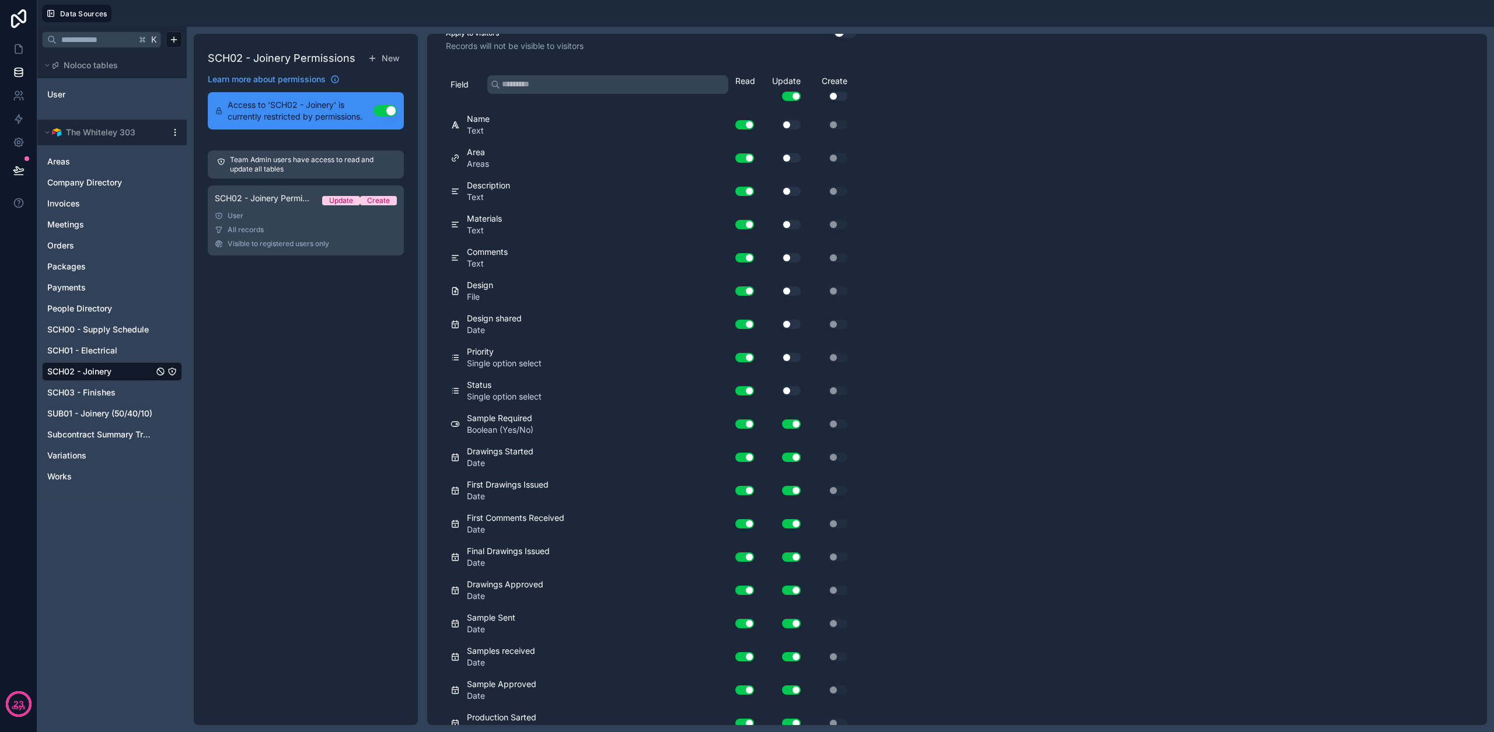
drag, startPoint x: 792, startPoint y: 424, endPoint x: 796, endPoint y: 448, distance: 23.6
click at [779, 424] on button "Use setting" at bounding box center [791, 424] width 19 height 9
click at [779, 456] on button "Use setting" at bounding box center [791, 457] width 19 height 9
click at [779, 490] on button "Use setting" at bounding box center [791, 490] width 19 height 9
click at [779, 515] on div "Use setting" at bounding box center [782, 524] width 47 height 19
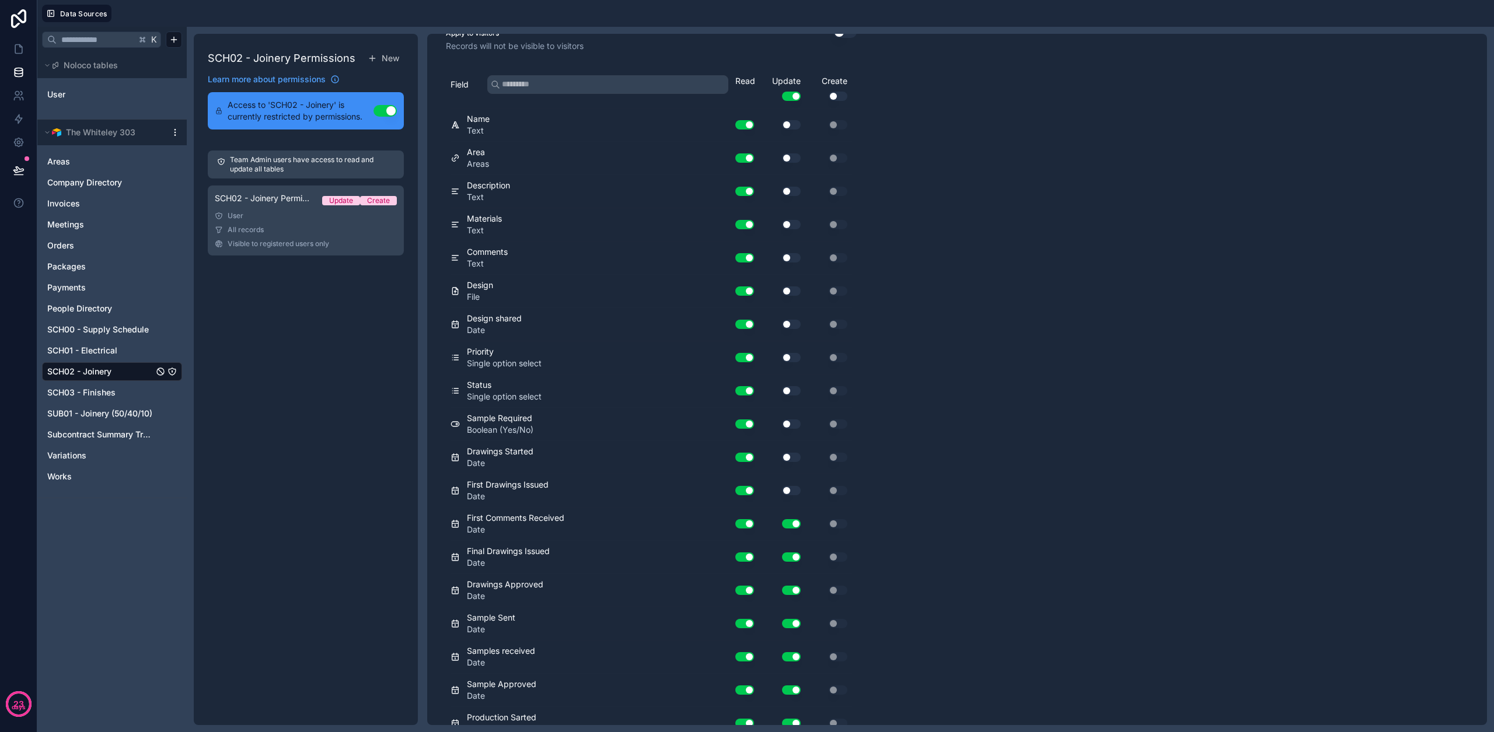
click at [779, 521] on button "Use setting" at bounding box center [791, 523] width 19 height 9
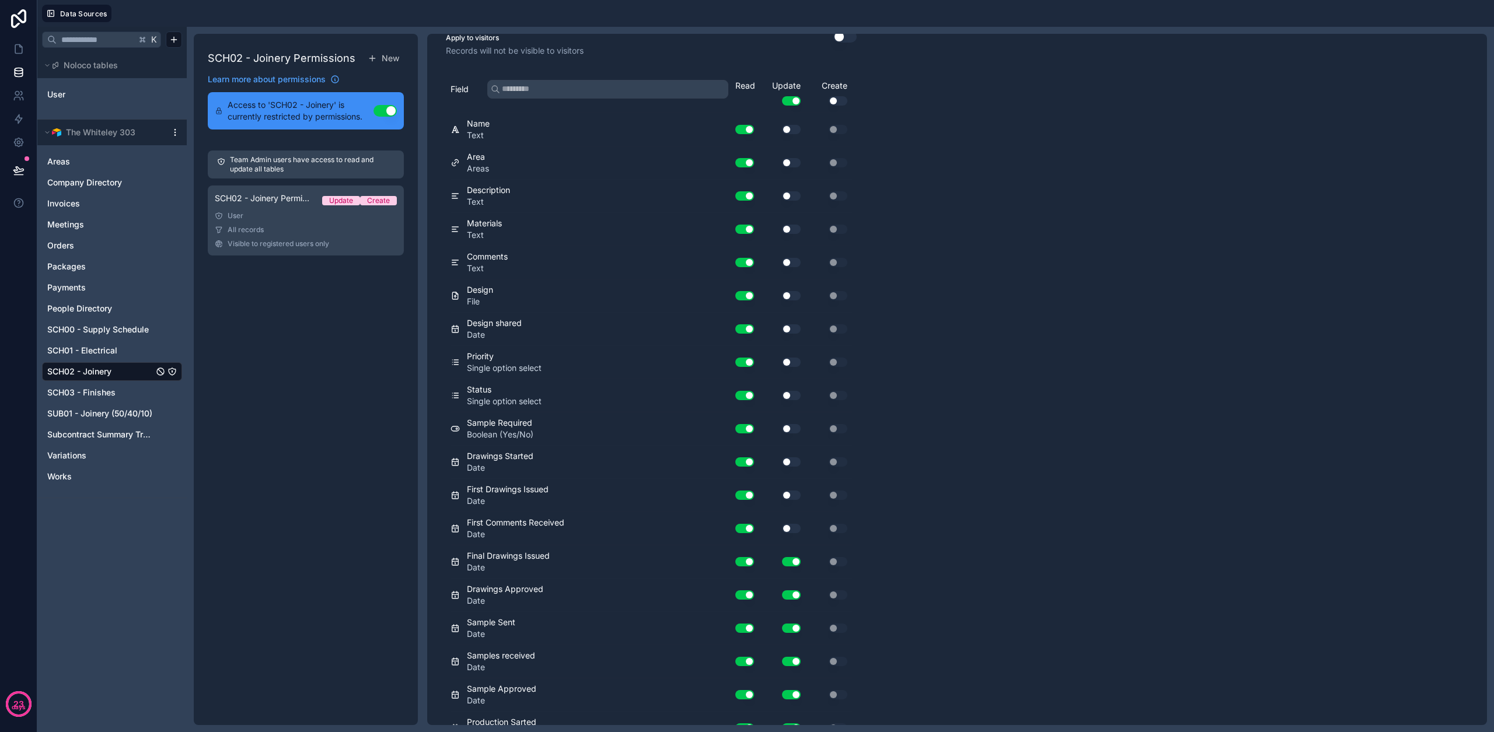
click at [779, 570] on div "Use setting" at bounding box center [782, 562] width 47 height 19
click at [779, 563] on button "Use setting" at bounding box center [791, 561] width 19 height 9
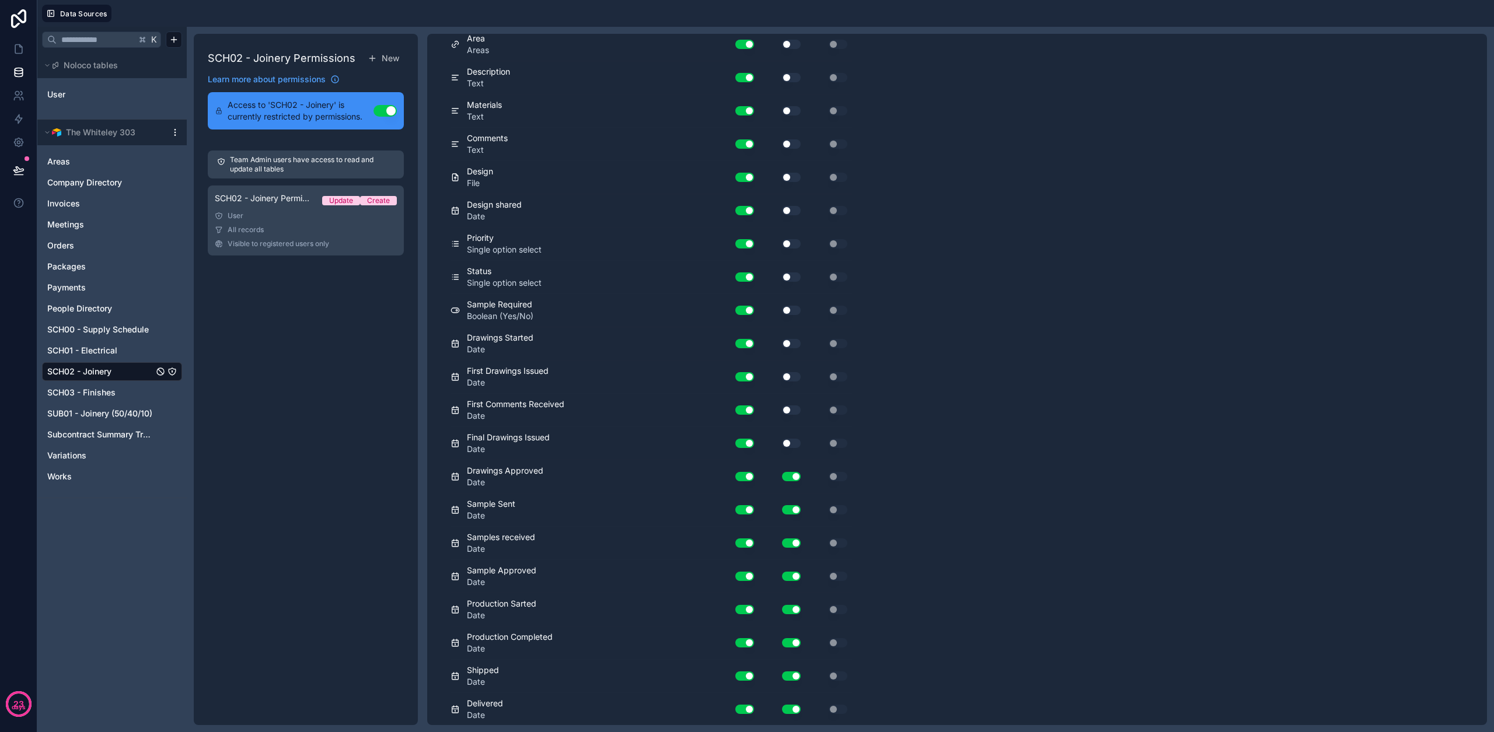
scroll to position [288, 0]
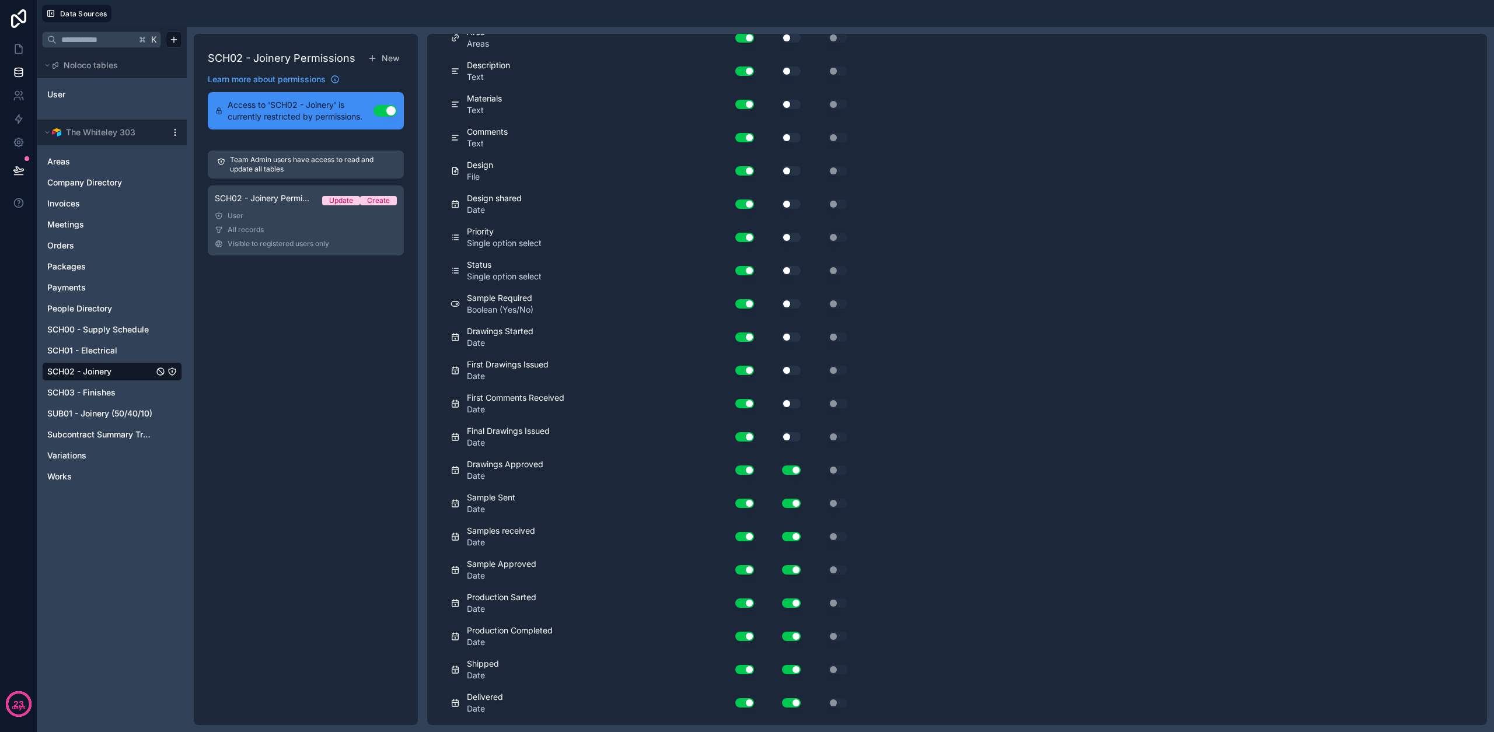
click at [779, 472] on button "Use setting" at bounding box center [791, 470] width 19 height 9
click at [779, 504] on button "Use setting" at bounding box center [791, 503] width 19 height 9
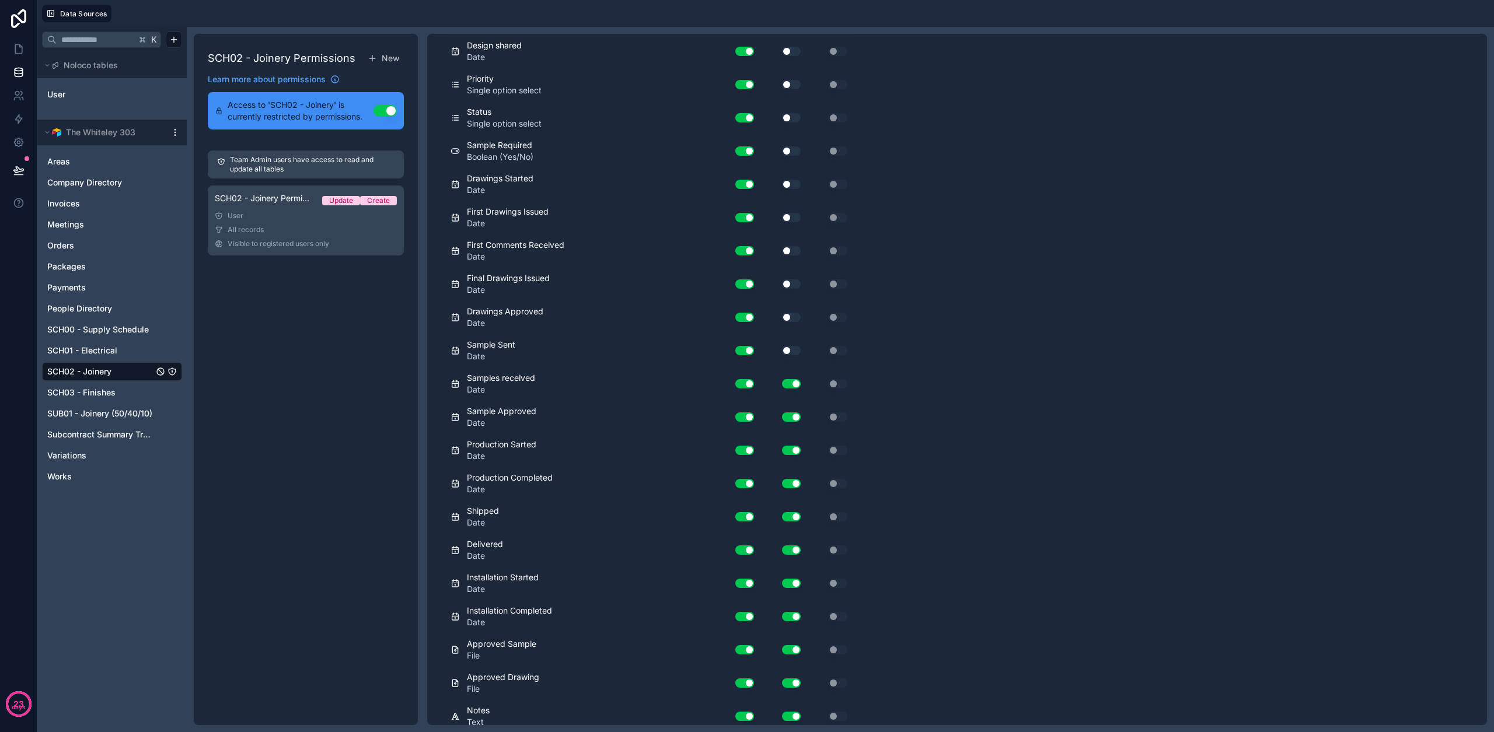
scroll to position [446, 0]
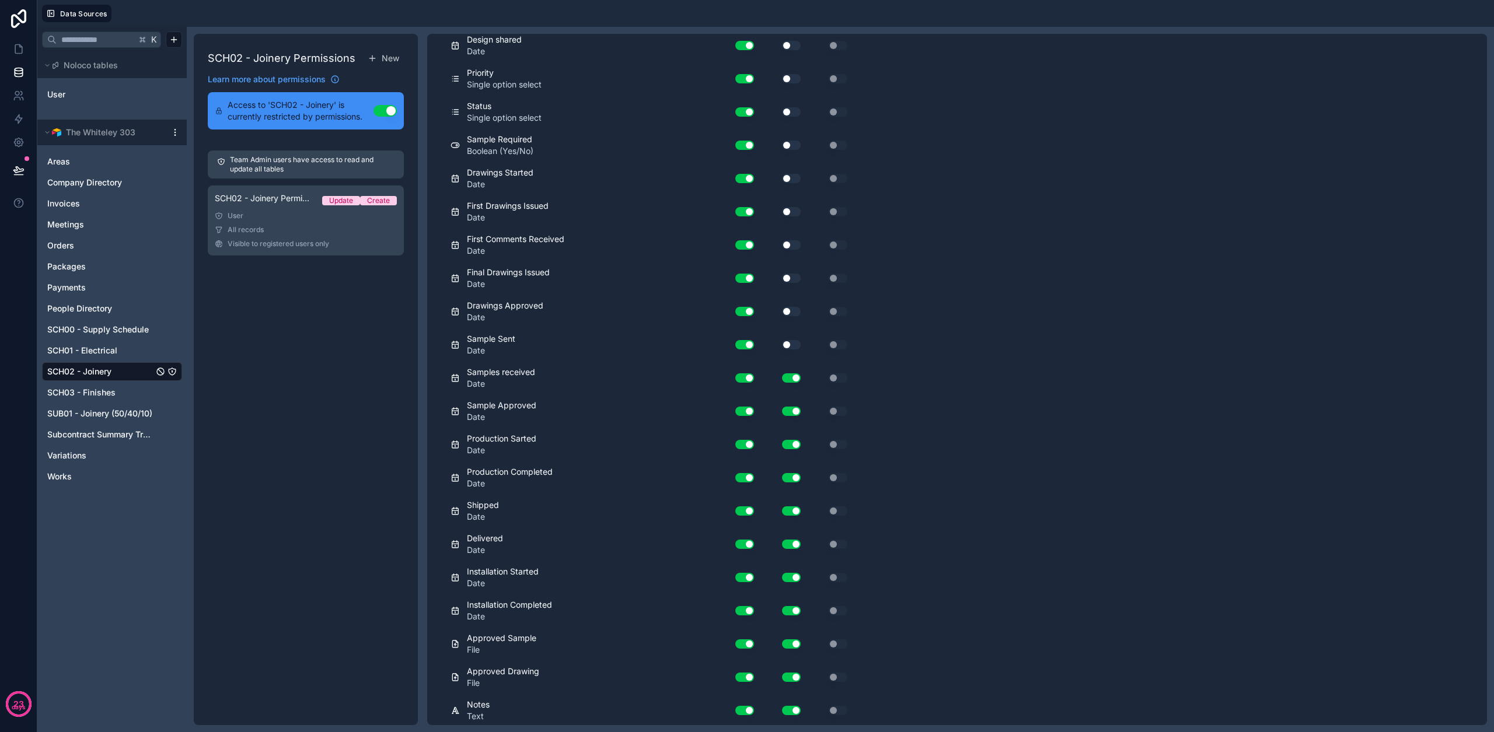
click at [779, 478] on button "Use setting" at bounding box center [791, 477] width 19 height 9
click at [779, 441] on button "Use setting" at bounding box center [791, 444] width 19 height 9
click at [779, 411] on button "Use setting" at bounding box center [791, 411] width 19 height 9
click at [779, 380] on button "Use setting" at bounding box center [791, 377] width 19 height 9
click at [779, 511] on button "Use setting" at bounding box center [791, 511] width 19 height 9
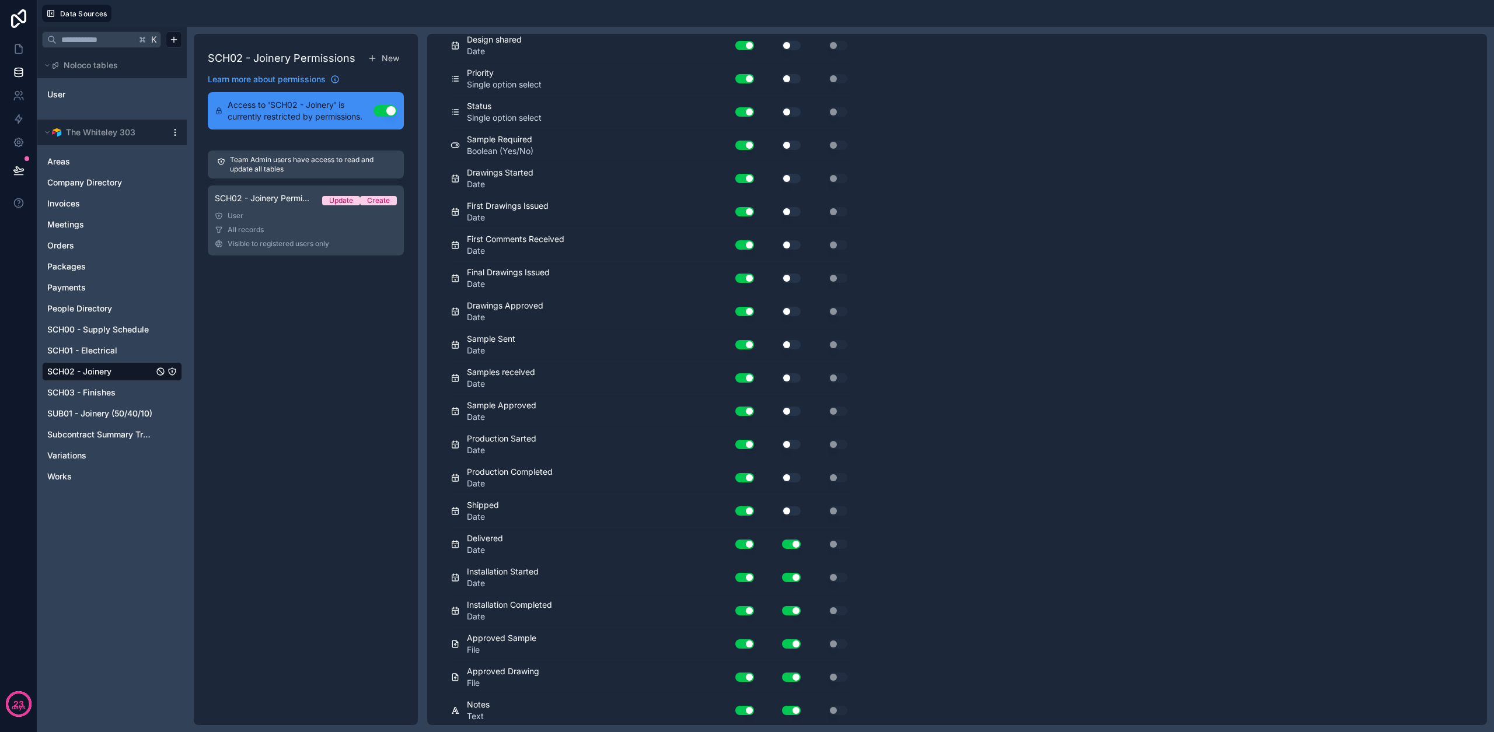
click at [779, 549] on div "Use setting" at bounding box center [782, 544] width 47 height 19
click at [779, 543] on button "Use setting" at bounding box center [791, 544] width 19 height 9
click at [779, 576] on button "Use setting" at bounding box center [791, 577] width 19 height 9
click at [779, 610] on button "Use setting" at bounding box center [791, 610] width 19 height 9
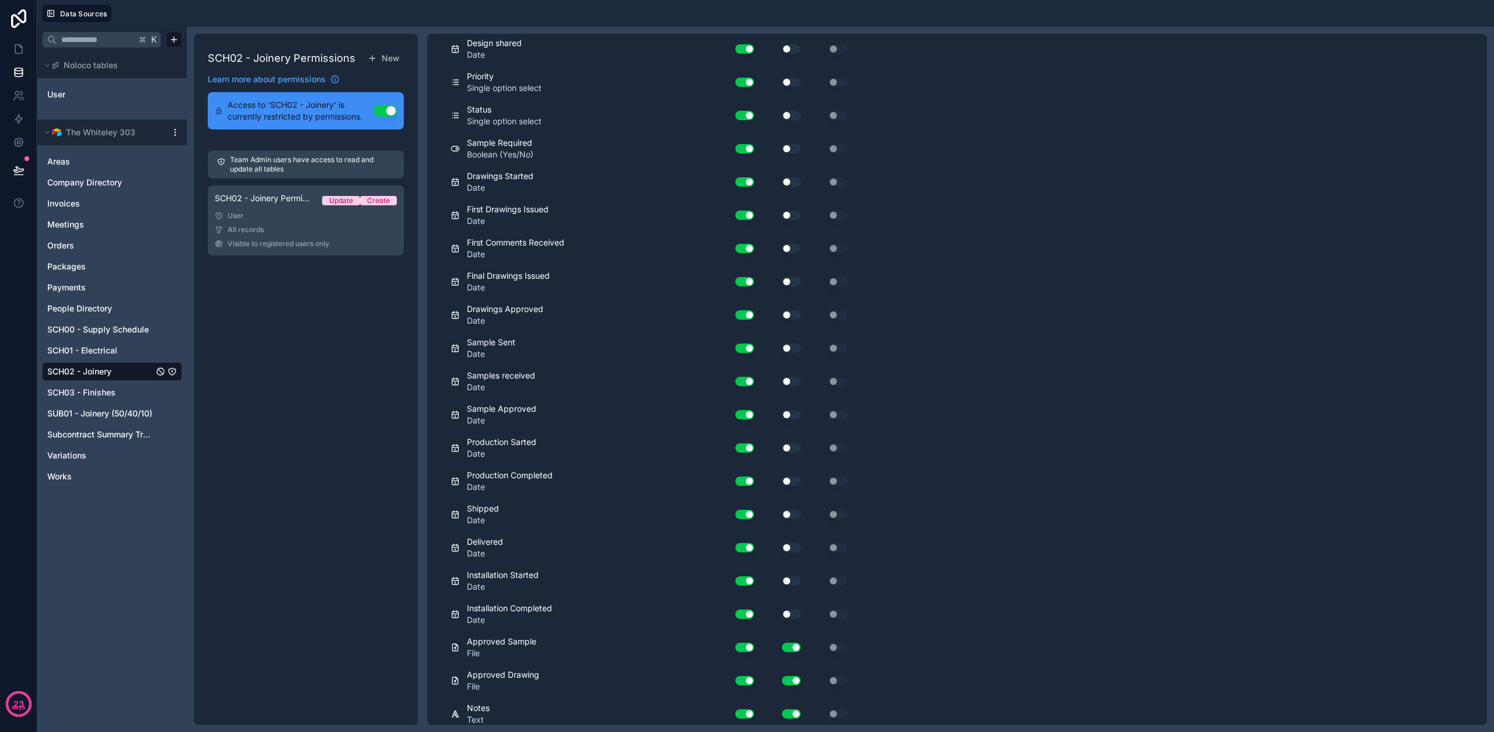
drag, startPoint x: 793, startPoint y: 650, endPoint x: 794, endPoint y: 619, distance: 31.0
click at [779, 648] on button "Use setting" at bounding box center [791, 647] width 19 height 9
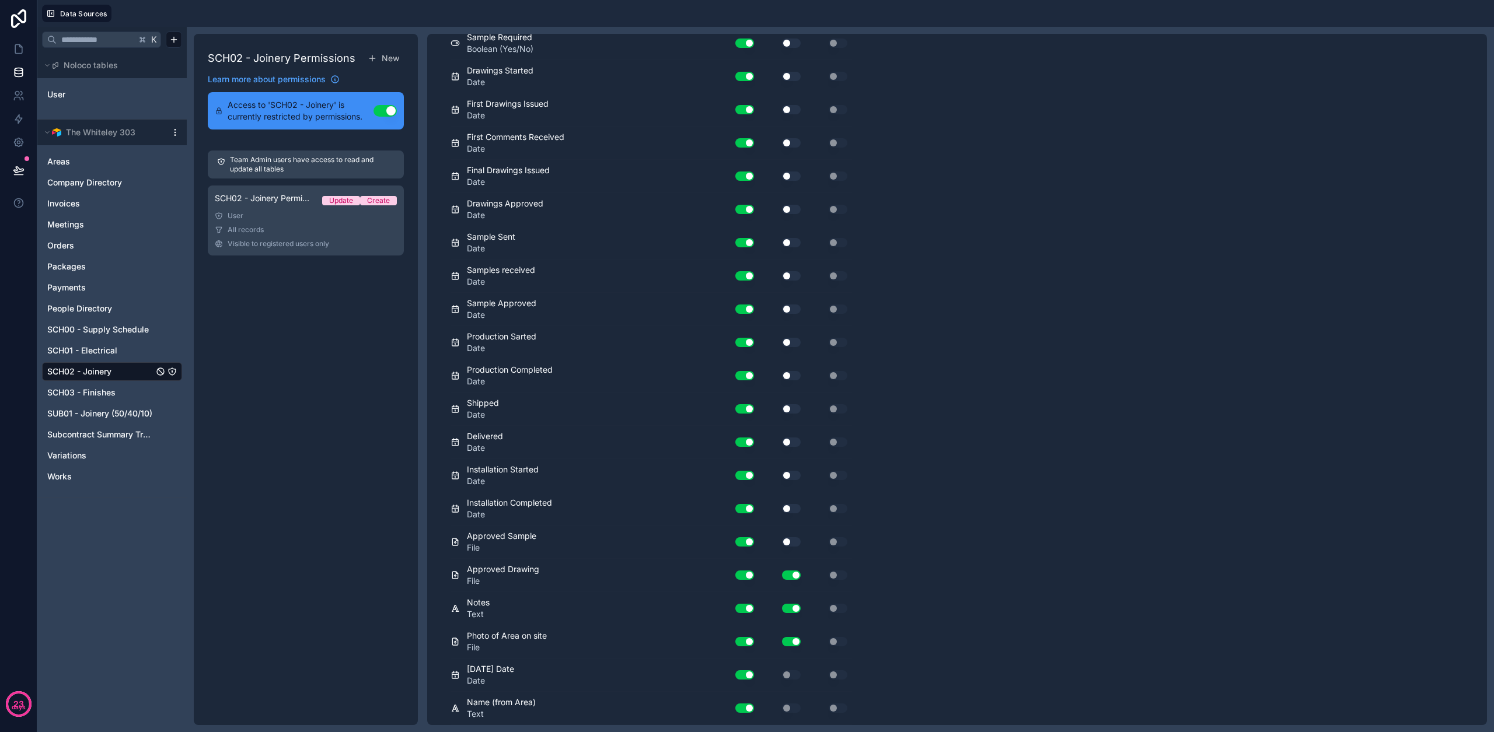
scroll to position [548, 0]
click at [779, 574] on button "Use setting" at bounding box center [791, 575] width 19 height 9
click at [779, 609] on button "Use setting" at bounding box center [791, 609] width 19 height 9
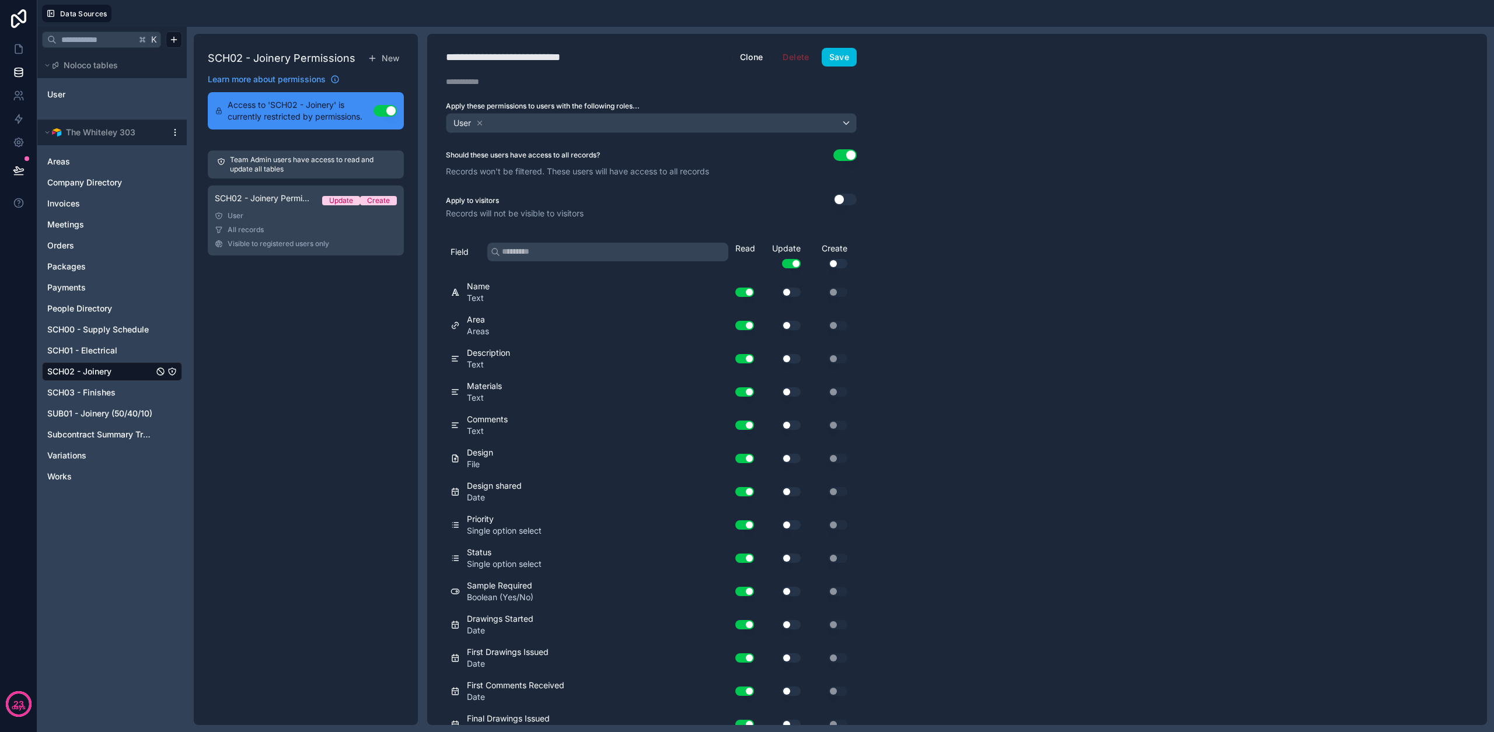
scroll to position [0, 0]
click at [779, 59] on button "Save" at bounding box center [839, 57] width 35 height 19
click at [779, 122] on div "User" at bounding box center [651, 123] width 410 height 19
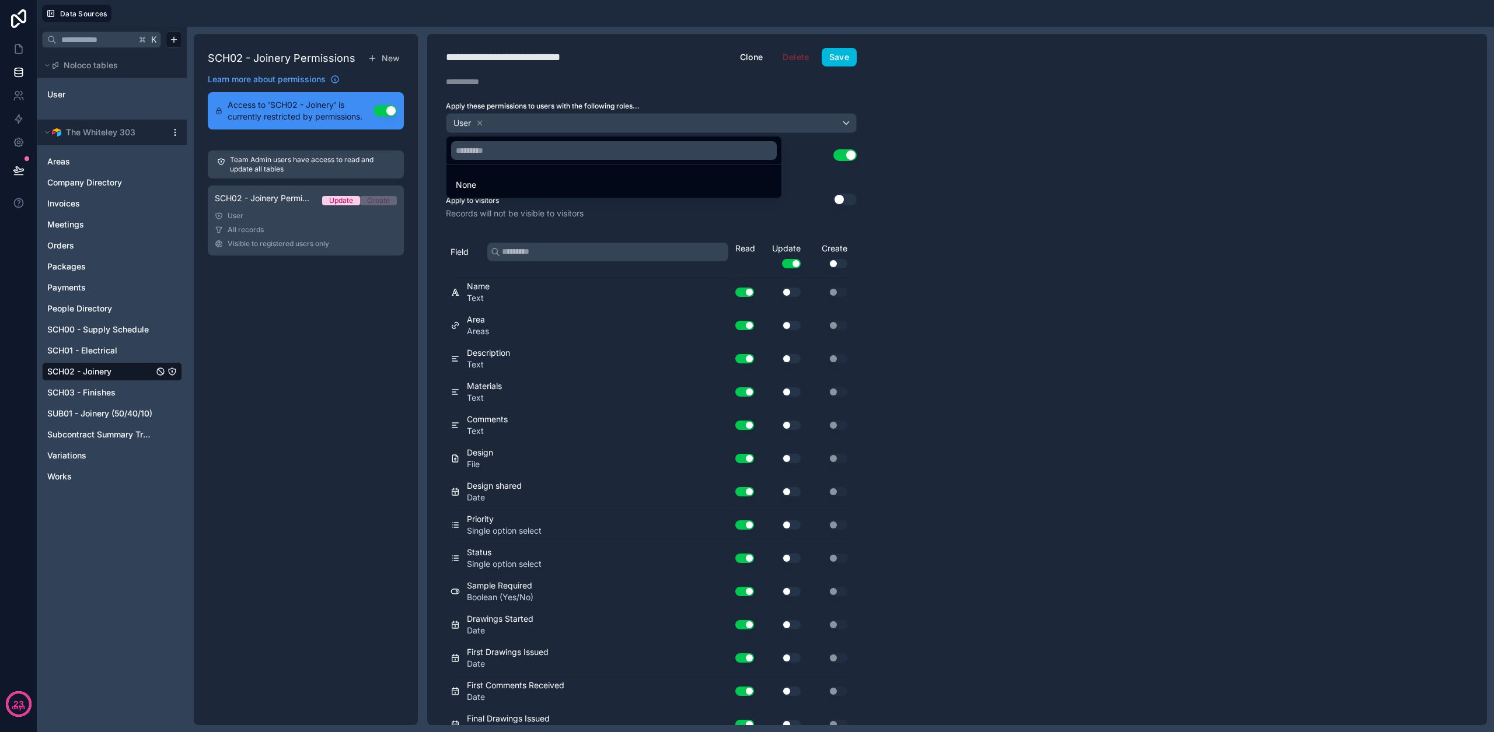
scroll to position [0, 0]
drag, startPoint x: 962, startPoint y: 174, endPoint x: 954, endPoint y: 174, distance: 8.2
click at [779, 174] on div at bounding box center [747, 366] width 1494 height 732
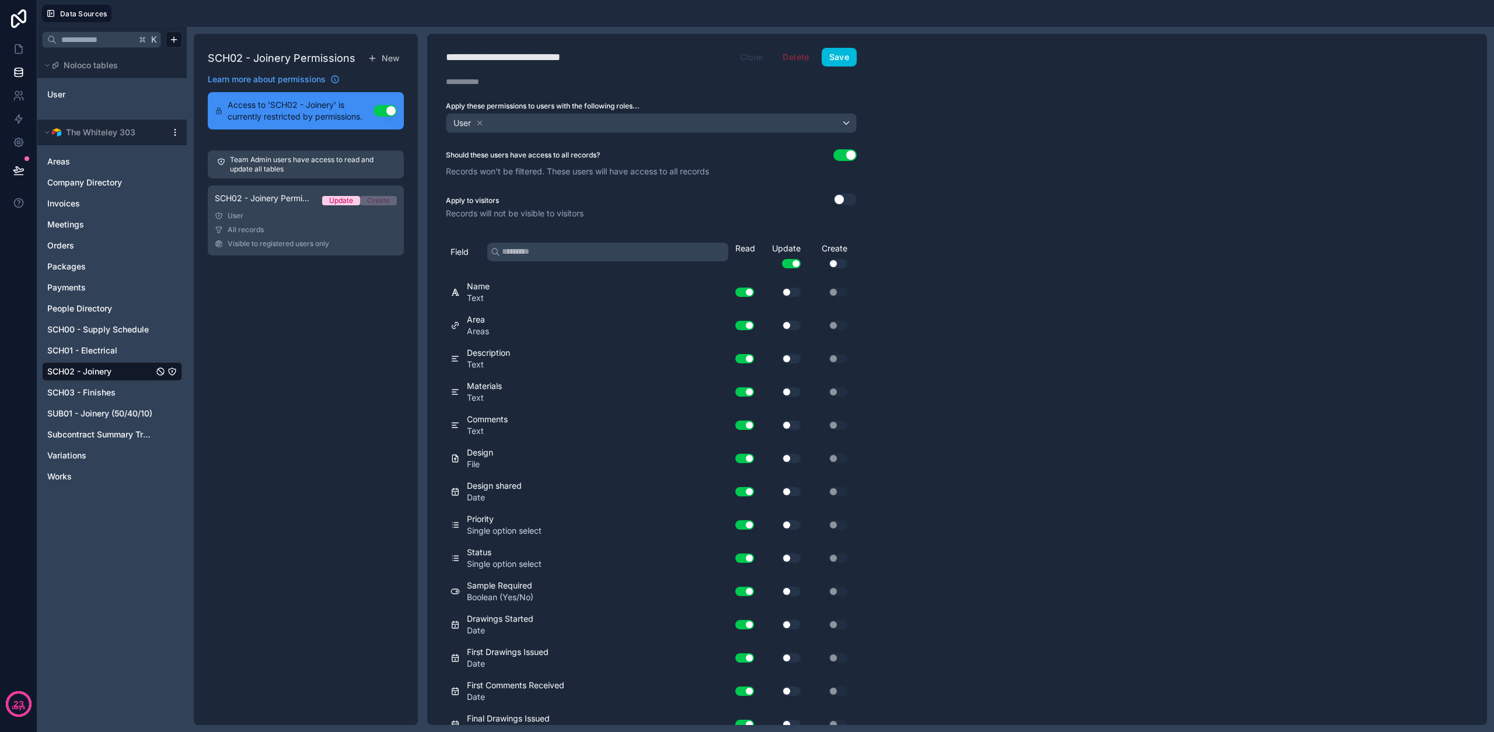
click at [753, 57] on button "Clone" at bounding box center [751, 57] width 39 height 19
click at [291, 304] on div "All records" at bounding box center [306, 306] width 182 height 9
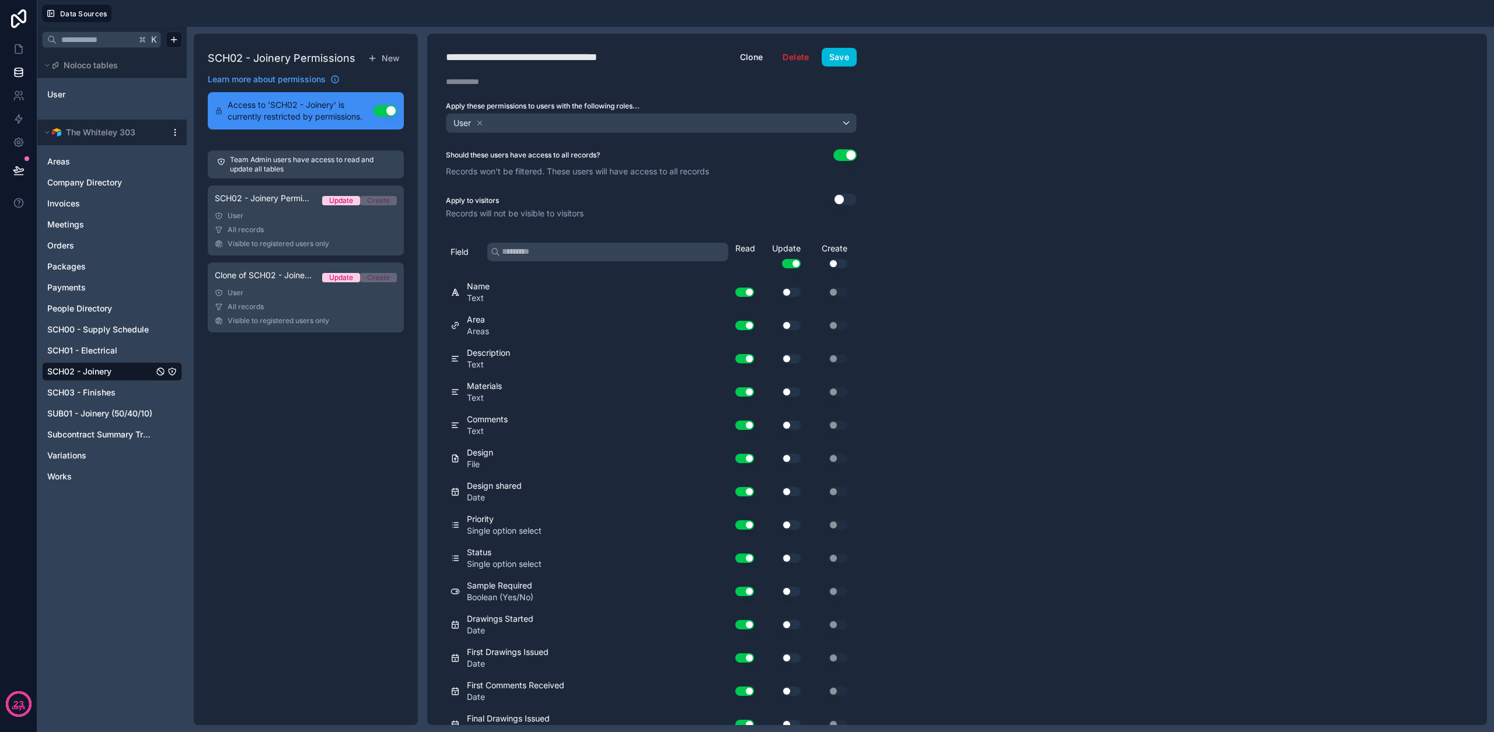
click at [717, 128] on div "User" at bounding box center [651, 123] width 410 height 19
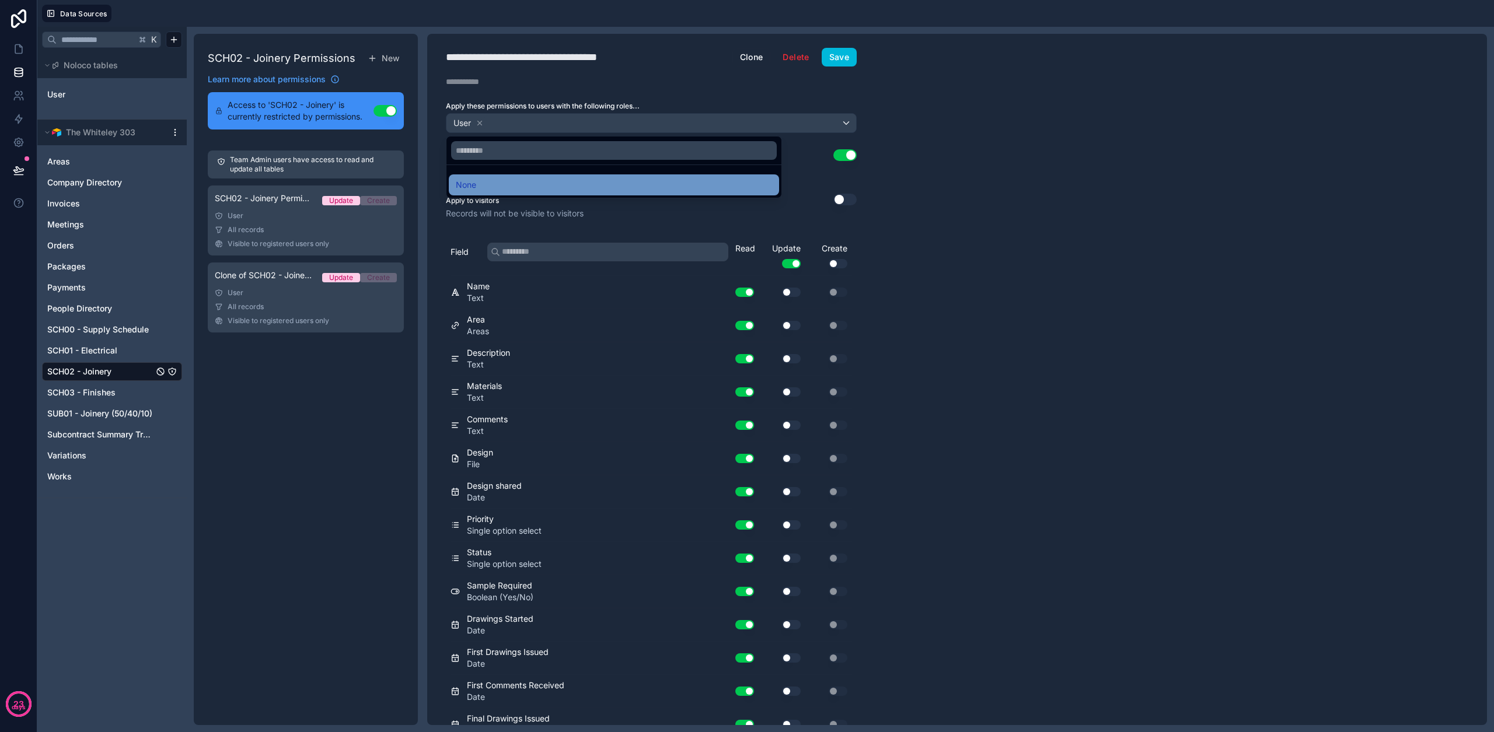
click at [496, 177] on div "None" at bounding box center [614, 184] width 330 height 21
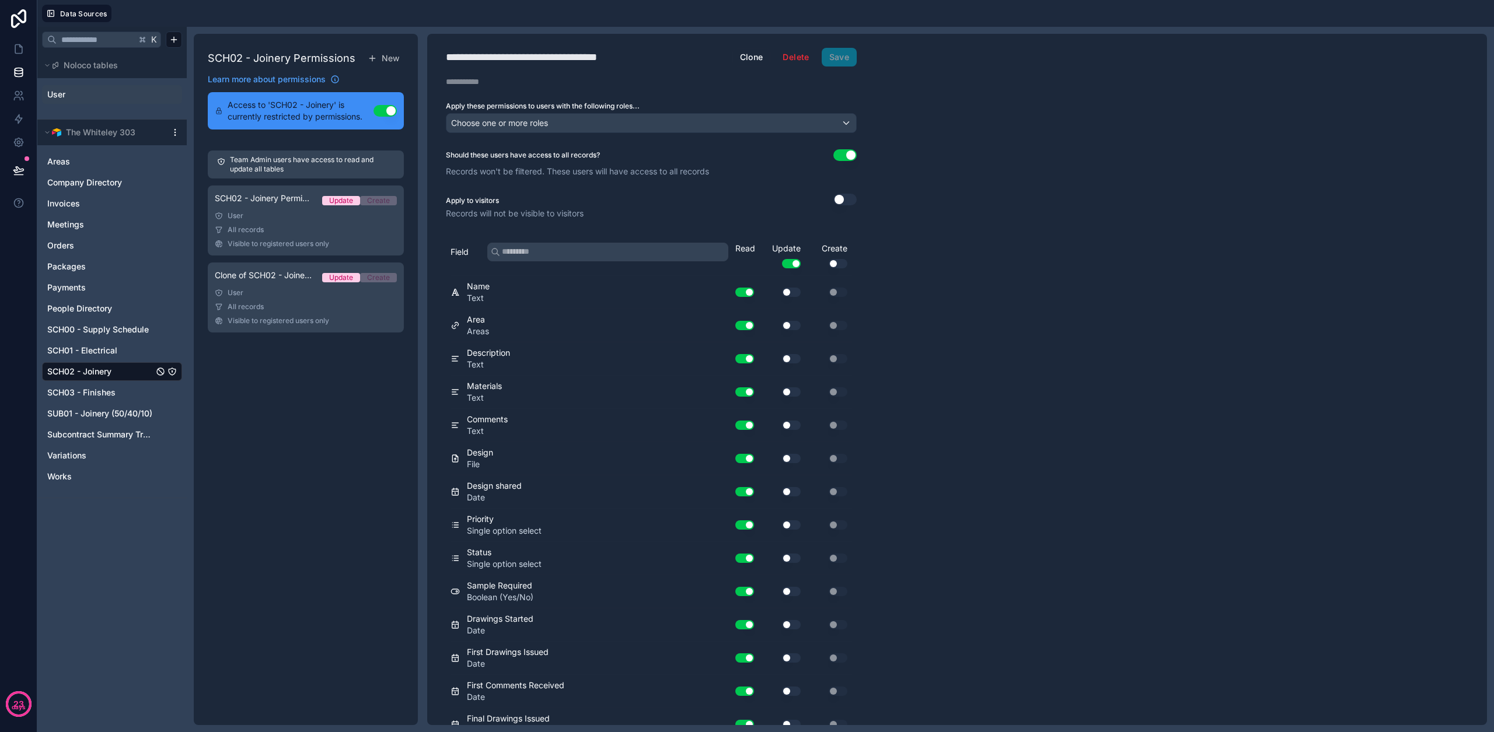
click at [77, 95] on link "User" at bounding box center [94, 95] width 95 height 12
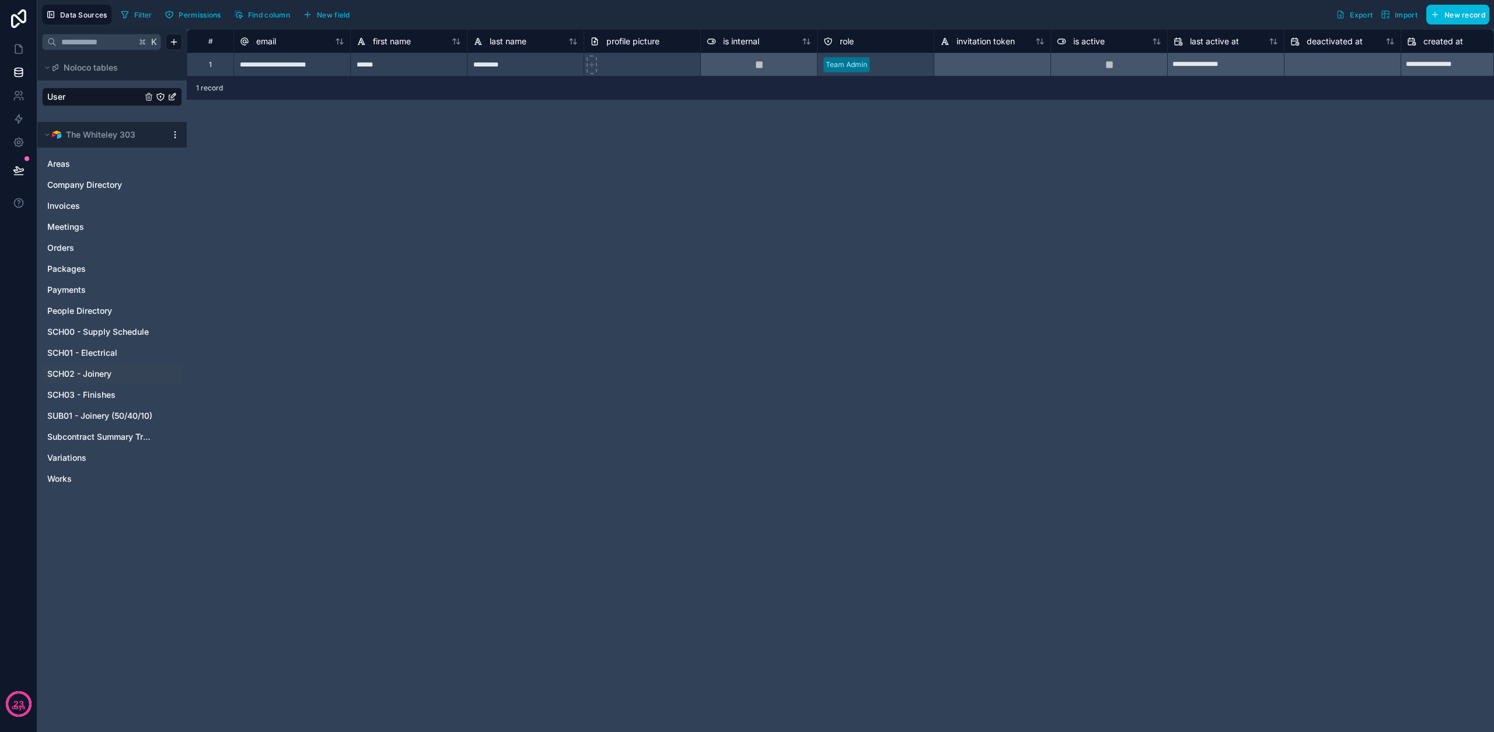
click at [86, 375] on span "SCH02 - Joinery" at bounding box center [79, 374] width 64 height 12
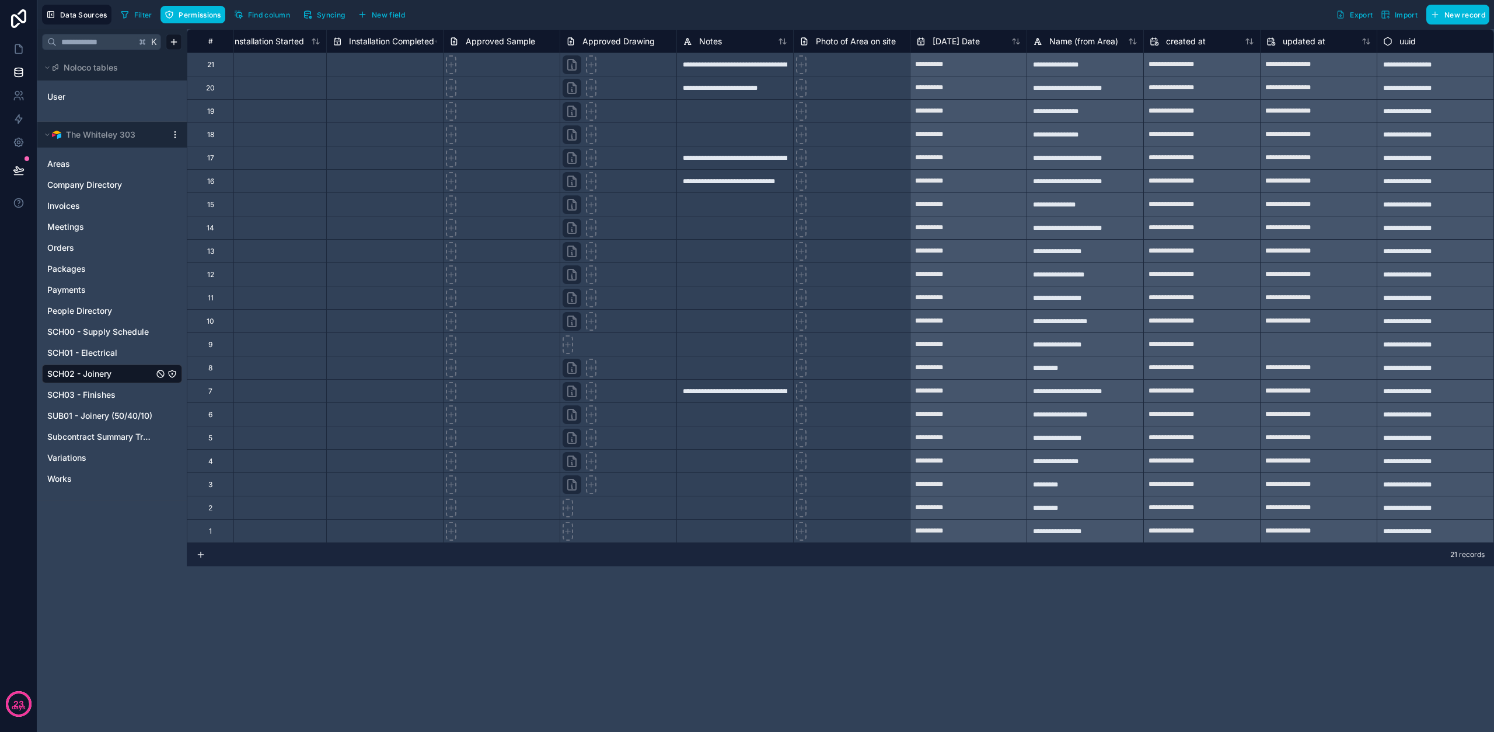
scroll to position [1, 0]
click at [96, 372] on span "SCH02 - Joinery" at bounding box center [79, 374] width 64 height 12
click at [22, 144] on icon at bounding box center [18, 142] width 9 height 9
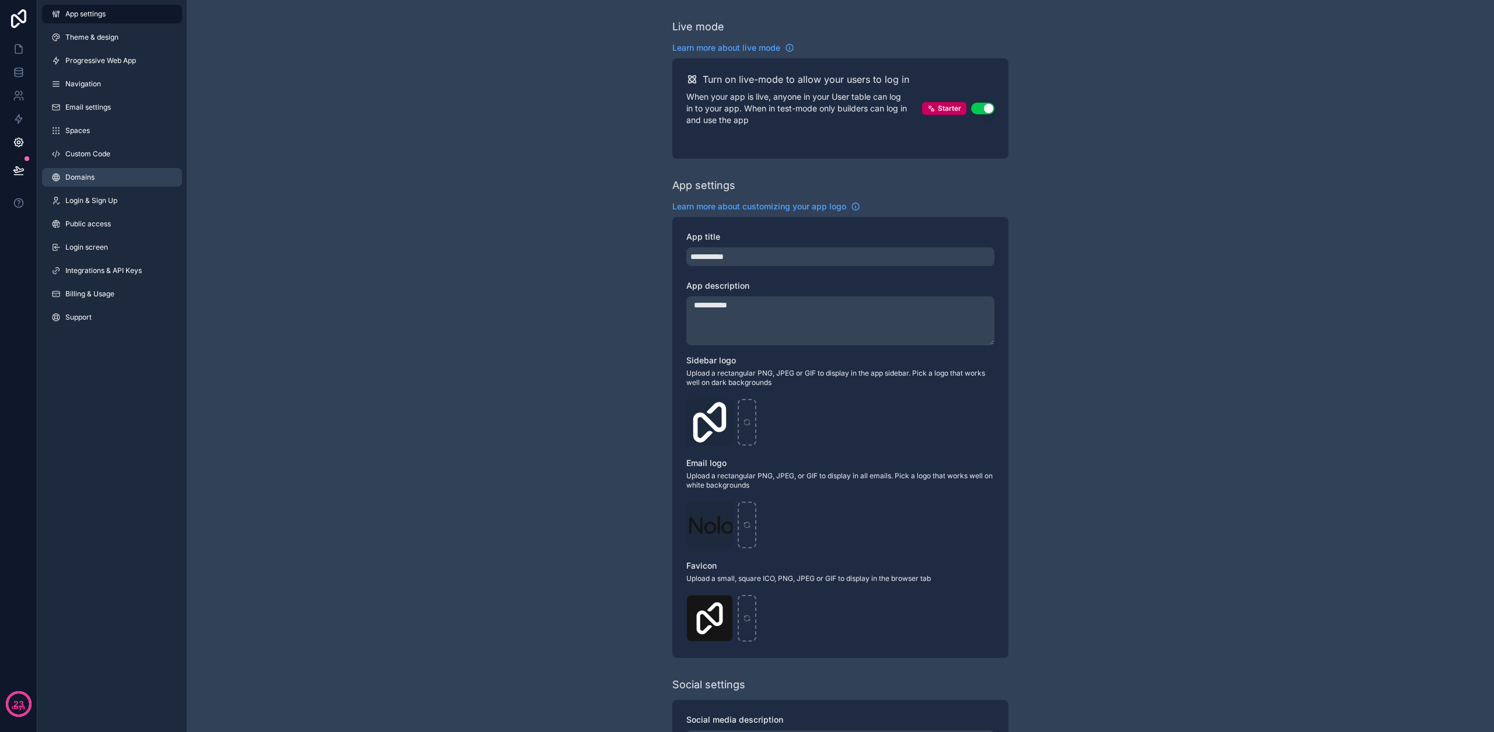
click at [95, 180] on link "Domains" at bounding box center [112, 177] width 140 height 19
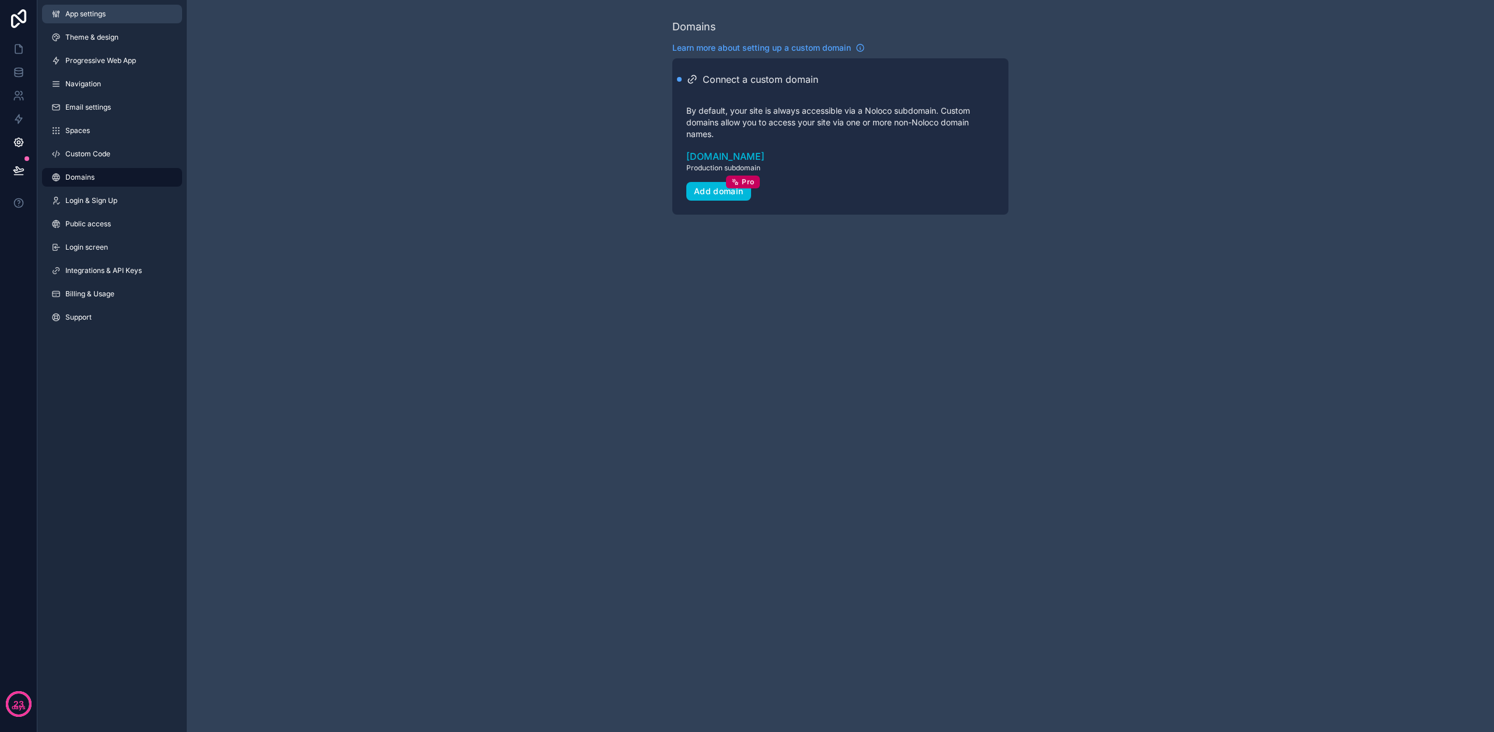
click at [102, 18] on span "App settings" at bounding box center [85, 13] width 40 height 9
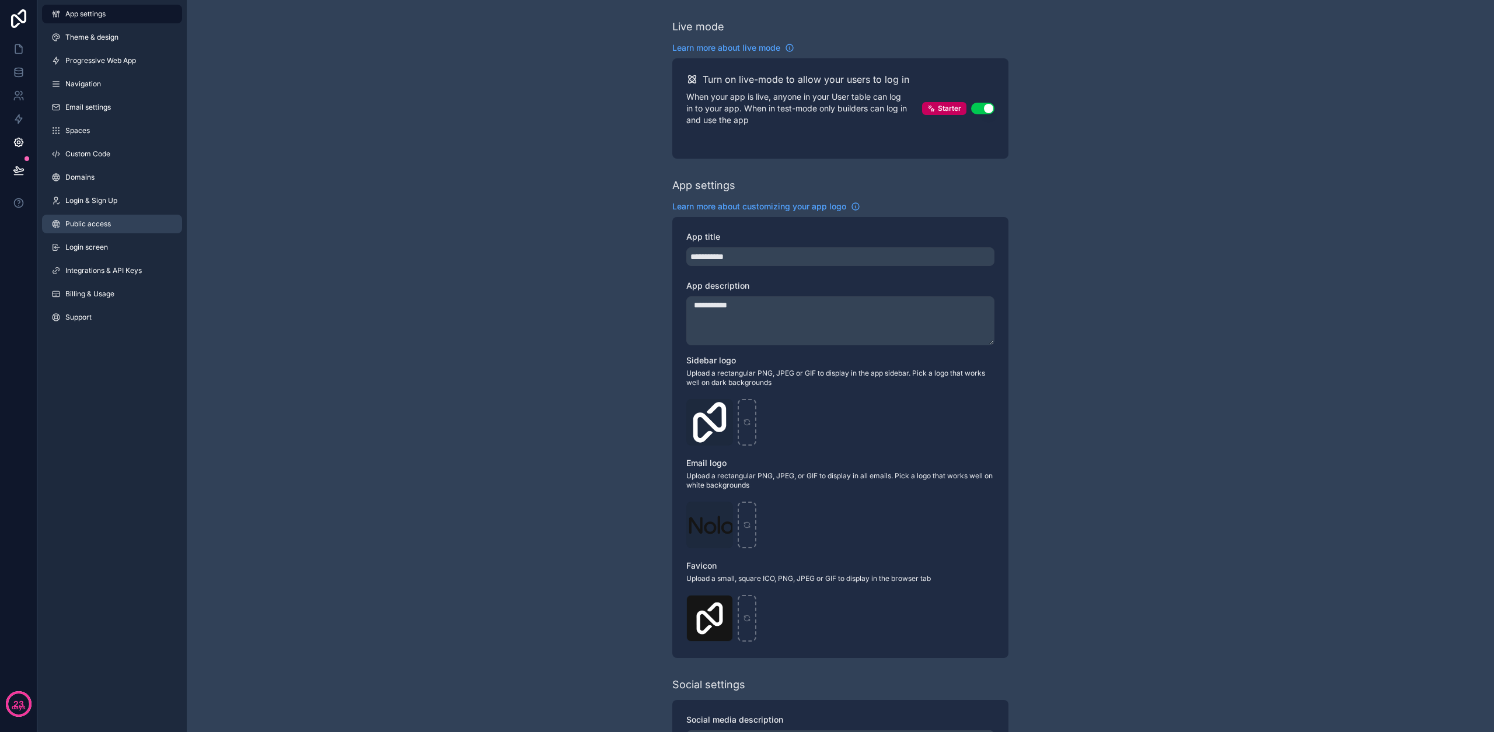
scroll to position [1, 0]
click at [95, 220] on span "Public access" at bounding box center [88, 223] width 46 height 9
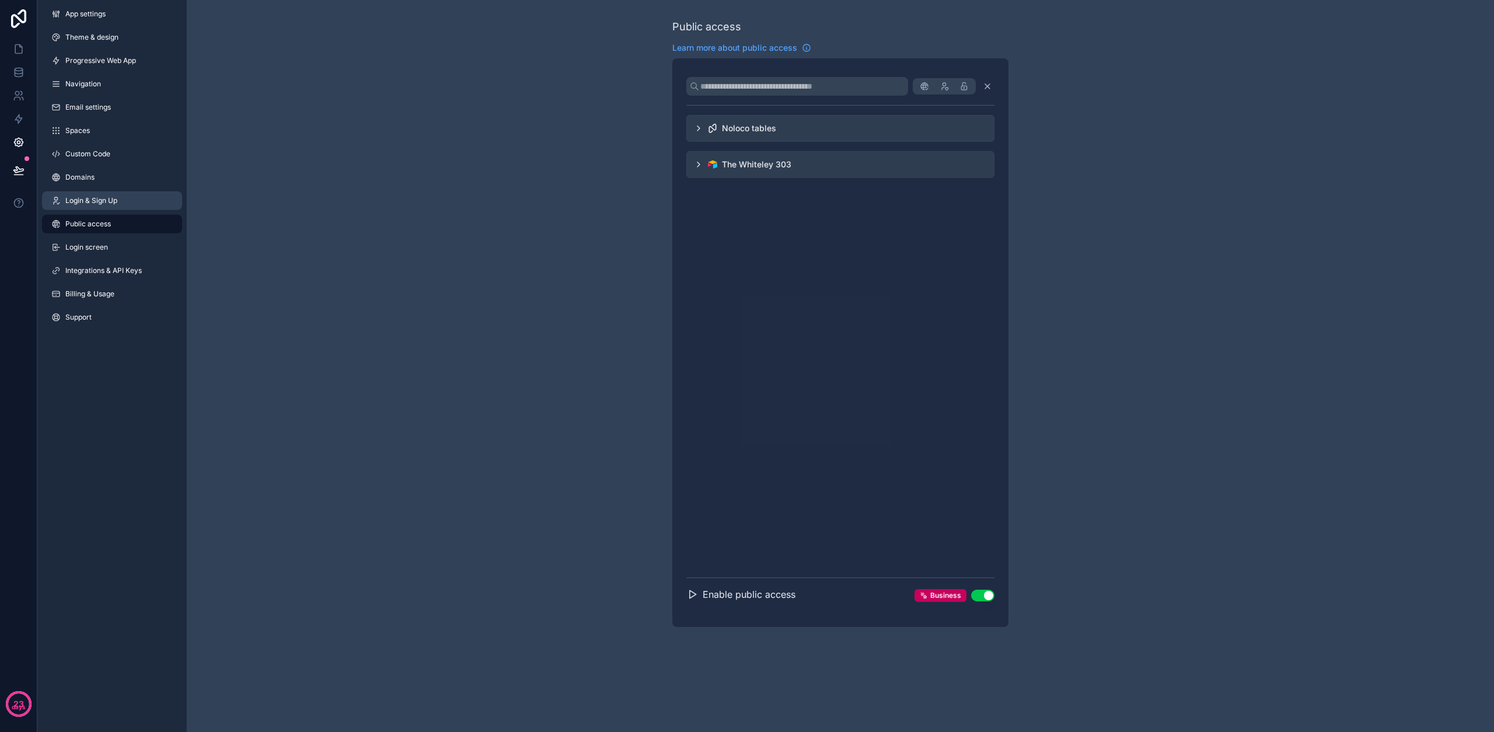
click at [97, 196] on span "Login & Sign Up" at bounding box center [91, 200] width 52 height 9
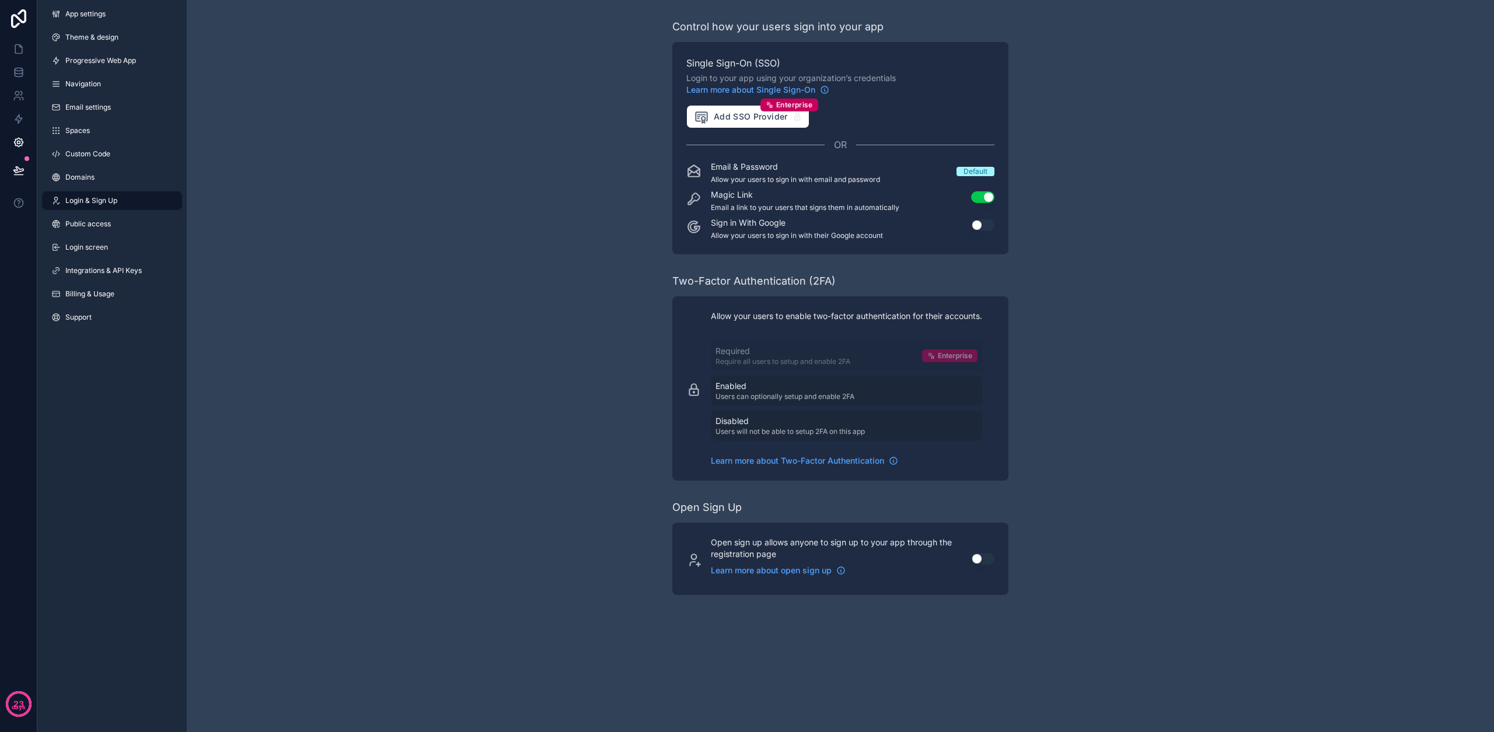
click at [96, 209] on link "Login & Sign Up" at bounding box center [112, 200] width 140 height 19
click at [86, 233] on div "App settings Theme & design Progressive Web App Navigation Email settings Space…" at bounding box center [111, 168] width 149 height 336
click at [88, 230] on link "Public access" at bounding box center [112, 224] width 140 height 19
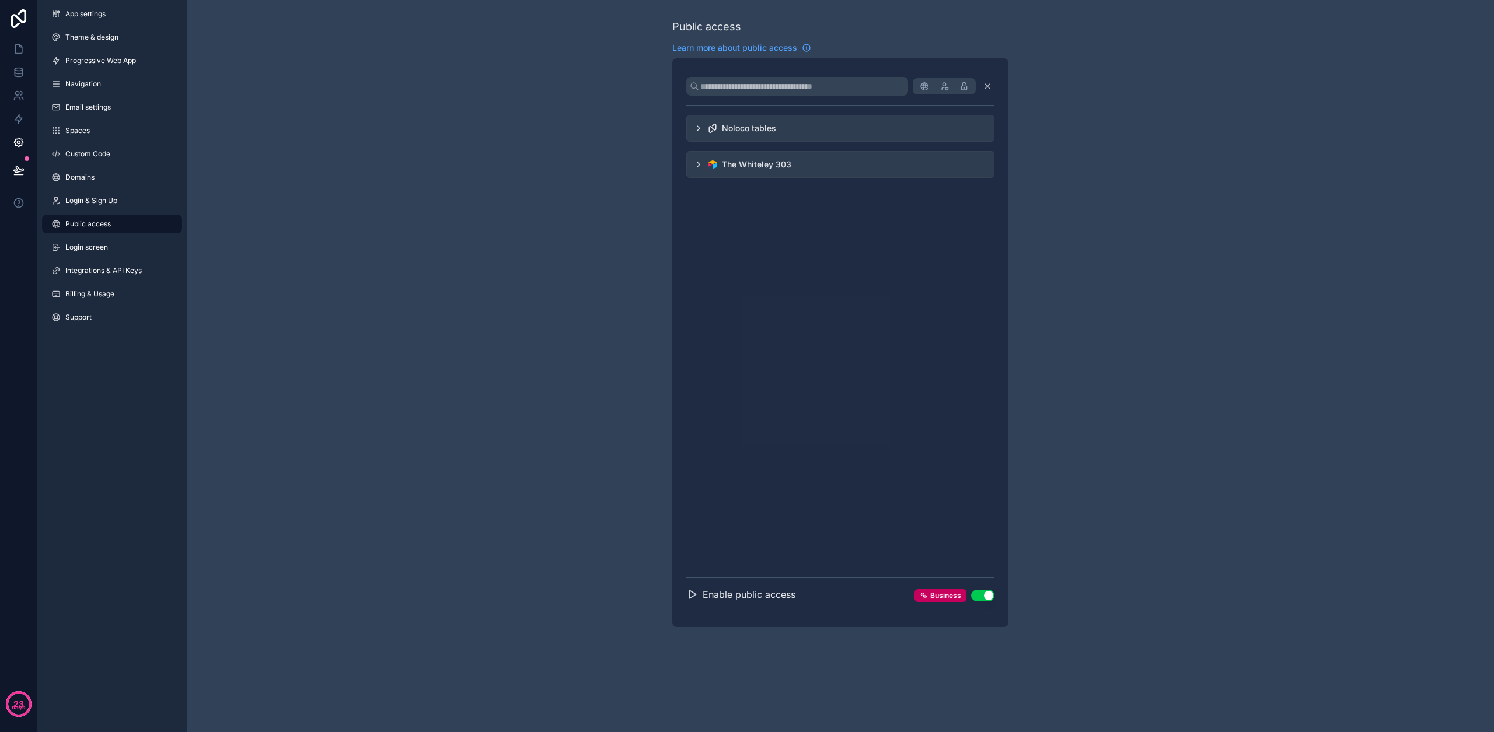
click at [779, 159] on div "The Whiteley 303" at bounding box center [840, 164] width 308 height 27
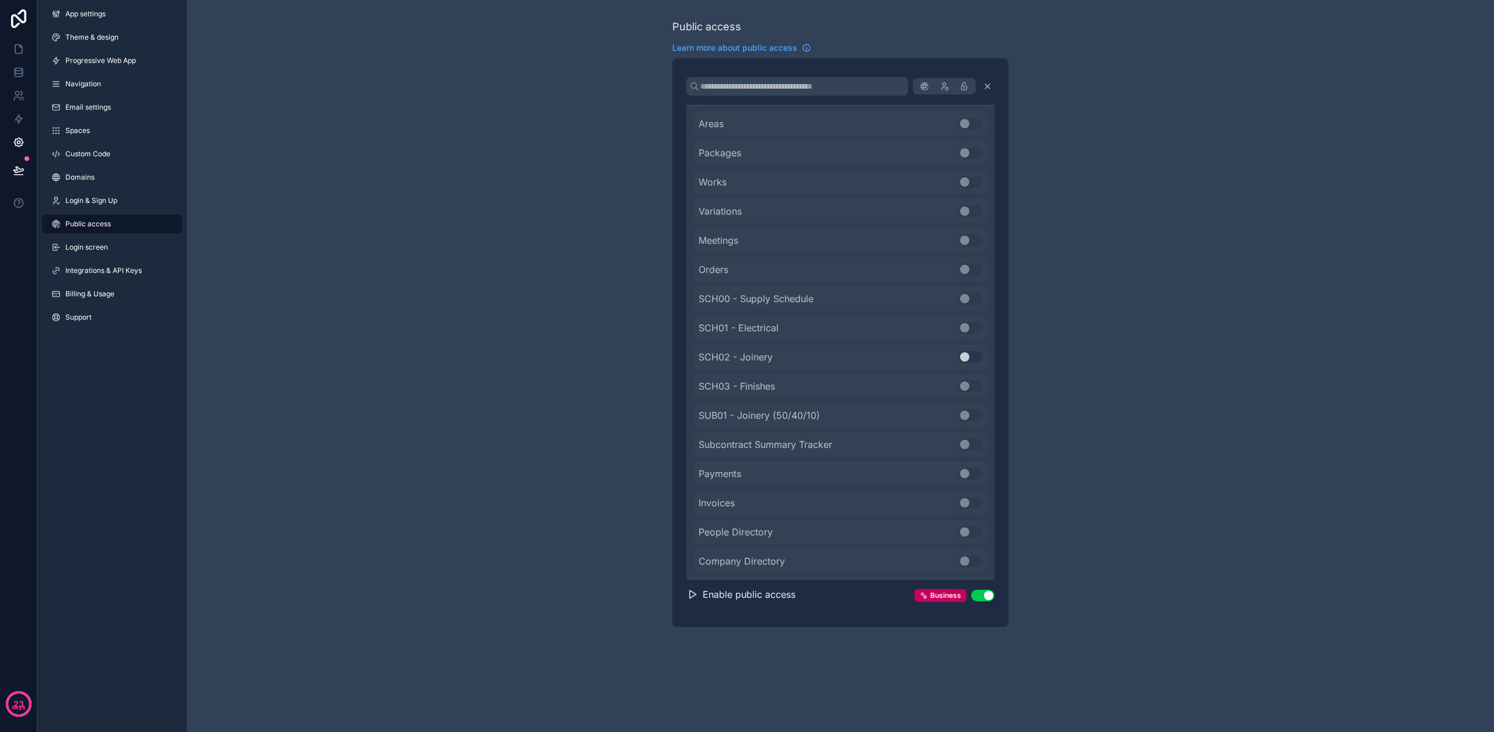
scroll to position [74, 0]
click at [779, 358] on div "SCH02 - Joinery Use setting" at bounding box center [840, 357] width 294 height 25
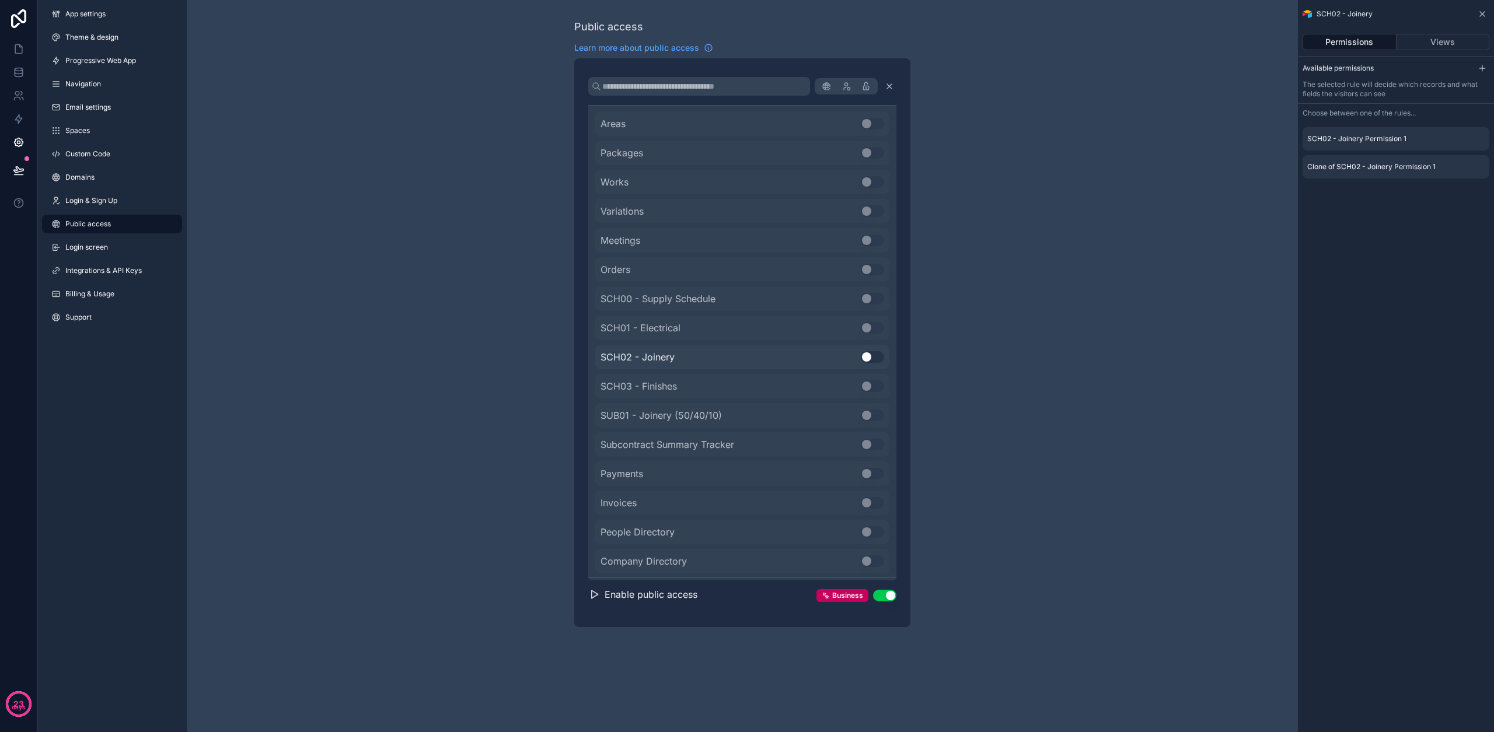
click at [779, 358] on button "Use setting" at bounding box center [872, 357] width 23 height 12
click at [779, 40] on button "Views" at bounding box center [1442, 42] width 93 height 16
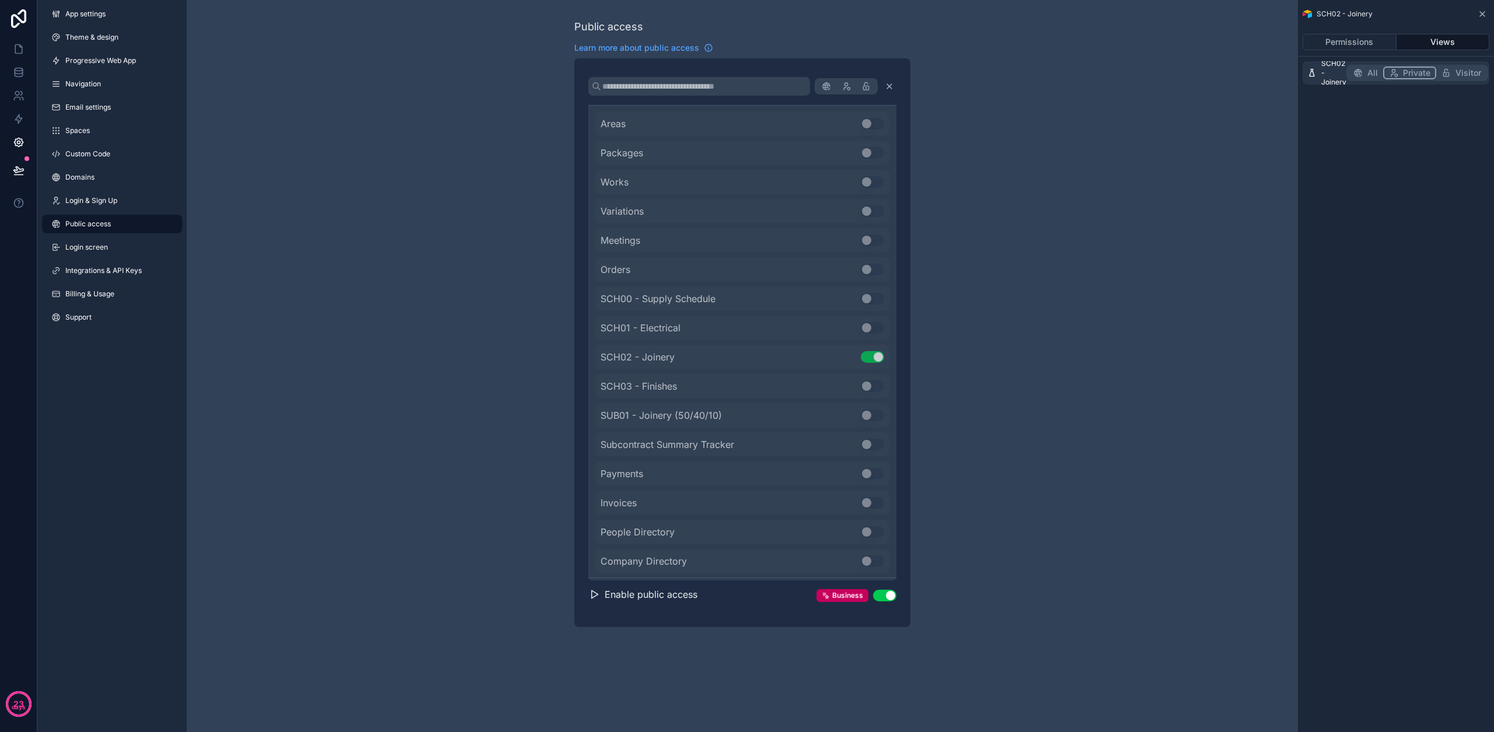
click at [779, 72] on span "Visitor" at bounding box center [1468, 73] width 26 height 12
click at [779, 72] on span "All" at bounding box center [1372, 73] width 11 height 12
click at [779, 41] on button "Permissions" at bounding box center [1350, 42] width 94 height 16
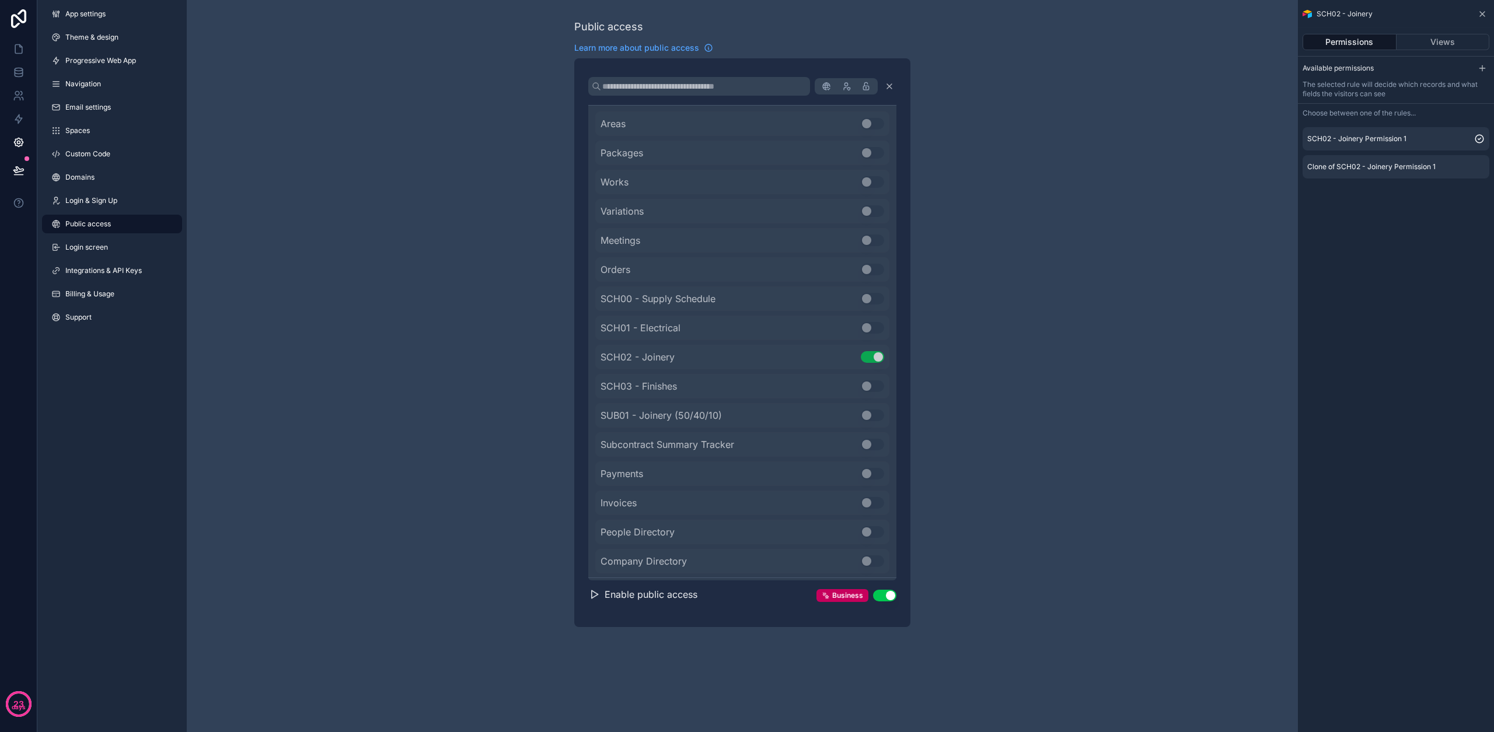
click at [779, 300] on div "Public access Learn more about public access Noloco tables The Whiteley 303 Are…" at bounding box center [742, 323] width 1111 height 646
click at [15, 51] on icon at bounding box center [18, 49] width 7 height 9
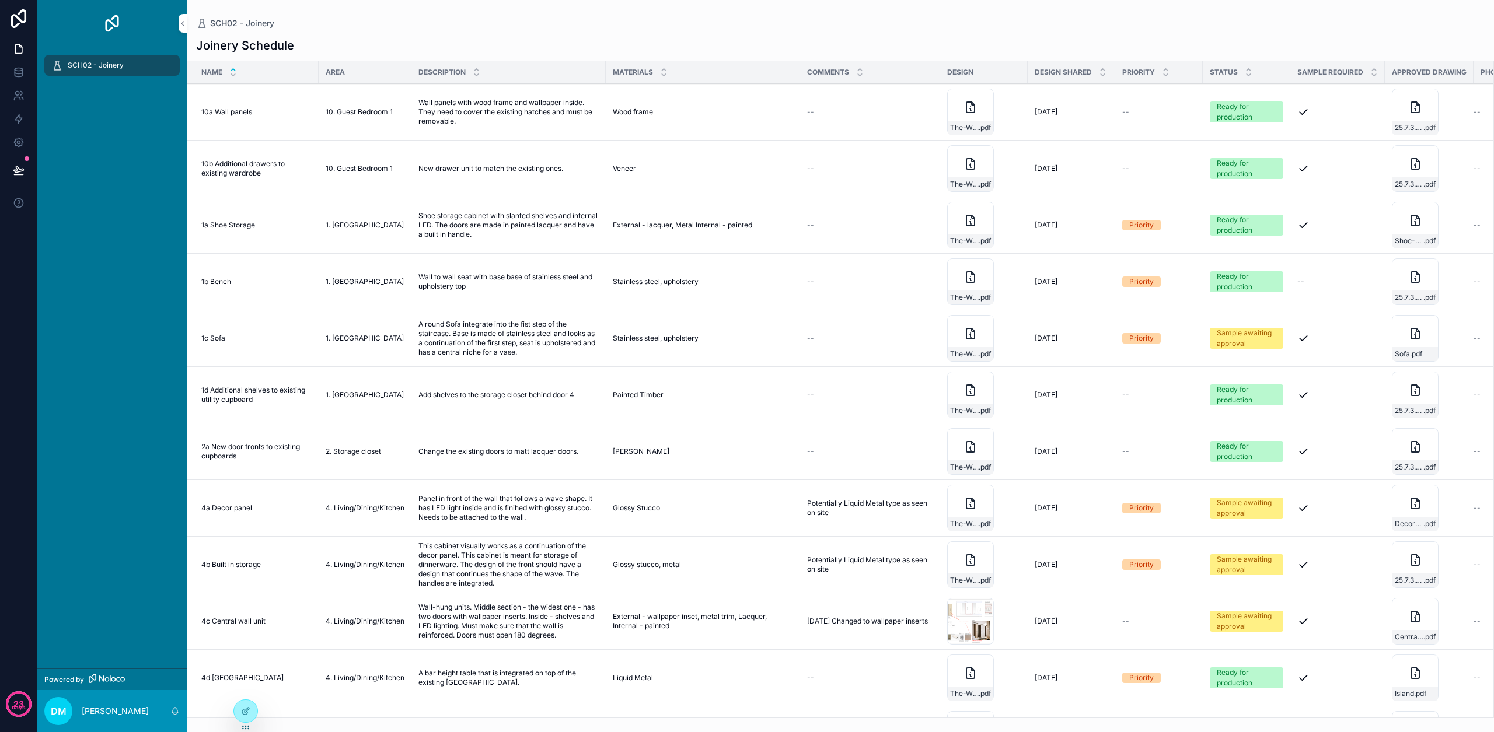
click at [0, 0] on icon at bounding box center [0, 0] width 0 height 0
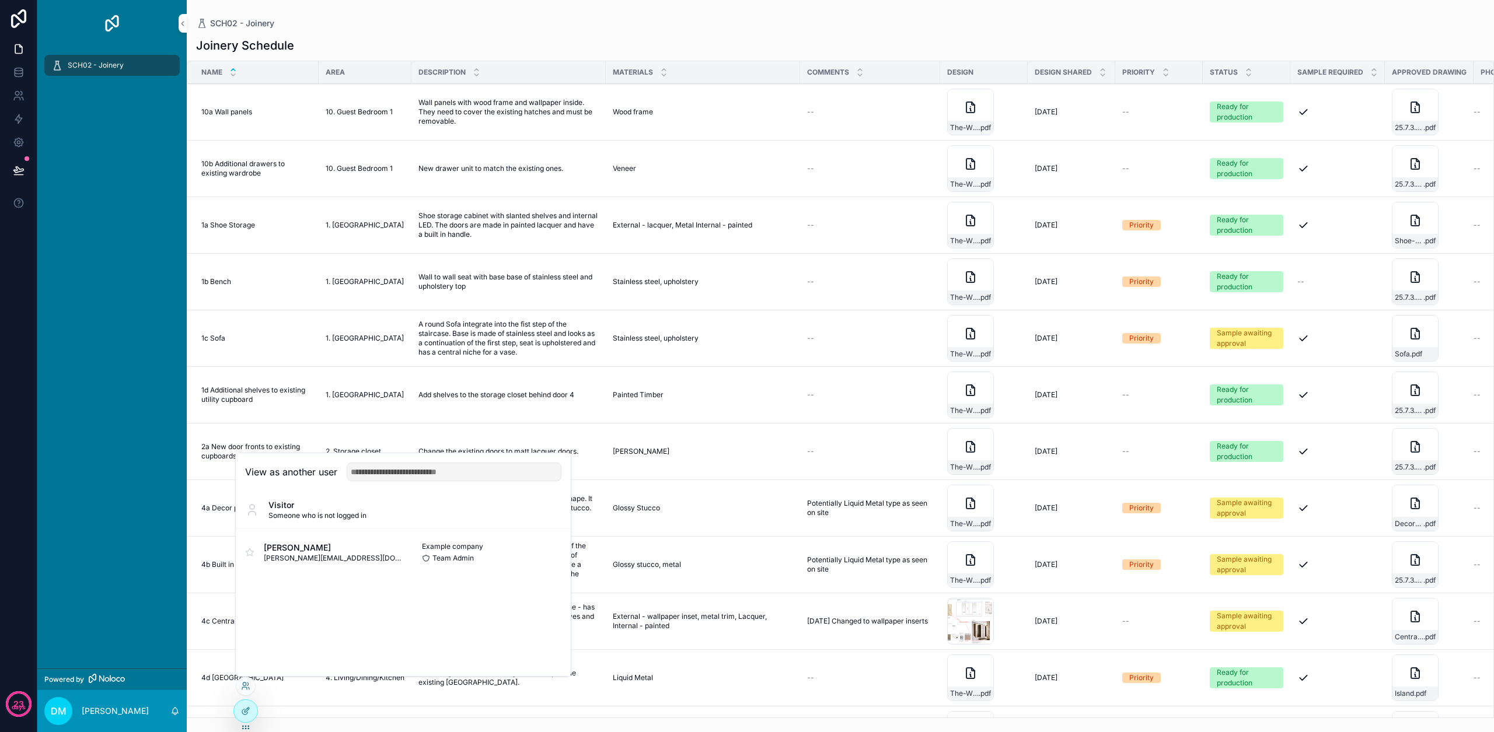
click at [0, 0] on button "Select" at bounding box center [0, 0] width 0 height 0
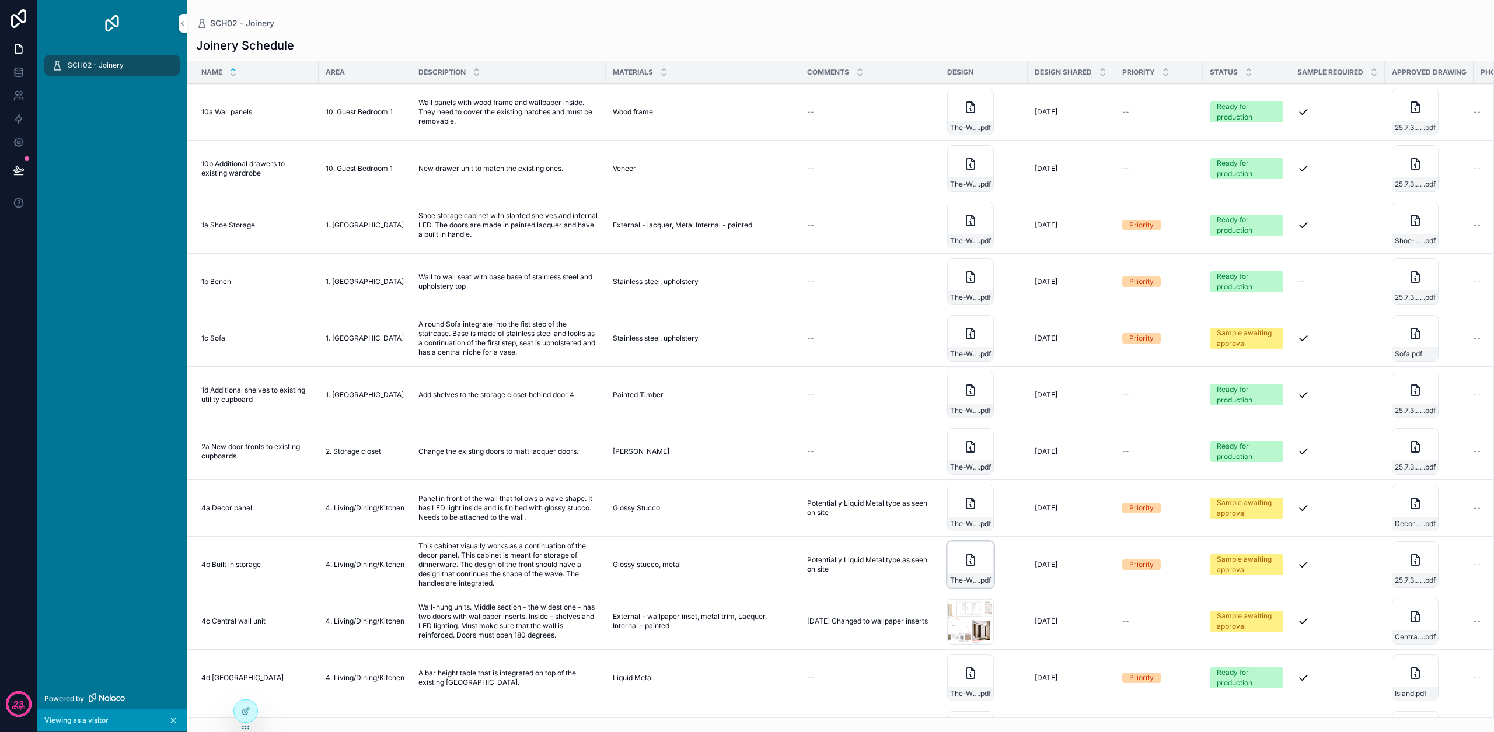
click at [779, 554] on icon "scrollable content" at bounding box center [970, 560] width 14 height 14
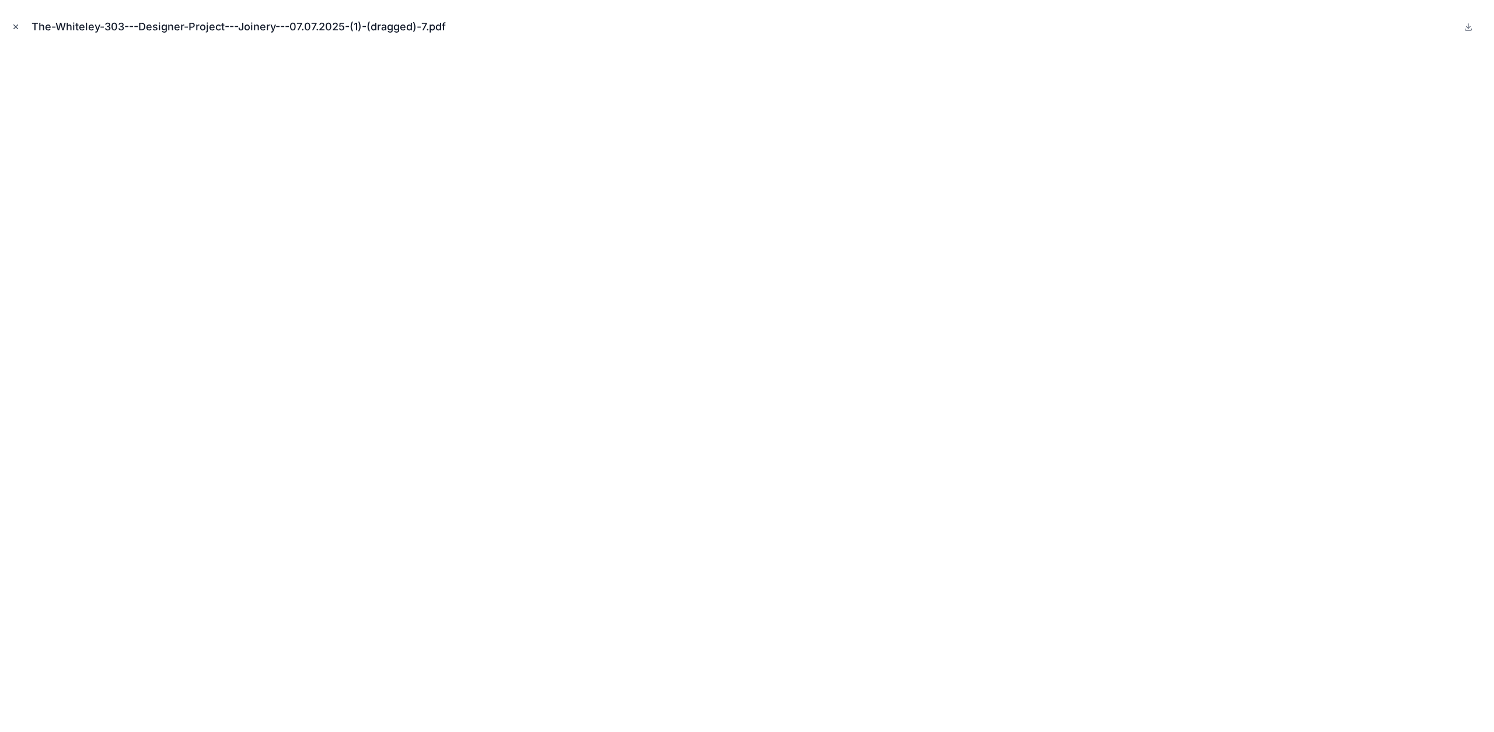
click at [11, 30] on button "Close modal" at bounding box center [15, 26] width 13 height 13
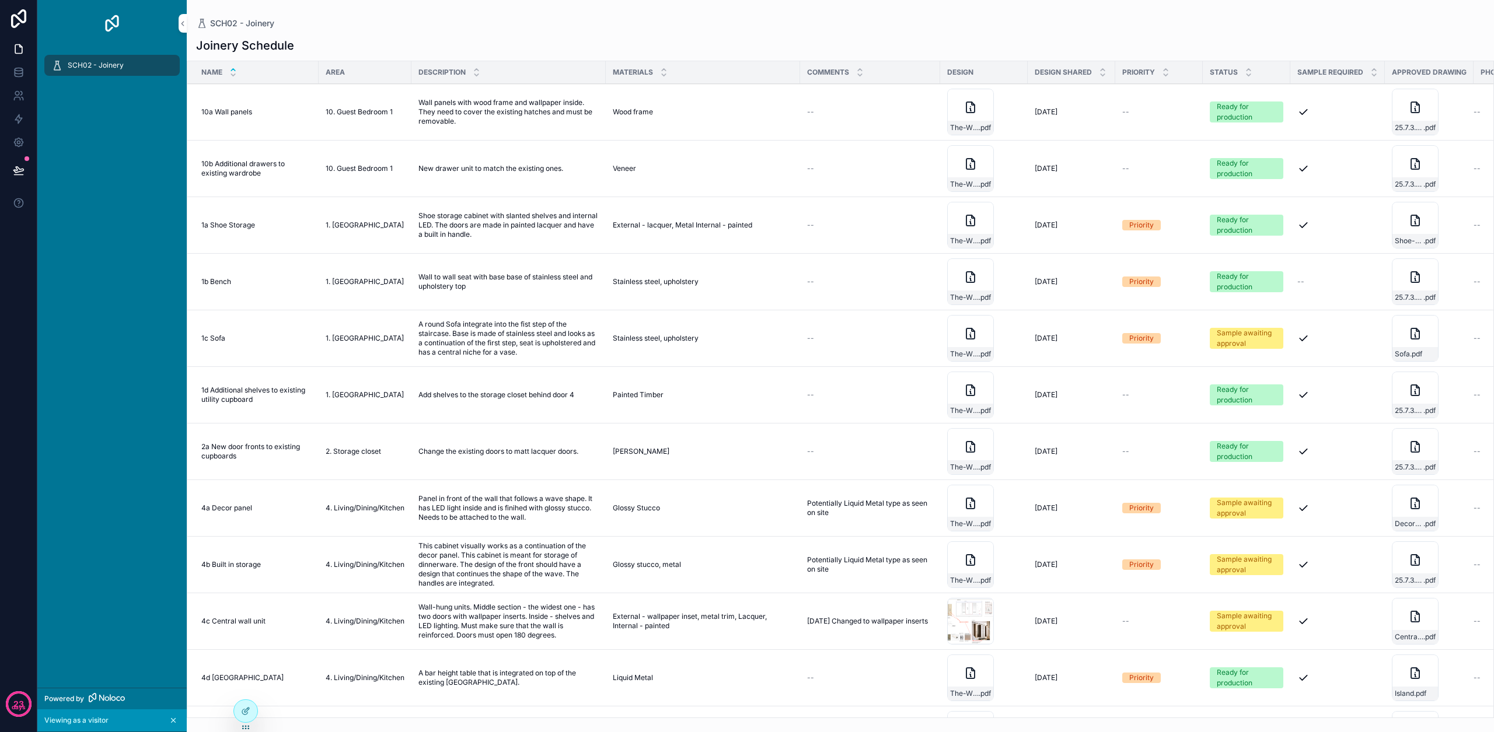
click at [779, 564] on div "Priority" at bounding box center [1141, 565] width 25 height 11
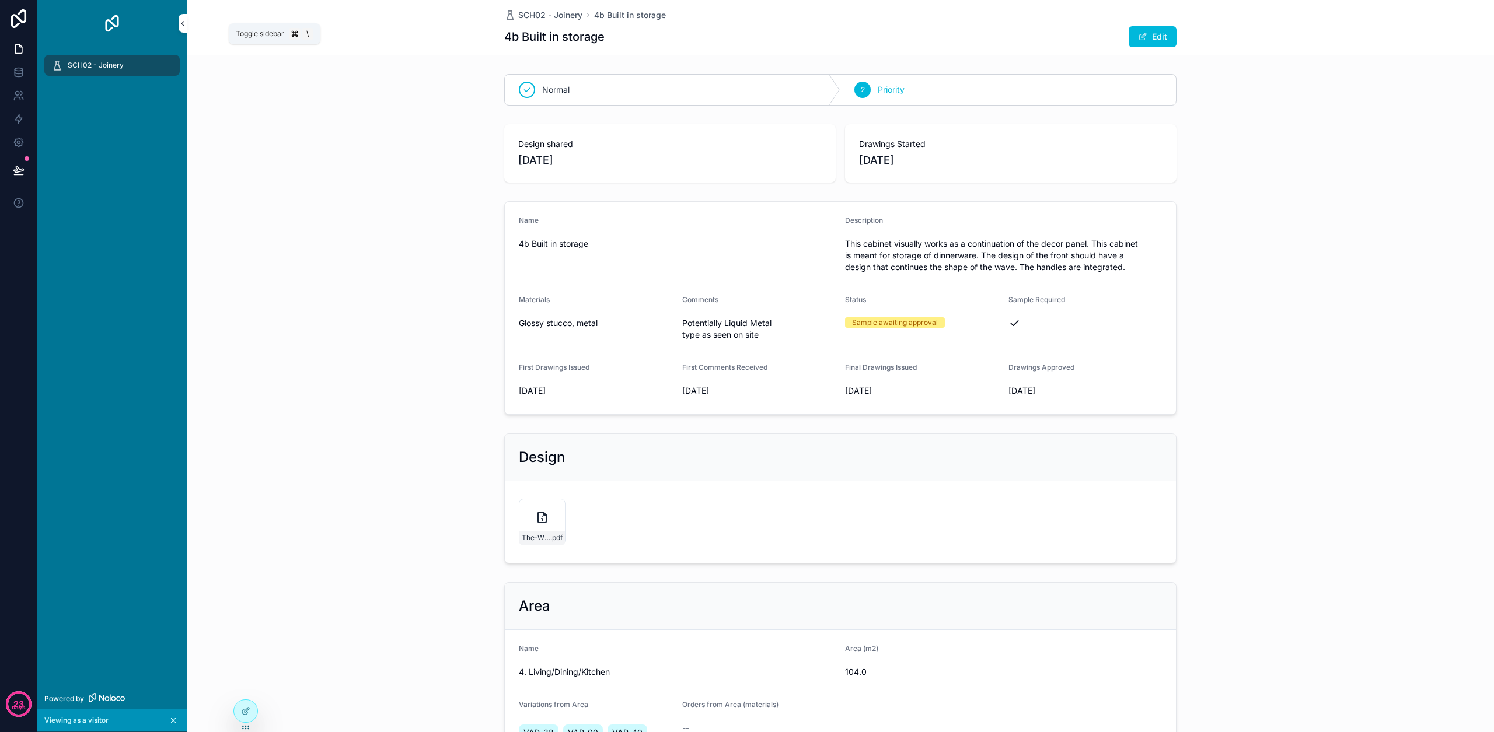
click at [186, 23] on icon "scrollable content" at bounding box center [183, 23] width 8 height 9
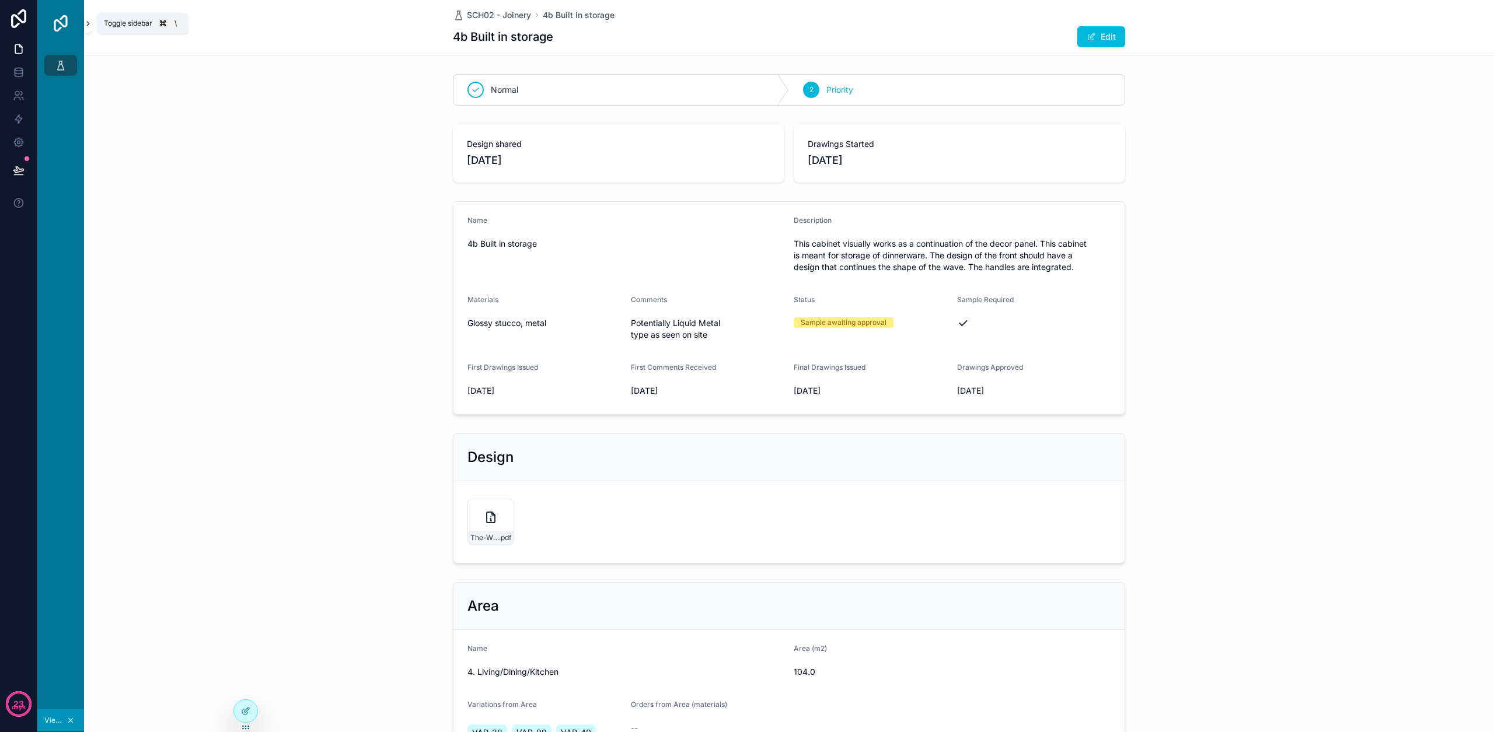
click at [88, 22] on icon "scrollable content" at bounding box center [88, 23] width 8 height 9
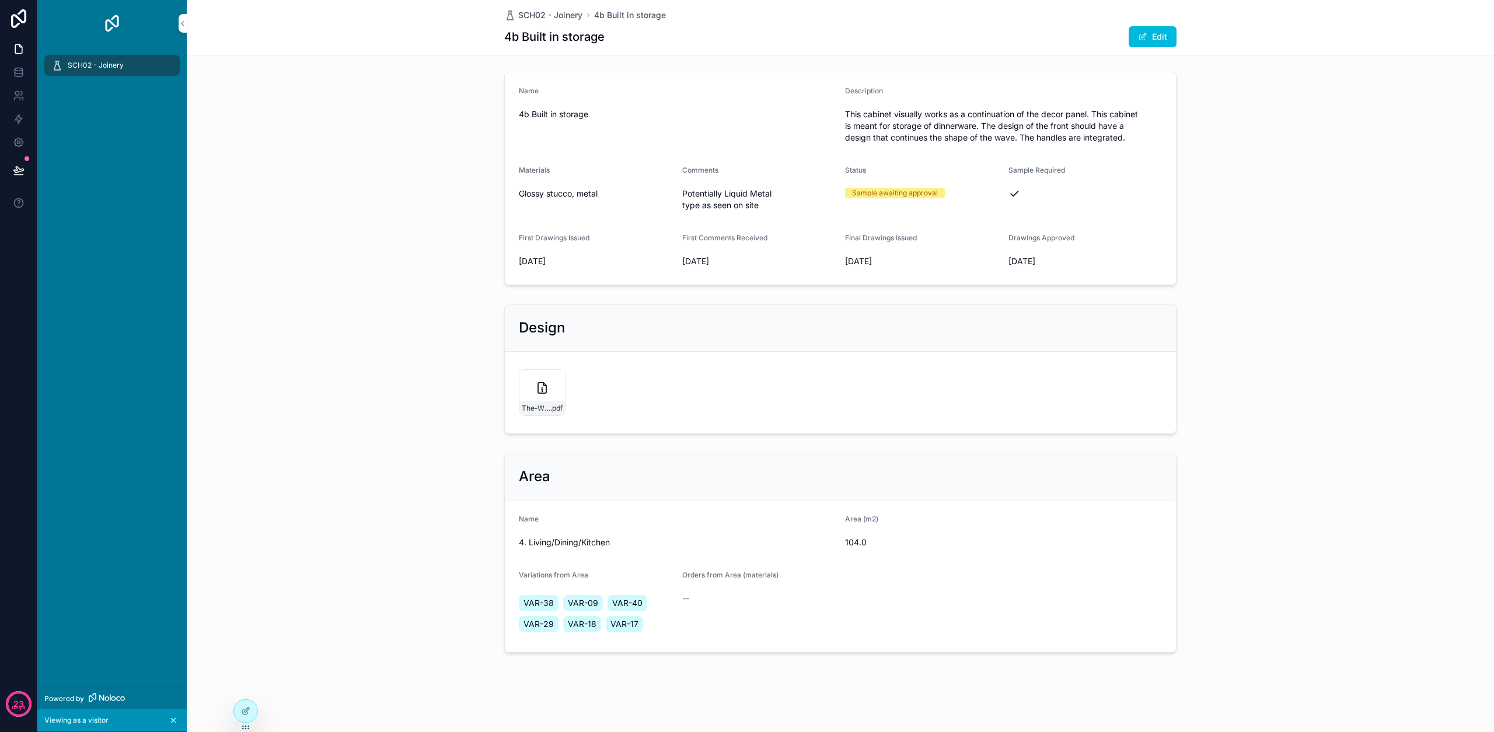
scroll to position [130, 0]
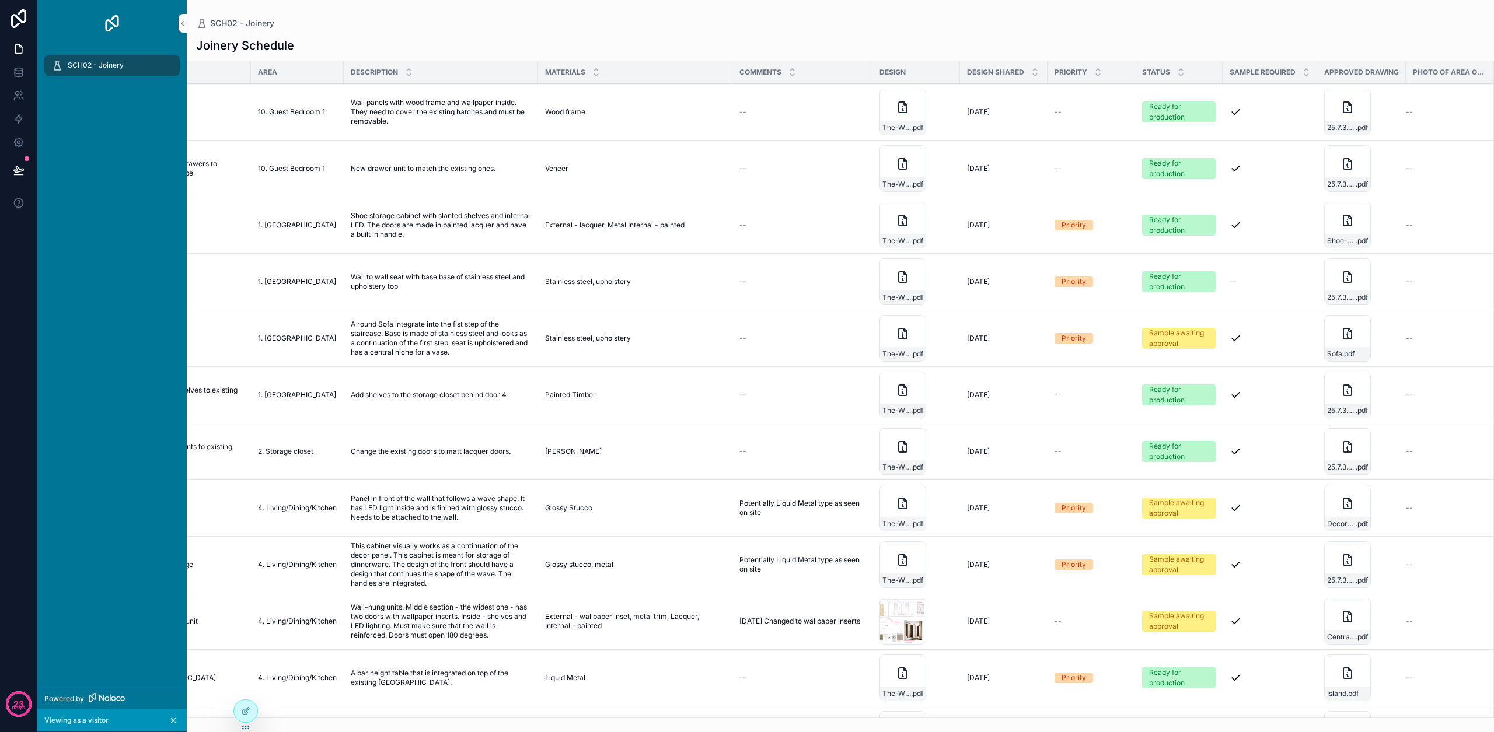
scroll to position [0, 68]
click at [0, 0] on span "Action #1" at bounding box center [0, 0] width 0 height 0
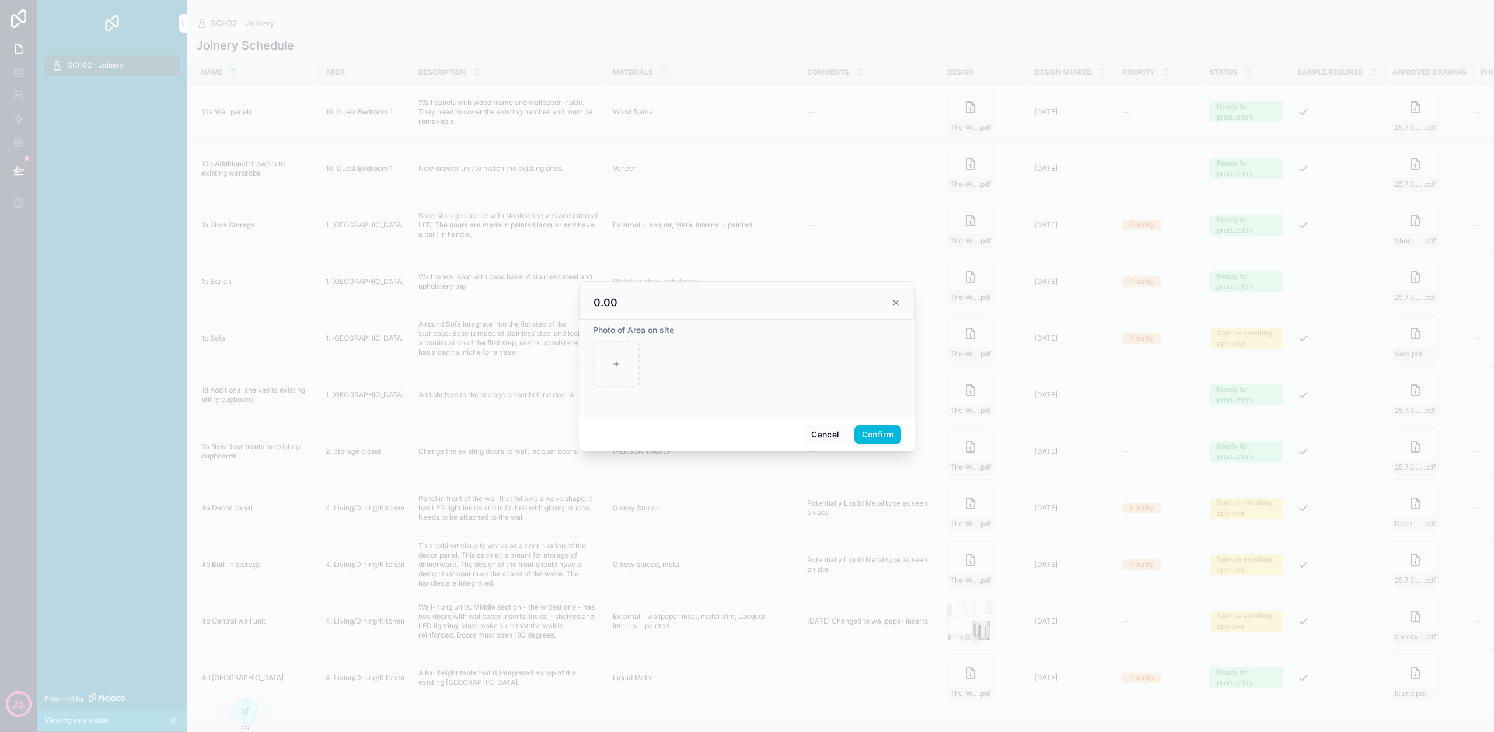
scroll to position [0, 68]
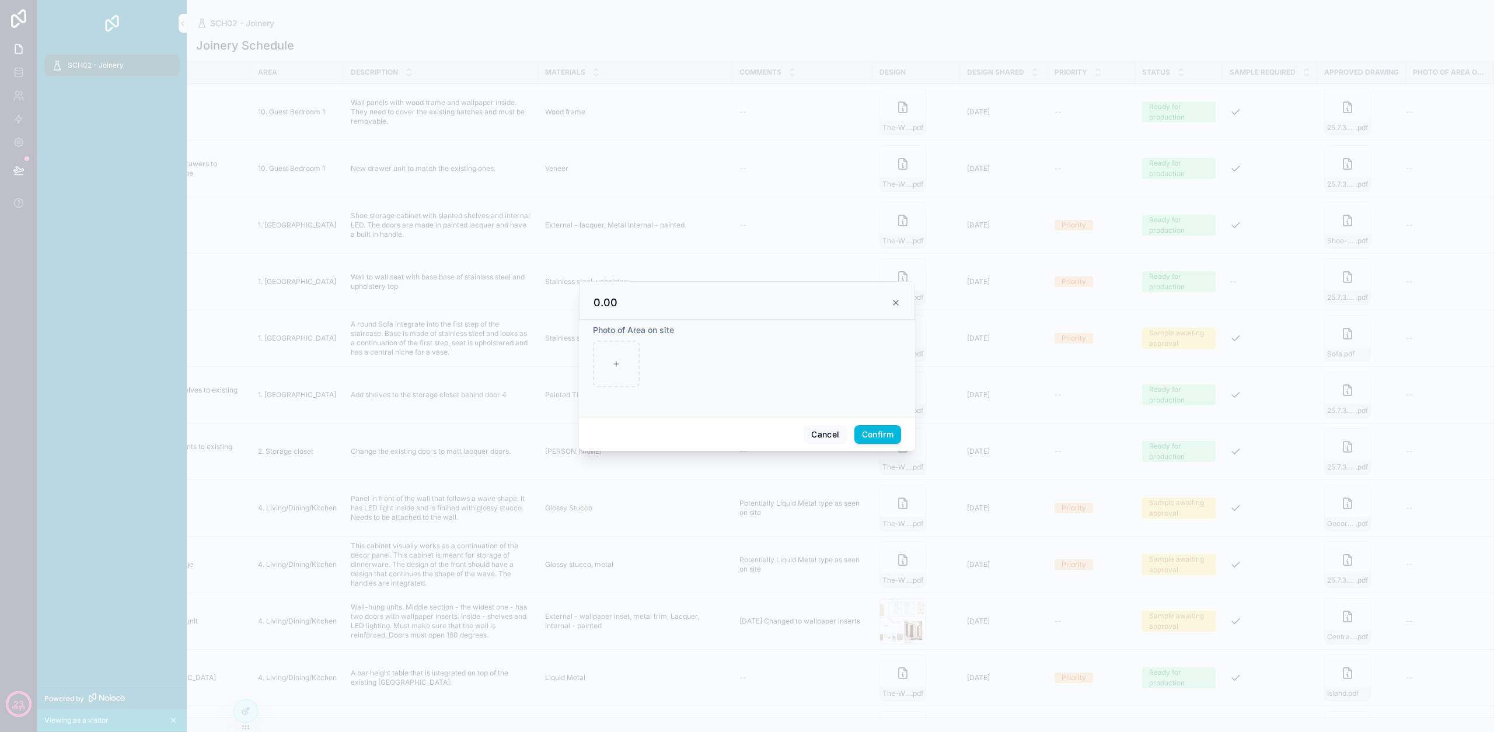
drag, startPoint x: 903, startPoint y: 303, endPoint x: 896, endPoint y: 302, distance: 7.0
click at [903, 303] on div "0.00" at bounding box center [747, 300] width 336 height 39
click at [896, 302] on icon at bounding box center [895, 302] width 9 height 9
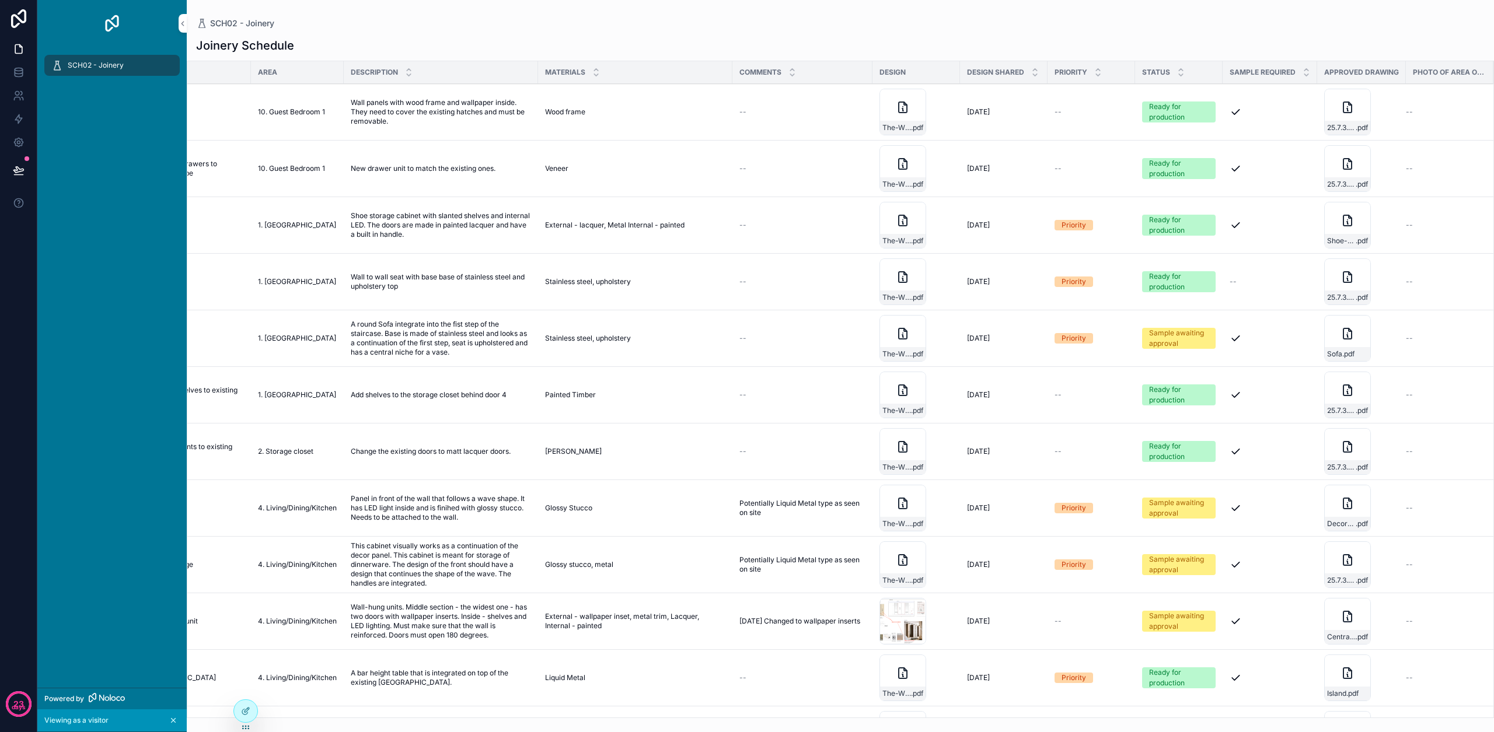
click at [1058, 115] on span "--" at bounding box center [1058, 111] width 7 height 9
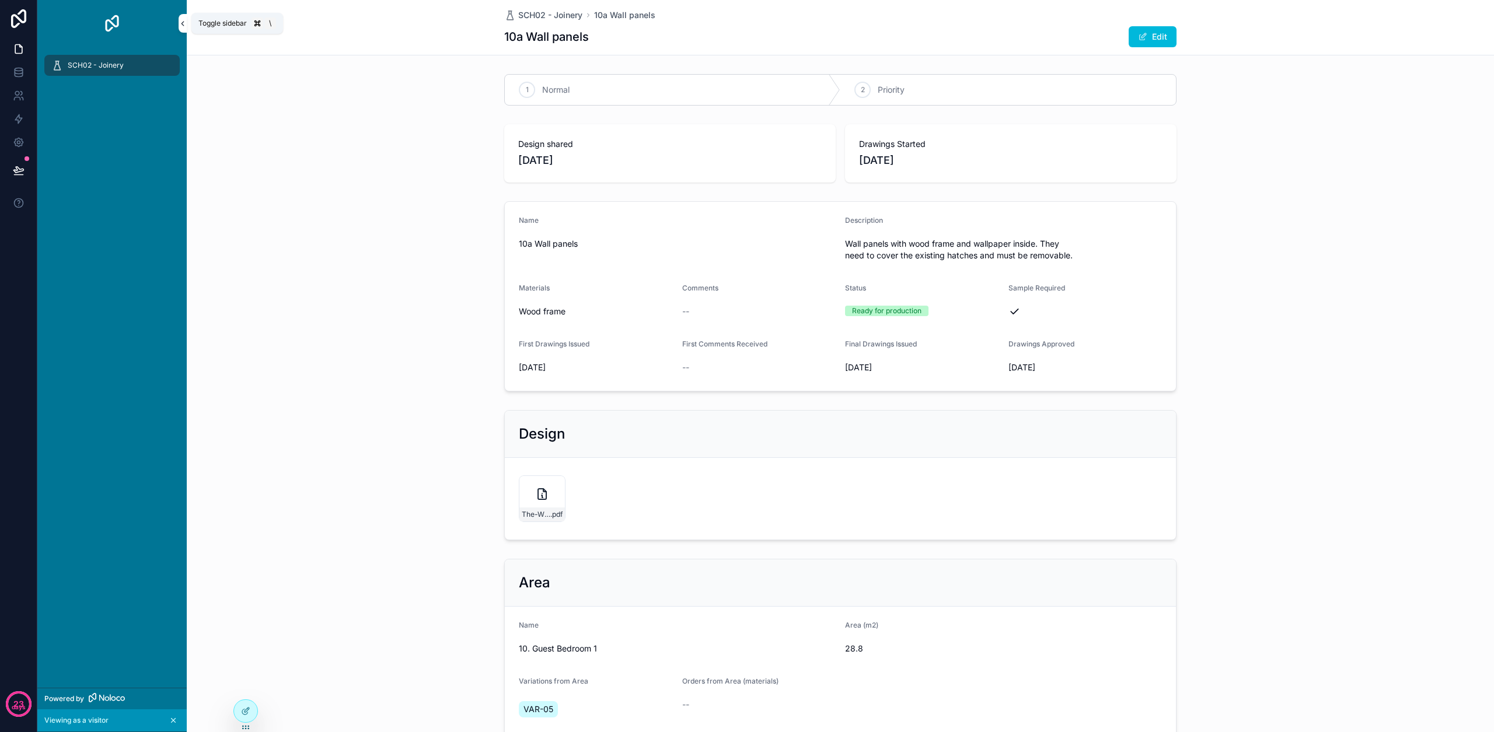
click at [183, 19] on icon "scrollable content" at bounding box center [183, 23] width 8 height 9
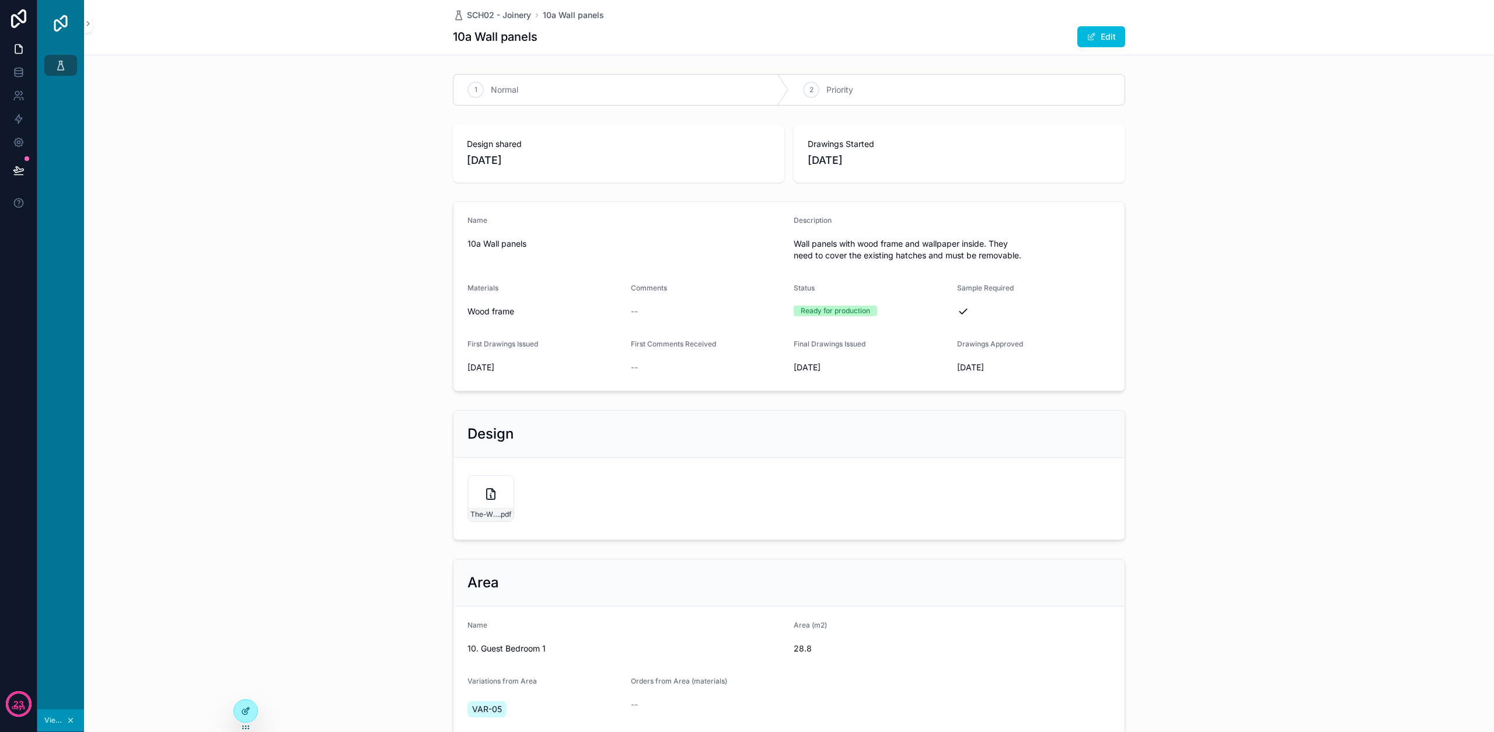
click at [246, 710] on icon at bounding box center [245, 711] width 9 height 9
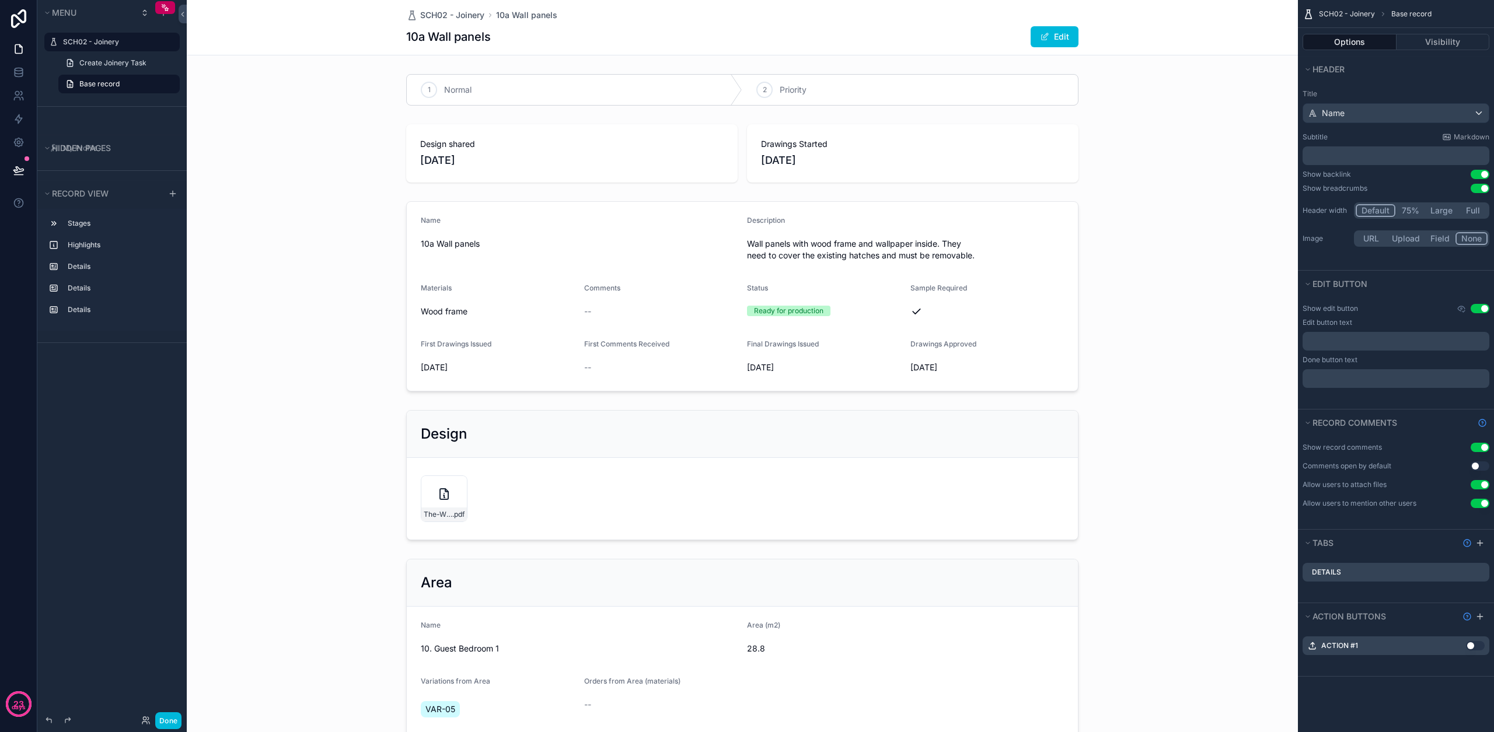
click at [110, 45] on label "SCH02 - Joinery" at bounding box center [118, 41] width 110 height 9
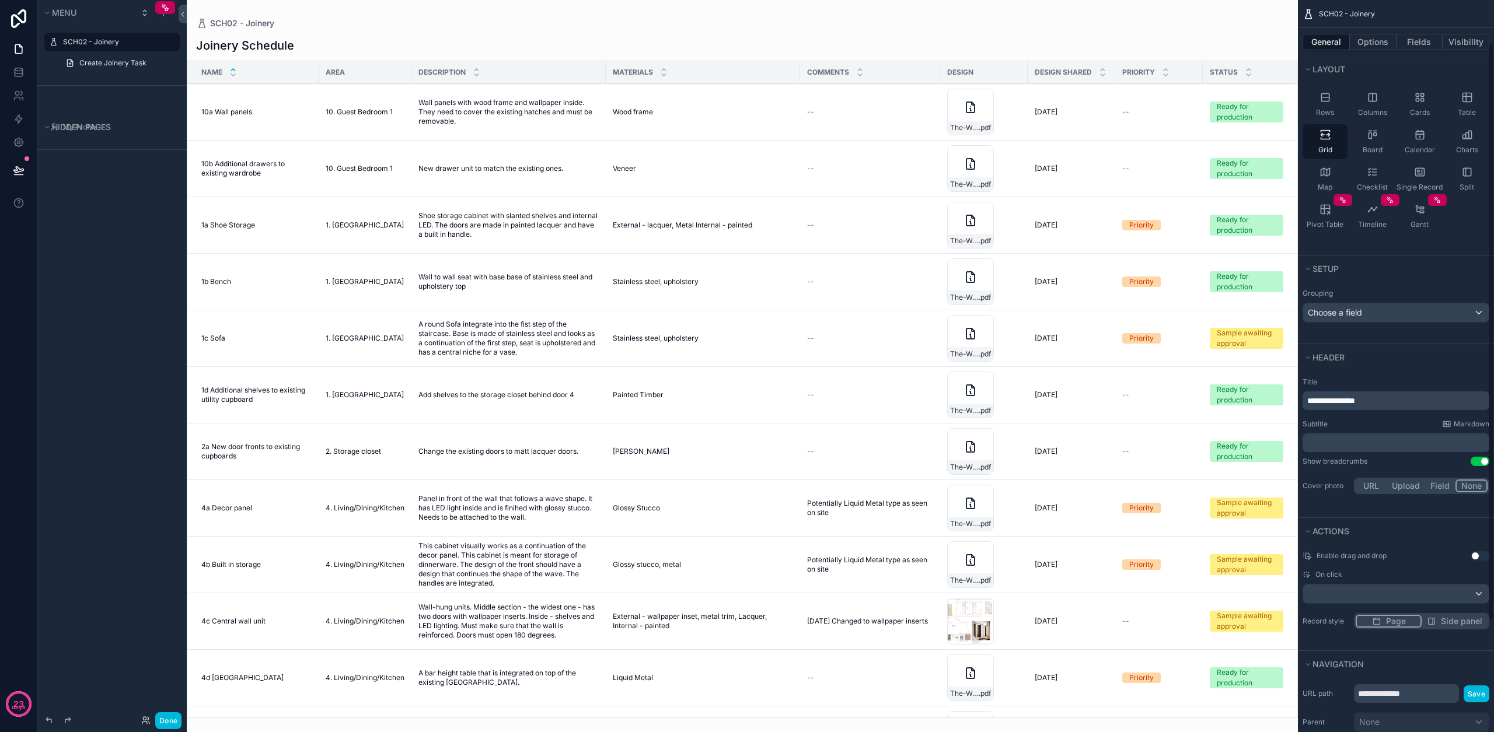
scroll to position [86, 0]
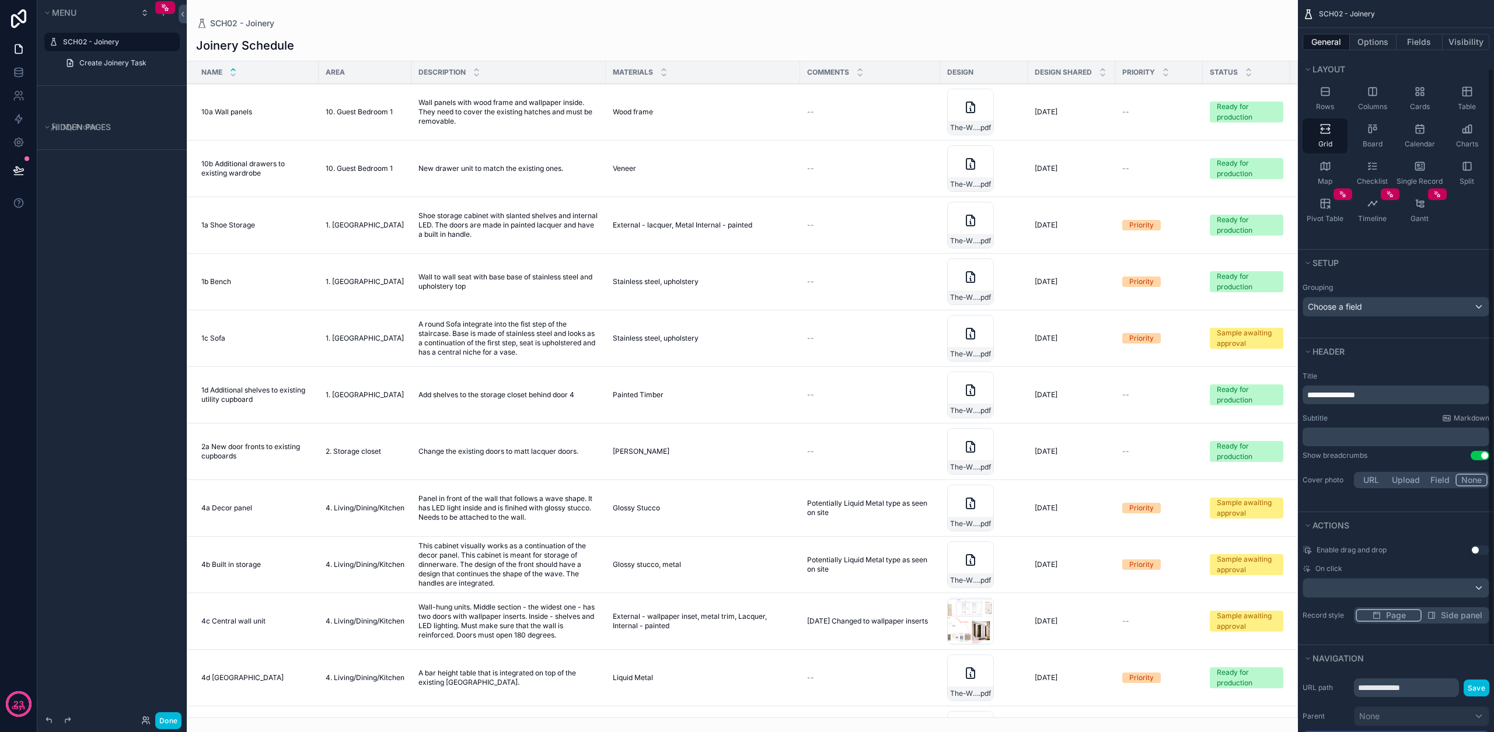
click at [1479, 455] on button "Use setting" at bounding box center [1480, 455] width 19 height 9
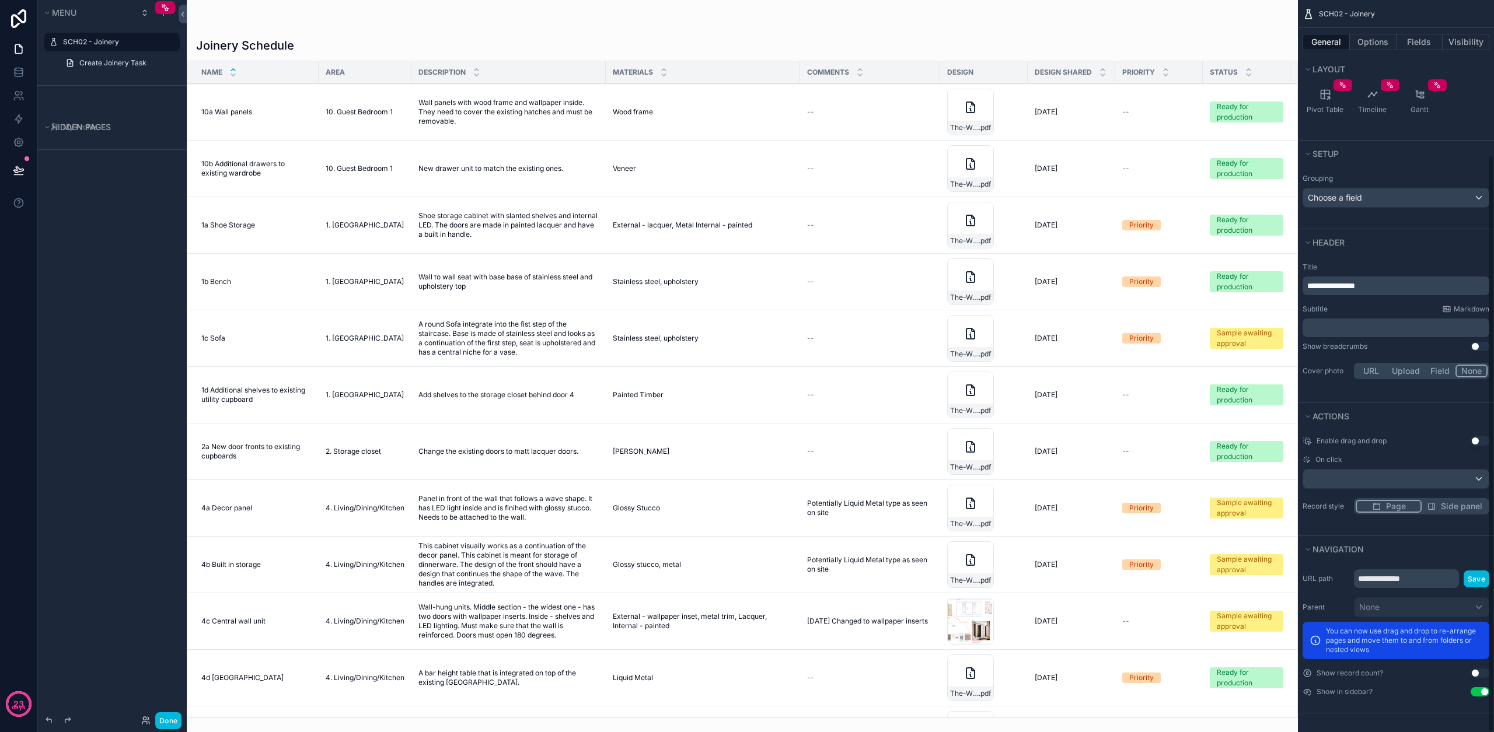
scroll to position [195, 0]
click at [1341, 478] on div "scrollable content" at bounding box center [1396, 479] width 186 height 19
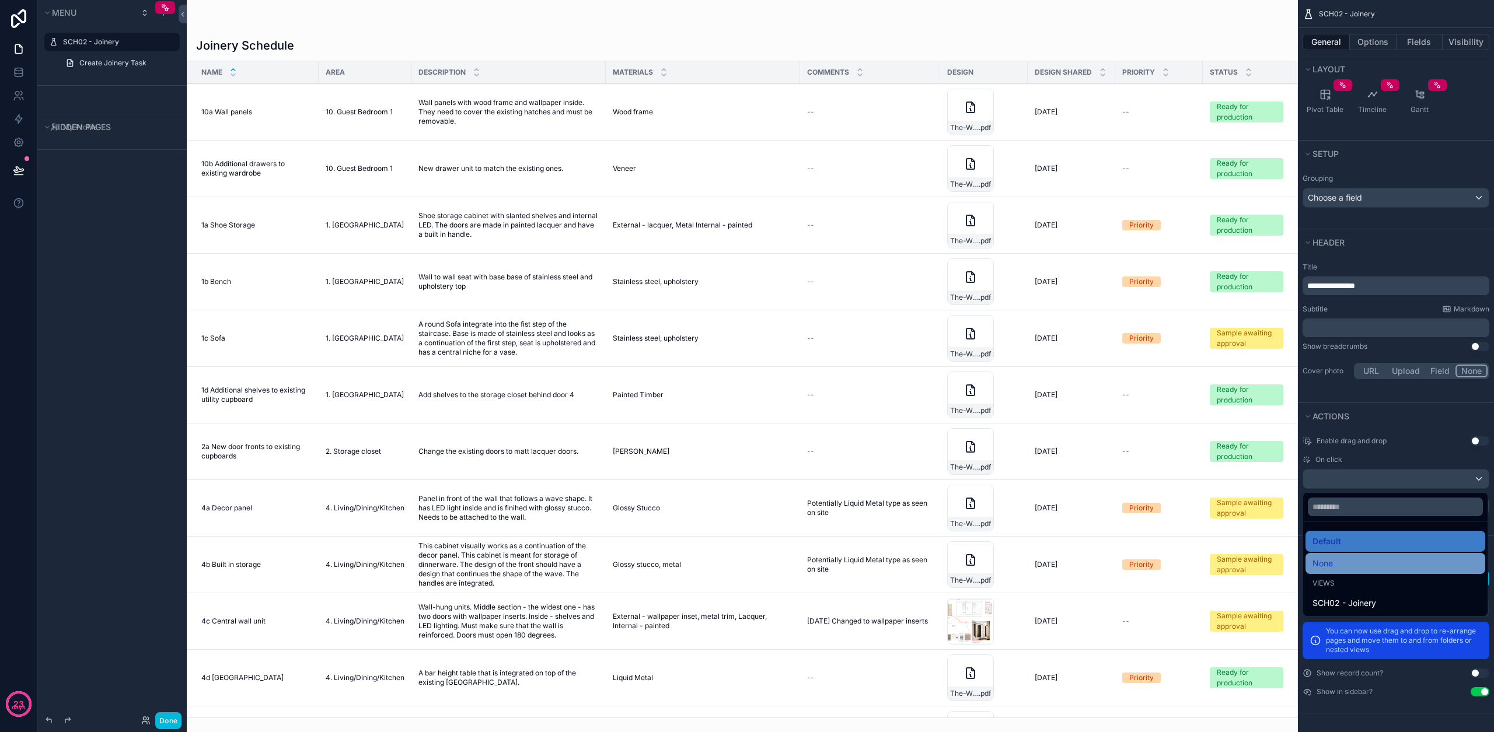
click at [1333, 561] on span "None" at bounding box center [1322, 564] width 20 height 14
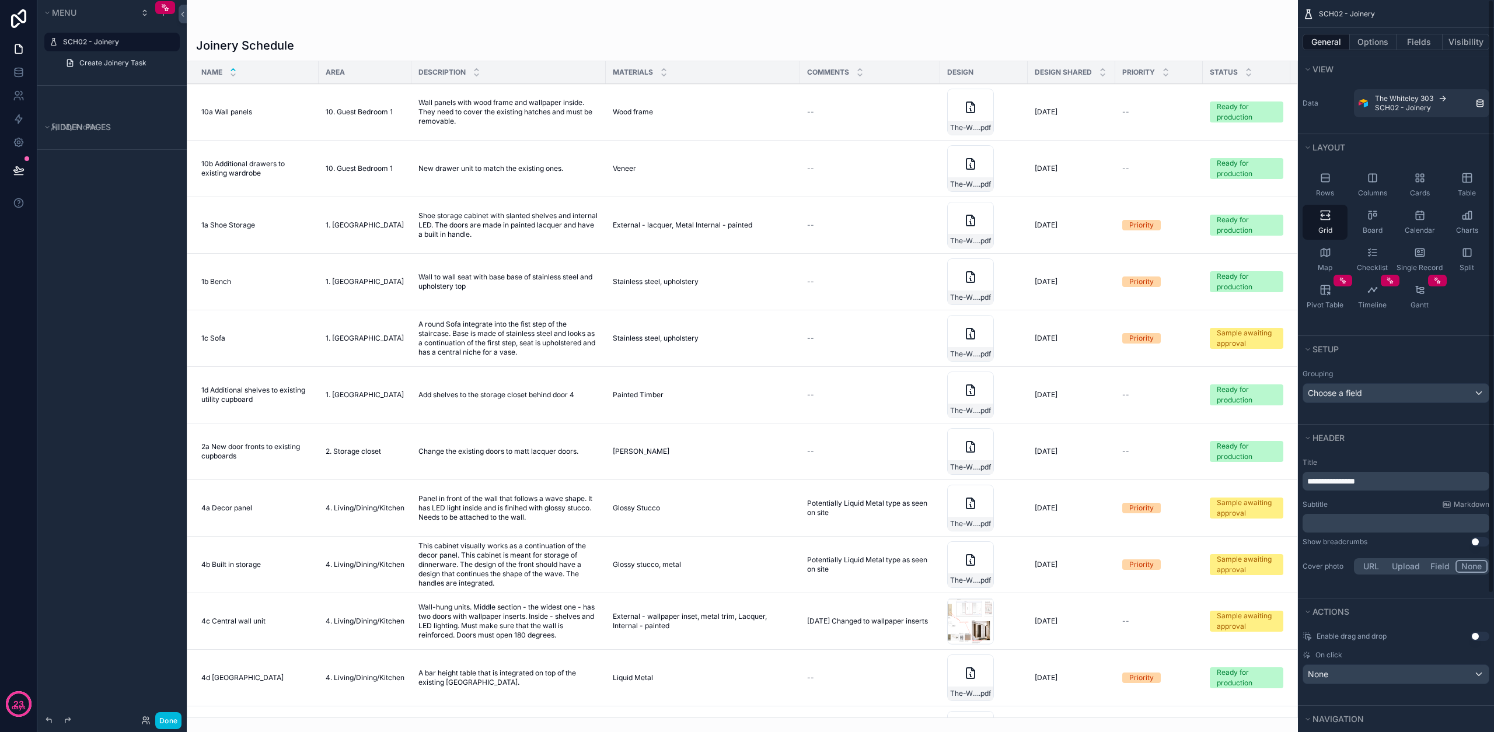
scroll to position [0, 0]
click at [1363, 47] on button "Options" at bounding box center [1373, 42] width 47 height 16
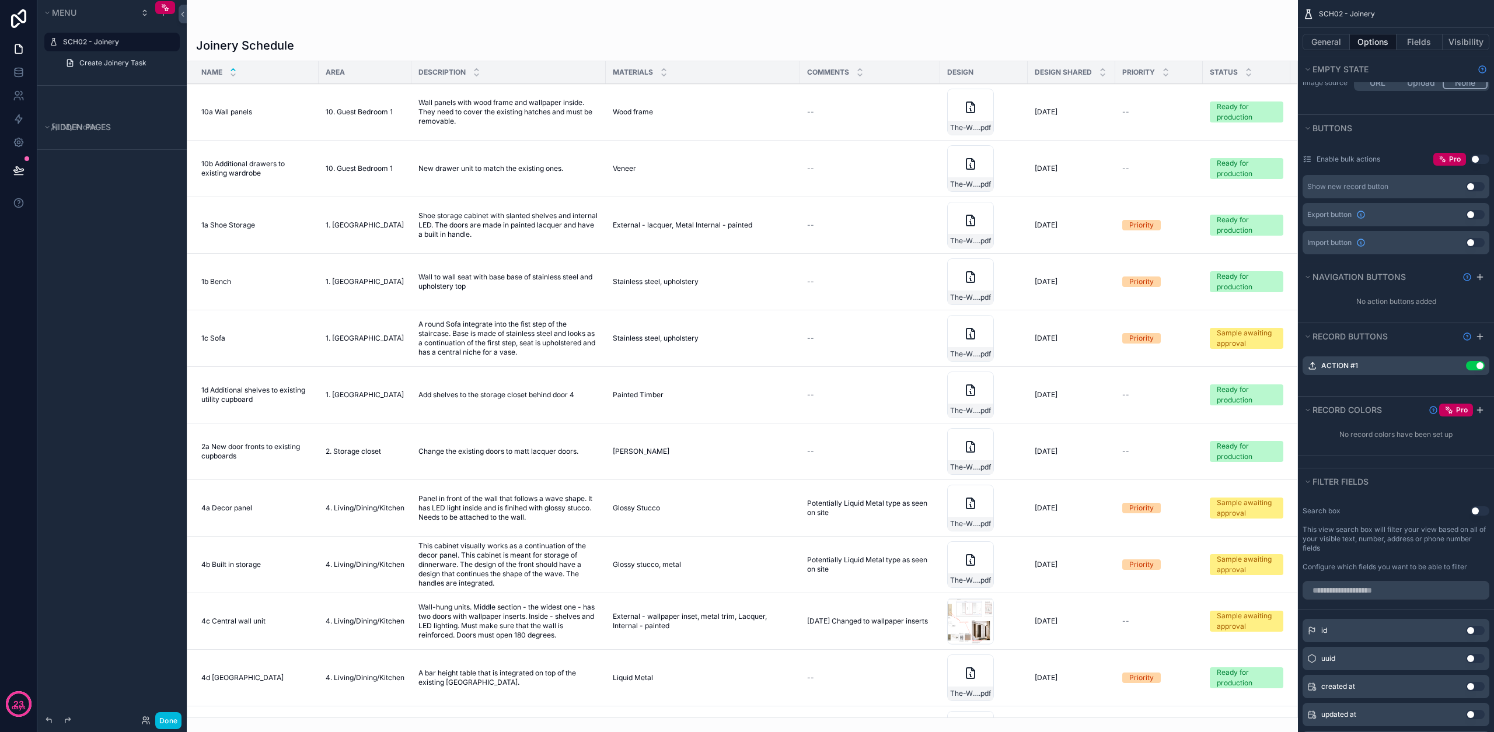
click at [1232, 114] on div "scrollable content" at bounding box center [742, 366] width 1111 height 732
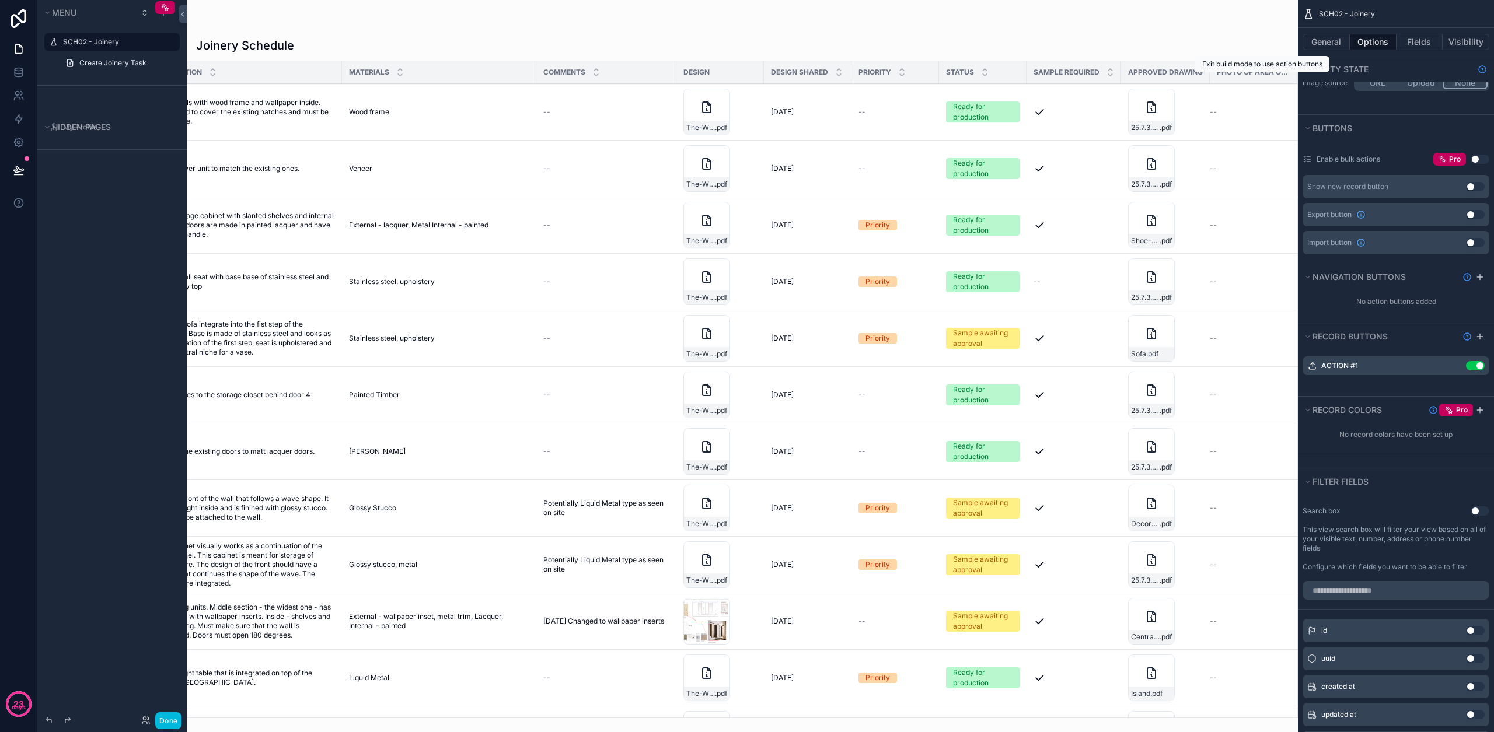
scroll to position [0, 264]
click at [0, 0] on icon "scrollable content" at bounding box center [0, 0] width 0 height 0
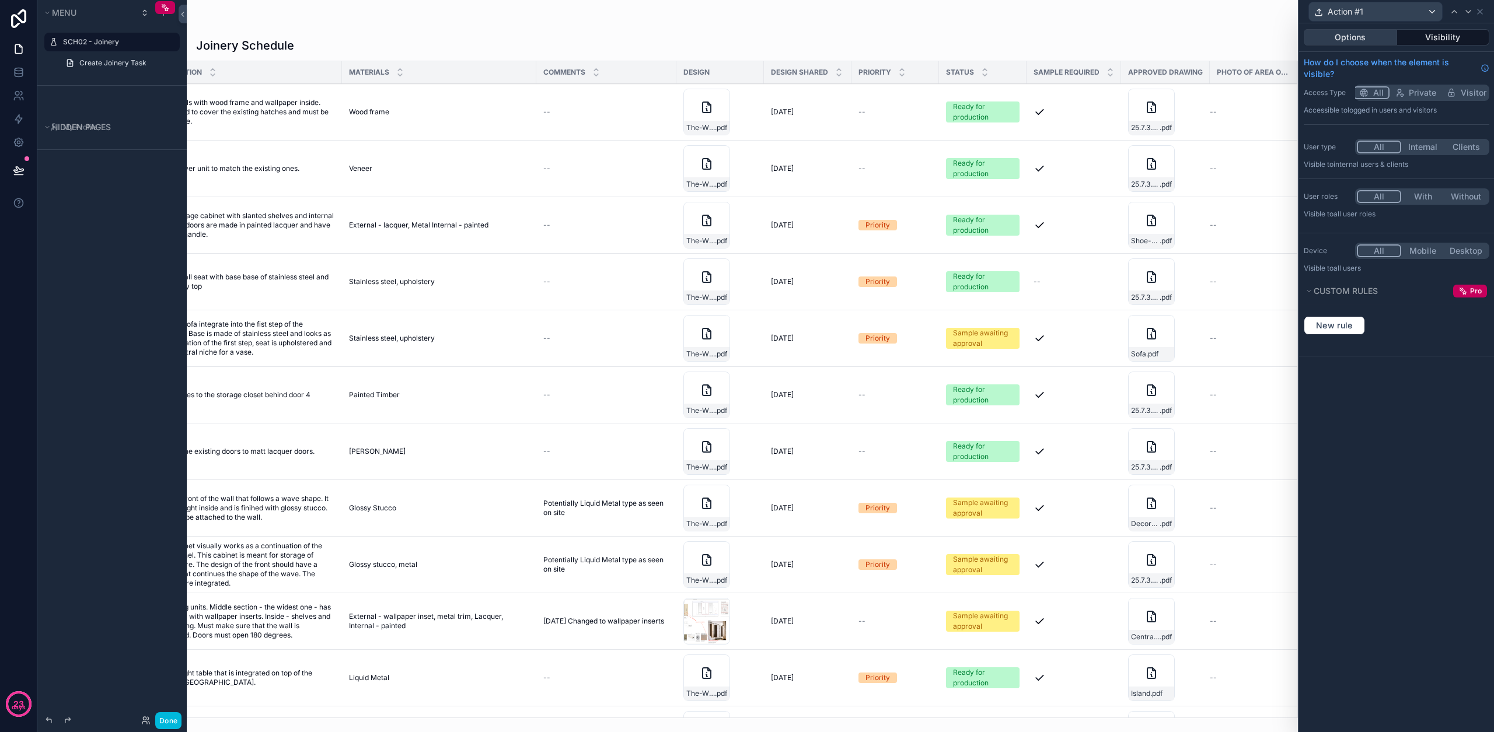
click at [1343, 36] on button "Options" at bounding box center [1350, 37] width 93 height 16
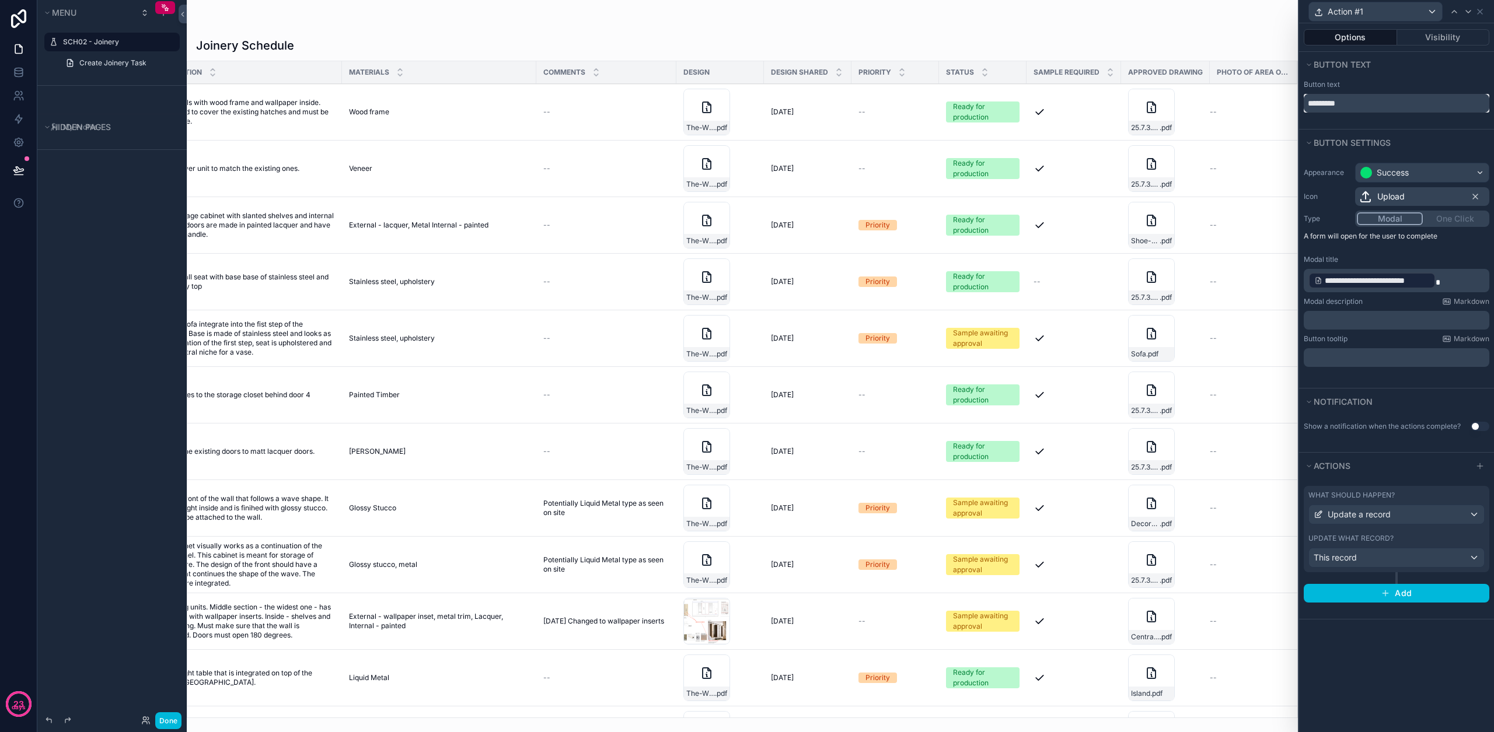
drag, startPoint x: 1357, startPoint y: 106, endPoint x: 1282, endPoint y: 89, distance: 76.6
click at [1282, 89] on div "**********" at bounding box center [747, 366] width 1494 height 732
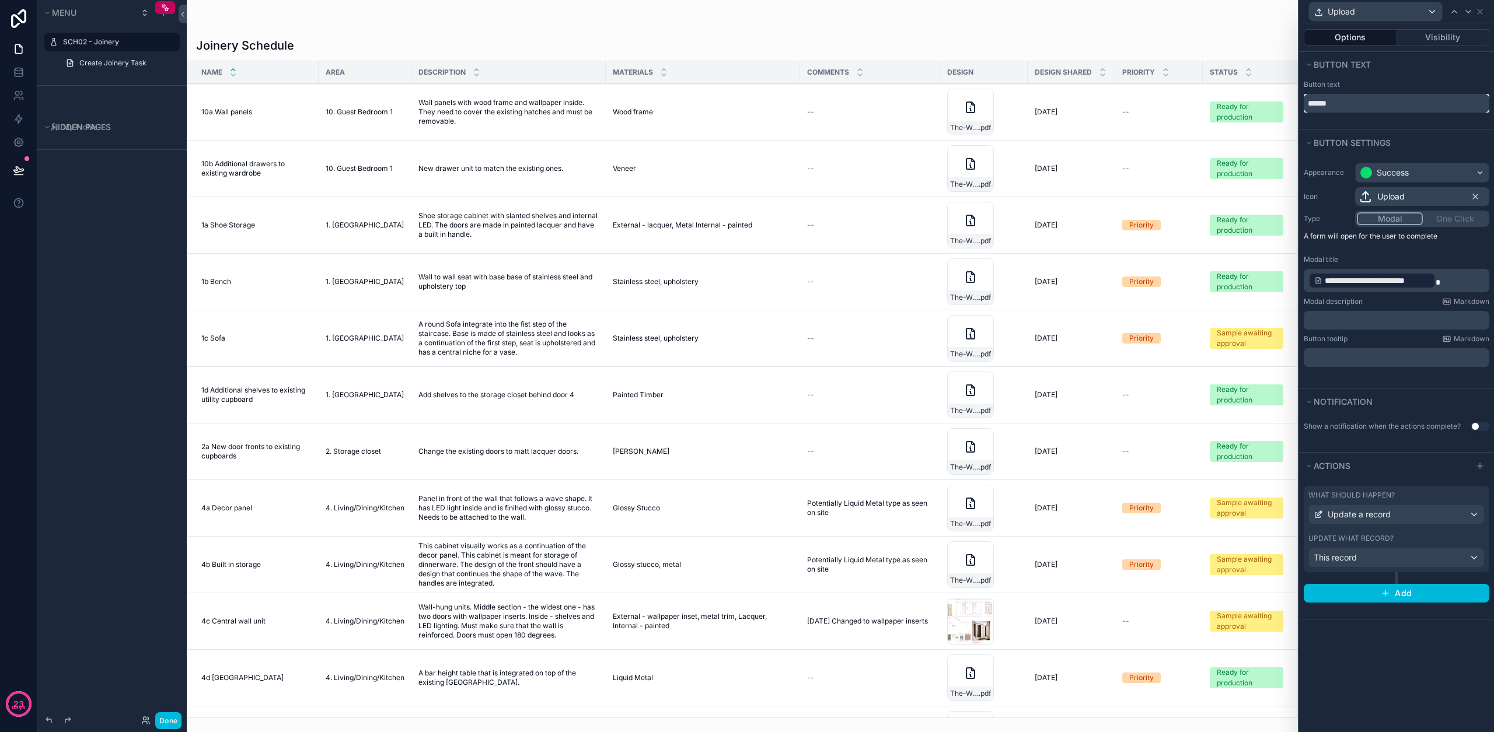
type input "******"
click at [1345, 354] on p "﻿" at bounding box center [1397, 358] width 179 height 12
click at [1354, 373] on div "**********" at bounding box center [1396, 272] width 195 height 232
click at [1483, 12] on icon at bounding box center [1479, 11] width 9 height 9
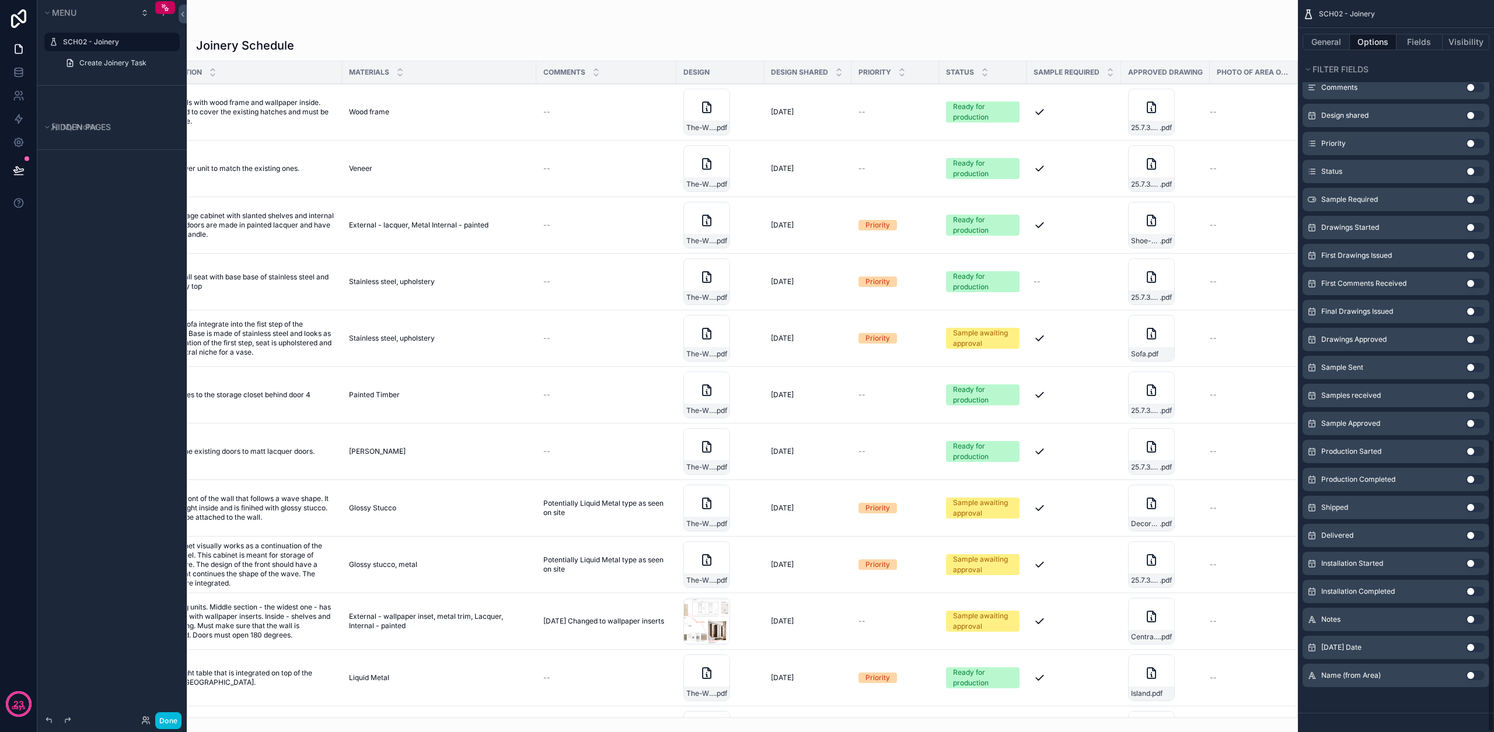
scroll to position [0, 264]
click at [1417, 43] on button "Fields" at bounding box center [1419, 42] width 47 height 16
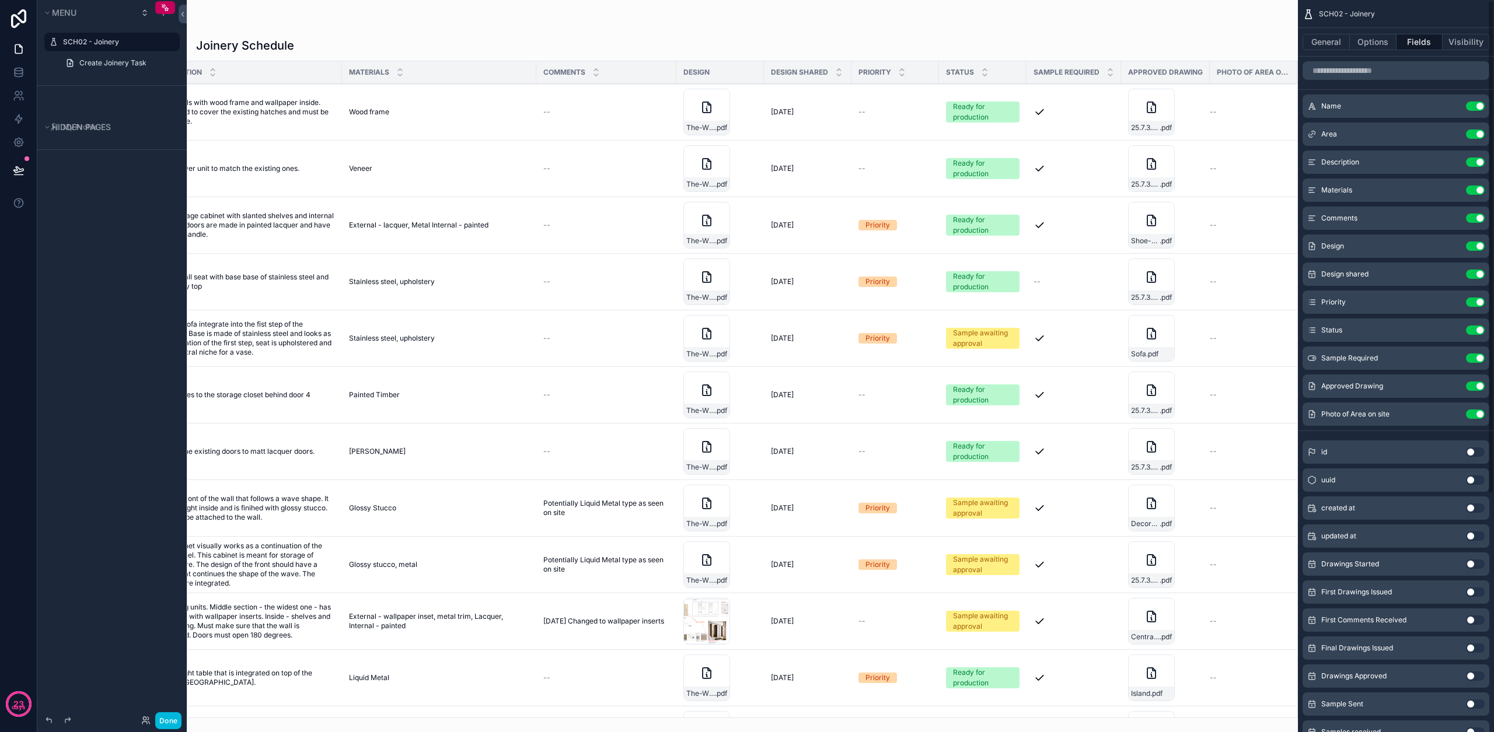
scroll to position [0, 0]
click at [1453, 39] on button "Visibility" at bounding box center [1466, 42] width 47 height 16
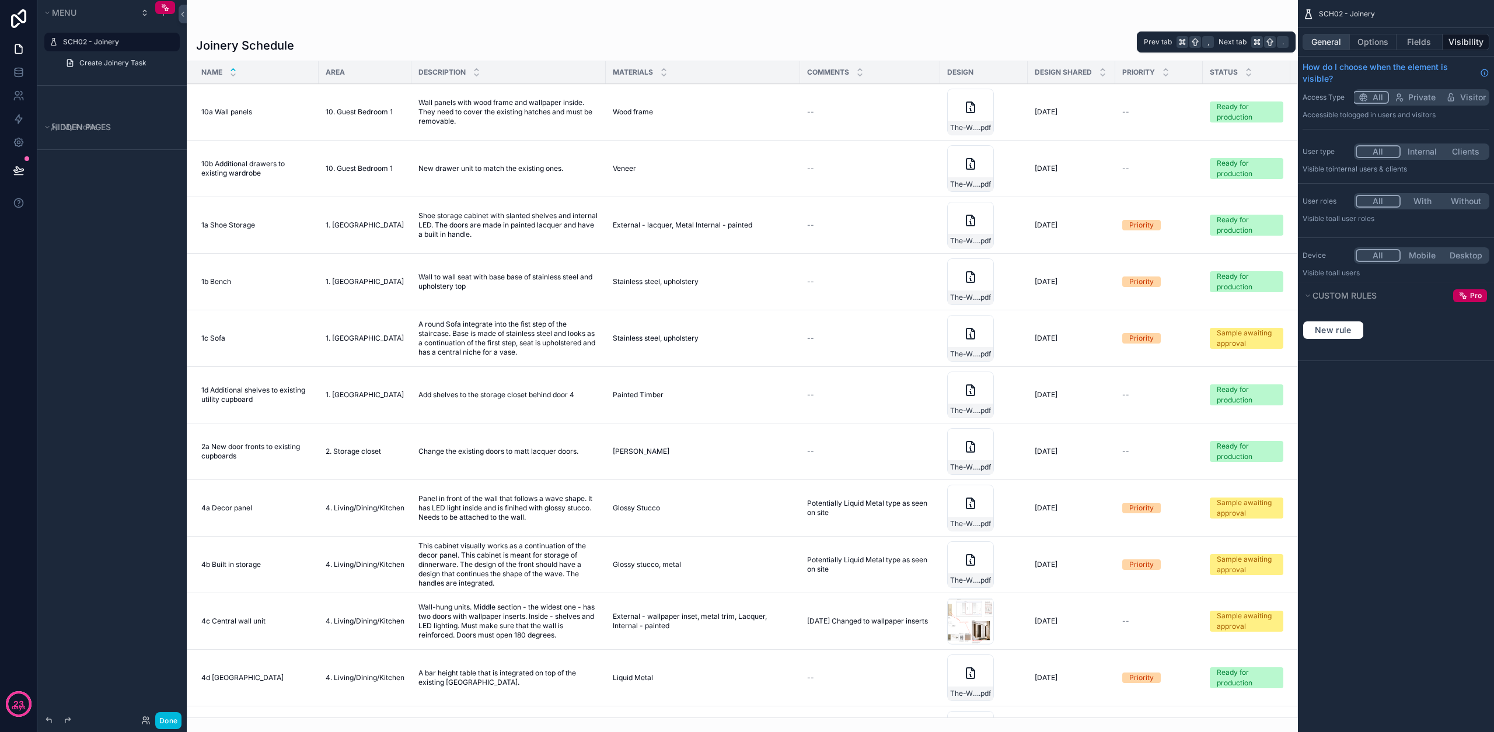
click at [1326, 46] on button "General" at bounding box center [1326, 42] width 47 height 16
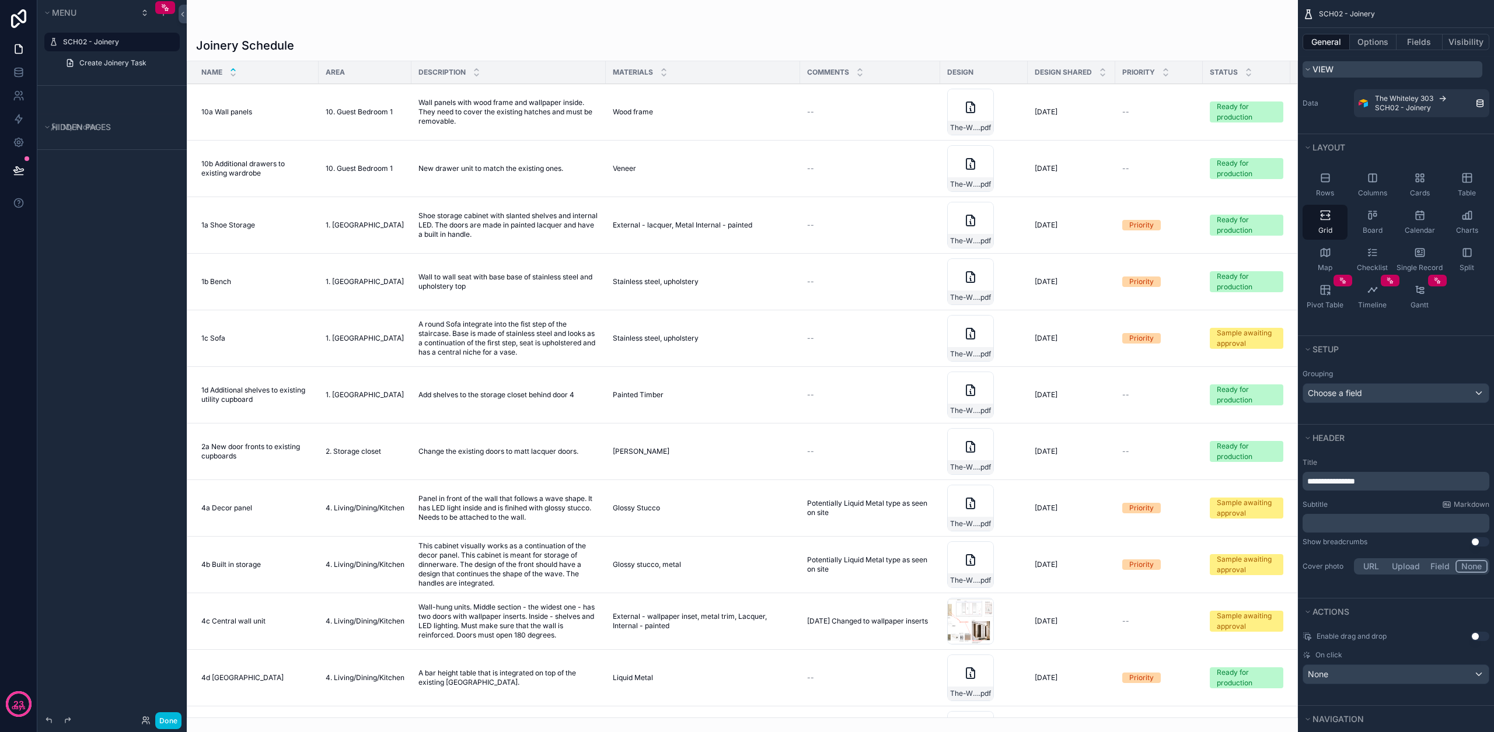
click at [1310, 69] on icon "scrollable content" at bounding box center [1307, 69] width 7 height 7
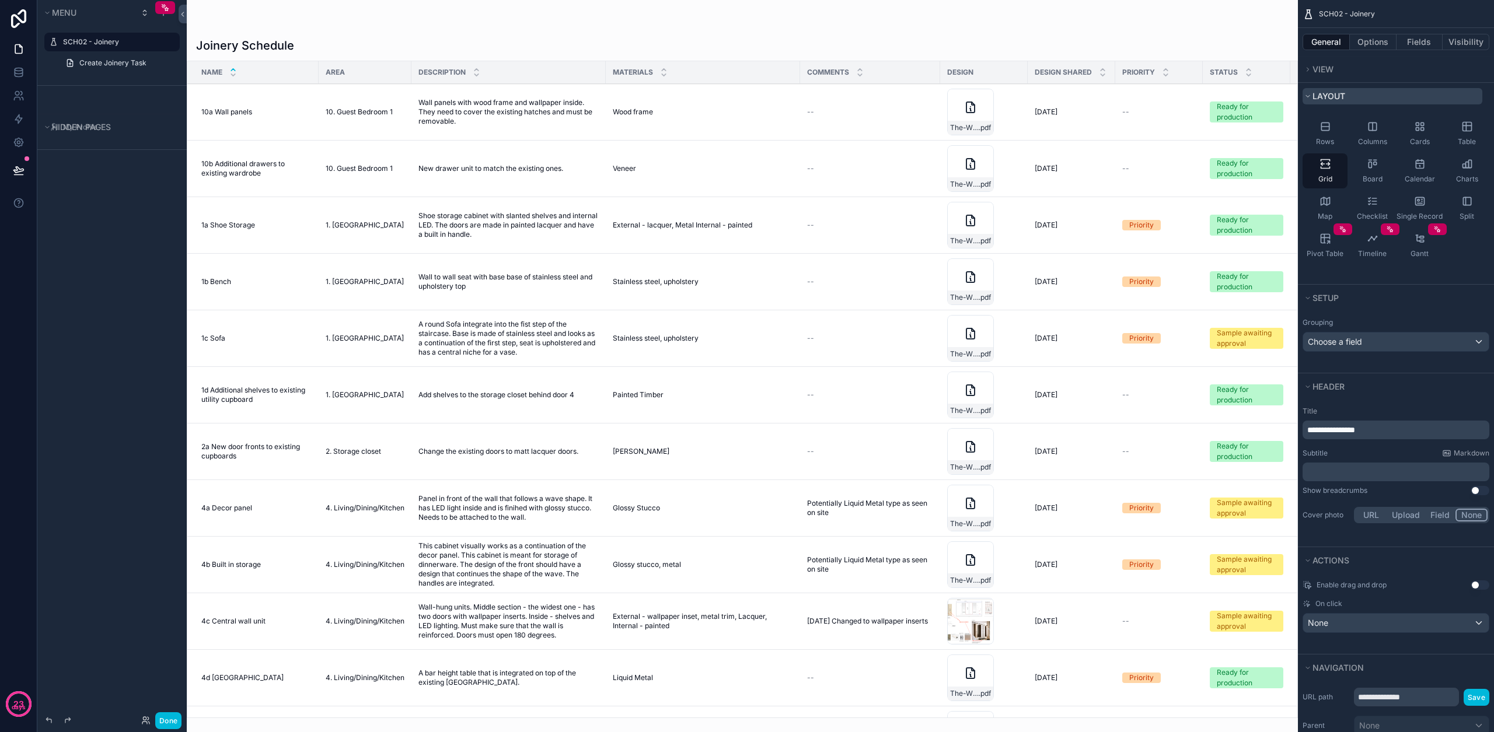
click at [1321, 99] on span "Layout" at bounding box center [1328, 96] width 33 height 10
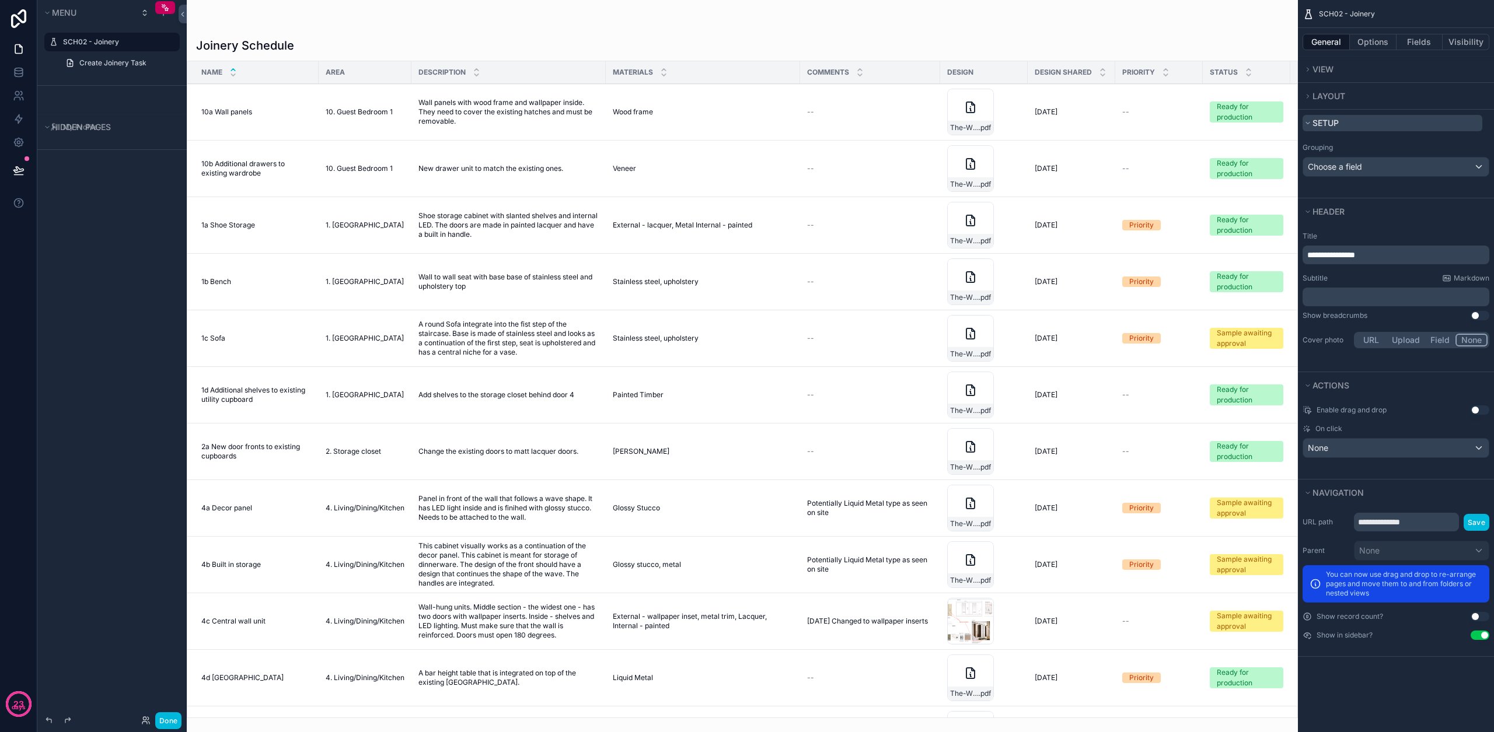
click at [1319, 125] on span "Setup" at bounding box center [1325, 123] width 26 height 10
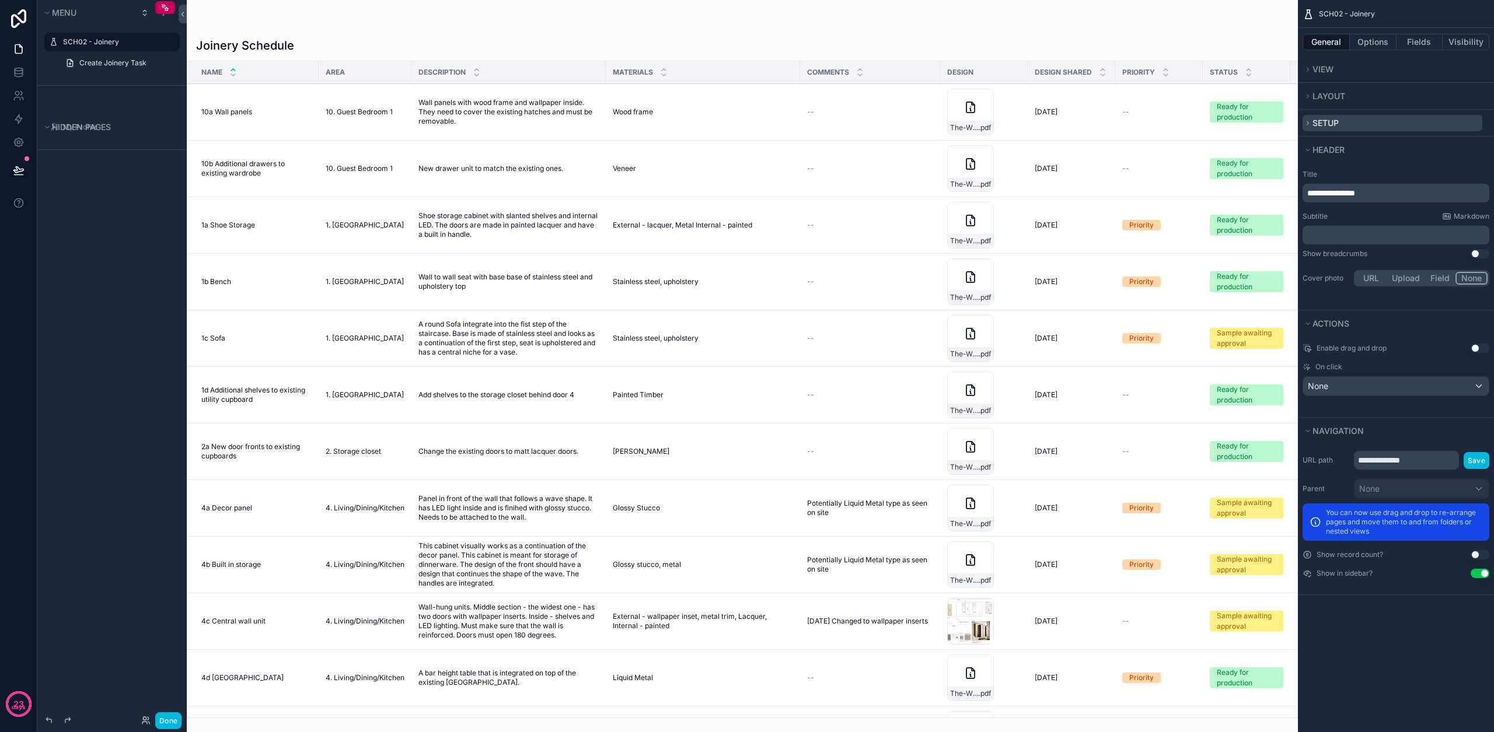
click at [1319, 125] on span "Setup" at bounding box center [1325, 123] width 26 height 10
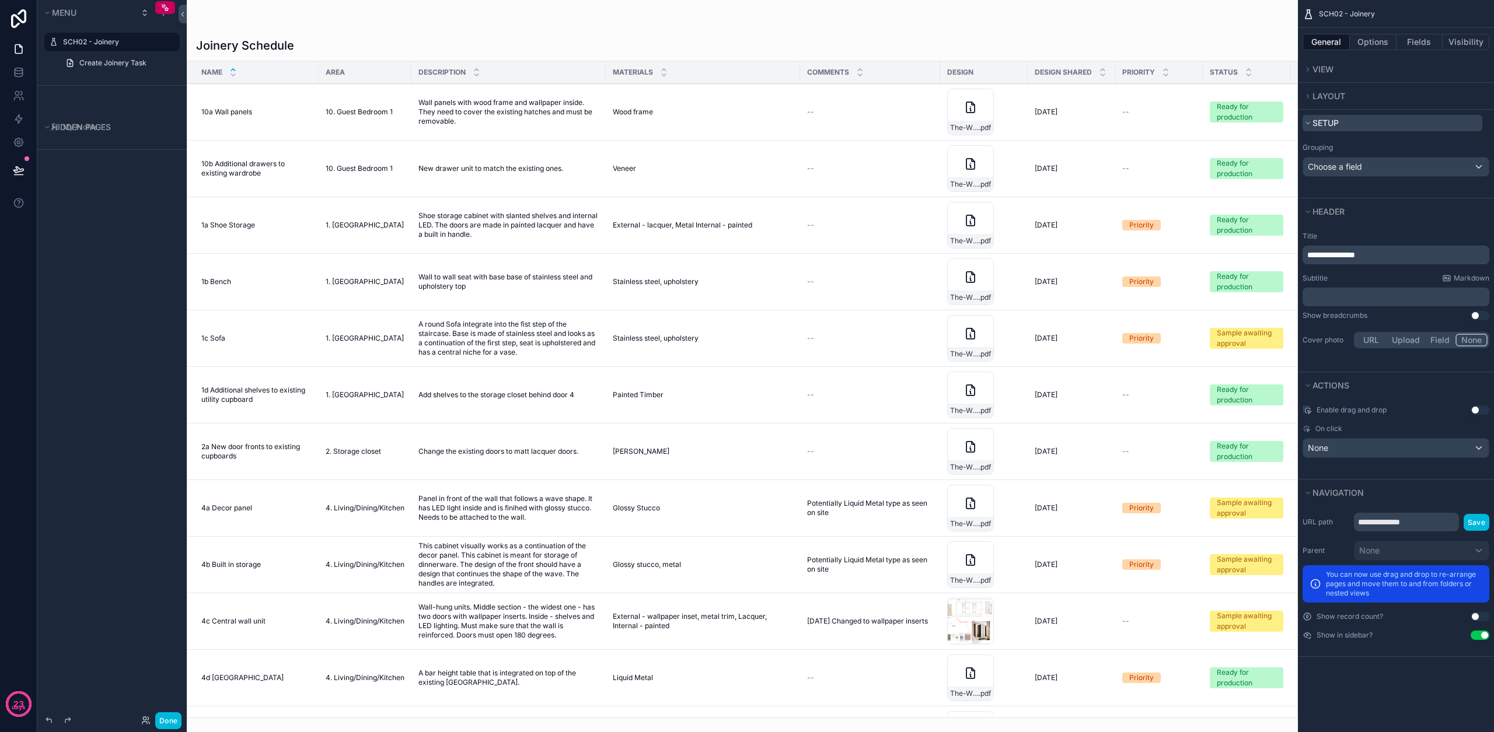
click at [1319, 125] on span "Setup" at bounding box center [1325, 123] width 26 height 10
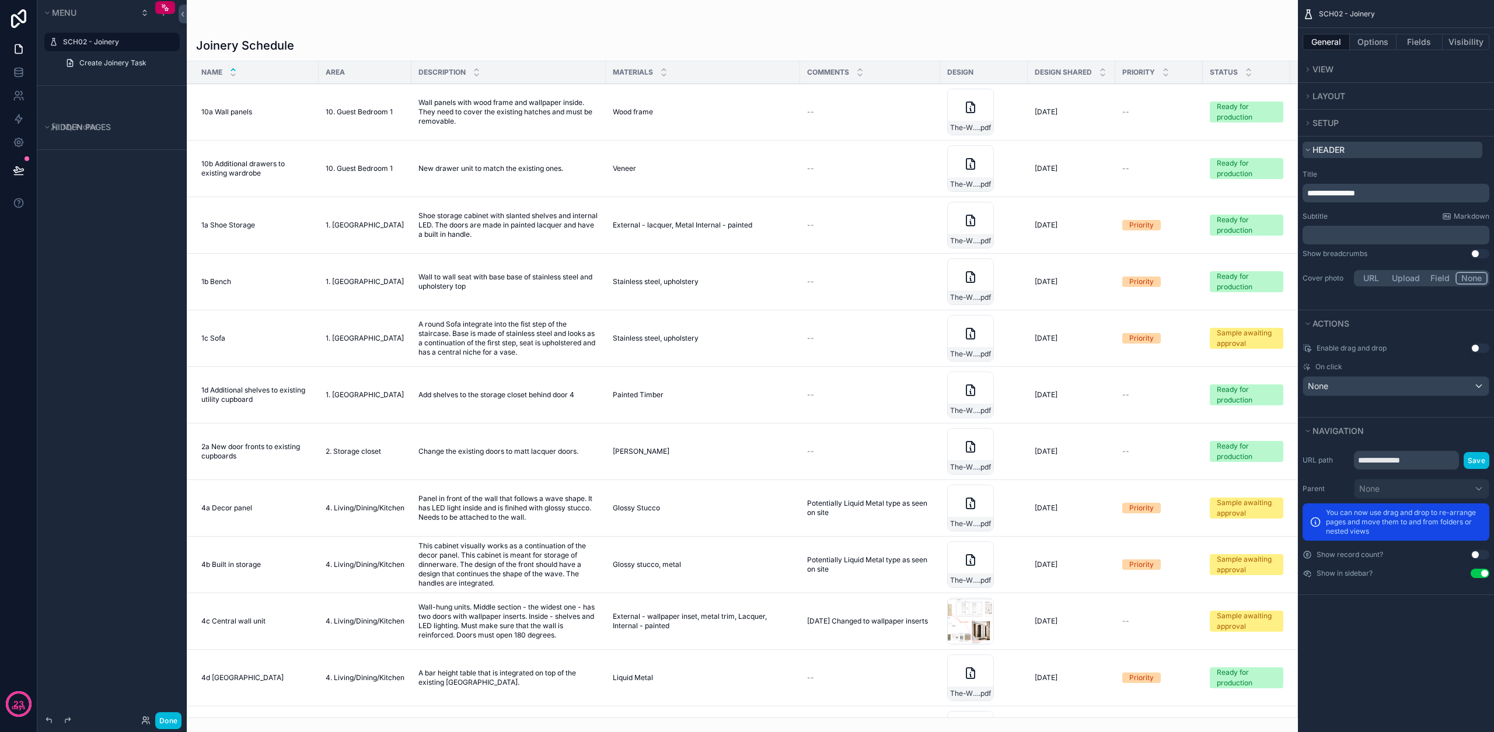
click at [1323, 155] on span "Header" at bounding box center [1328, 150] width 32 height 12
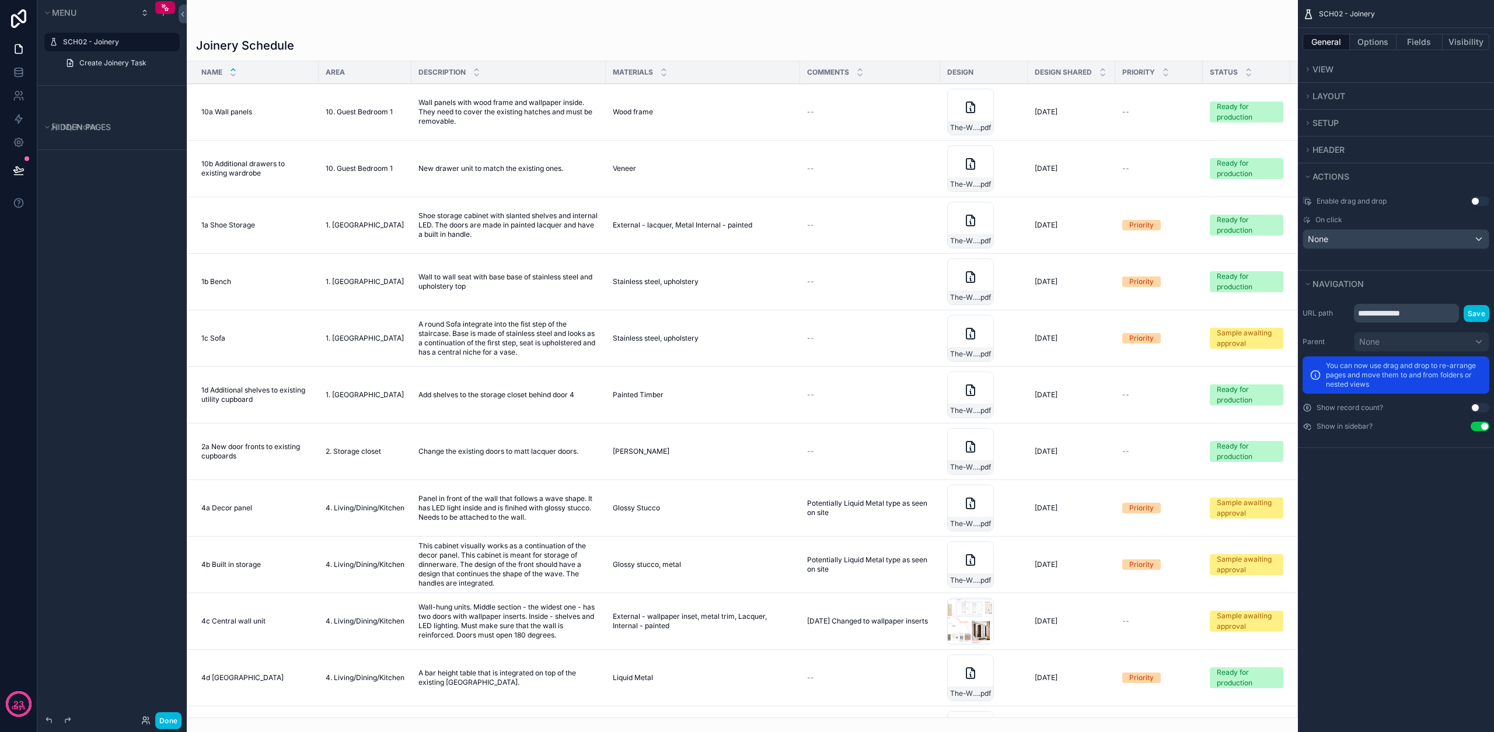
click at [1308, 427] on icon "scrollable content" at bounding box center [1307, 426] width 9 height 9
click at [1488, 423] on button "Use setting" at bounding box center [1480, 426] width 19 height 9
click at [1485, 424] on button "Use setting" at bounding box center [1480, 426] width 19 height 9
click at [166, 720] on button "Done" at bounding box center [168, 721] width 26 height 17
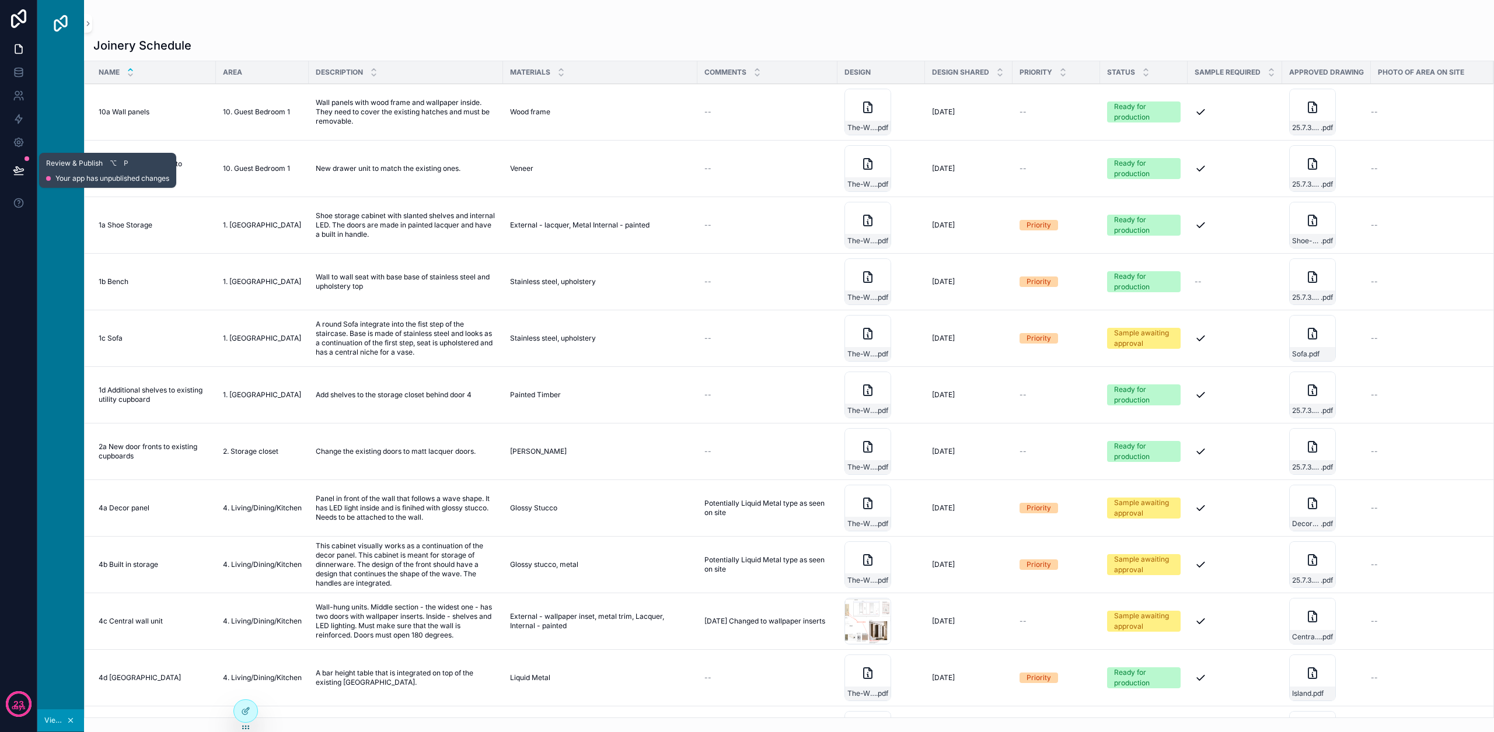
click at [26, 171] on button at bounding box center [19, 170] width 26 height 33
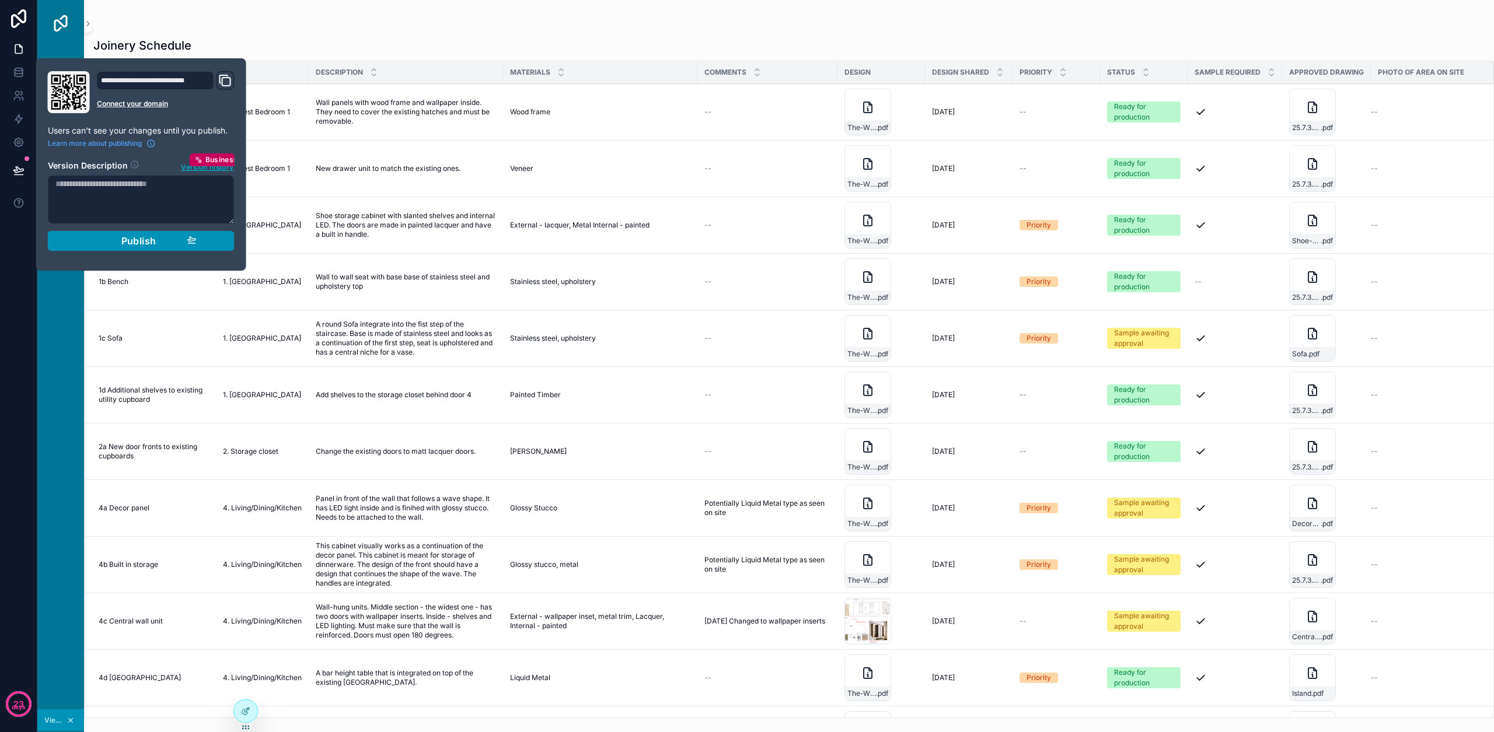
click at [158, 242] on div "Publish" at bounding box center [141, 241] width 111 height 12
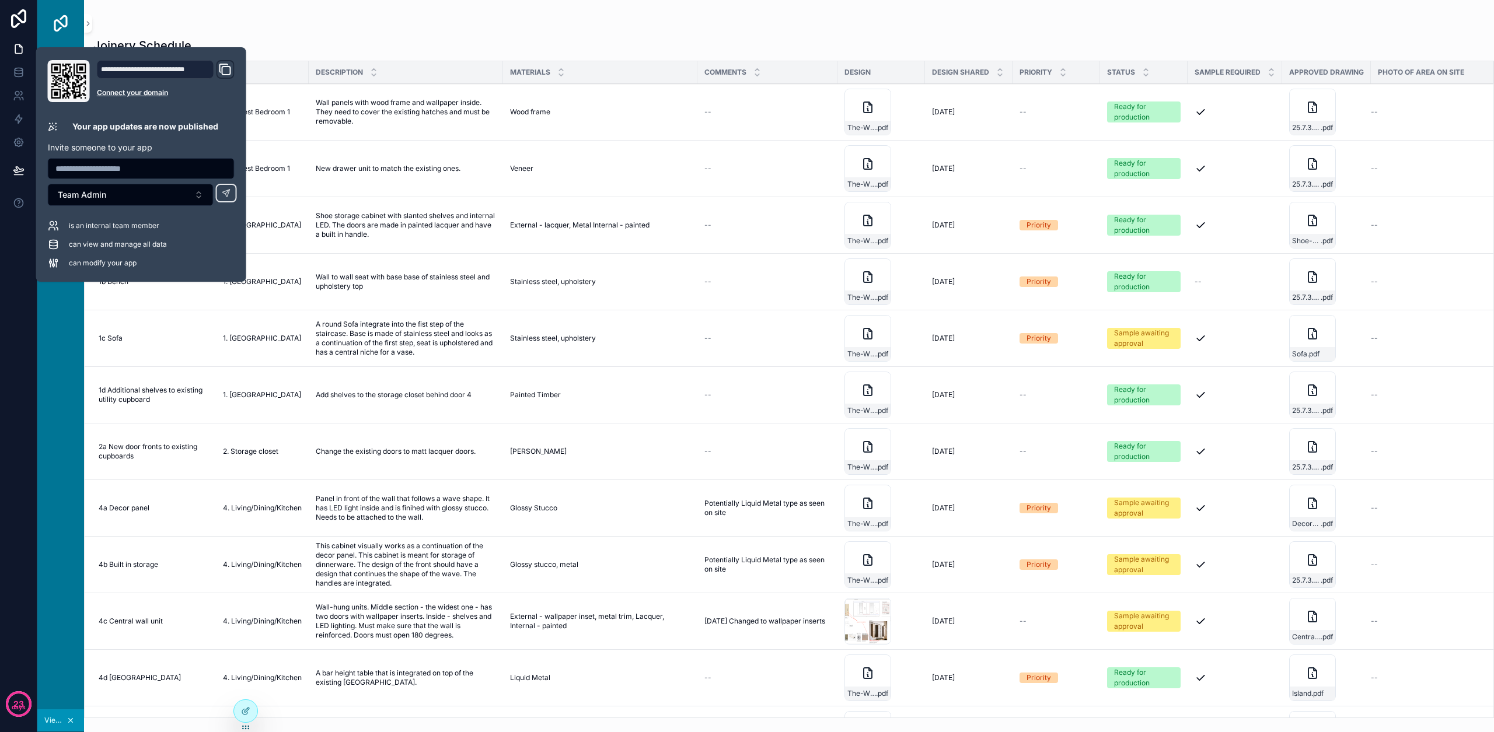
click at [220, 69] on icon "Domain and Custom Link" at bounding box center [224, 68] width 8 height 8
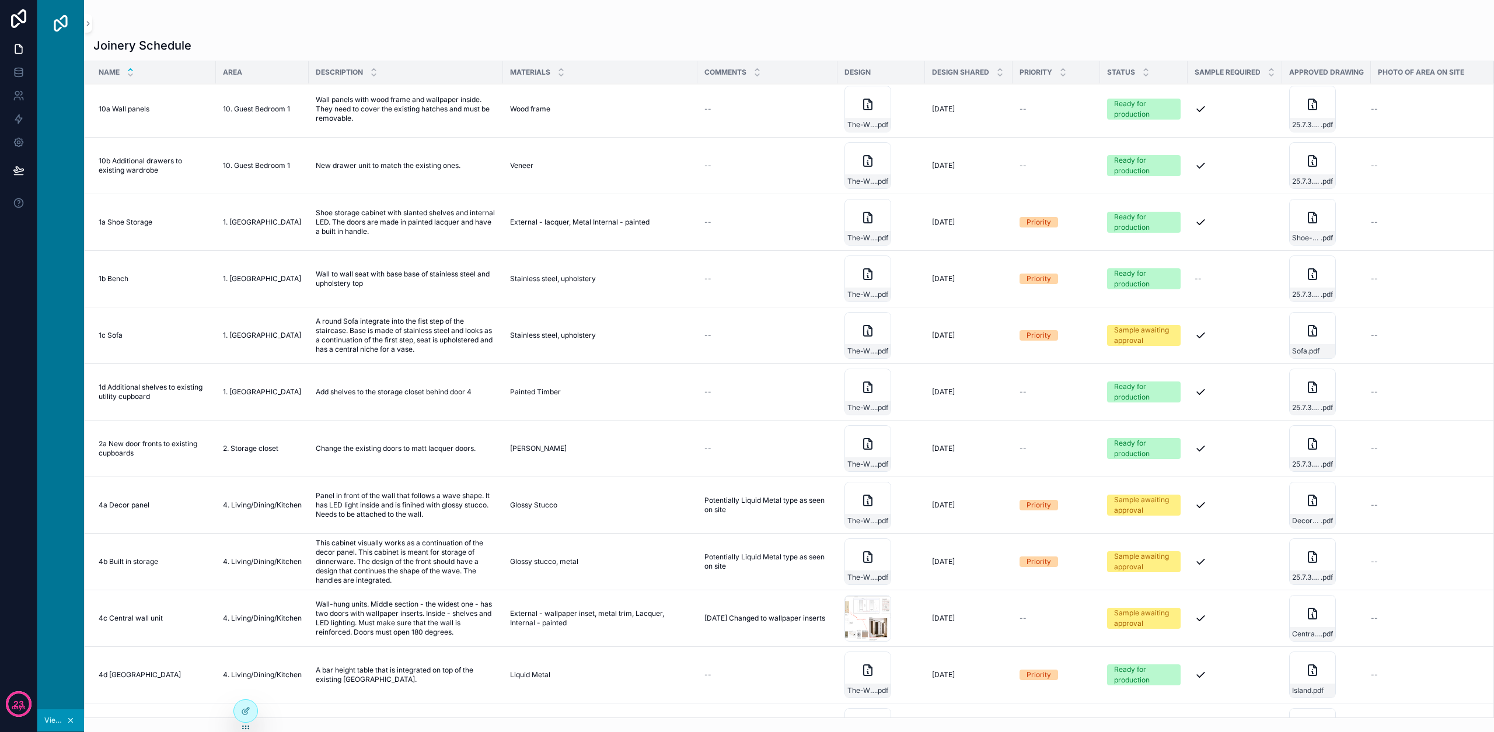
click at [144, 10] on div "Joinery Schedule Name Area Description Materials Comments Design Design shared …" at bounding box center [789, 359] width 1410 height 718
click at [250, 709] on icon at bounding box center [245, 711] width 9 height 9
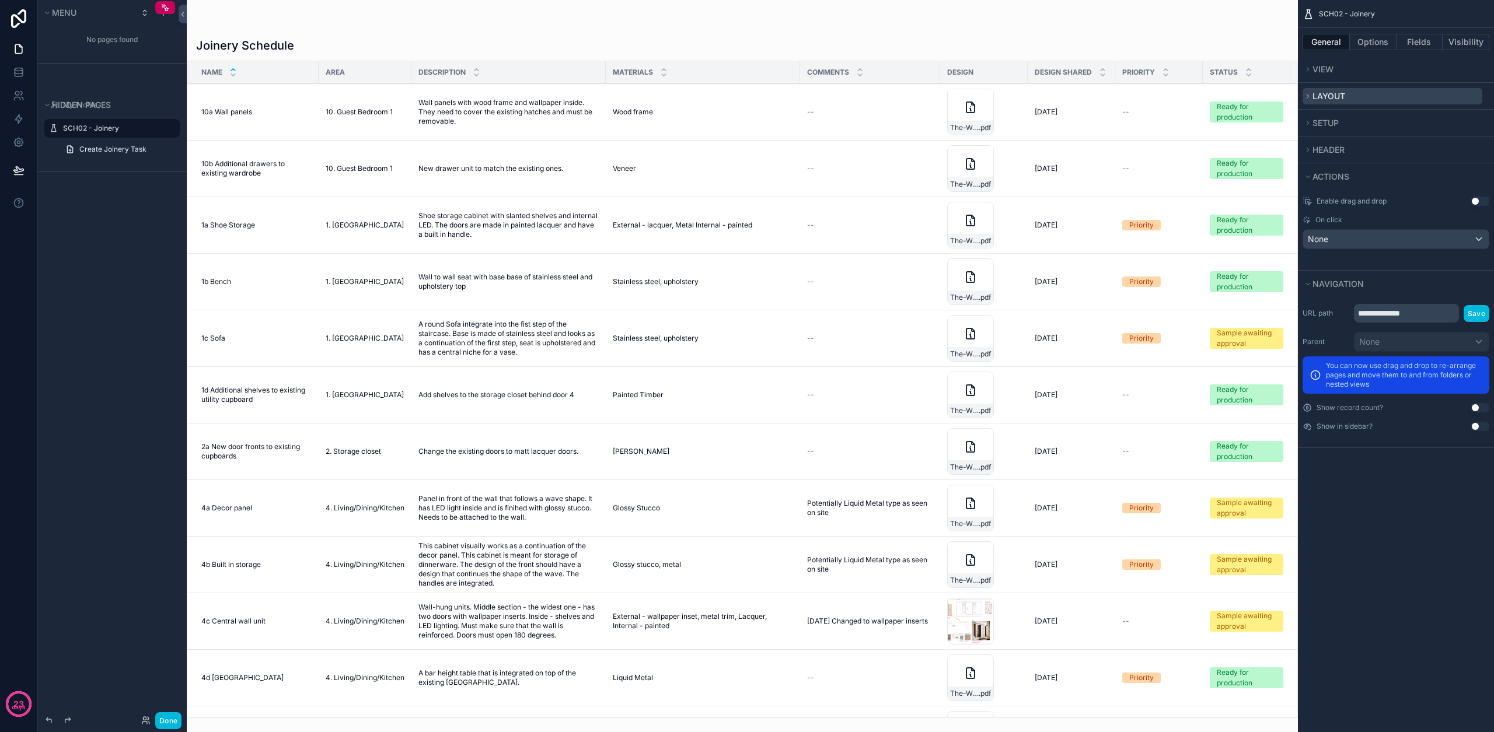
click at [1314, 96] on span "Layout" at bounding box center [1328, 96] width 33 height 10
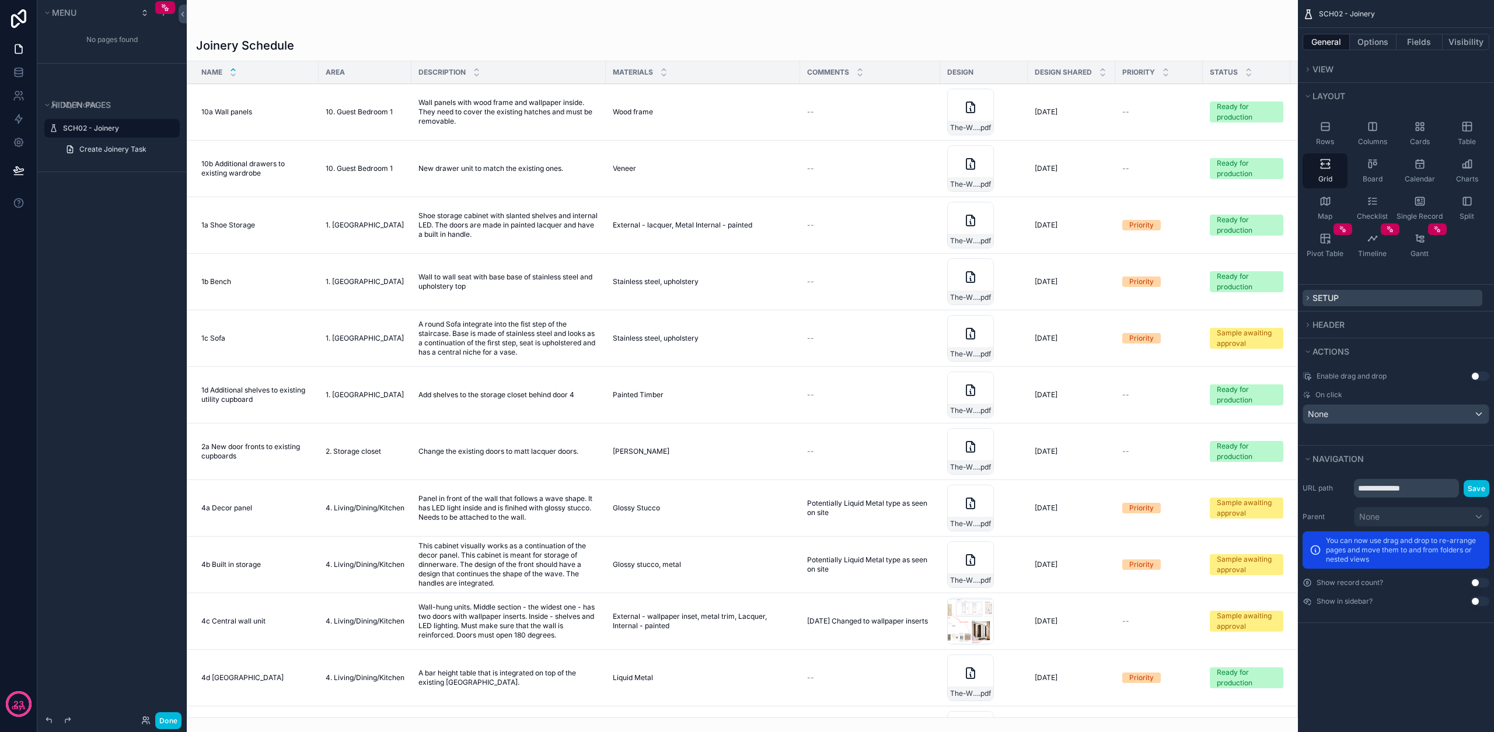
click at [1328, 299] on span "Setup" at bounding box center [1325, 298] width 26 height 10
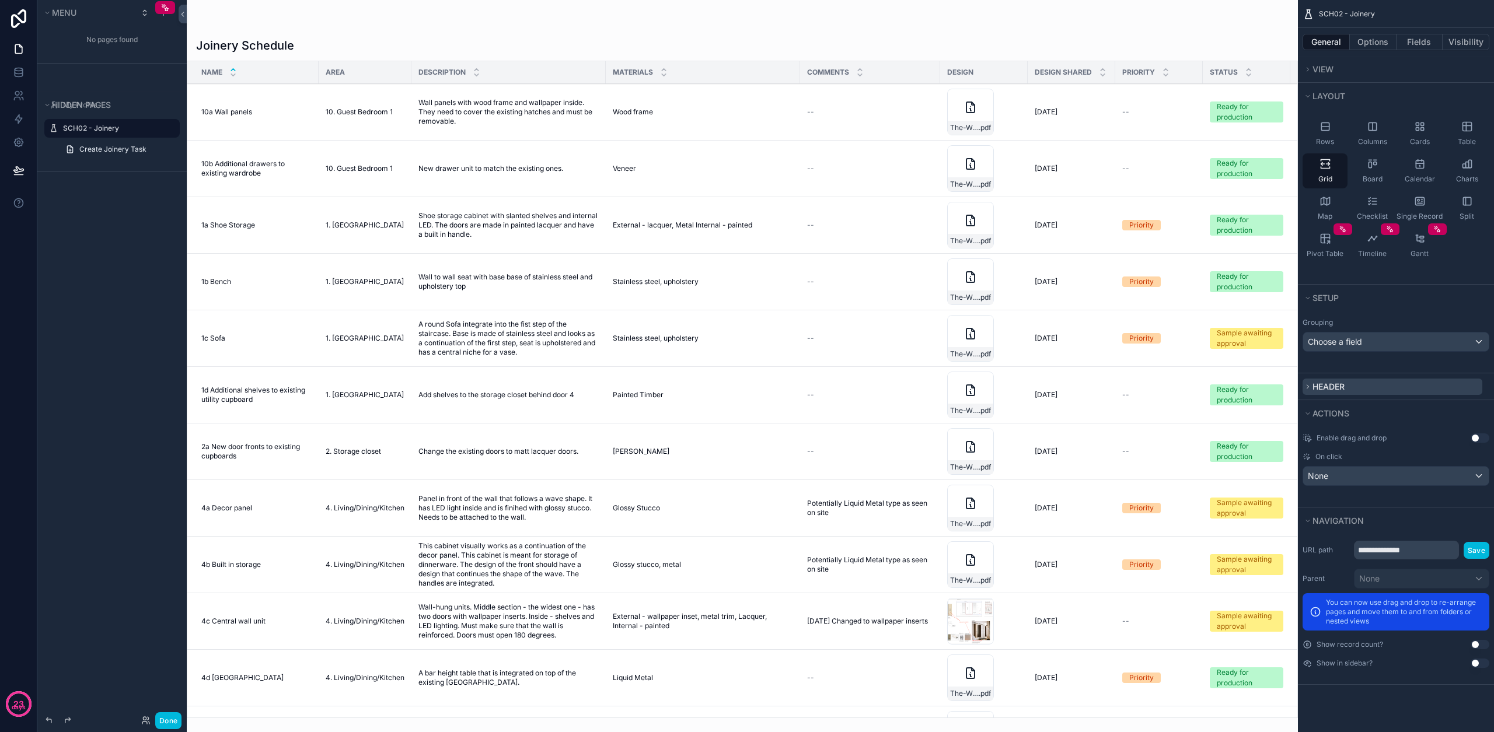
click at [1338, 392] on span "Header" at bounding box center [1328, 387] width 32 height 12
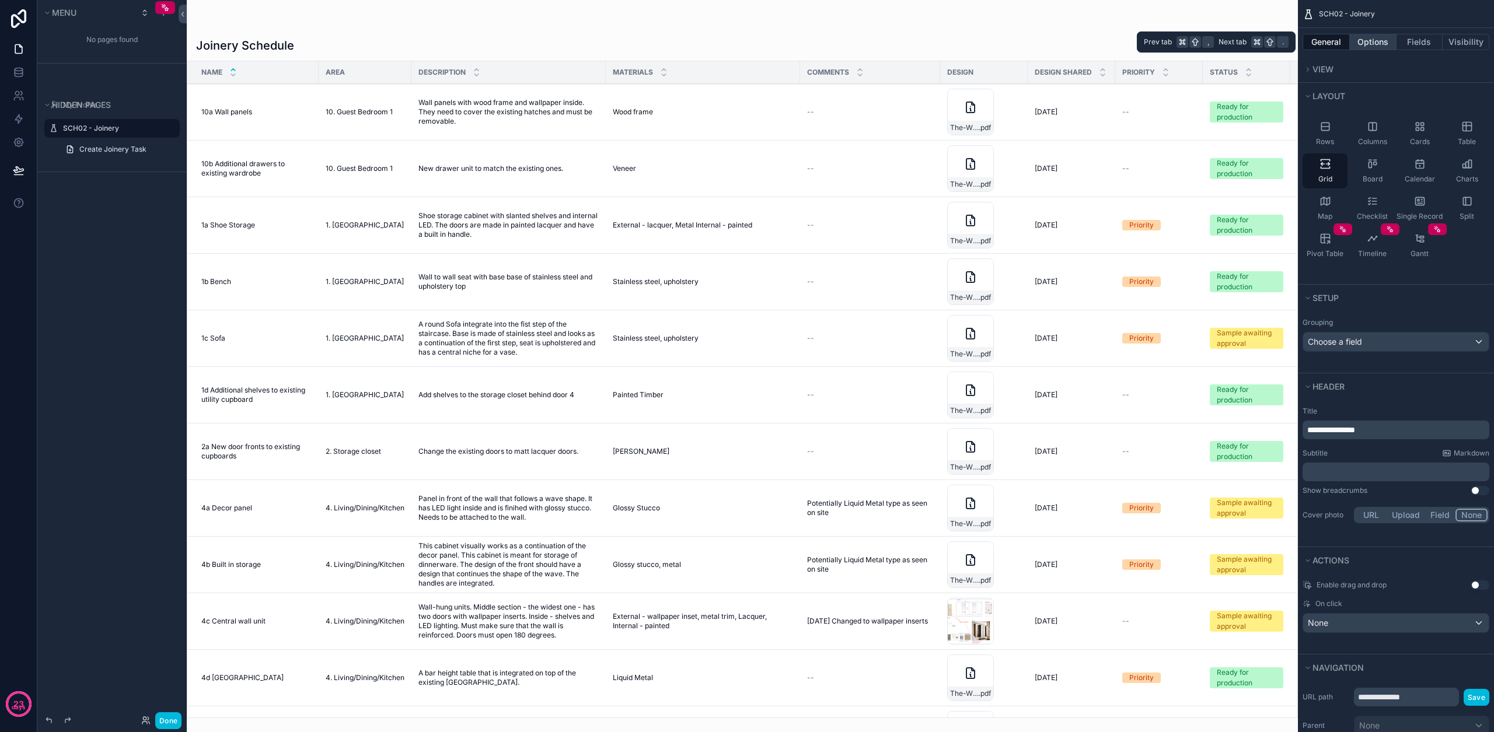
click at [1387, 36] on button "Options" at bounding box center [1373, 42] width 47 height 16
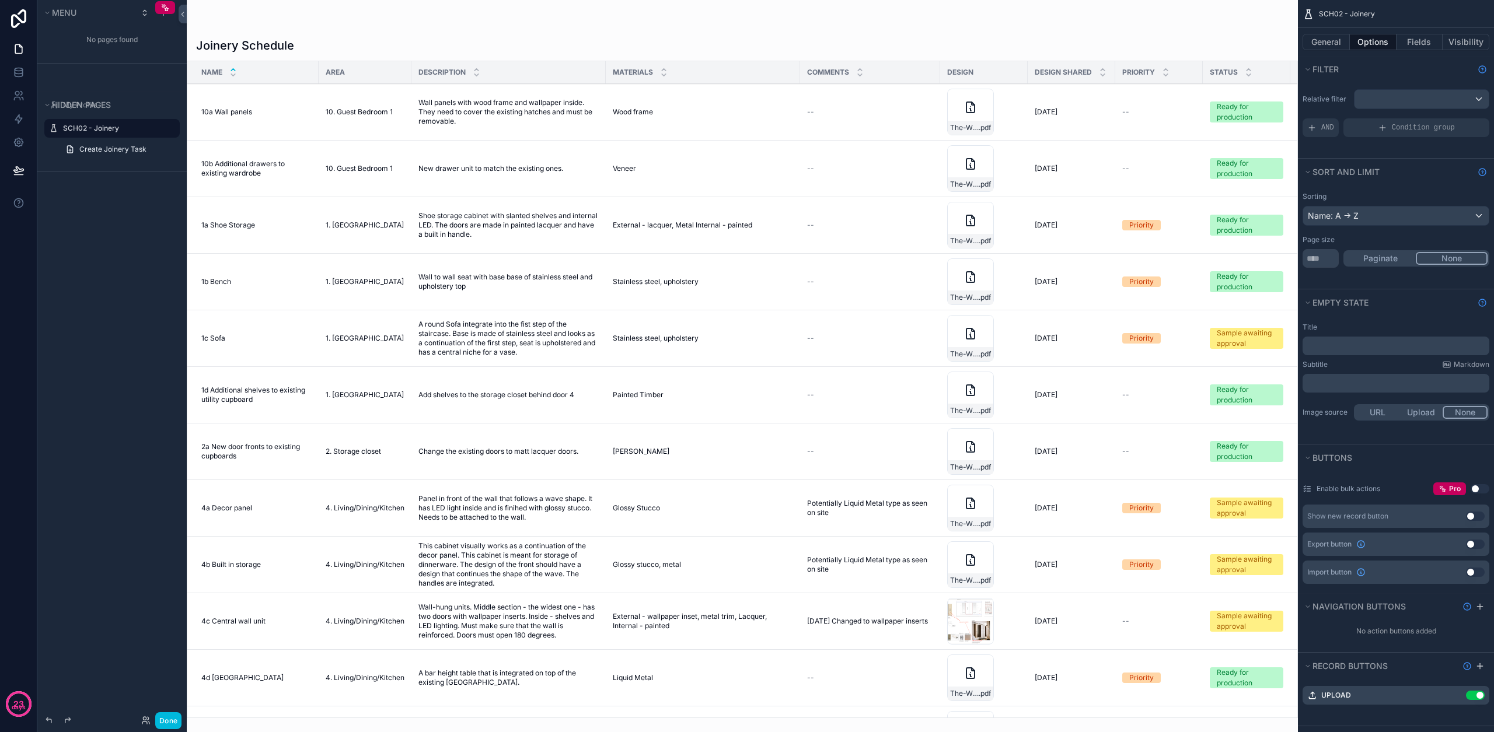
click at [1368, 215] on div "Name: A -> Z" at bounding box center [1396, 216] width 186 height 19
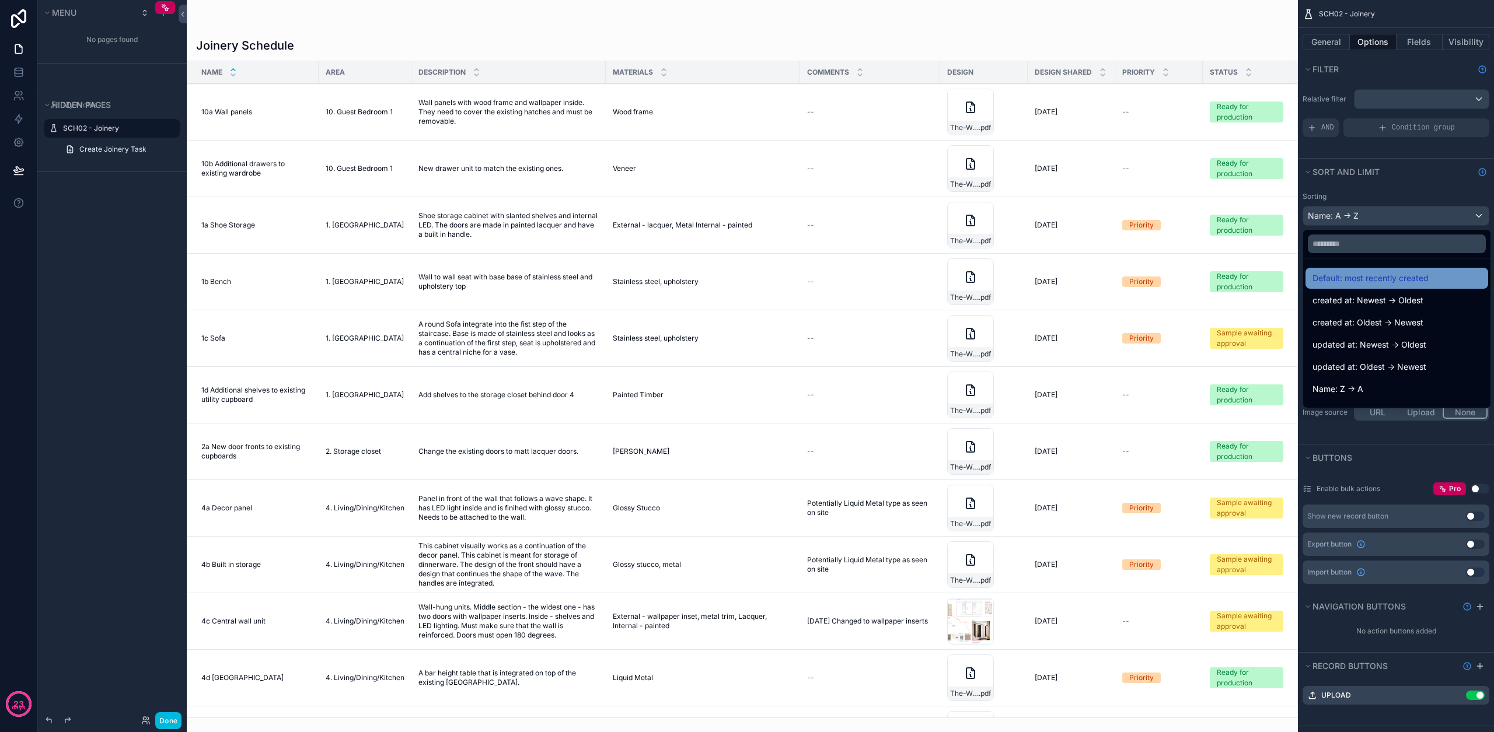
click at [1397, 285] on span "Default: most recently created" at bounding box center [1370, 278] width 116 height 14
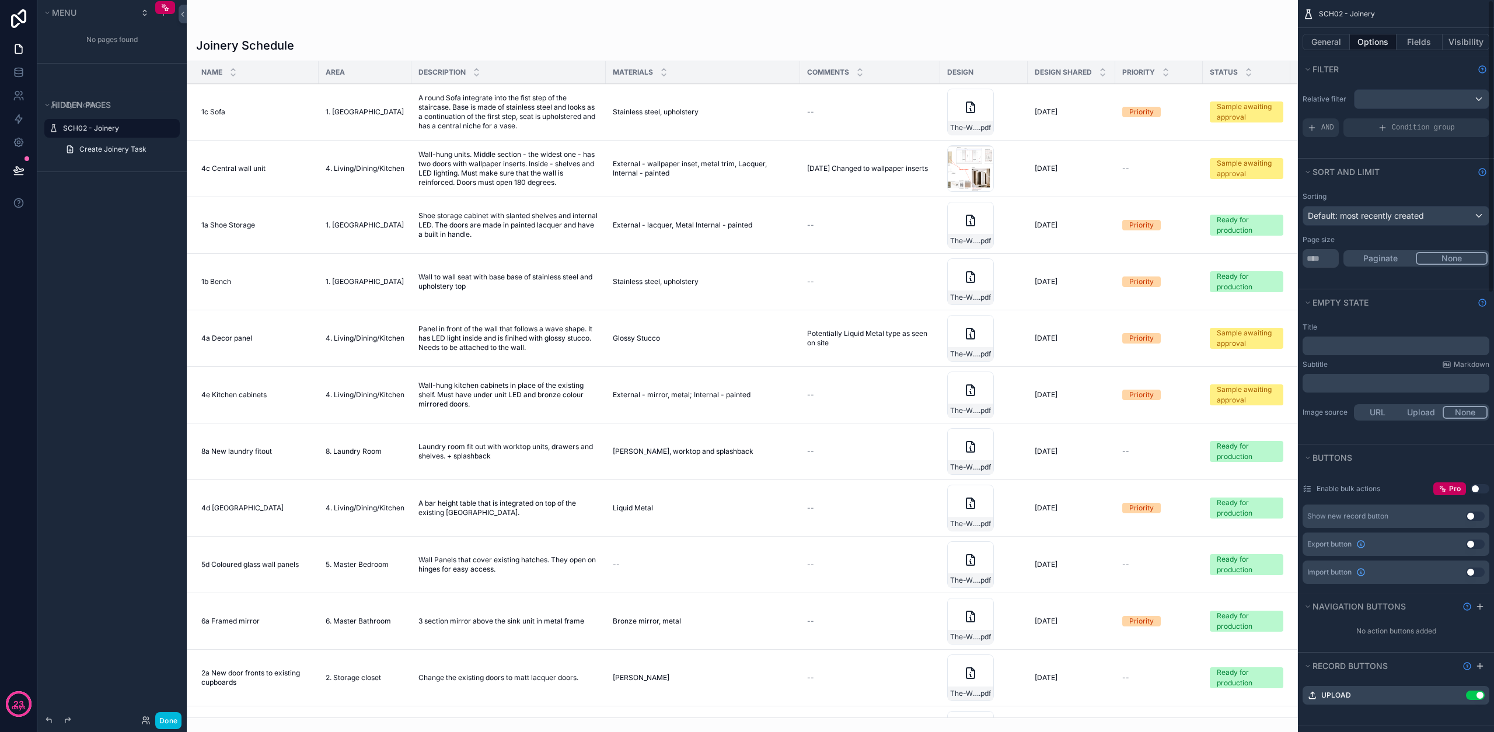
click at [1359, 210] on span "Default: most recently created" at bounding box center [1366, 216] width 116 height 12
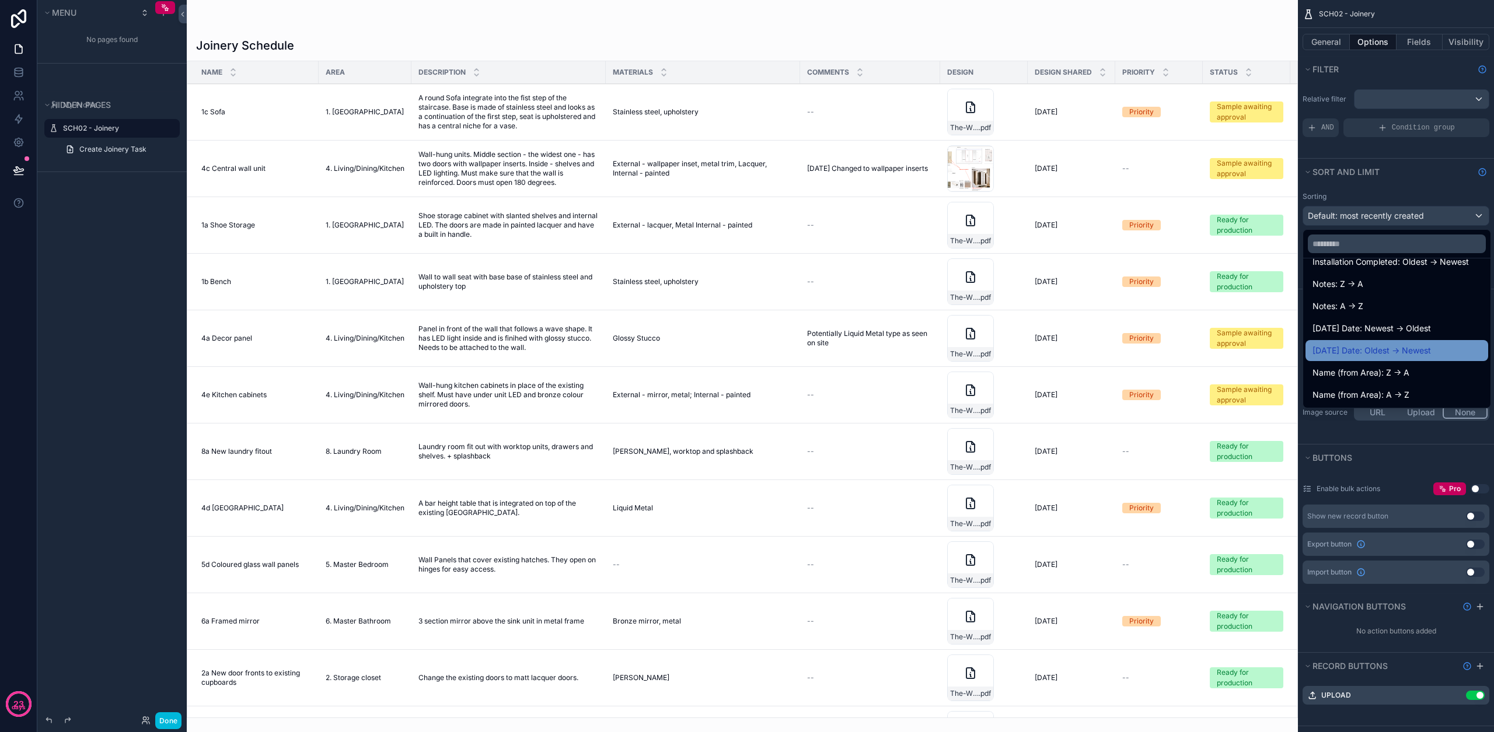
scroll to position [992, 0]
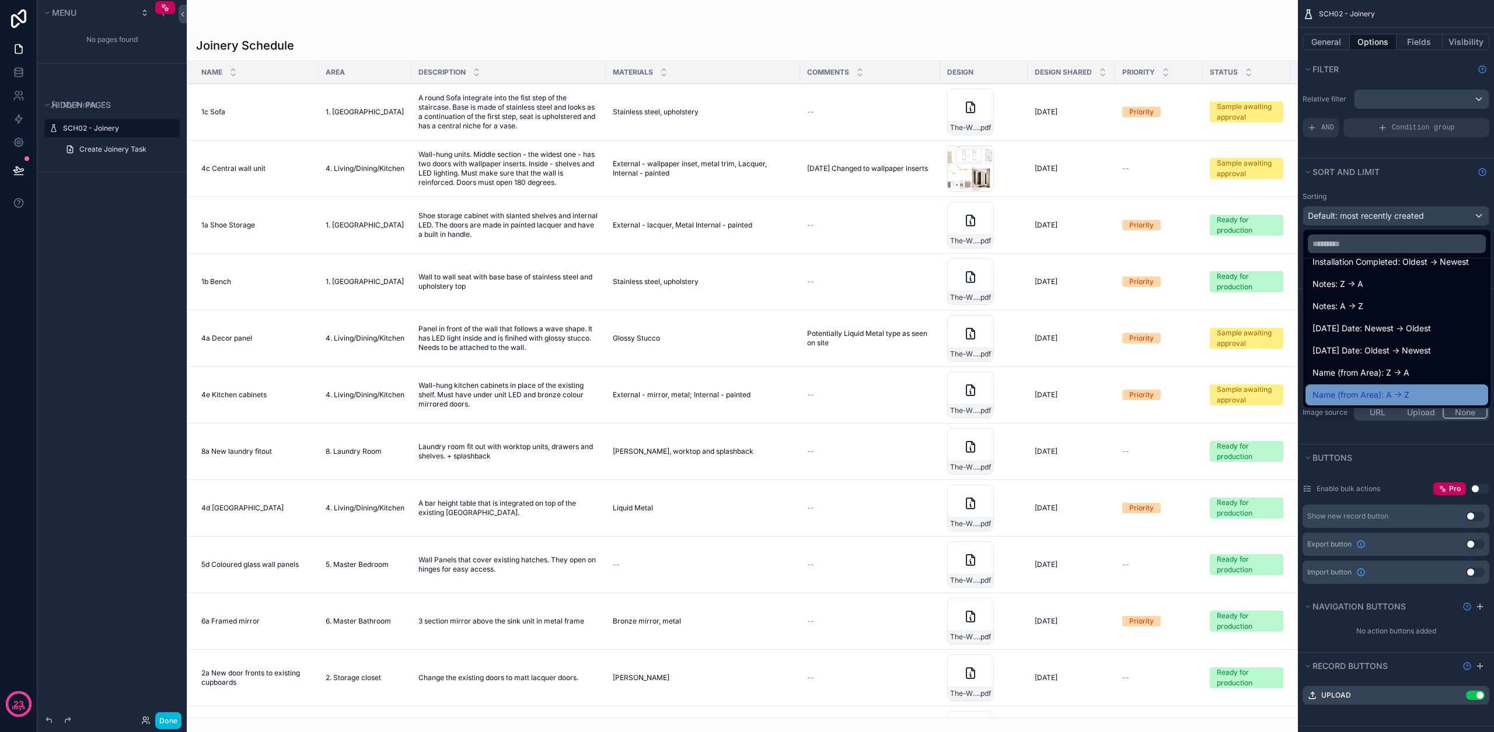
click at [1374, 391] on span "Name (from Area): A -> Z" at bounding box center [1360, 395] width 97 height 14
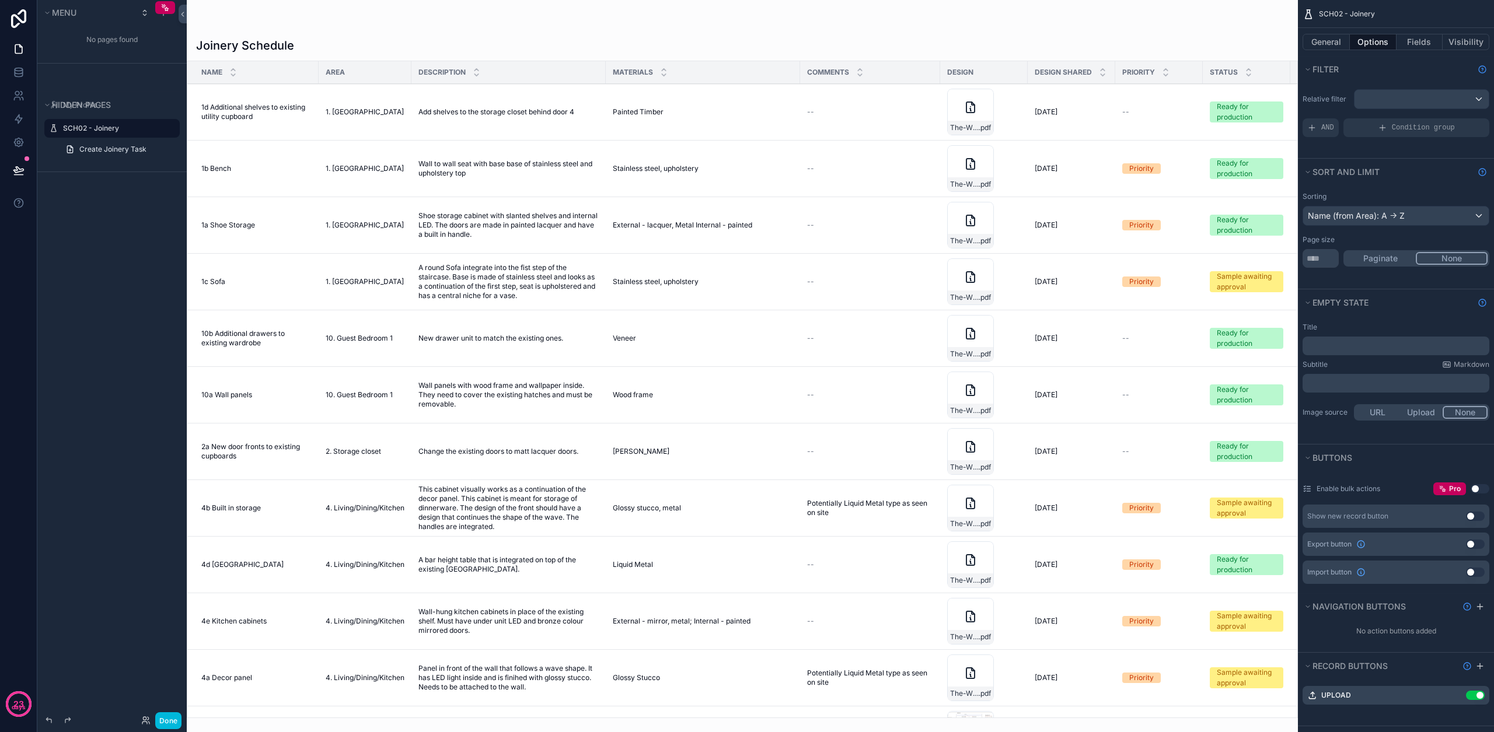
scroll to position [0, 0]
click at [1356, 215] on div "Name (from Area): A -> Z" at bounding box center [1396, 216] width 186 height 19
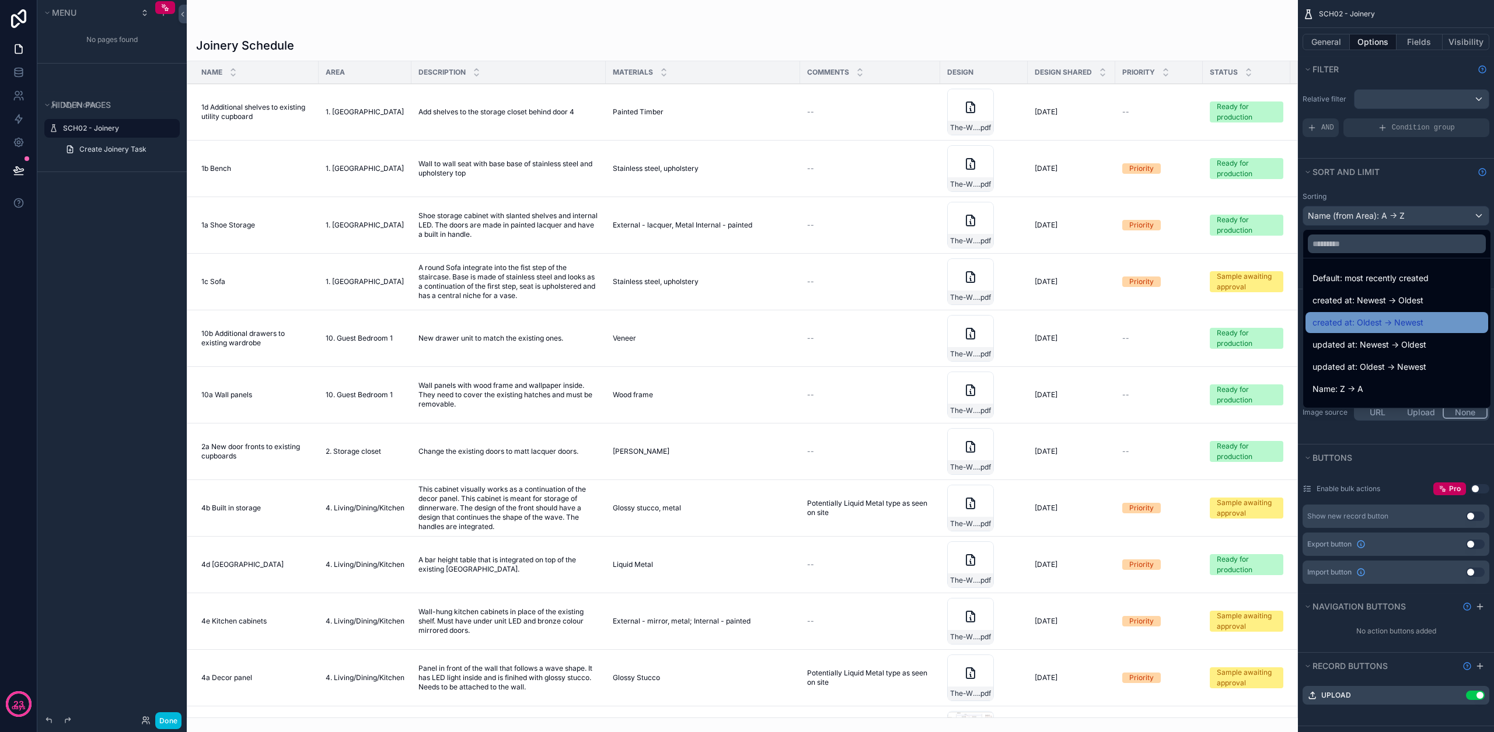
click at [1380, 328] on span "created at: Oldest -> Newest" at bounding box center [1367, 323] width 111 height 14
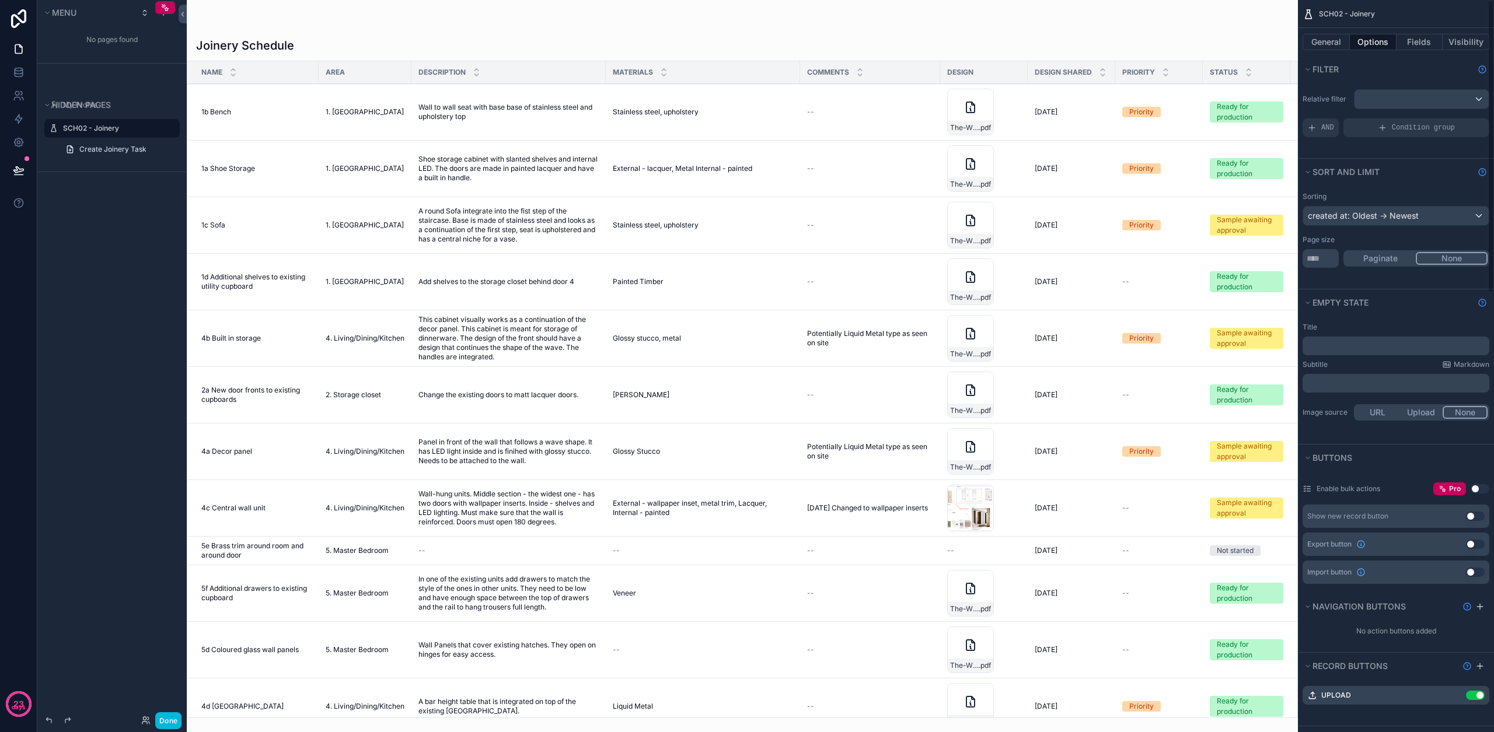
click at [1331, 207] on div "created at: Oldest -> Newest" at bounding box center [1396, 216] width 186 height 19
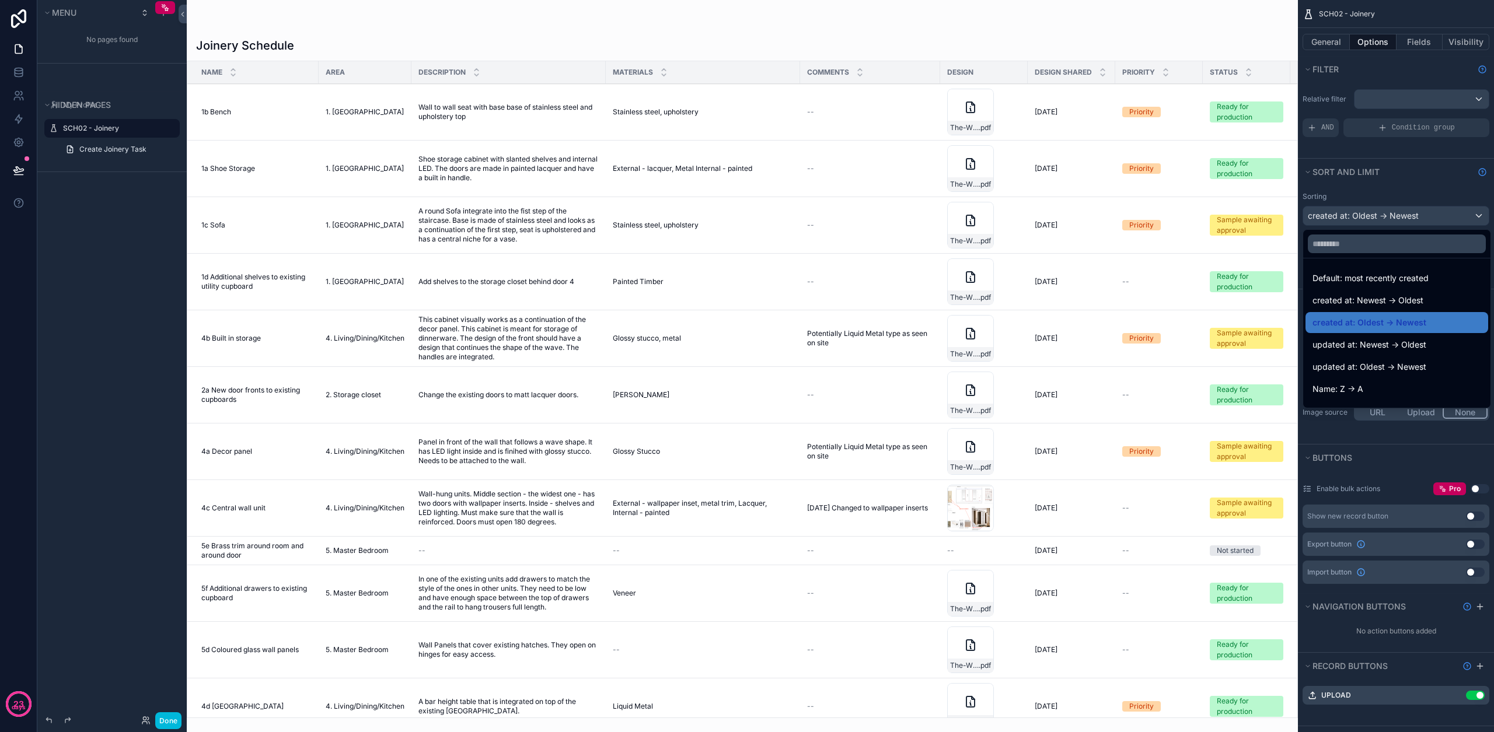
click at [1332, 214] on div "scrollable content" at bounding box center [747, 366] width 1494 height 732
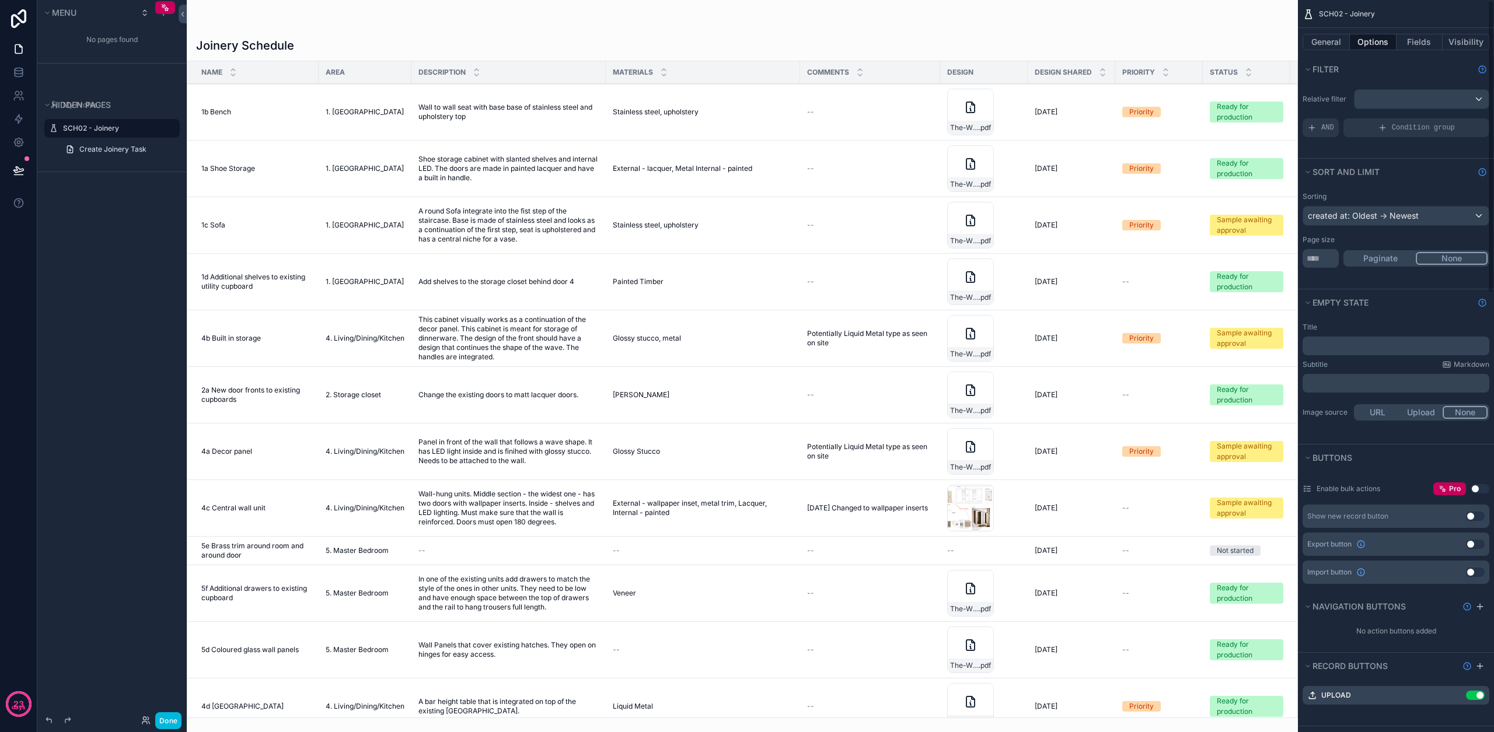
click at [1332, 214] on div "created at: Oldest -> Newest" at bounding box center [1396, 216] width 186 height 19
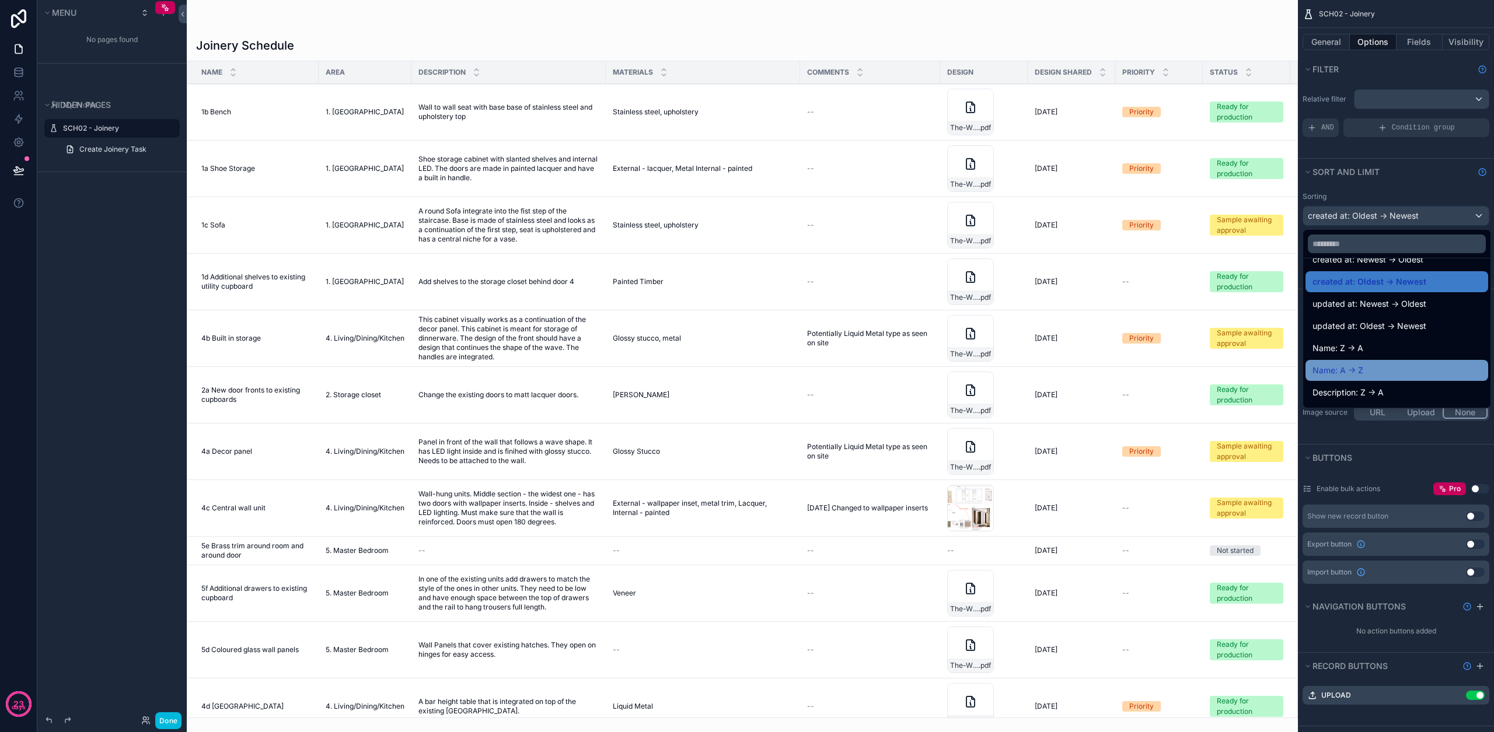
scroll to position [0, 1]
click at [1359, 372] on span "Name: A -> Z" at bounding box center [1337, 371] width 51 height 14
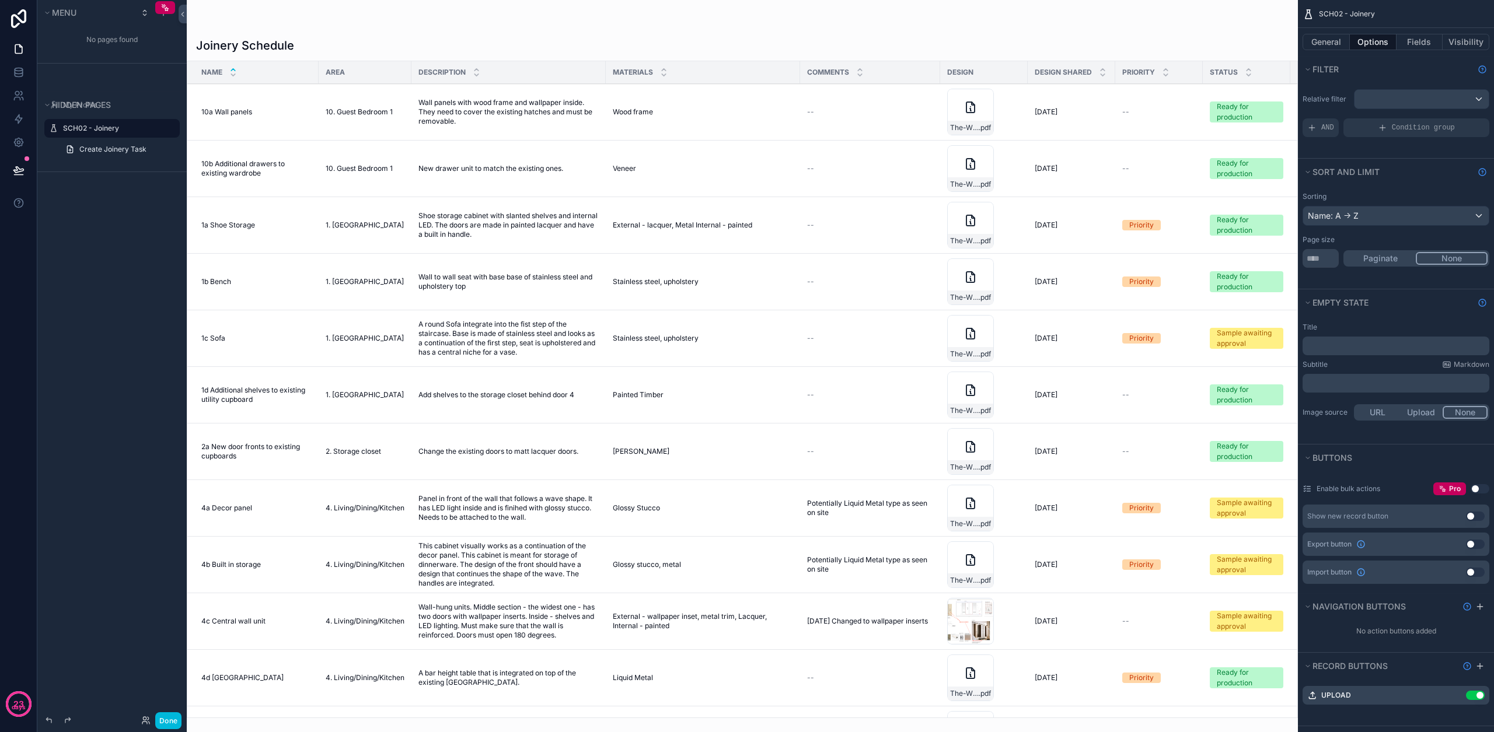
scroll to position [0, 0]
